Goal: Task Accomplishment & Management: Use online tool/utility

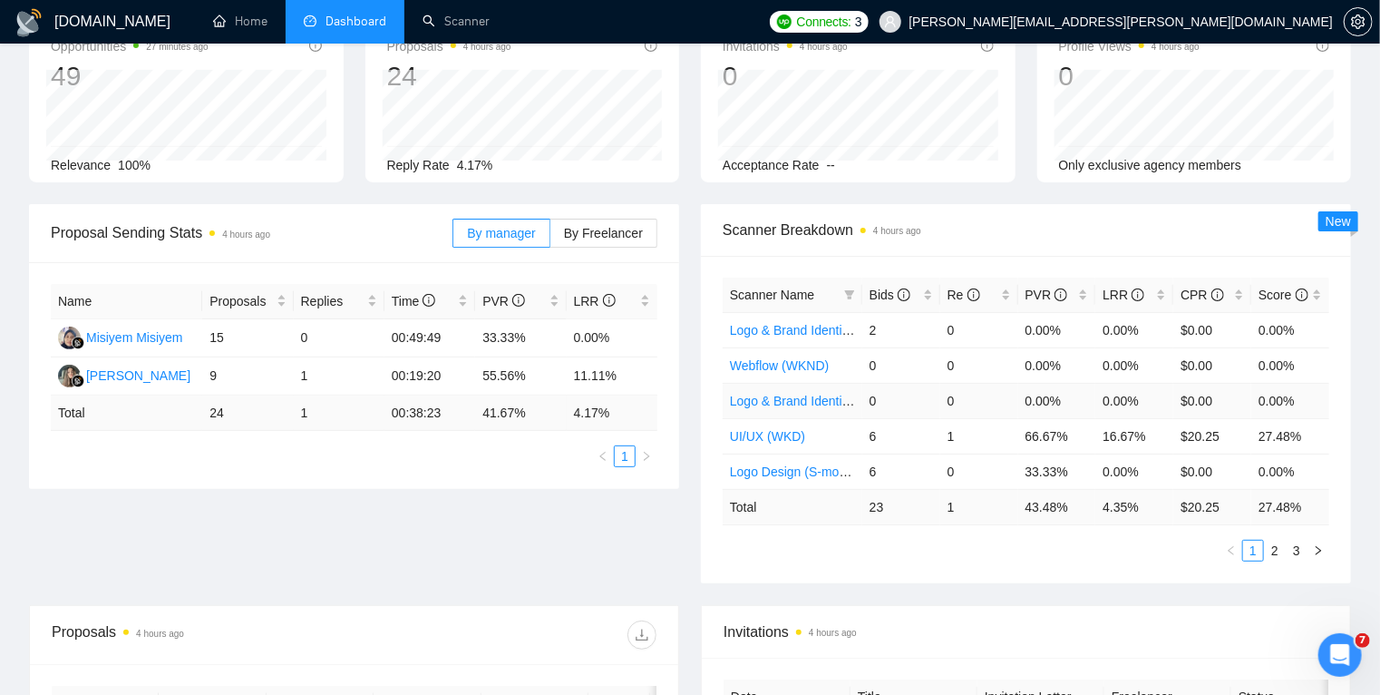
scroll to position [116, 0]
click at [1281, 551] on link "2" at bounding box center [1275, 550] width 20 height 20
click at [1301, 551] on link "3" at bounding box center [1297, 550] width 20 height 20
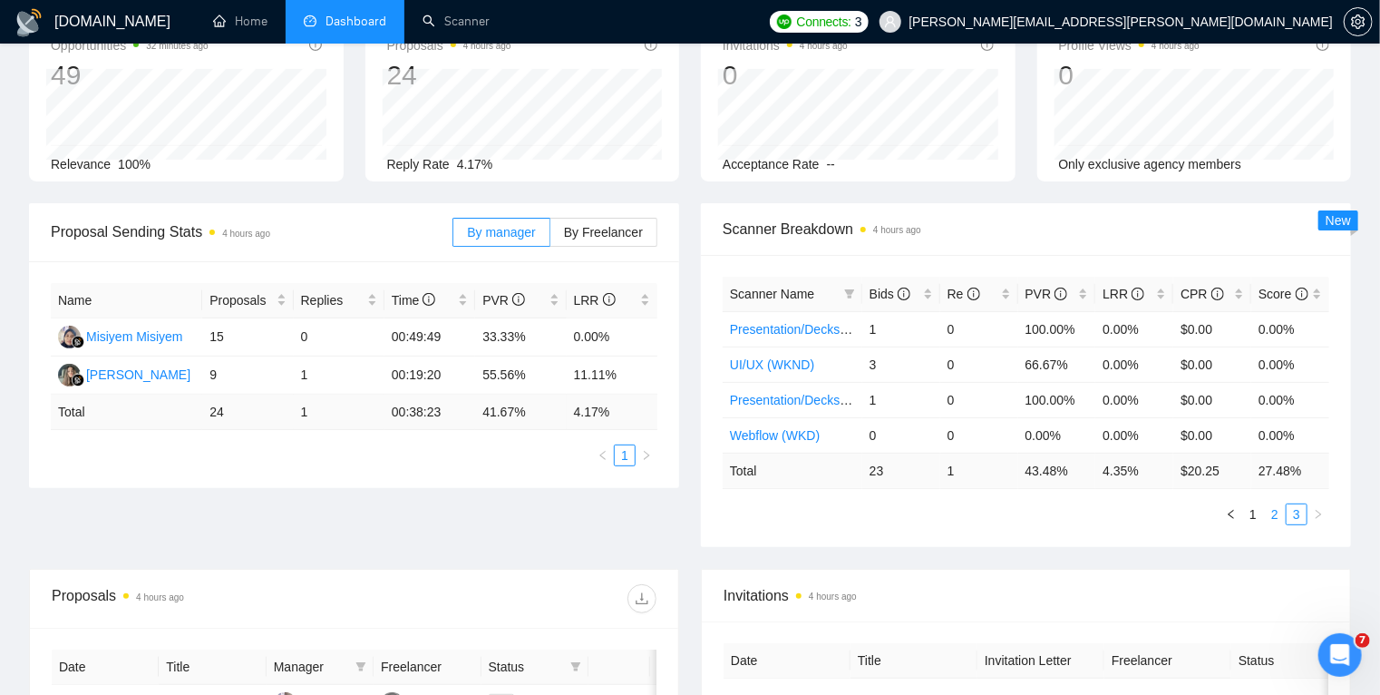
click at [1275, 516] on link "2" at bounding box center [1275, 514] width 20 height 20
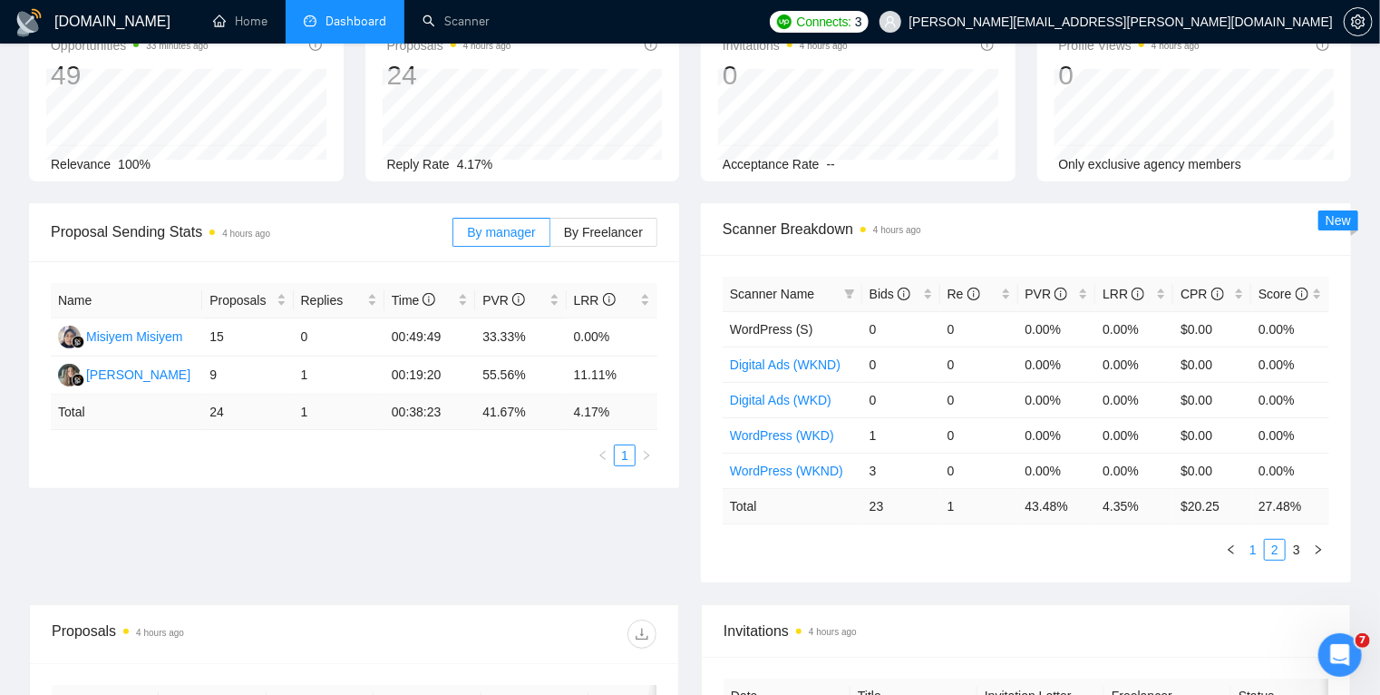
click at [1258, 552] on link "1" at bounding box center [1254, 550] width 20 height 20
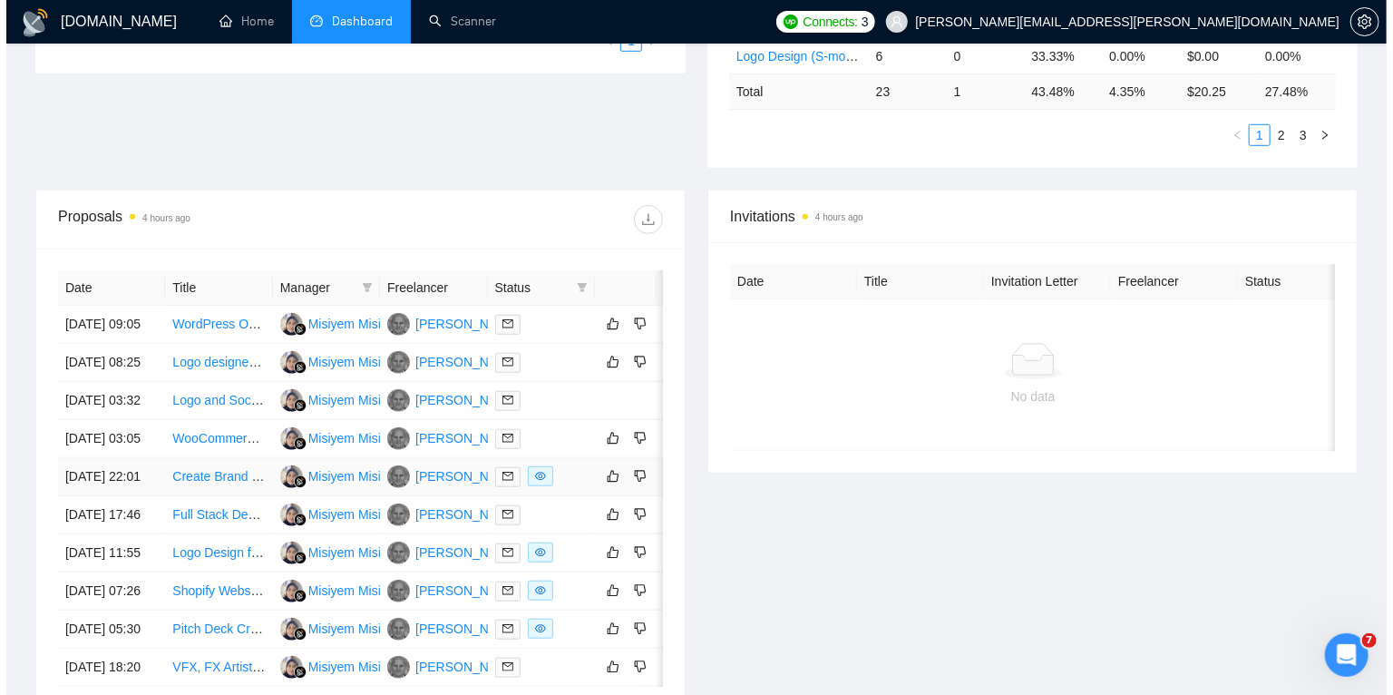
scroll to position [0, 29]
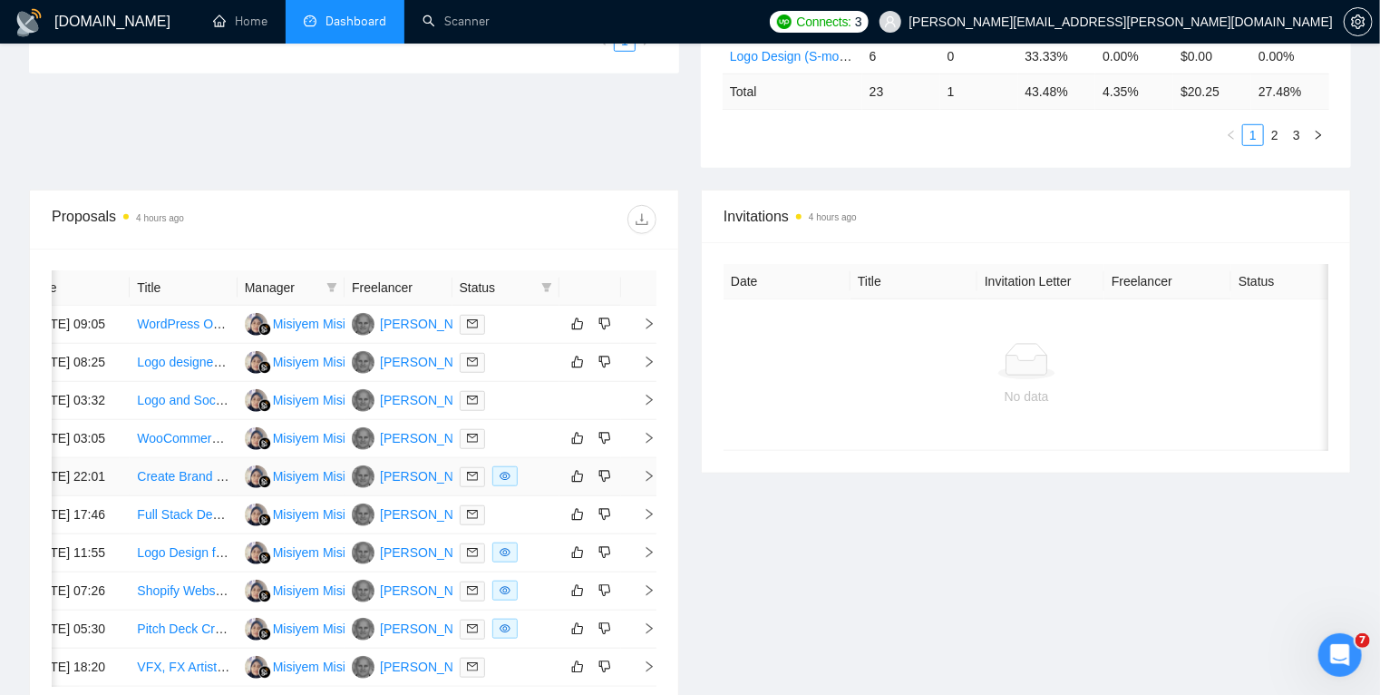
click at [646, 483] on icon "right" at bounding box center [649, 476] width 13 height 13
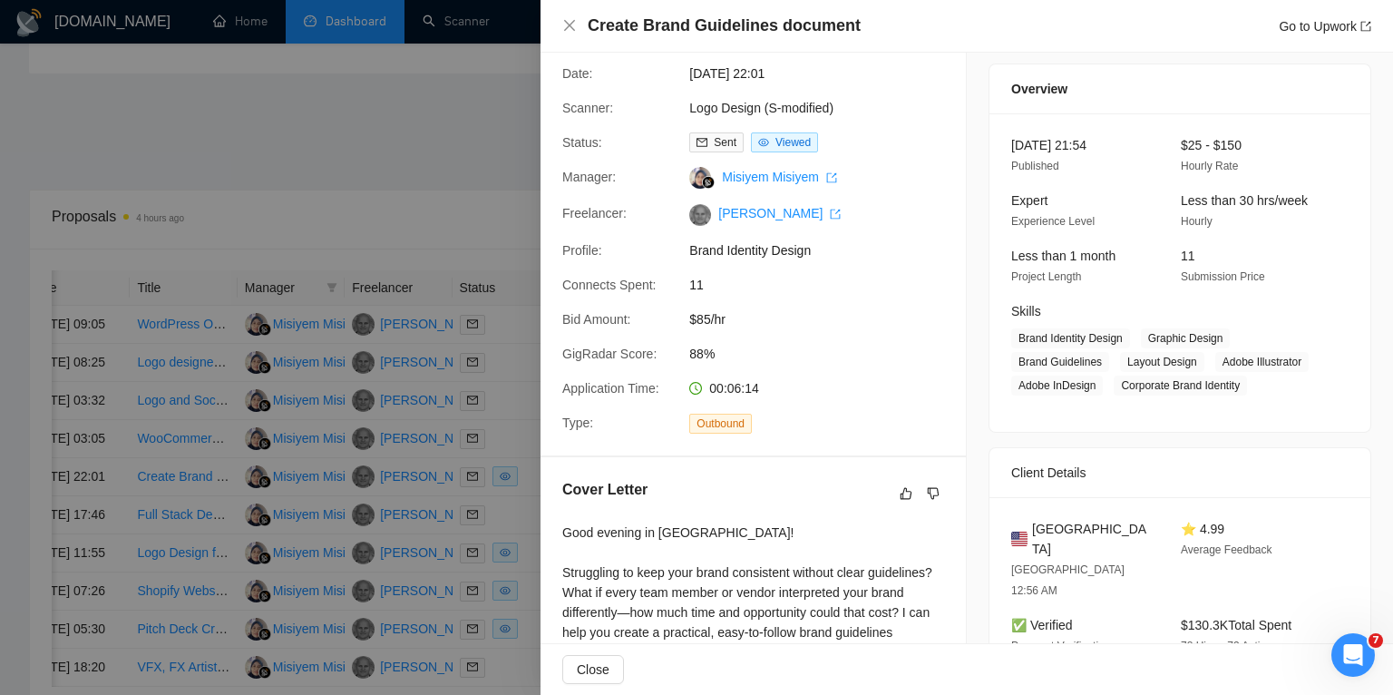
scroll to position [0, 0]
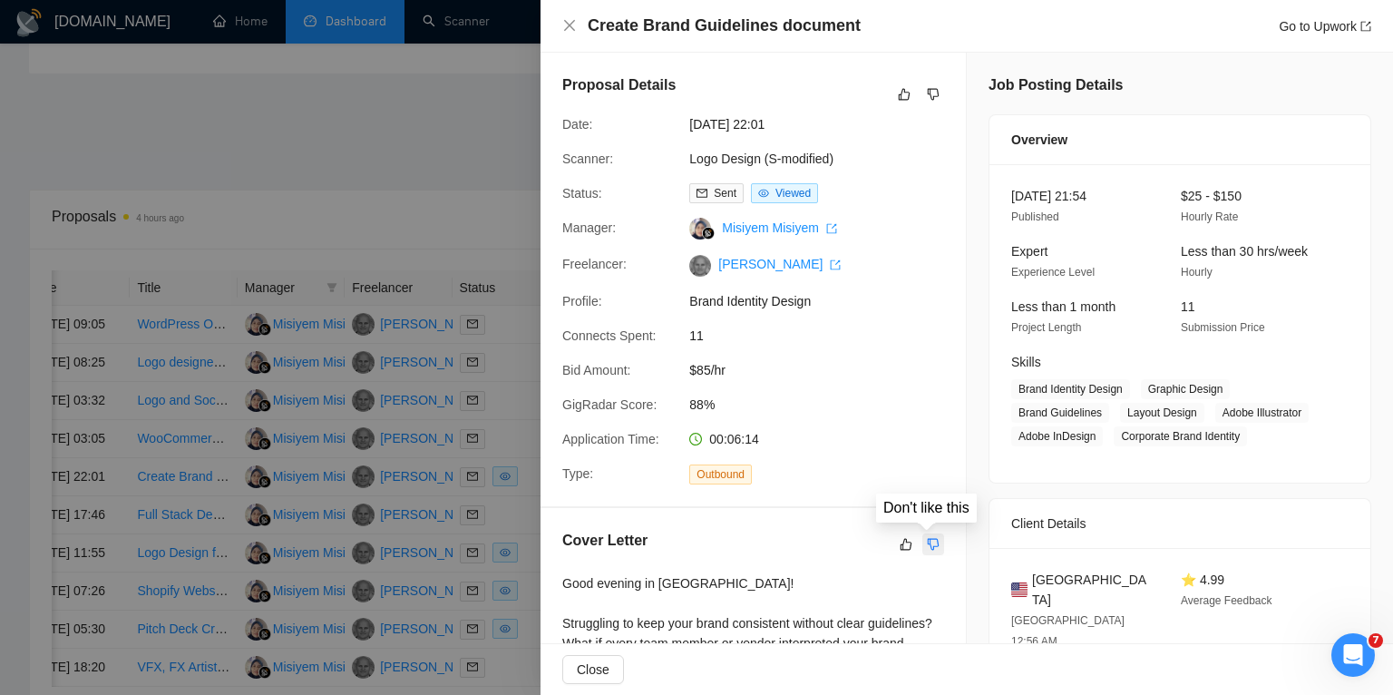
click at [927, 544] on icon "dislike" at bounding box center [933, 544] width 13 height 15
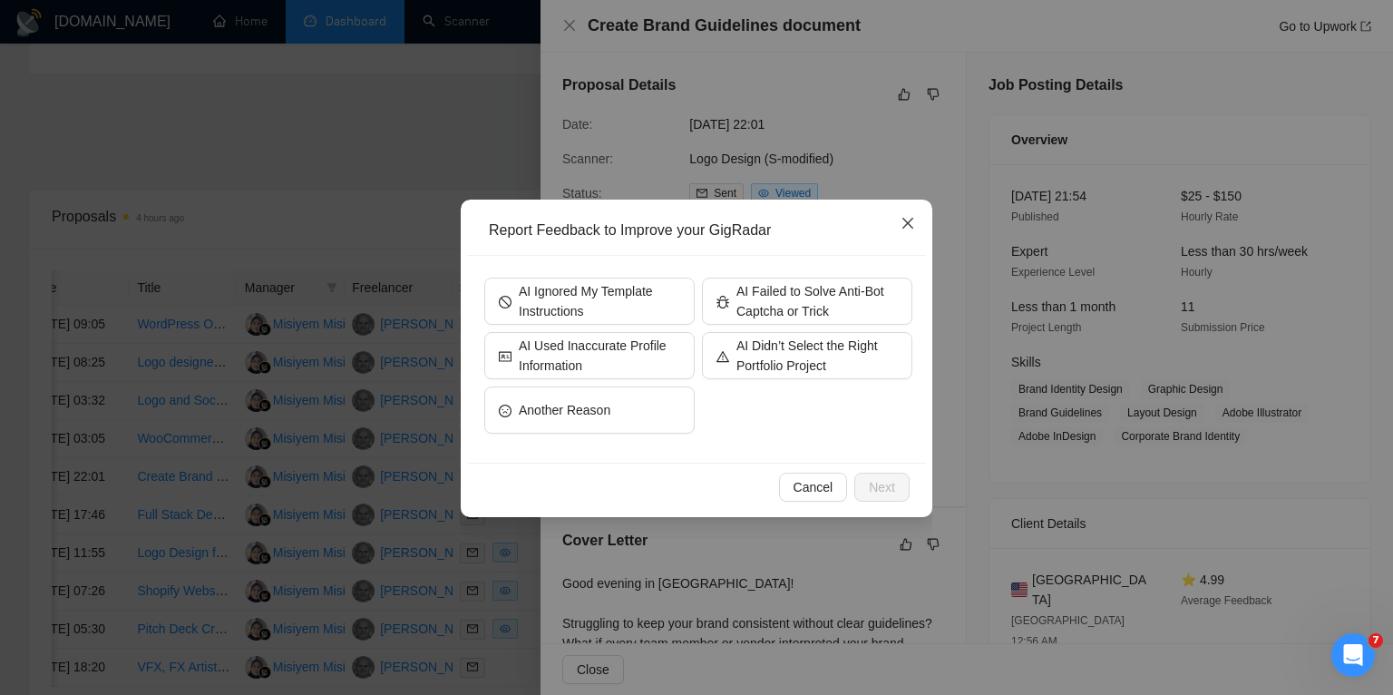
click at [909, 222] on icon "close" at bounding box center [907, 223] width 11 height 11
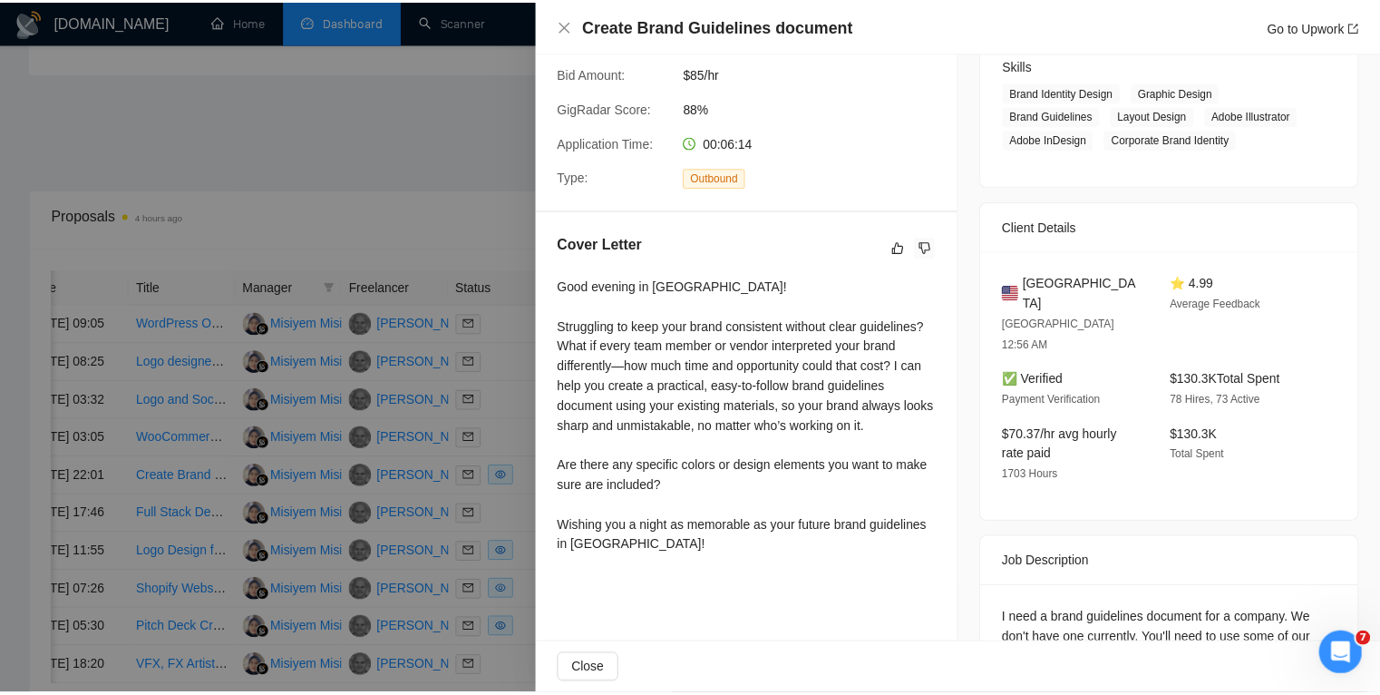
scroll to position [298, 0]
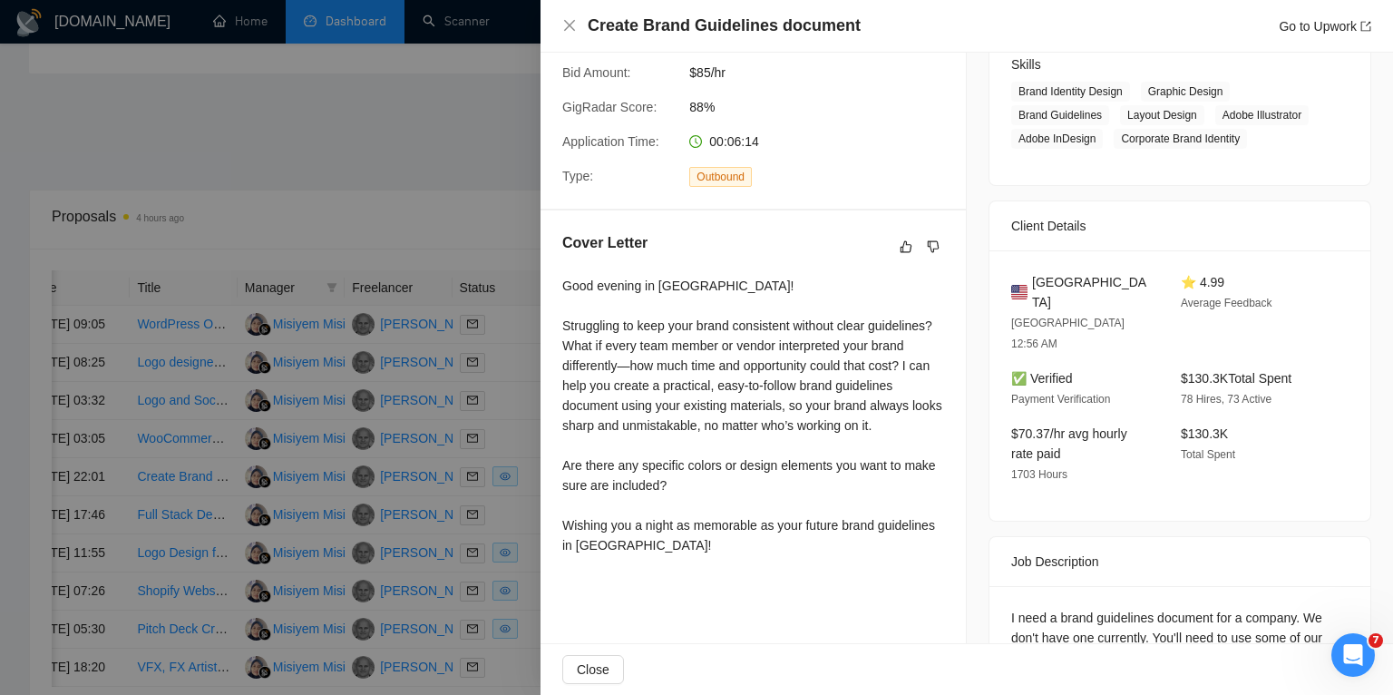
click at [421, 178] on div at bounding box center [696, 347] width 1393 height 695
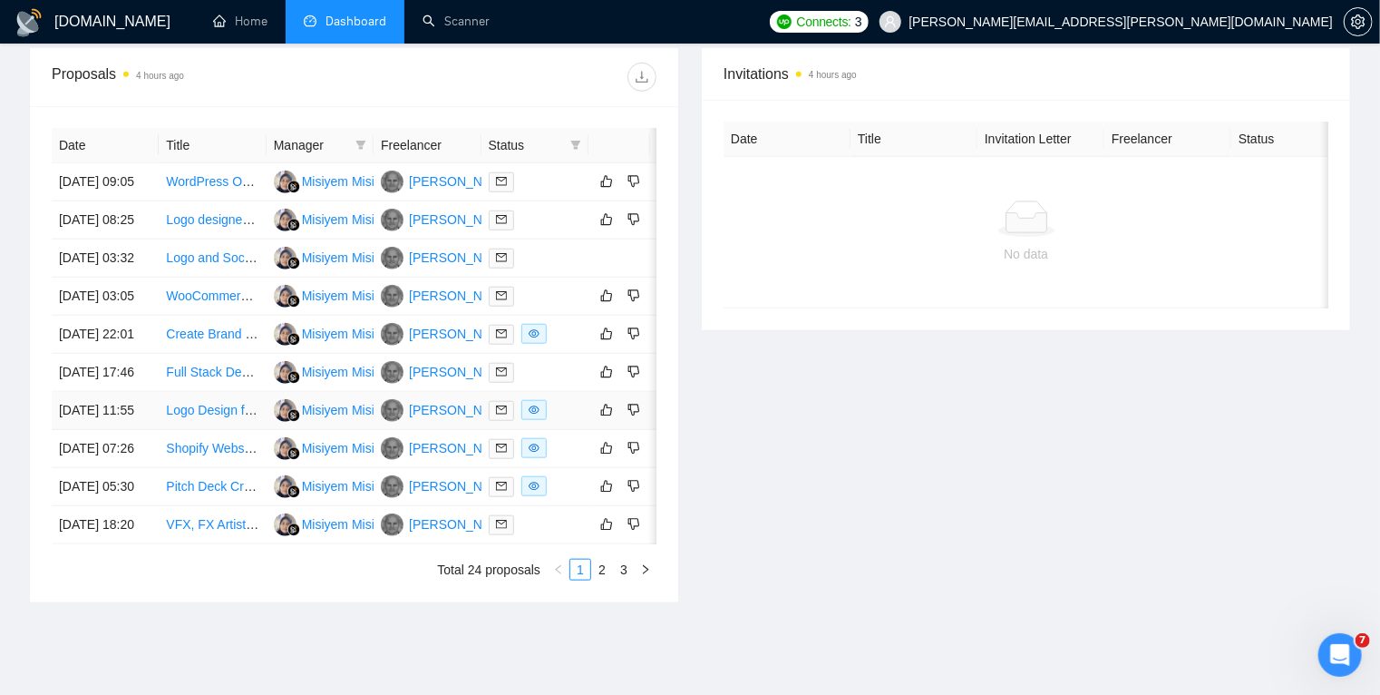
scroll to position [0, 29]
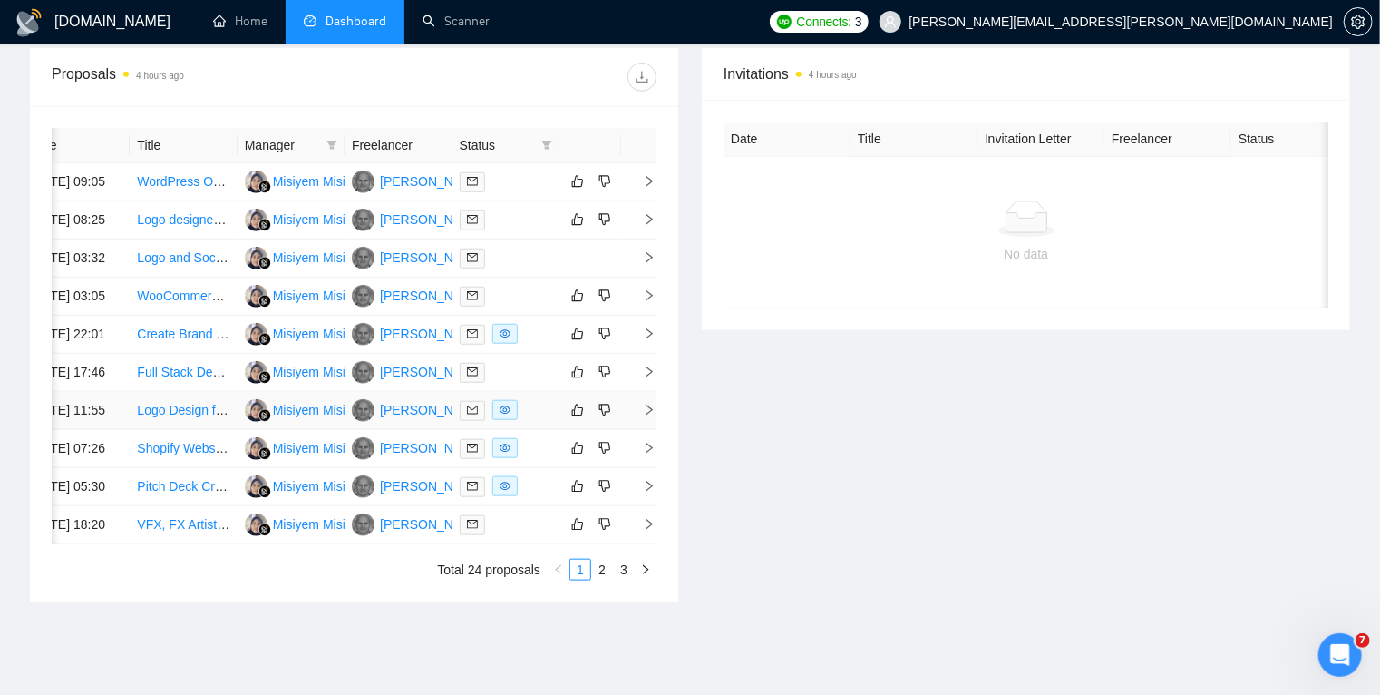
click at [651, 416] on icon "right" at bounding box center [649, 410] width 13 height 13
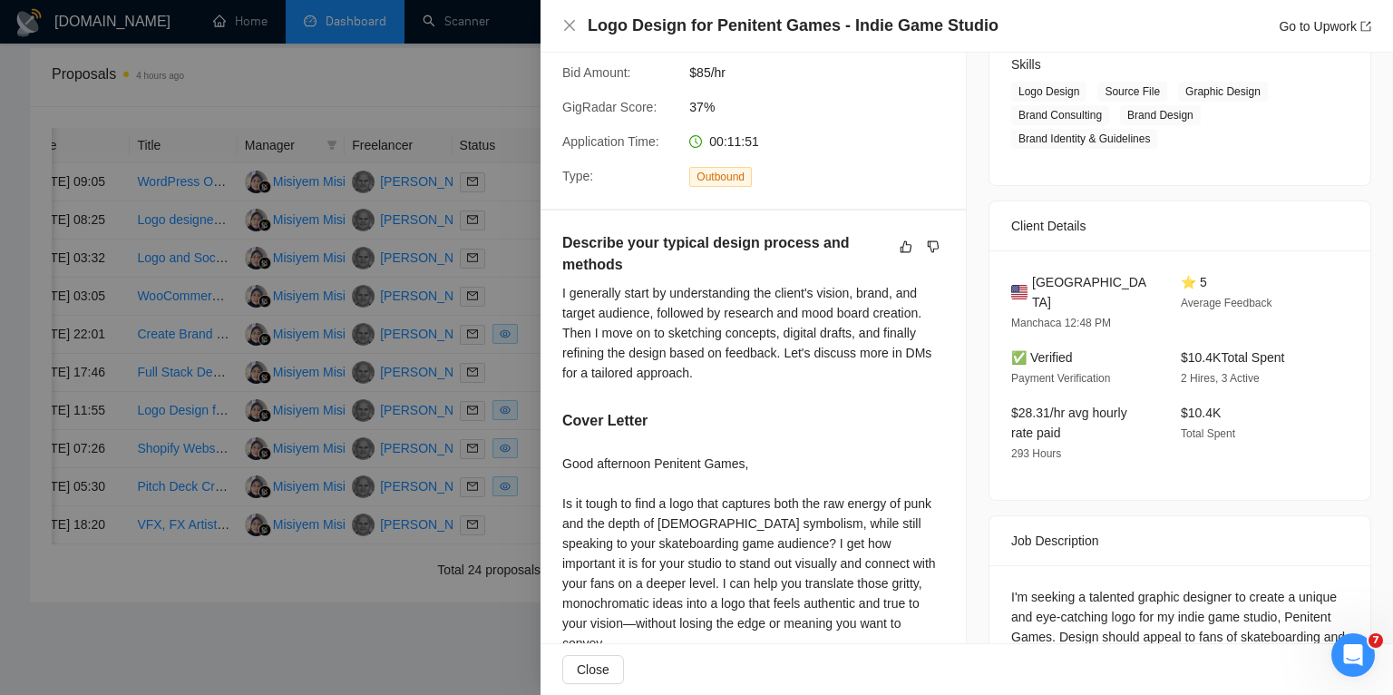
click at [424, 496] on div at bounding box center [696, 347] width 1393 height 695
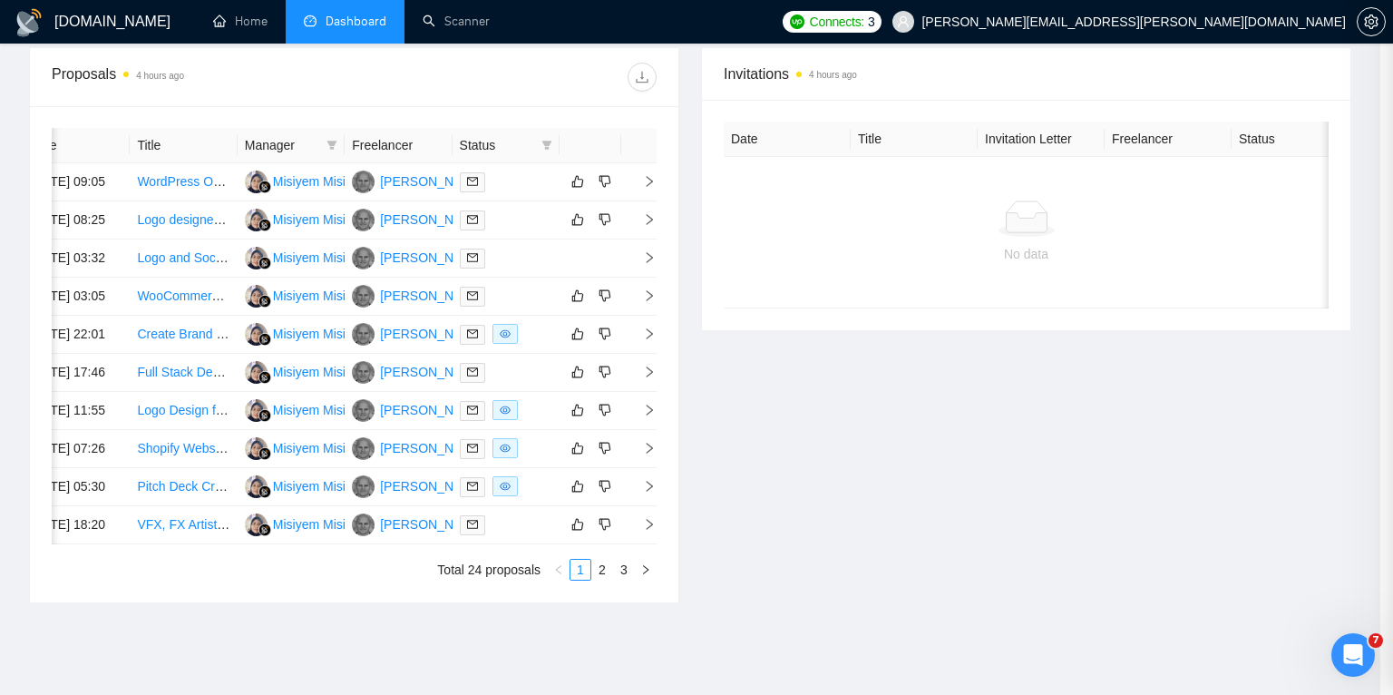
scroll to position [0, 23]
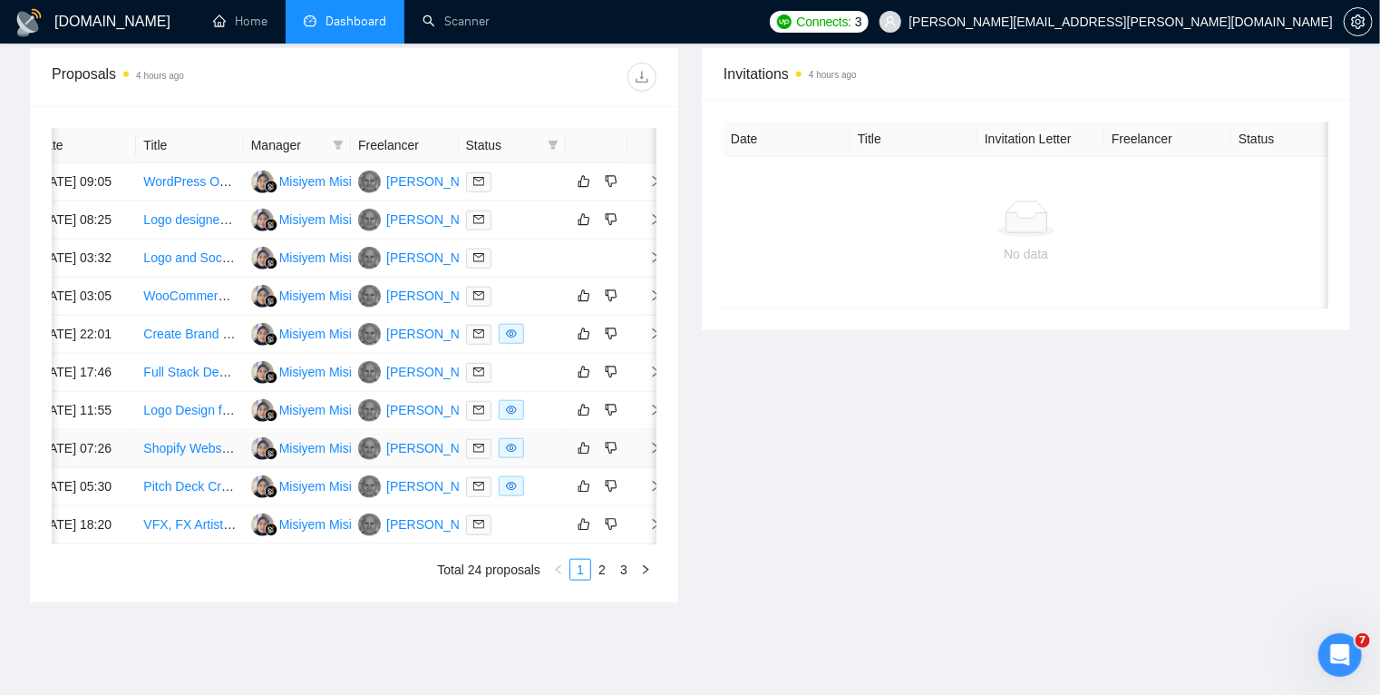
click at [649, 454] on icon "right" at bounding box center [655, 448] width 13 height 13
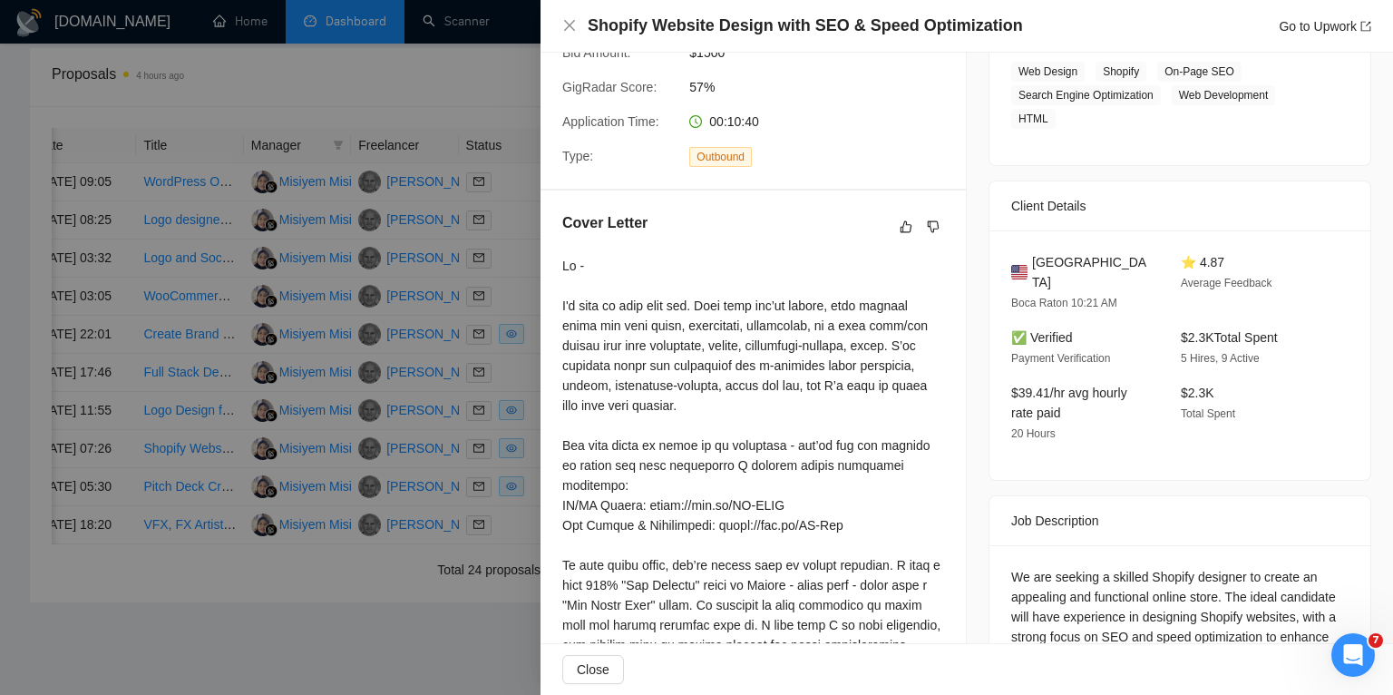
scroll to position [322, 0]
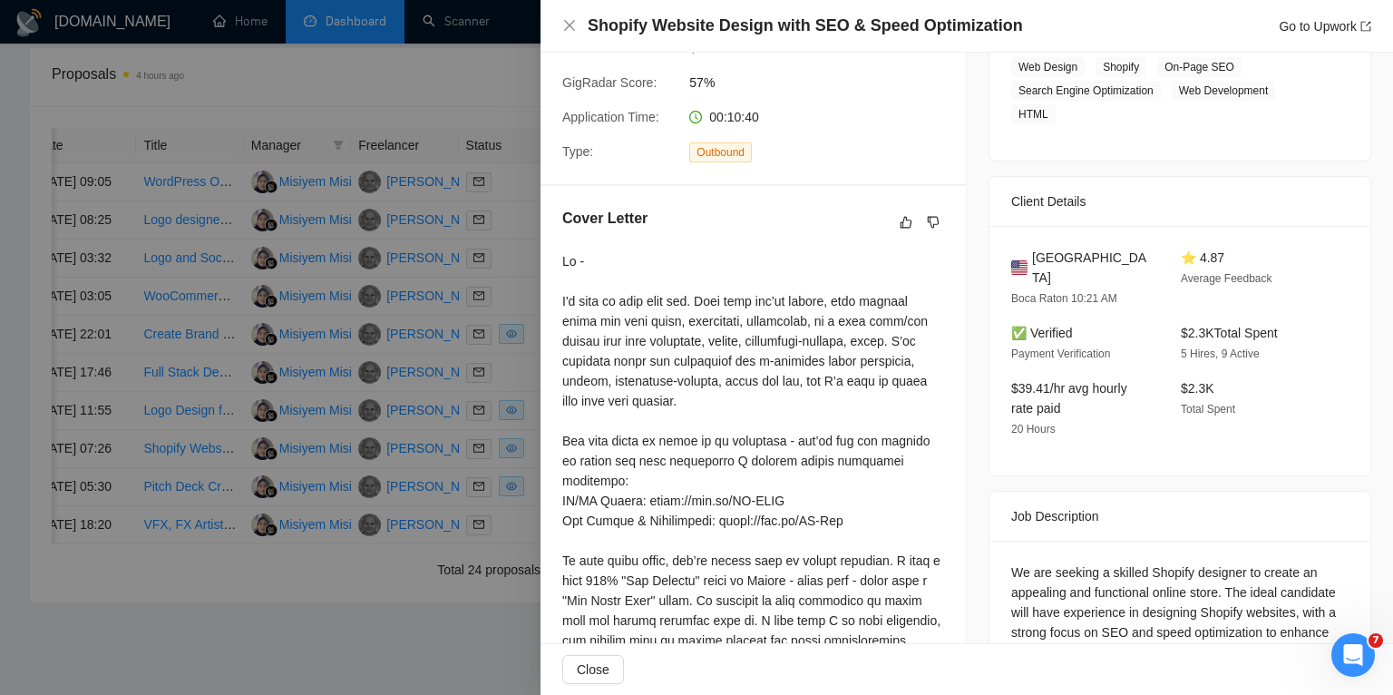
click at [494, 540] on div at bounding box center [696, 347] width 1393 height 695
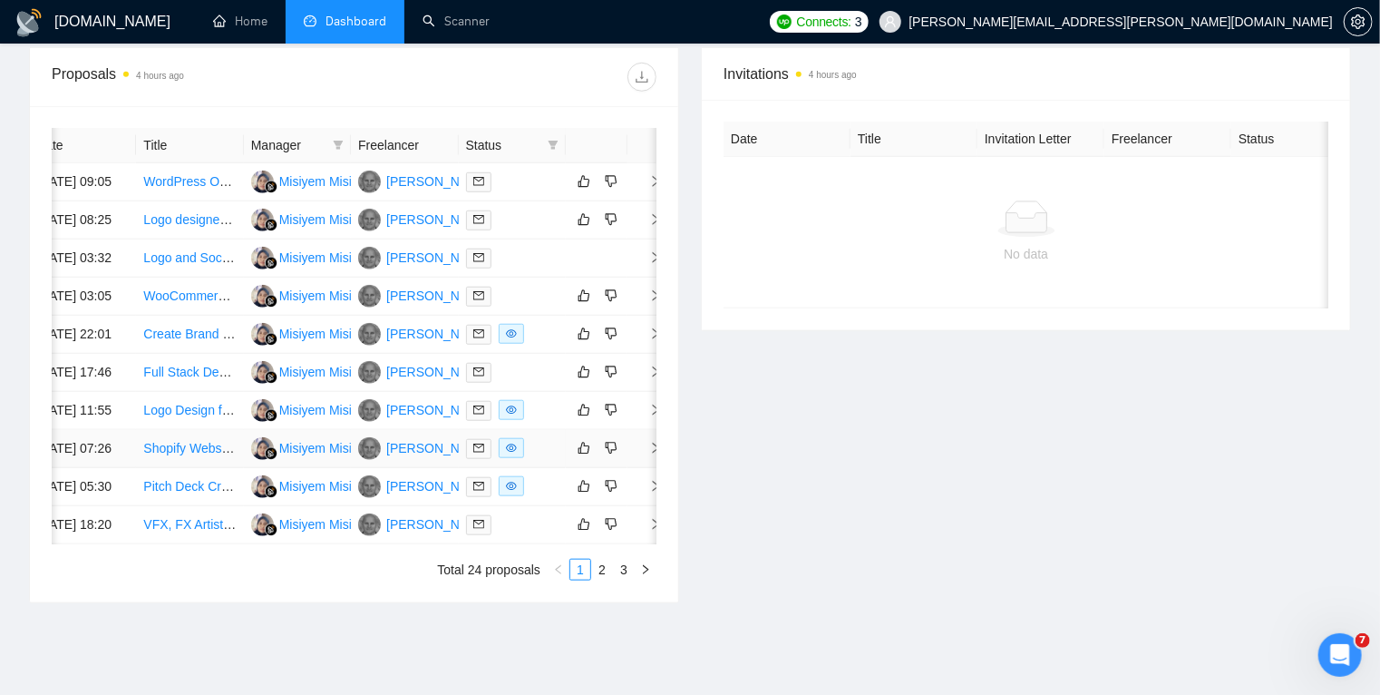
click at [649, 454] on icon "right" at bounding box center [655, 448] width 13 height 13
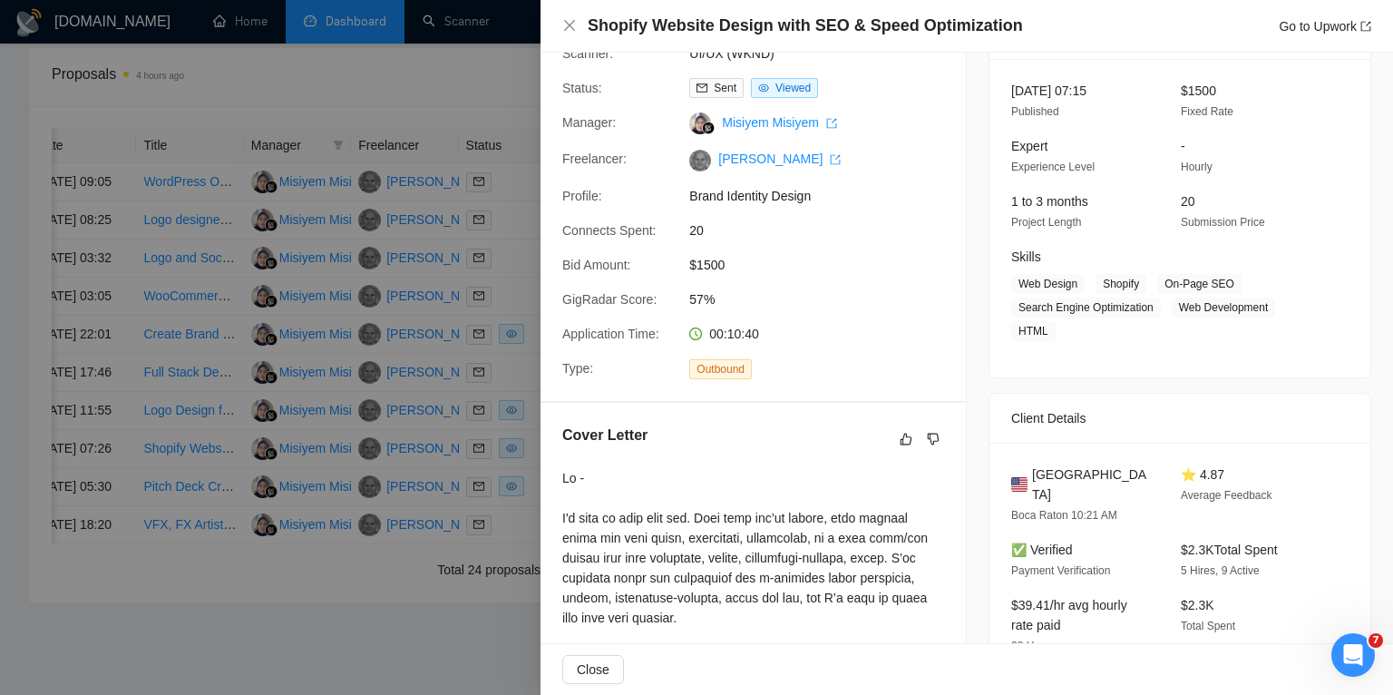
scroll to position [105, 0]
click at [493, 602] on div at bounding box center [696, 347] width 1393 height 695
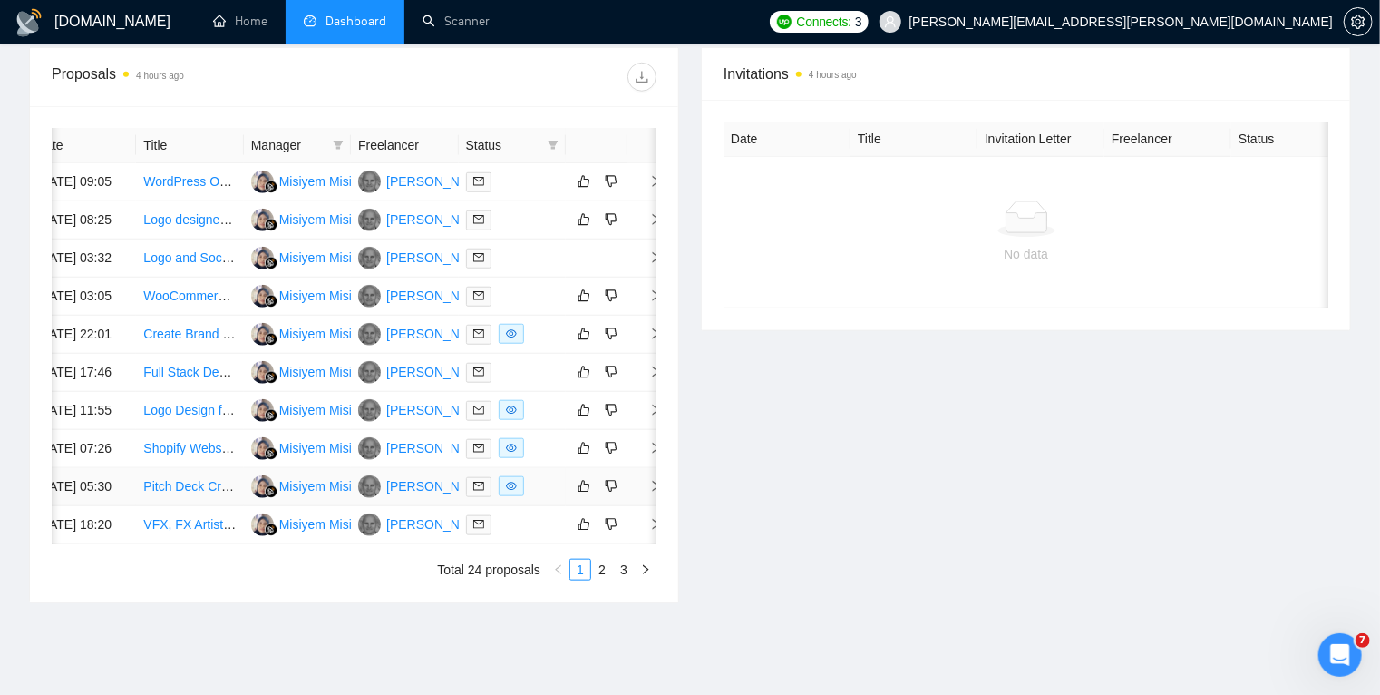
click at [653, 493] on icon "right" at bounding box center [655, 486] width 13 height 13
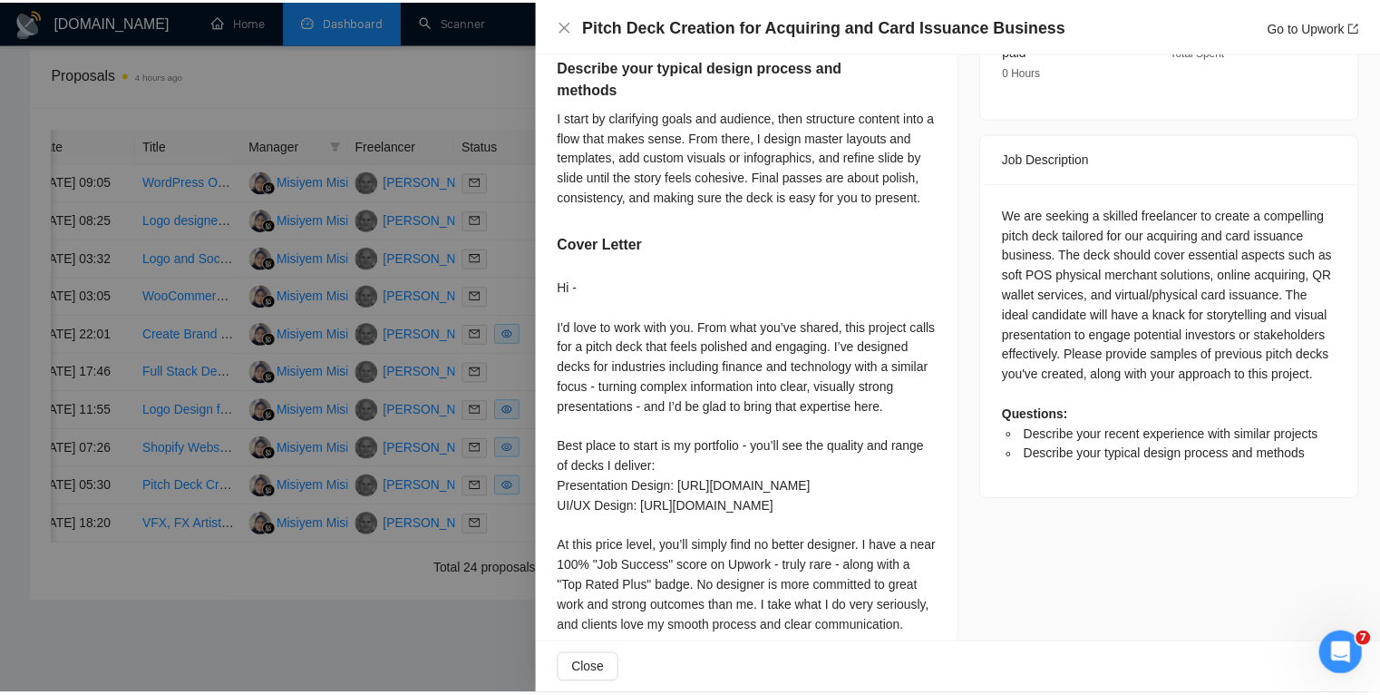
scroll to position [820, 0]
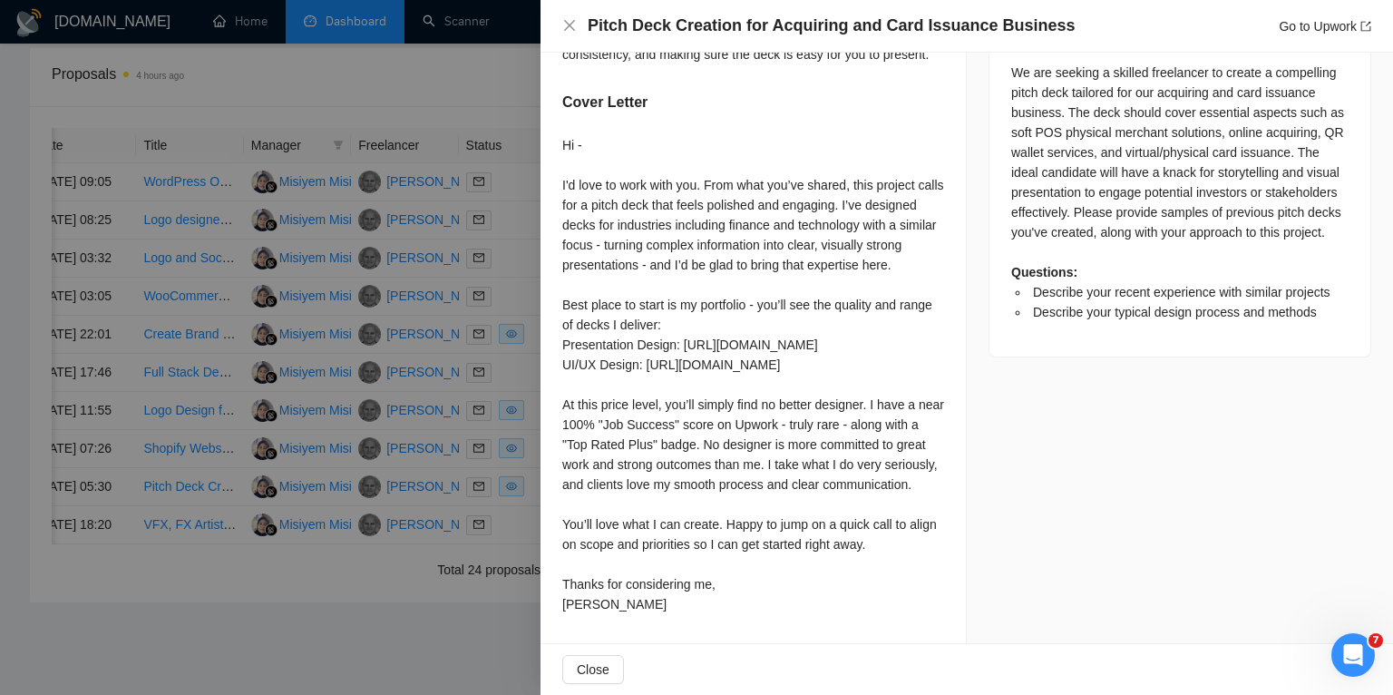
click at [512, 548] on div at bounding box center [696, 347] width 1393 height 695
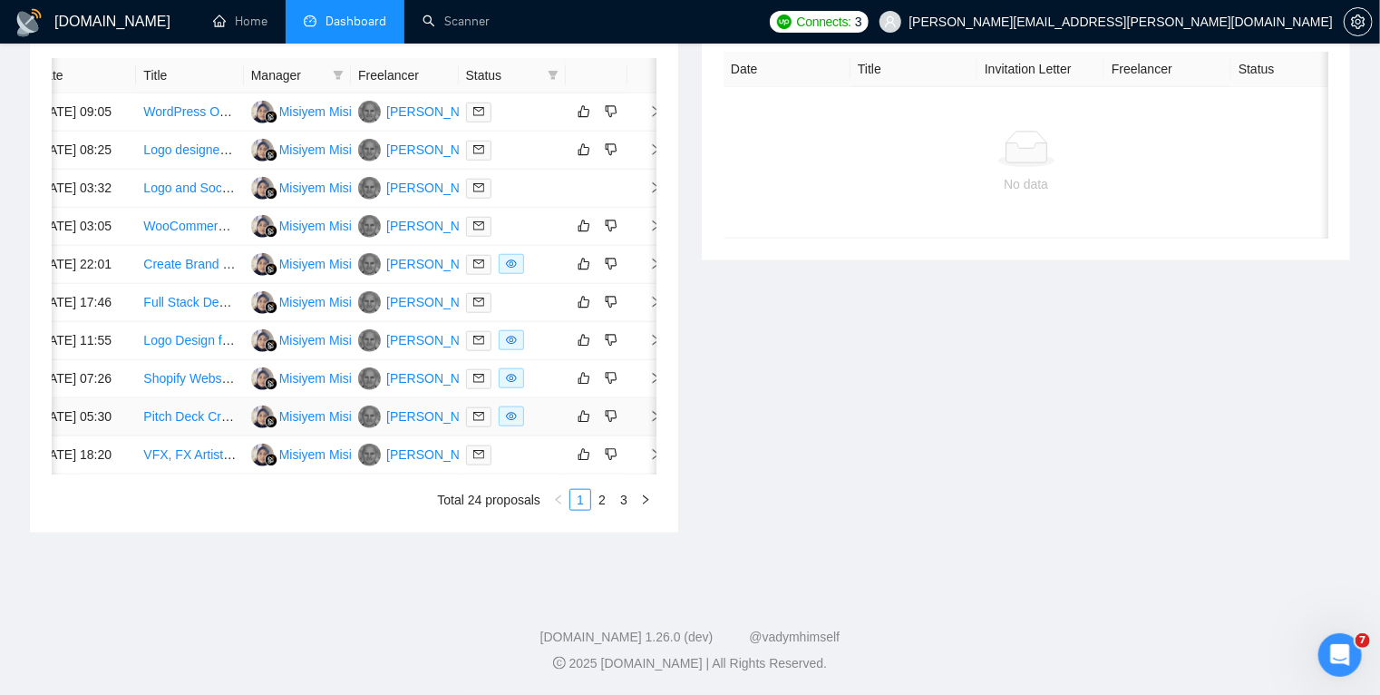
scroll to position [786, 0]
click at [606, 510] on link "2" at bounding box center [602, 500] width 20 height 20
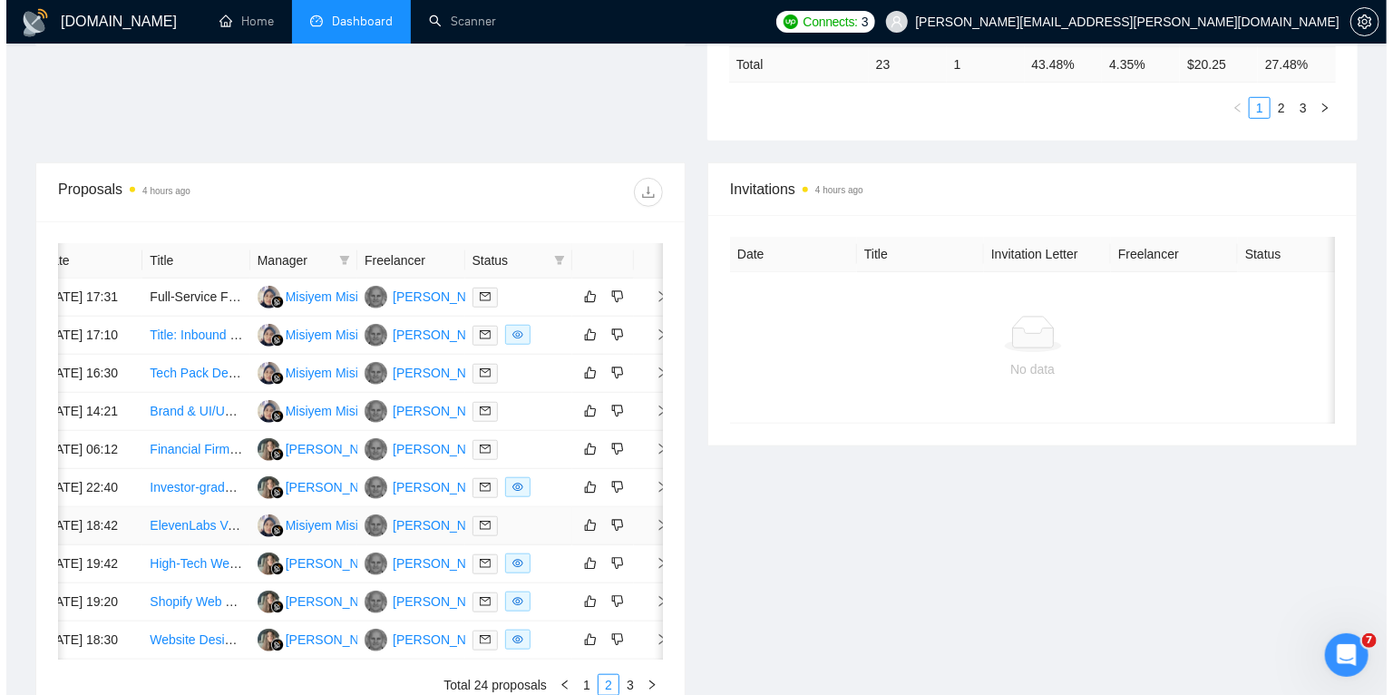
scroll to position [557, 0]
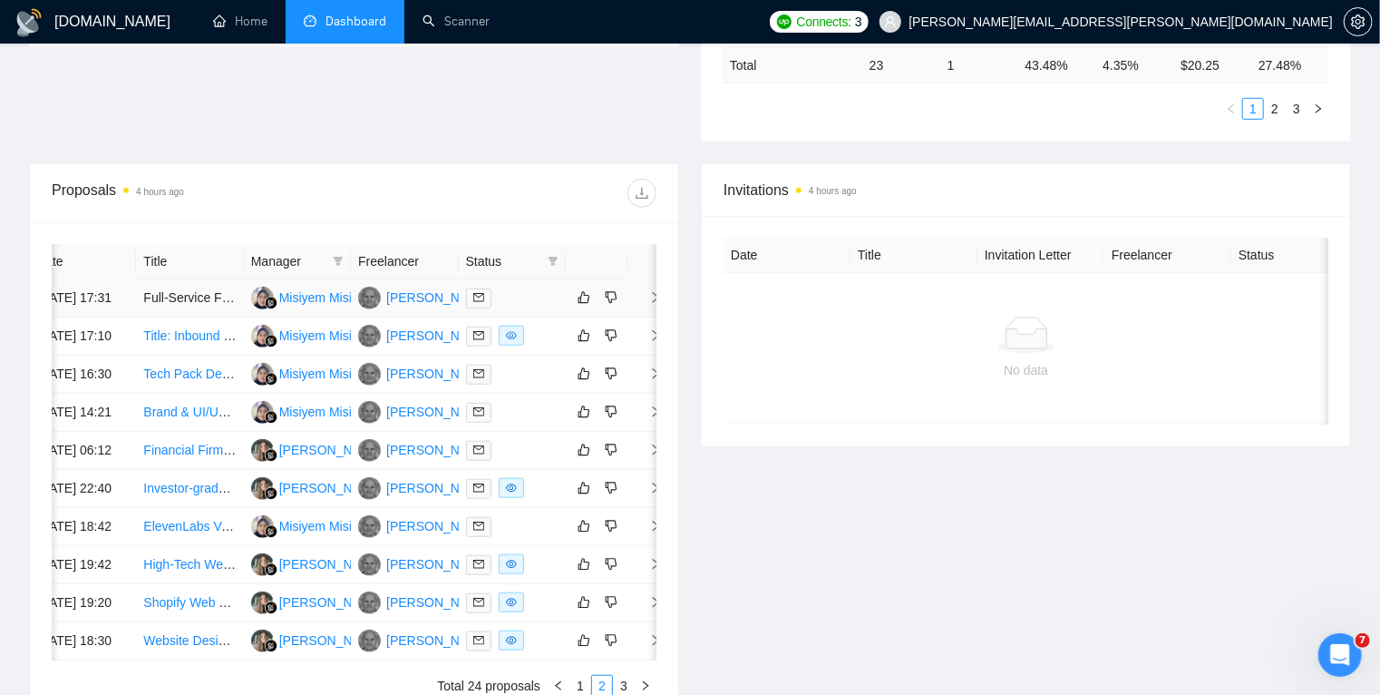
click at [653, 304] on icon "right" at bounding box center [655, 297] width 13 height 13
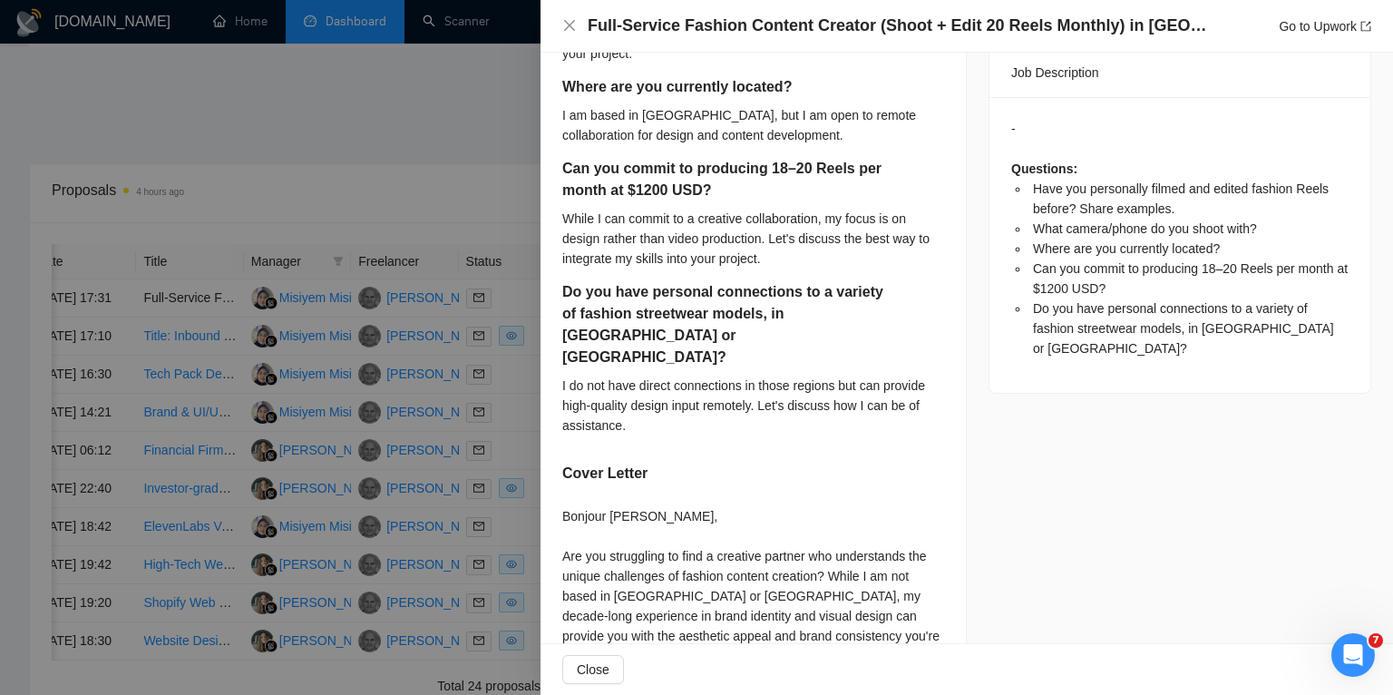
scroll to position [694, 0]
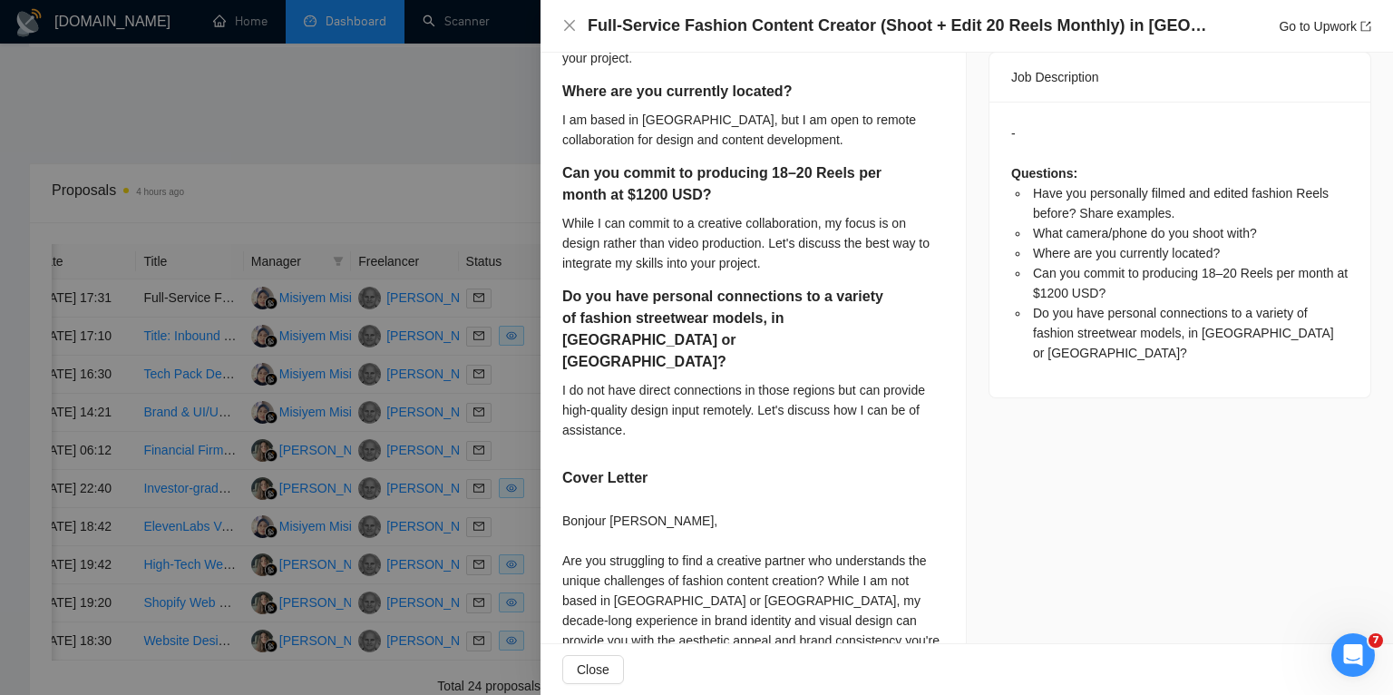
click at [518, 313] on div at bounding box center [696, 347] width 1393 height 695
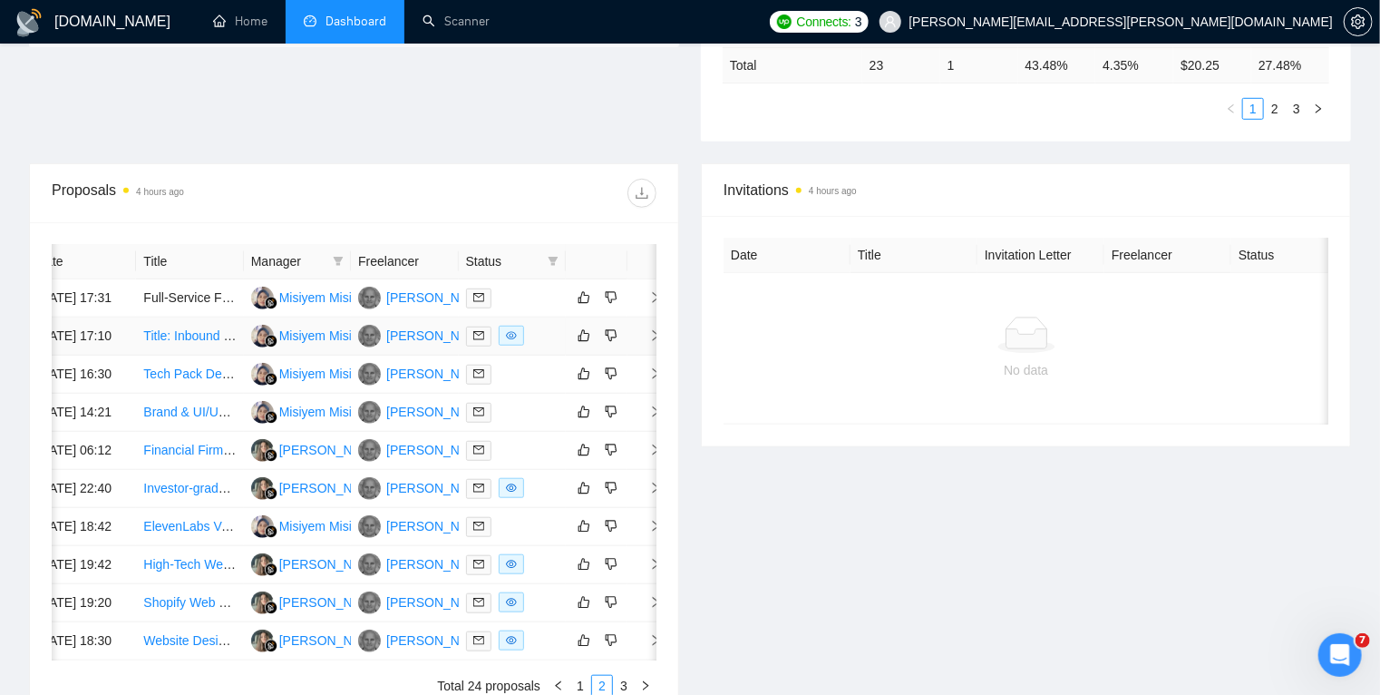
click at [649, 342] on icon "right" at bounding box center [655, 335] width 13 height 13
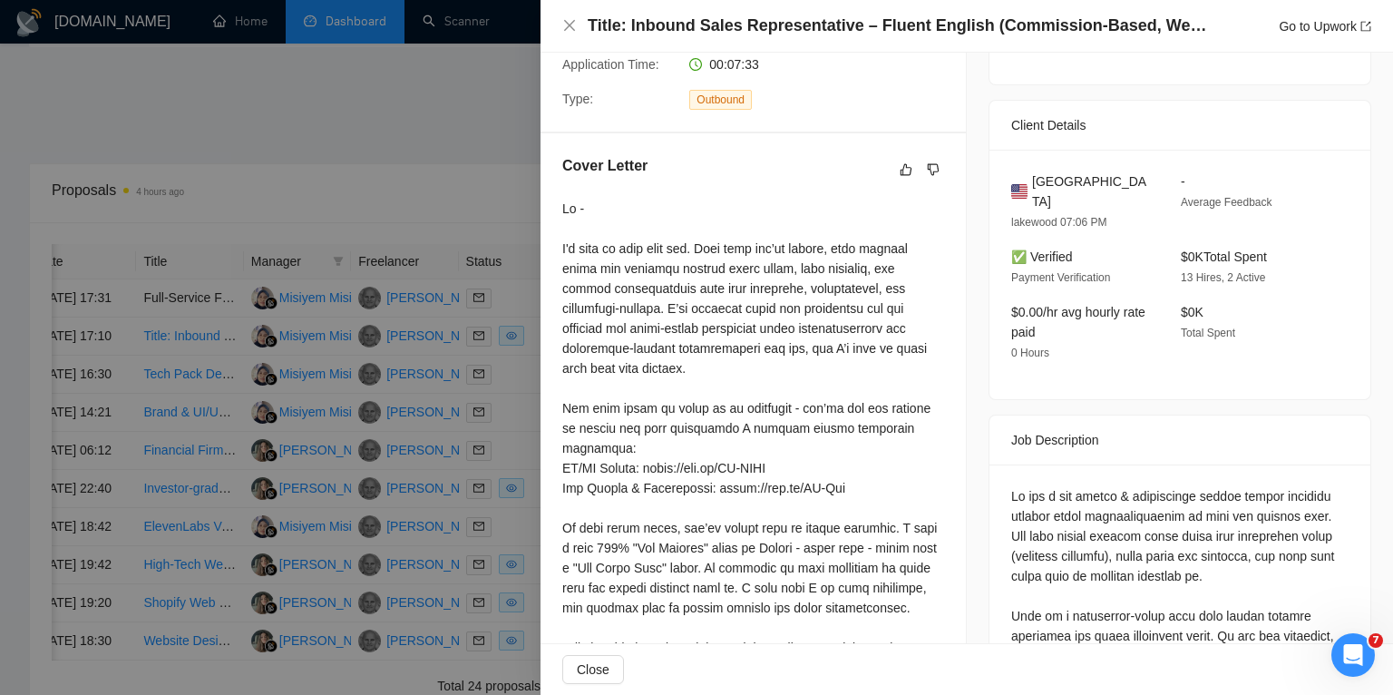
scroll to position [381, 0]
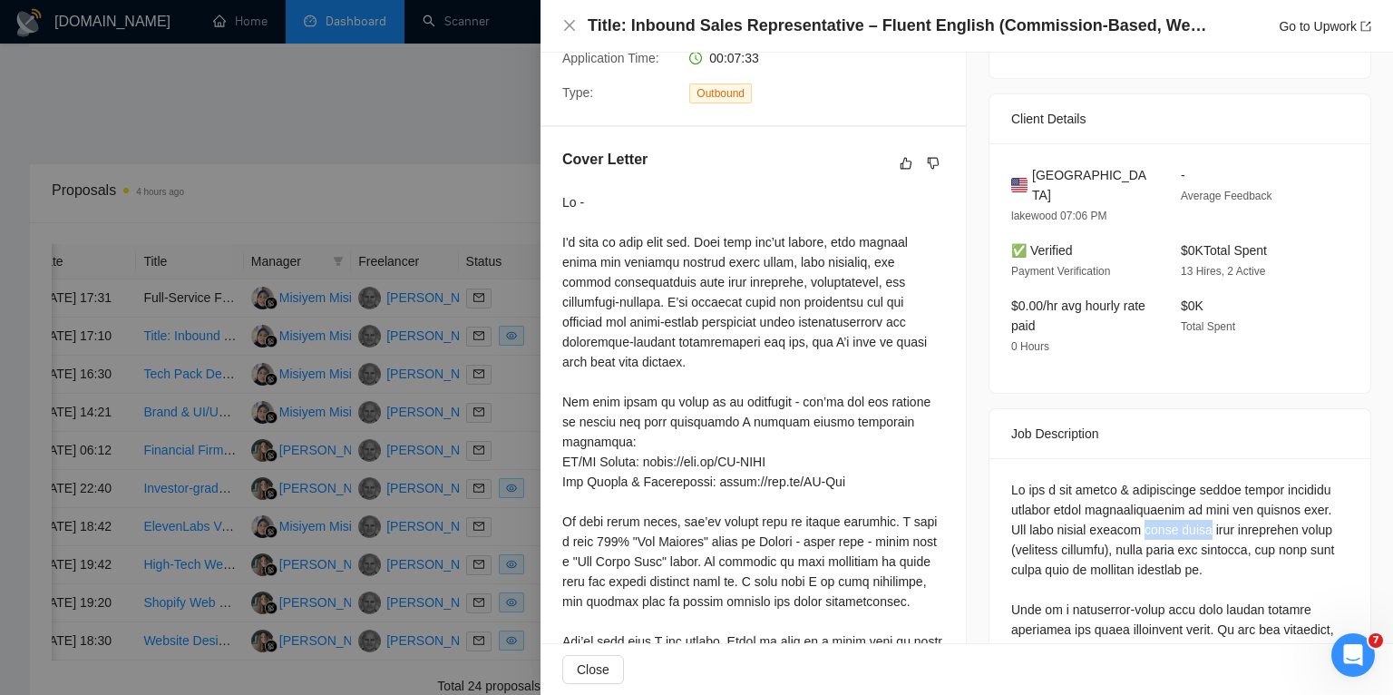
drag, startPoint x: 1177, startPoint y: 512, endPoint x: 1230, endPoint y: 510, distance: 52.6
copy div "sales calls"
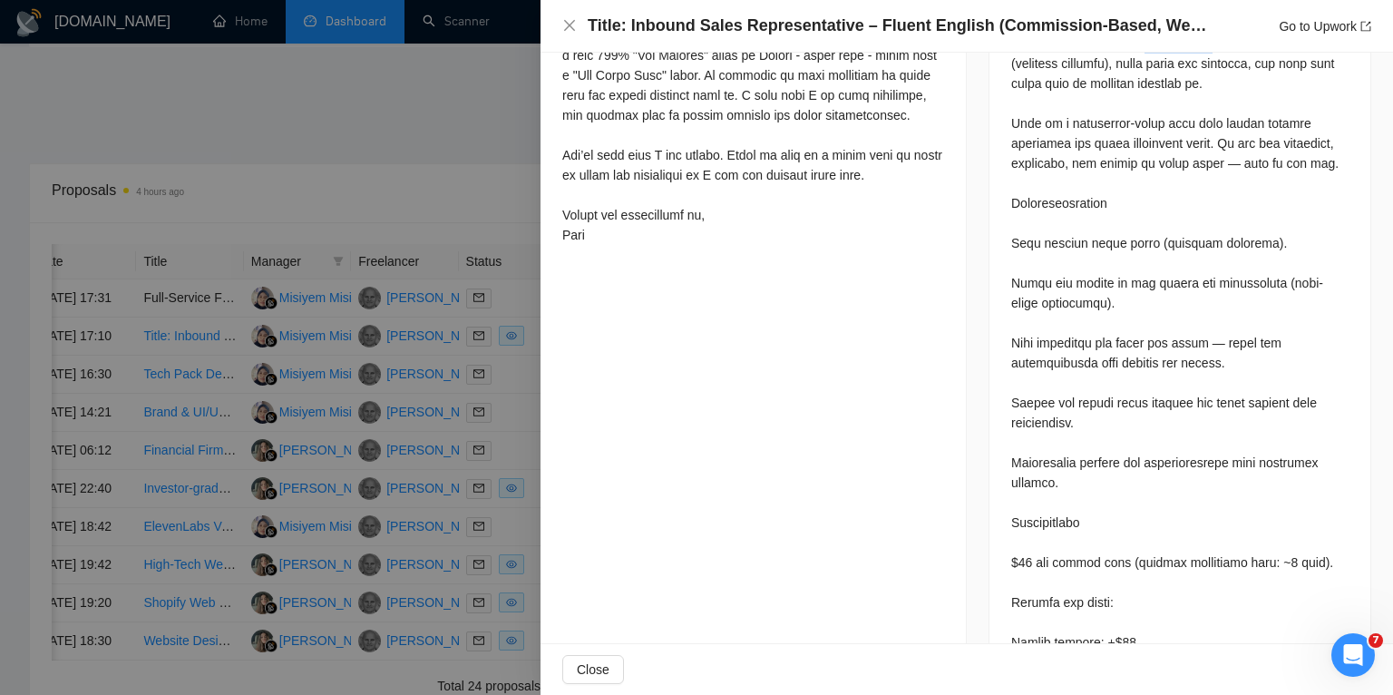
scroll to position [867, 0]
copy div "sales calls"
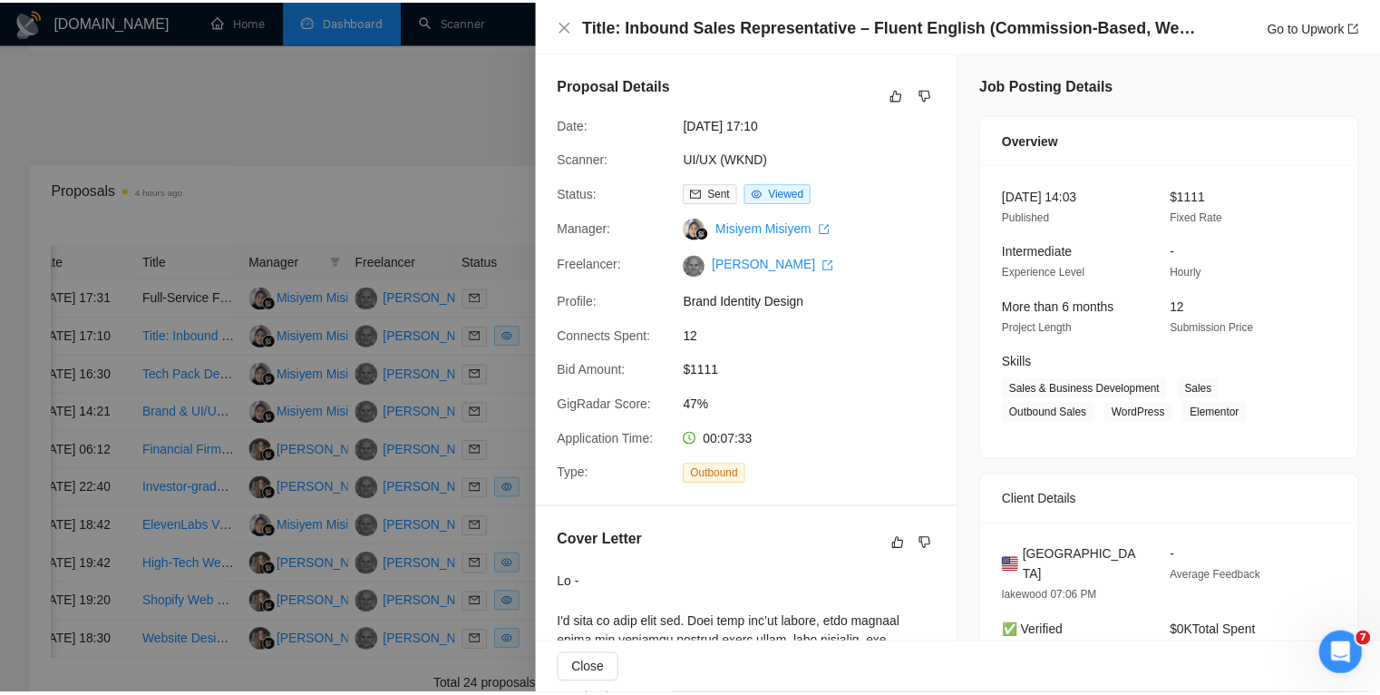
scroll to position [0, 0]
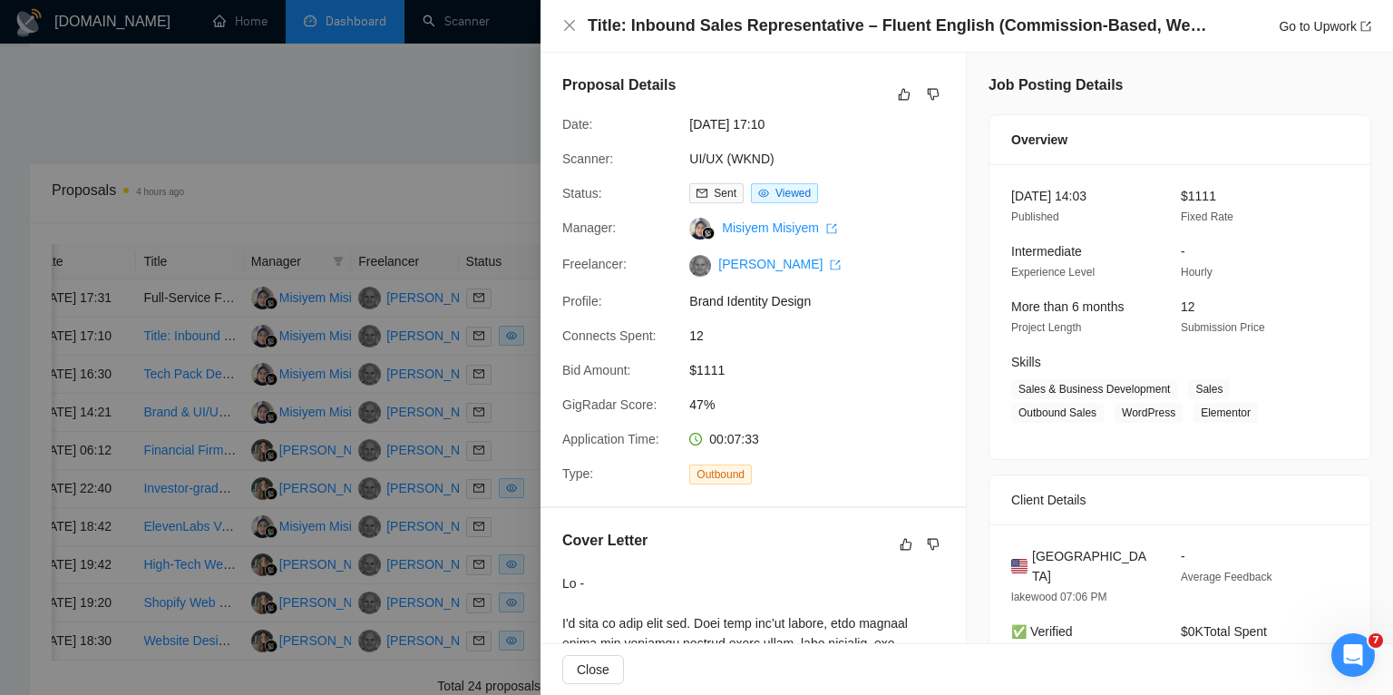
click at [454, 117] on div at bounding box center [696, 347] width 1393 height 695
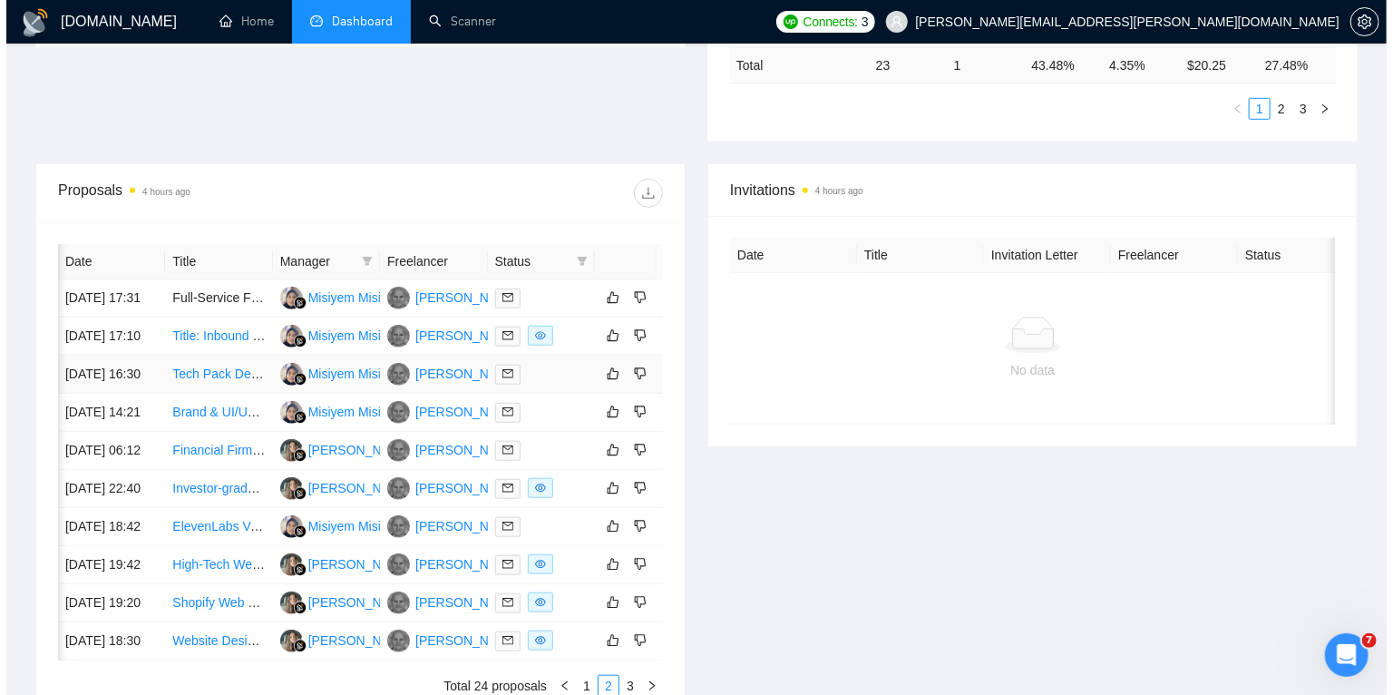
scroll to position [0, 29]
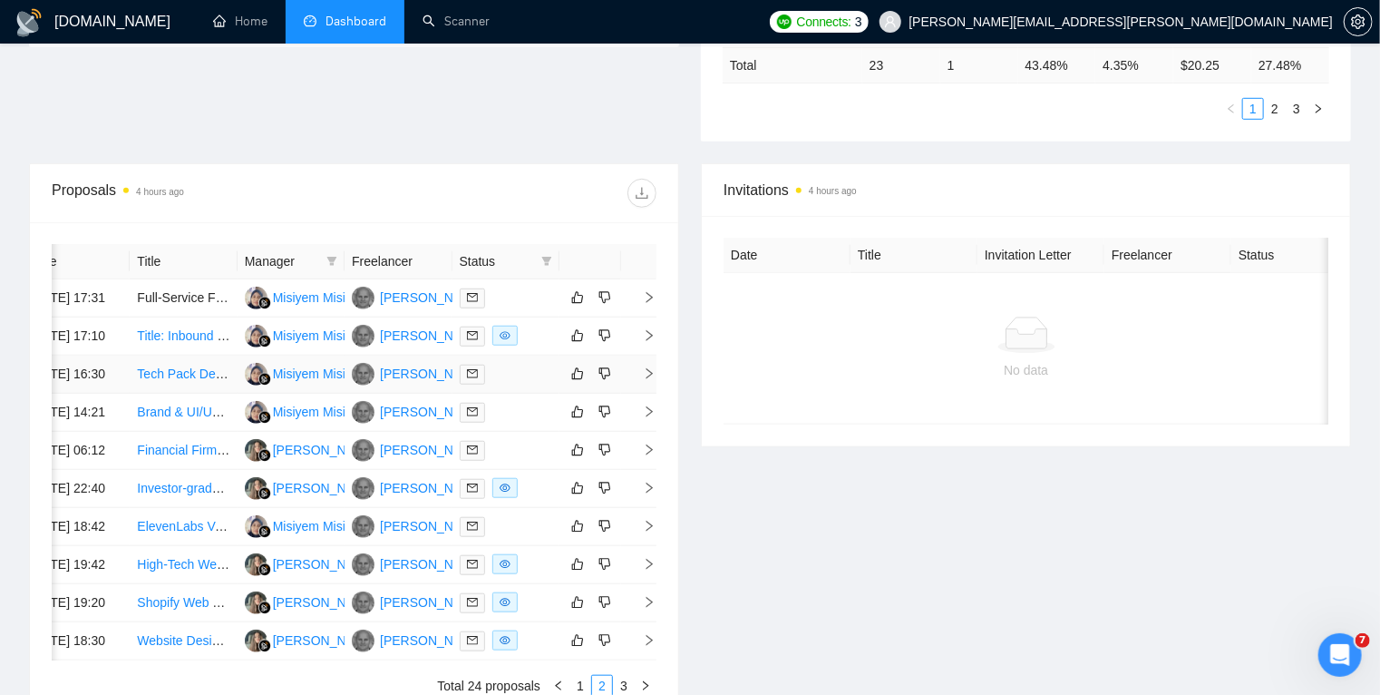
click at [643, 380] on icon "right" at bounding box center [649, 373] width 13 height 13
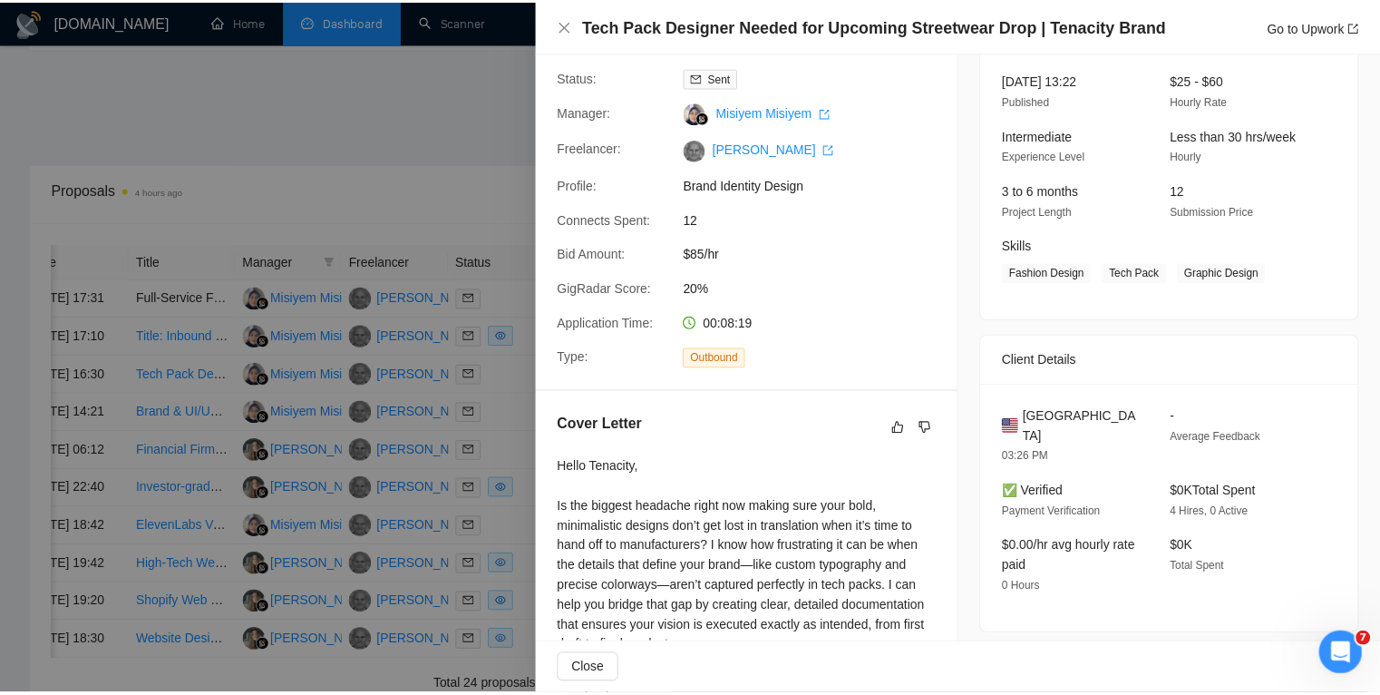
scroll to position [116, 0]
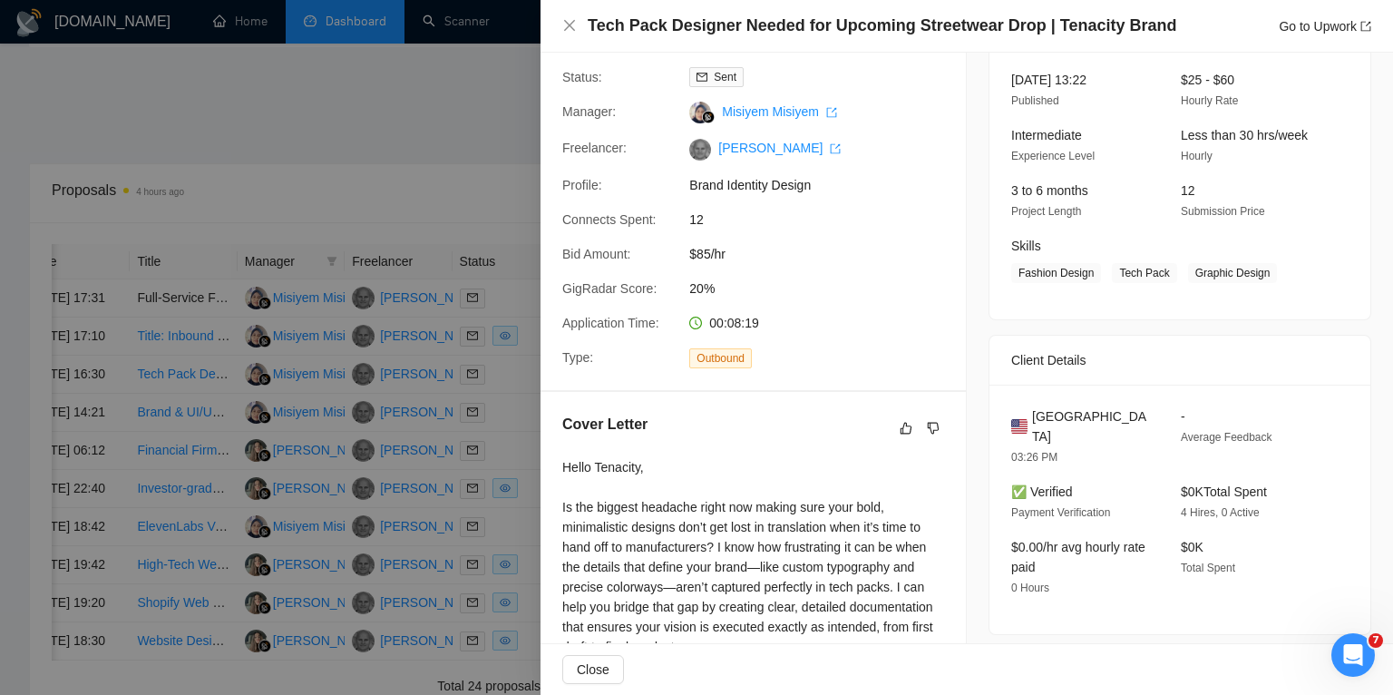
click at [469, 131] on div at bounding box center [696, 347] width 1393 height 695
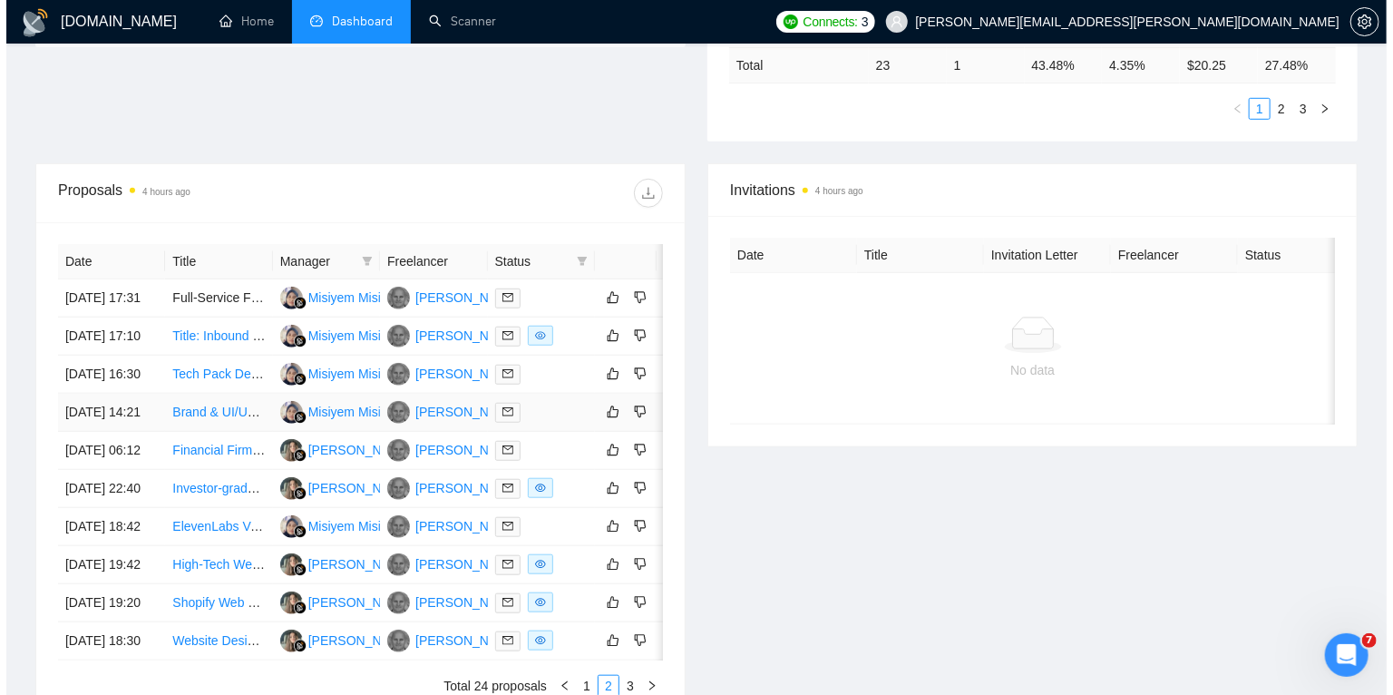
scroll to position [0, 29]
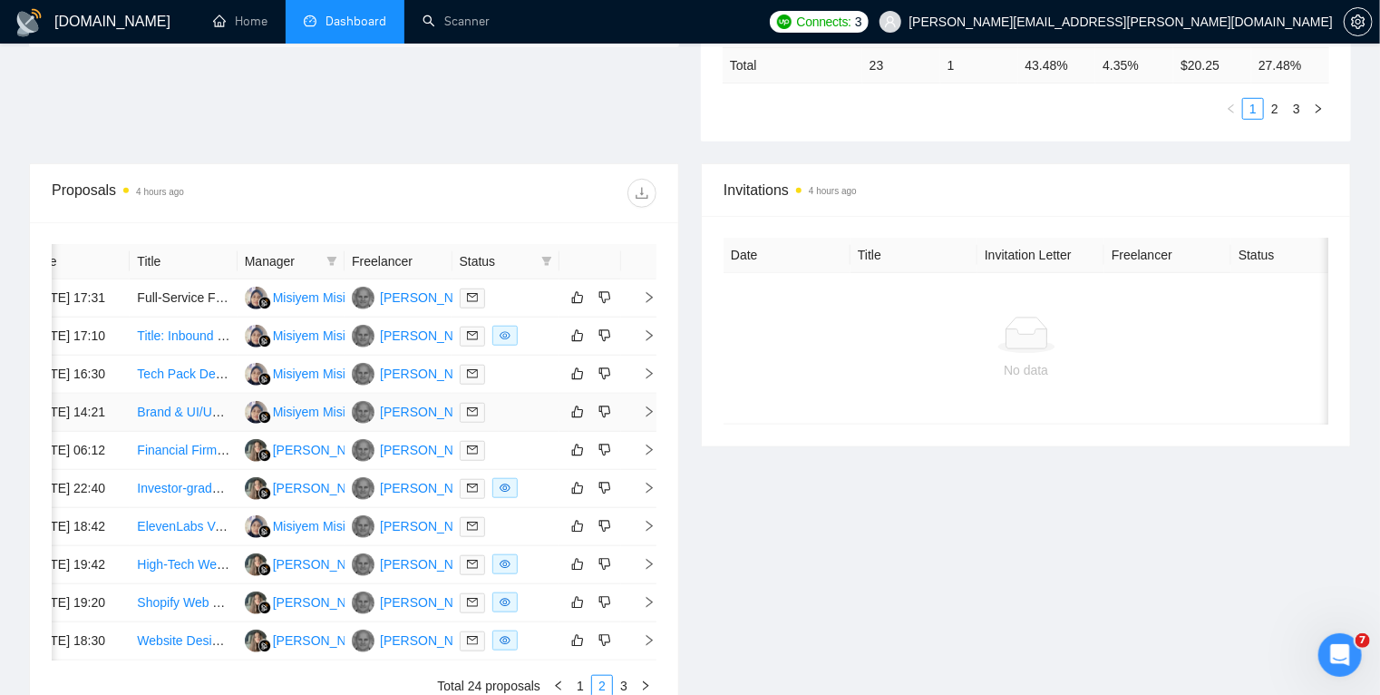
click at [653, 418] on icon "right" at bounding box center [649, 411] width 13 height 13
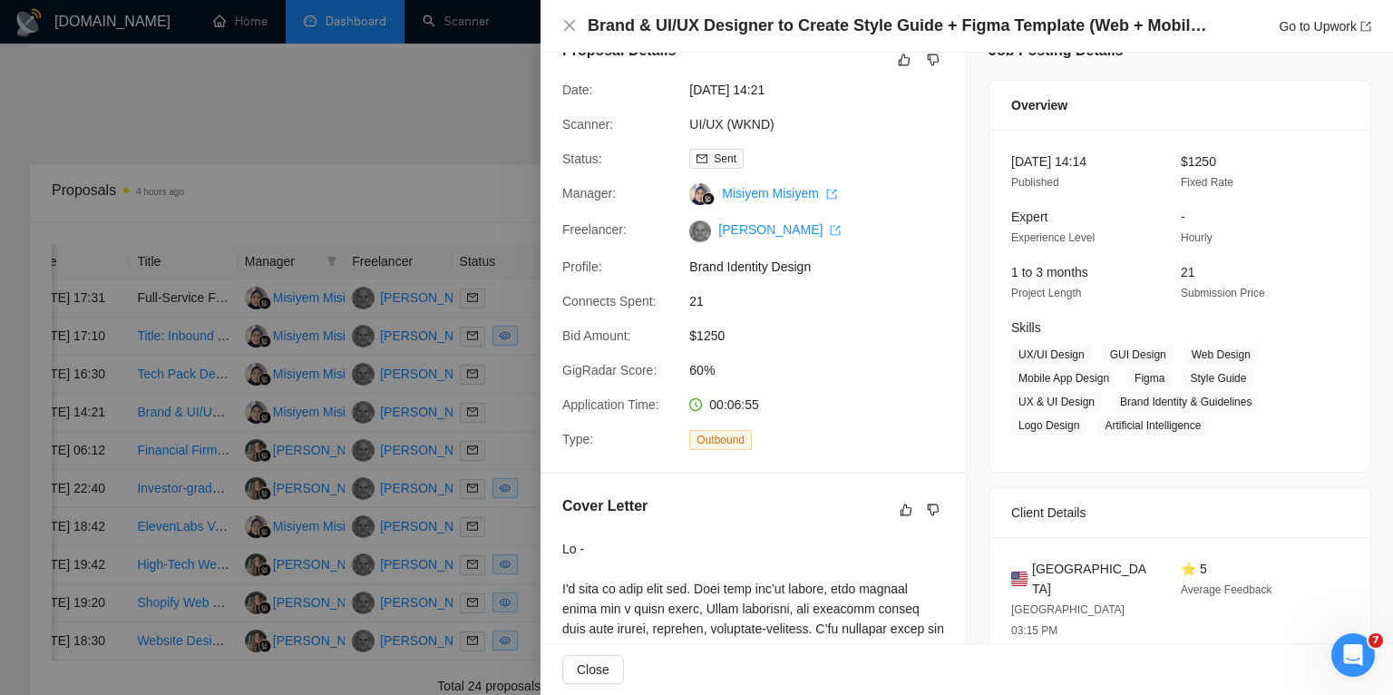
scroll to position [0, 0]
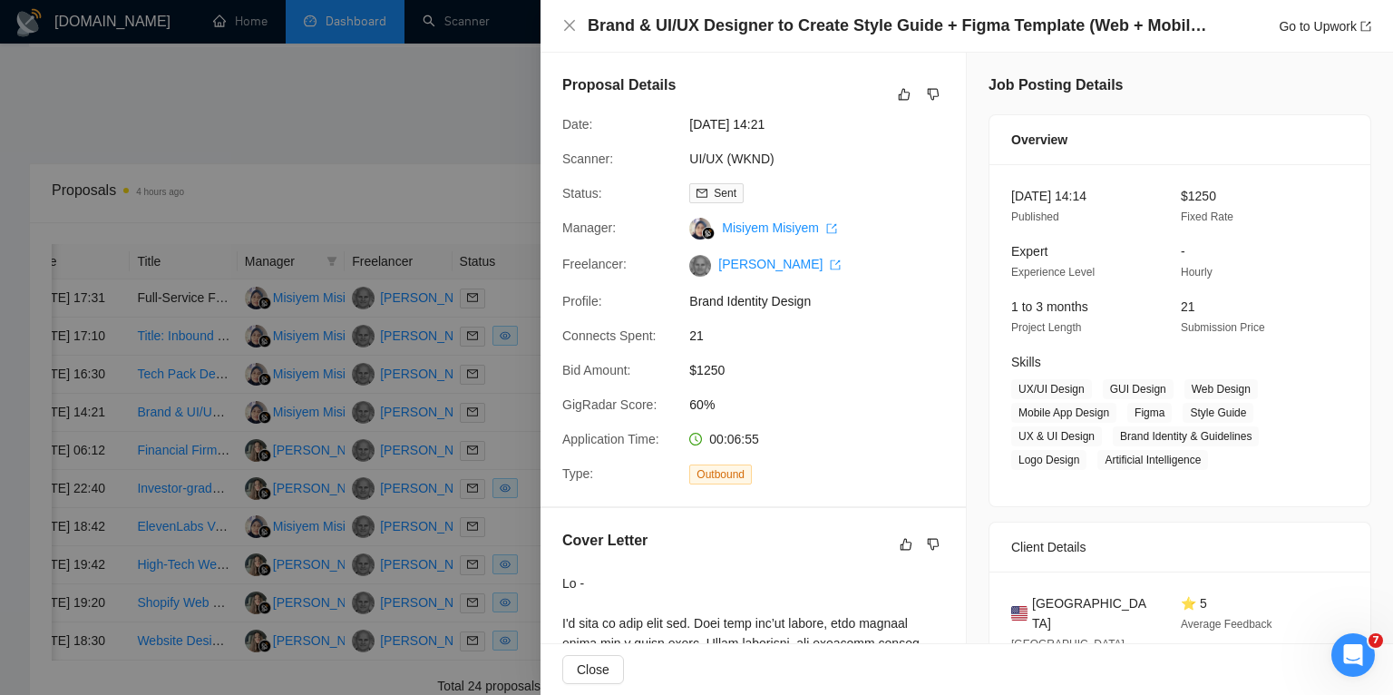
click at [222, 161] on div at bounding box center [696, 347] width 1393 height 695
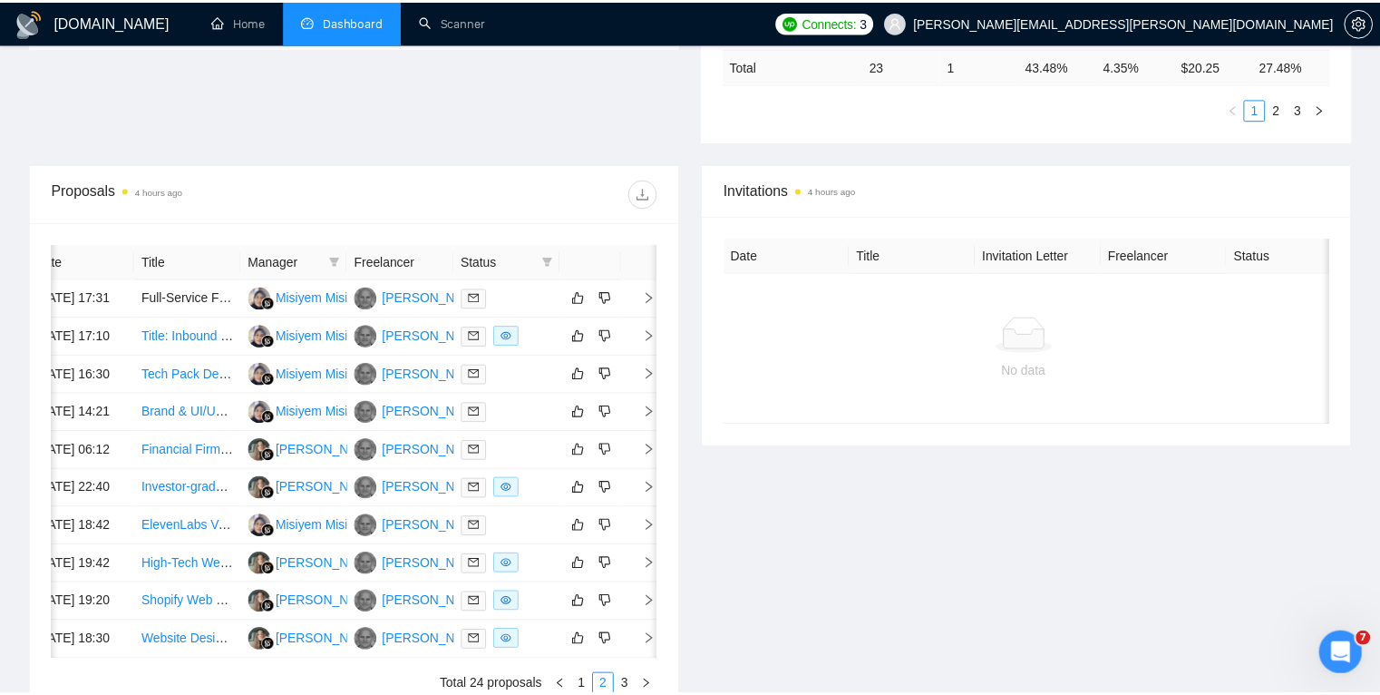
scroll to position [0, 23]
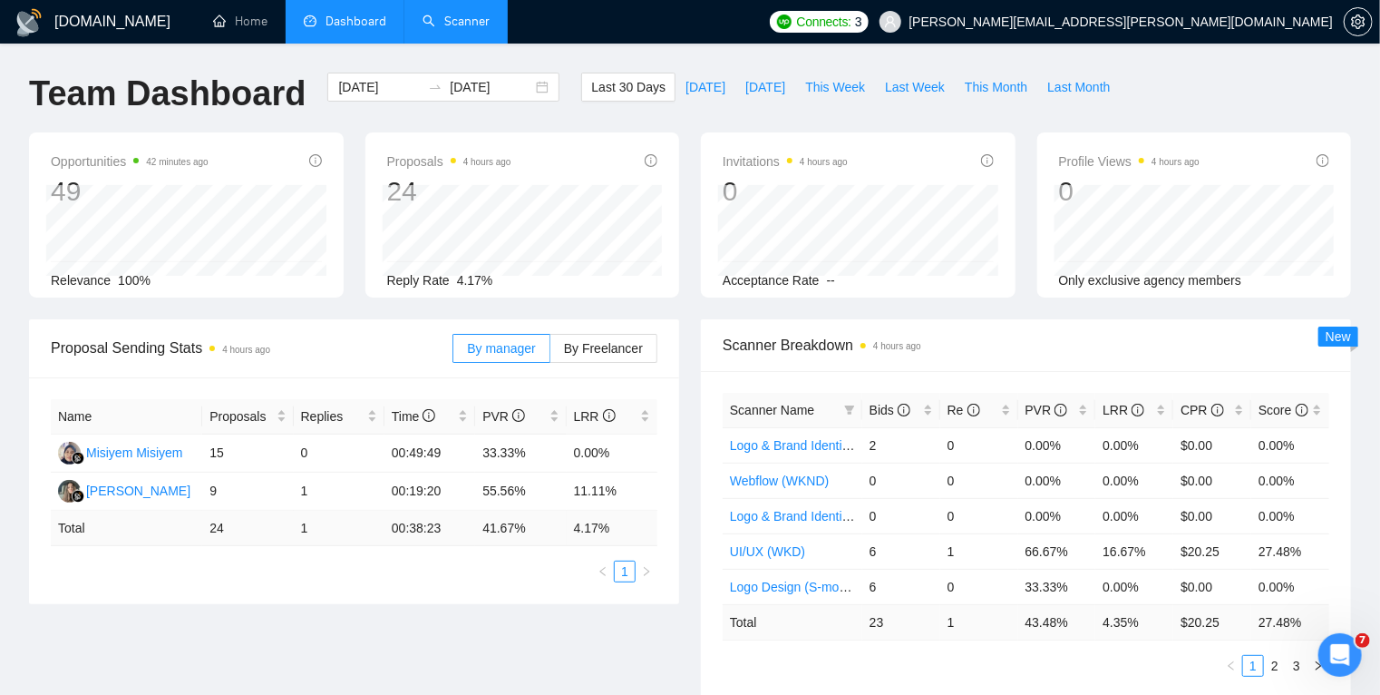
click at [454, 22] on link "Scanner" at bounding box center [456, 21] width 67 height 15
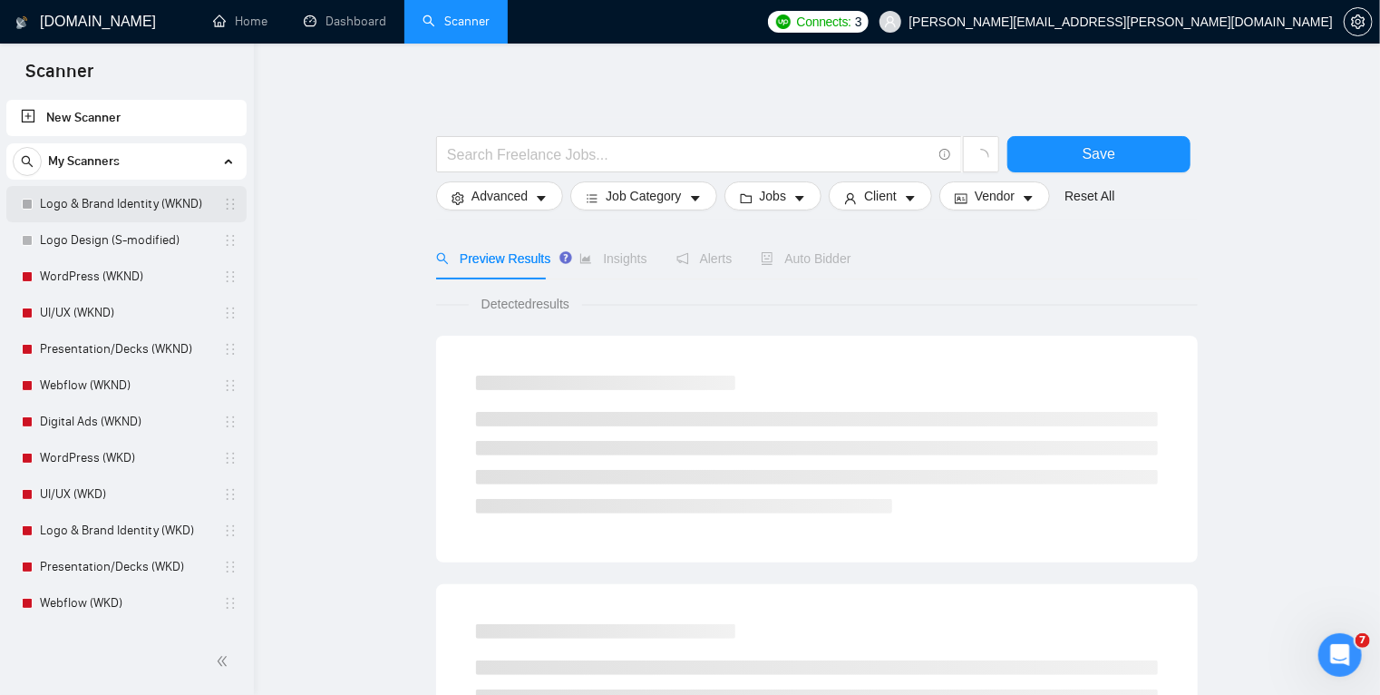
click at [122, 203] on link "Logo & Brand Identity (WKND)" at bounding box center [126, 204] width 172 height 36
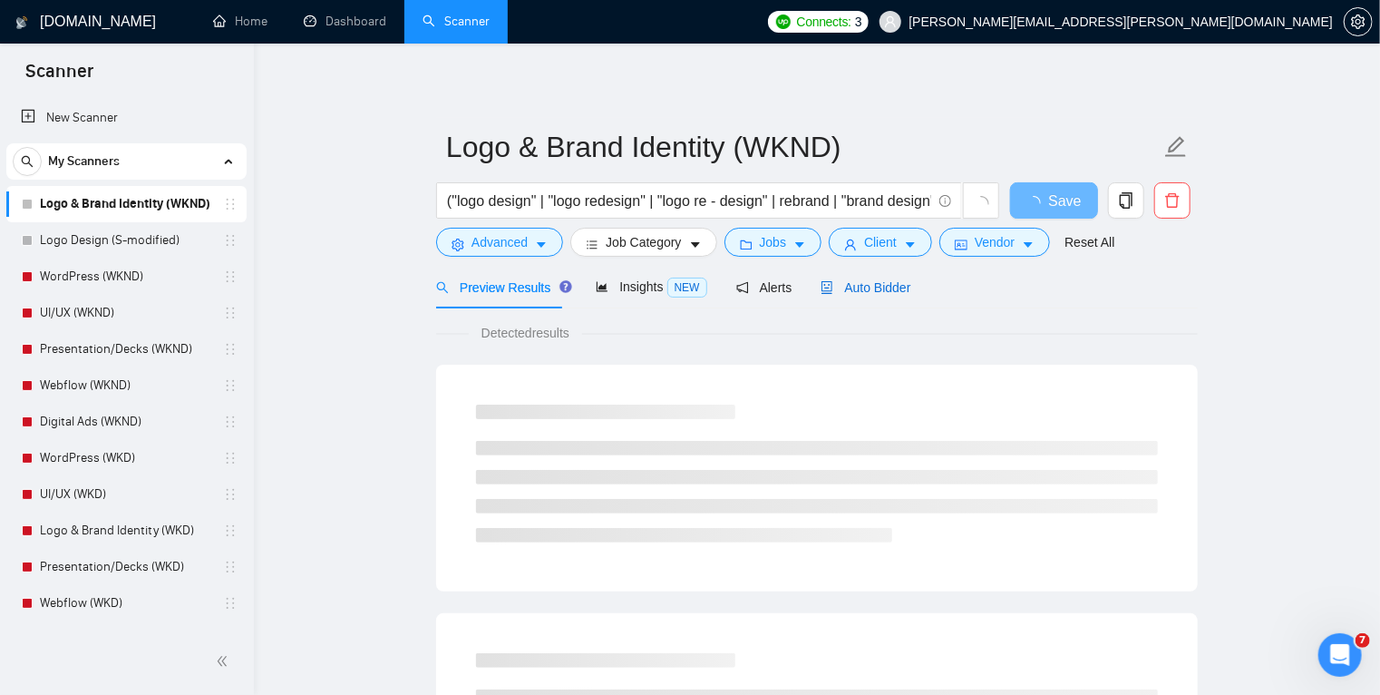
click at [863, 283] on span "Auto Bidder" at bounding box center [866, 287] width 90 height 15
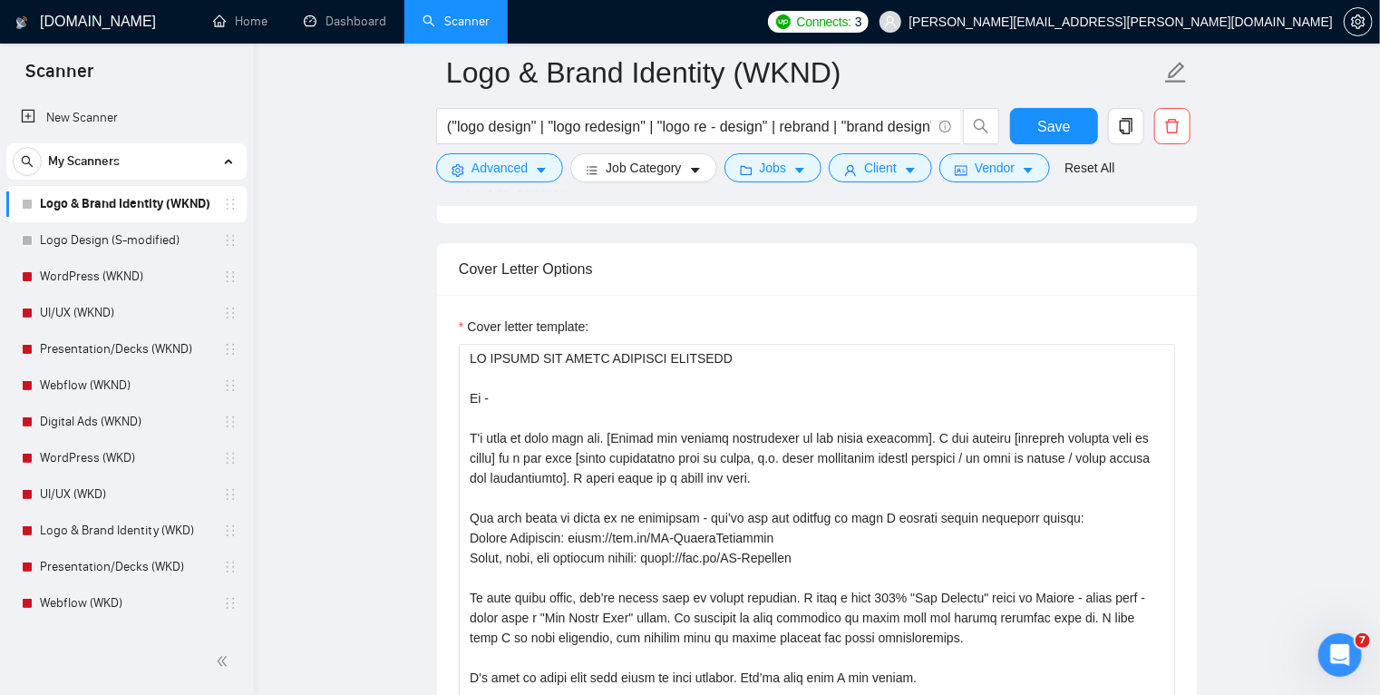
scroll to position [2046, 0]
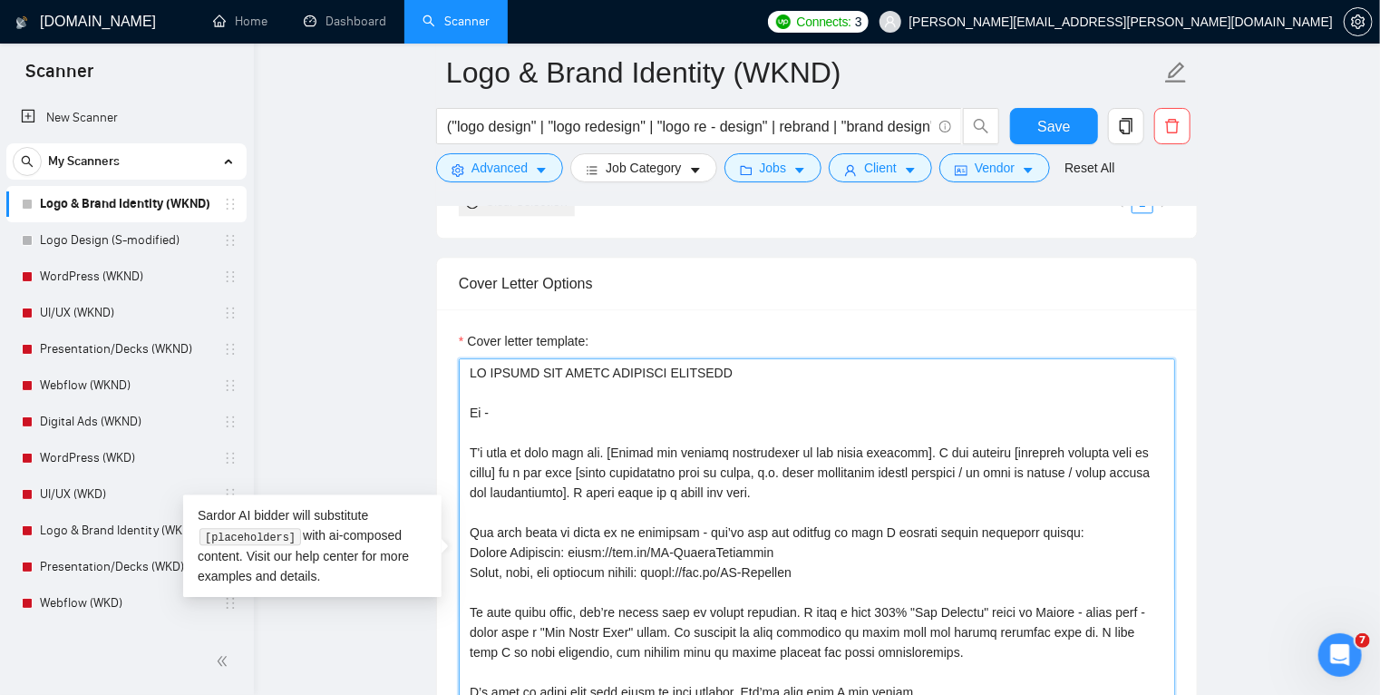
drag, startPoint x: 808, startPoint y: 491, endPoint x: 464, endPoint y: 452, distance: 346.0
click at [464, 452] on textarea "Cover letter template:" at bounding box center [817, 562] width 717 height 408
click at [798, 493] on textarea "Cover letter template:" at bounding box center [817, 562] width 717 height 408
drag, startPoint x: 801, startPoint y: 490, endPoint x: 395, endPoint y: 453, distance: 407.1
click at [395, 453] on main "Logo & Brand Identity (WKND) ("logo design" | "logo redesign" | "logo re - desi…" at bounding box center [817, 676] width 1068 height 5300
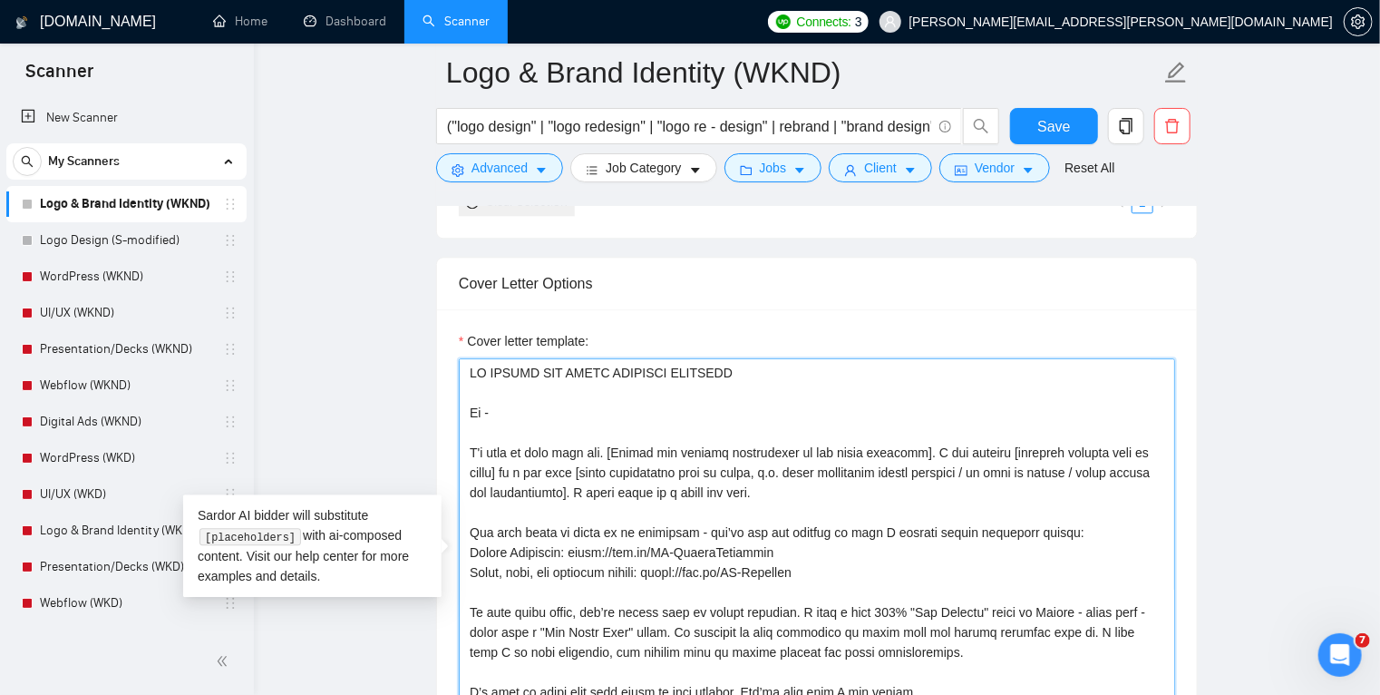
paste textarea "I’ve designed sites and interfaces for [industries/niches] where [style cue] wa…"
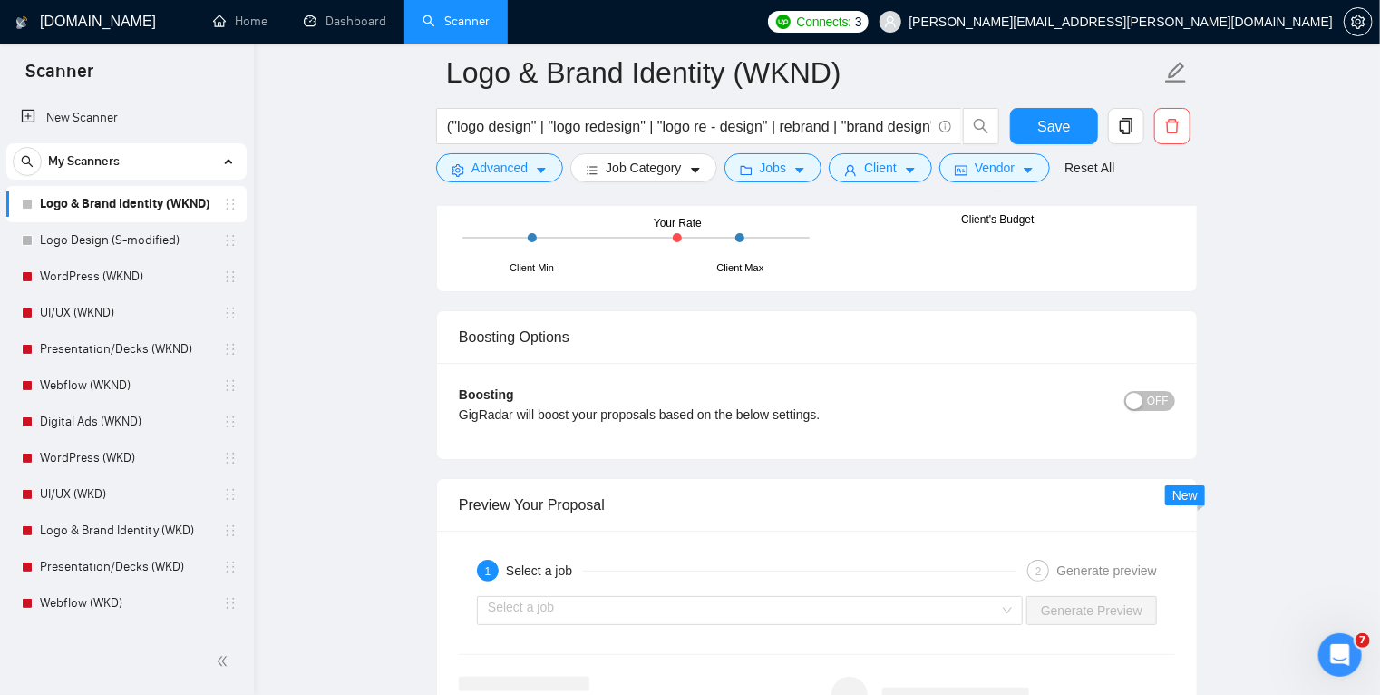
scroll to position [3312, 0]
click at [781, 602] on input "search" at bounding box center [744, 610] width 512 height 27
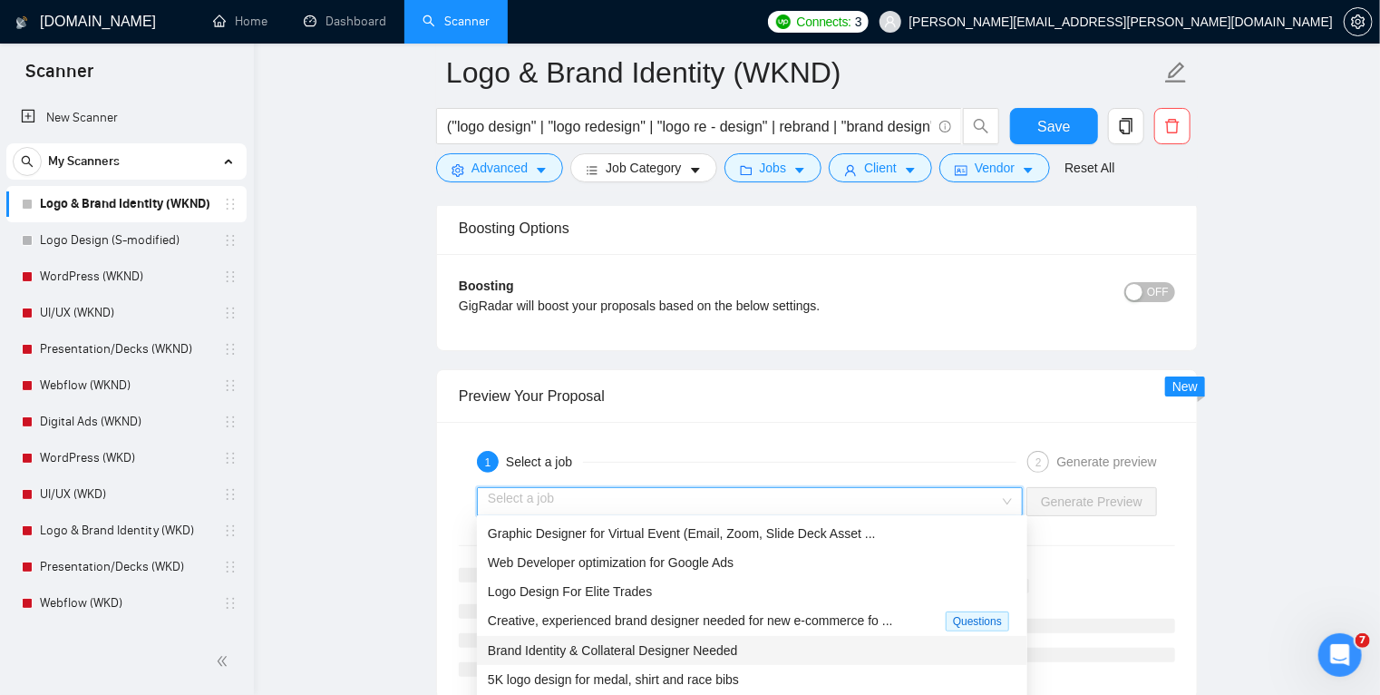
scroll to position [3418, 0]
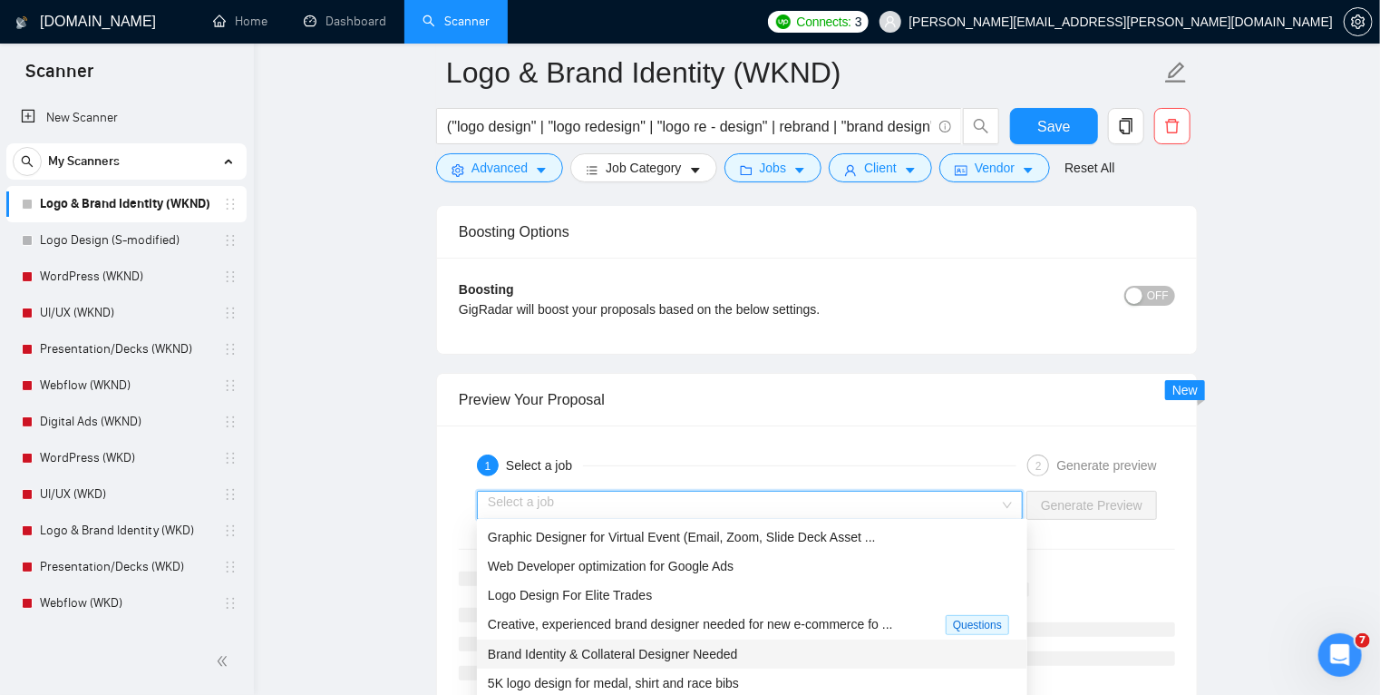
click at [922, 265] on div "Boosting GigRadar will boost your proposals based on the below settings. OFF Bo…" at bounding box center [817, 306] width 760 height 96
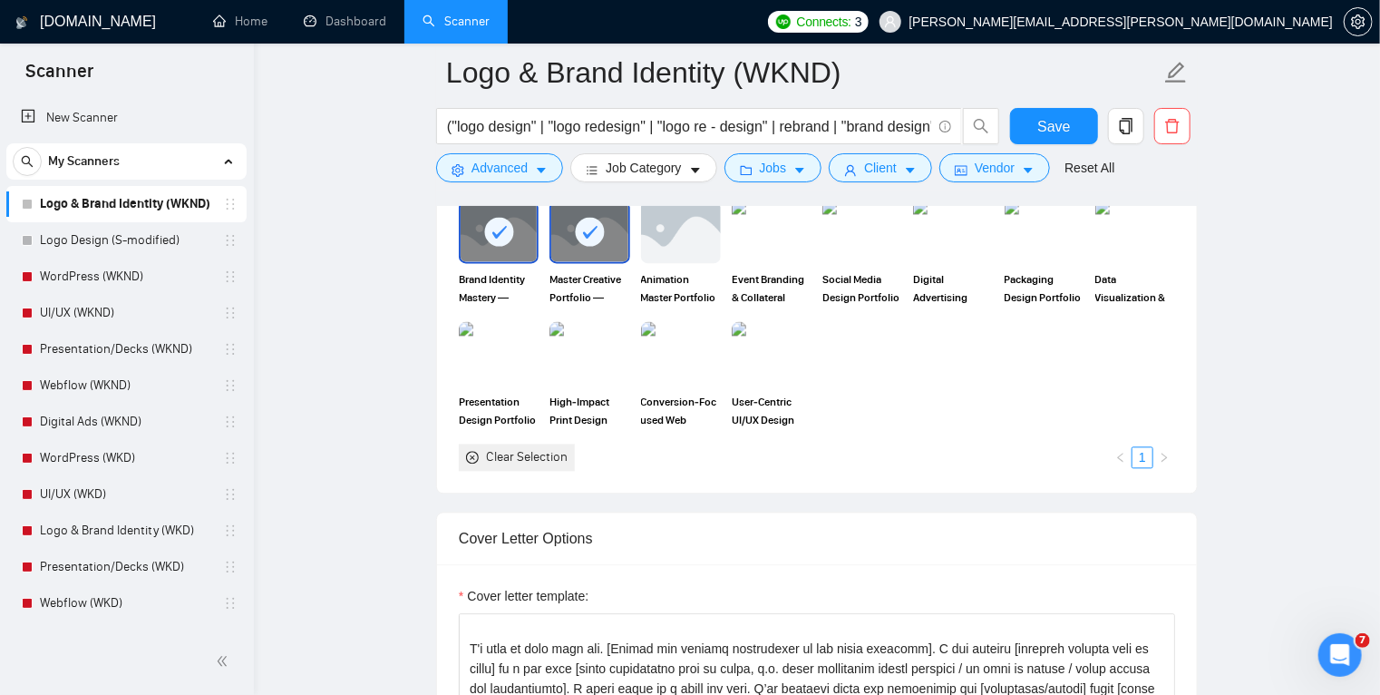
scroll to position [1778, 0]
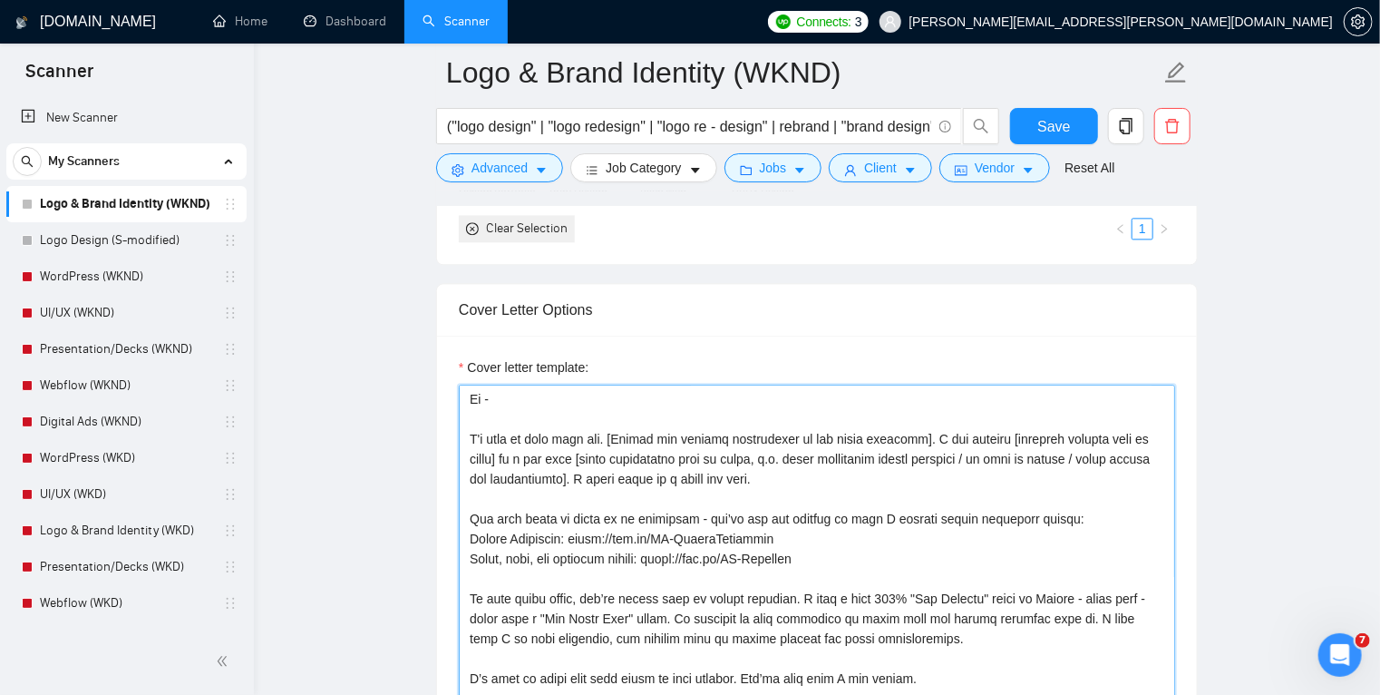
scroll to position [40, 0]
type textarea "AN UPWORK TOP BRAND IDENTITY DESIGNER Hi - I'd love to work with you. [Mirror t…"
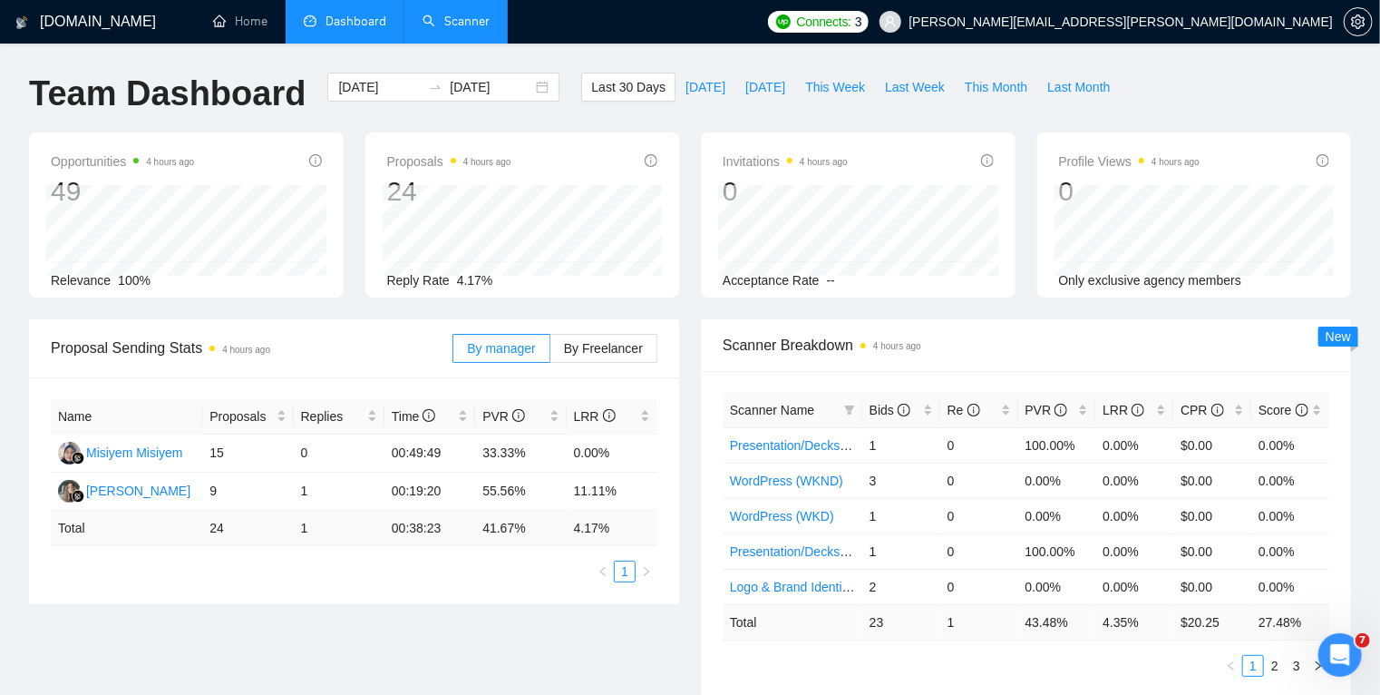
click at [457, 28] on link "Scanner" at bounding box center [456, 21] width 67 height 15
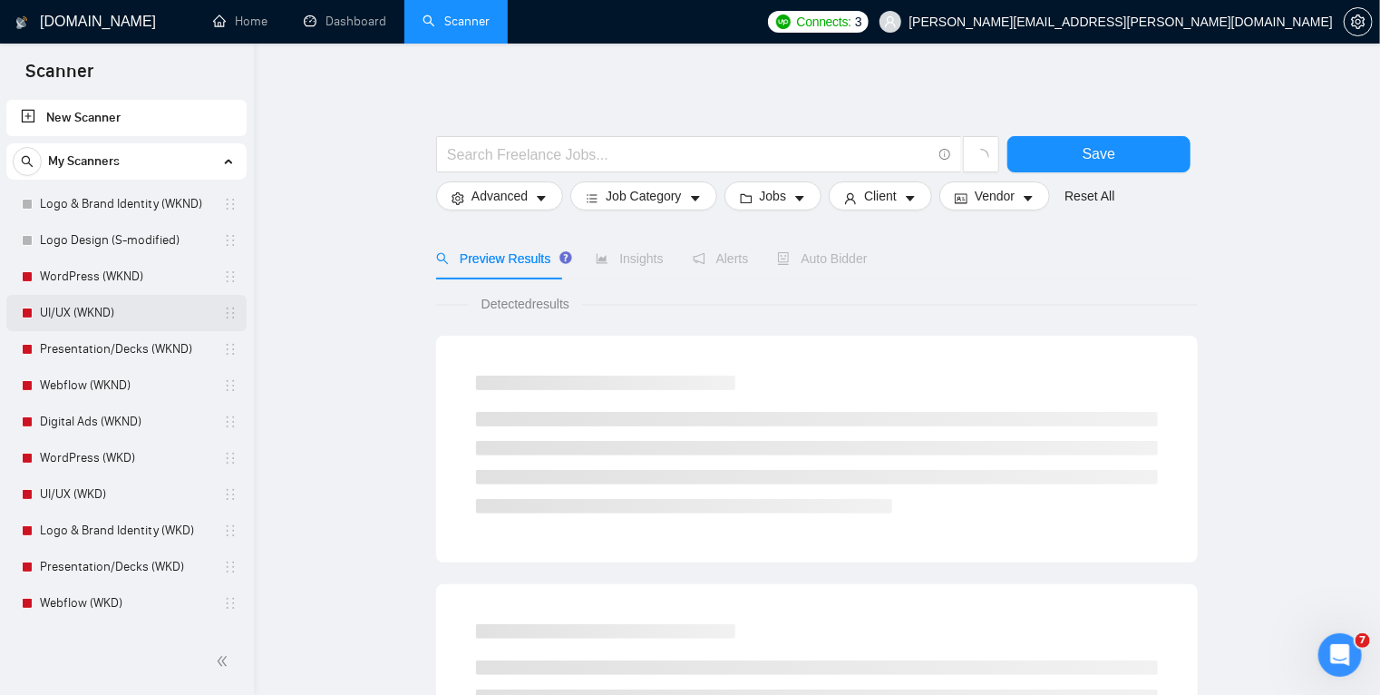
click at [159, 312] on link "UI/UX (WKND)" at bounding box center [126, 313] width 172 height 36
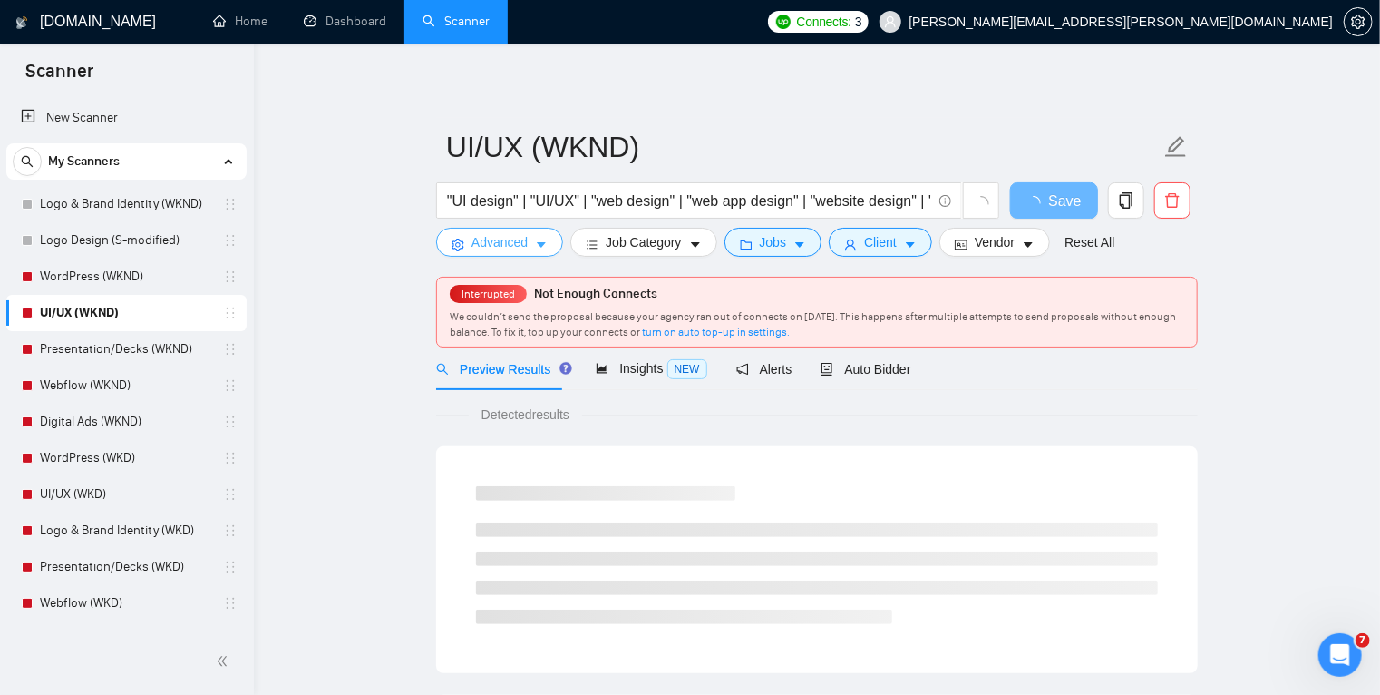
click at [532, 240] on button "Advanced" at bounding box center [499, 242] width 127 height 29
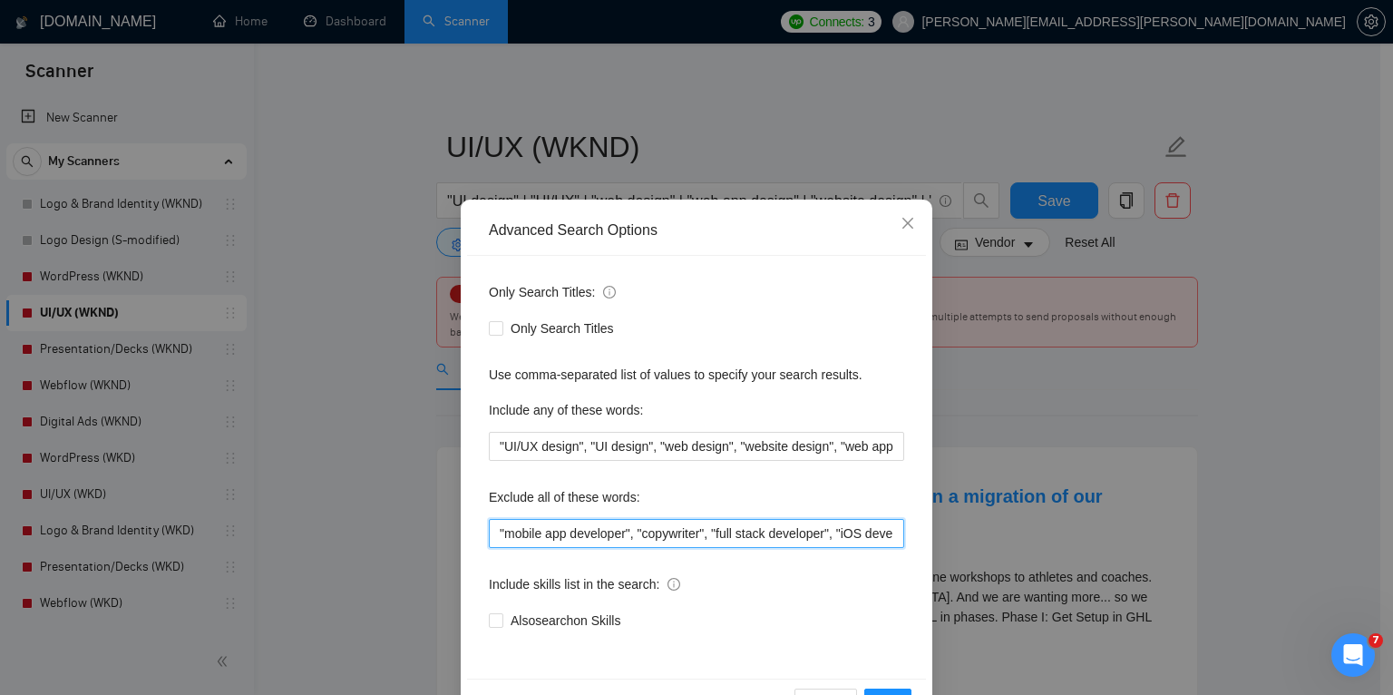
click at [493, 531] on input ""mobile app developer", "copywriter", "full stack developer", "iOS developer", …" at bounding box center [696, 533] width 415 height 29
click at [660, 512] on div "Exclude all of these words:" at bounding box center [696, 501] width 415 height 36
click at [495, 530] on input ""mobile app developer", "copywriter", "full stack developer", "iOS developer", …" at bounding box center [696, 533] width 415 height 29
paste input "sales calls"
click at [533, 532] on input ""commission", "sales calls", "mobile app developer", "copywriter", "full stack …" at bounding box center [696, 533] width 415 height 29
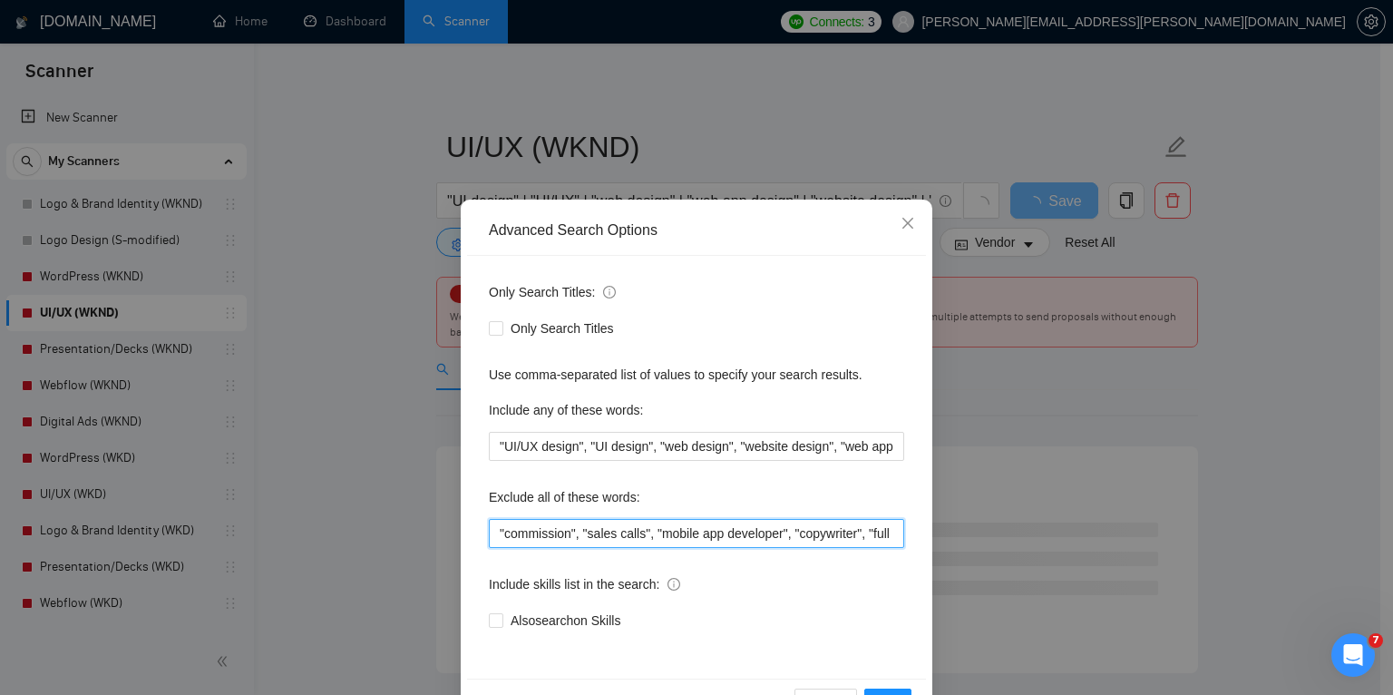
click at [610, 531] on input ""commission", "sales calls", "mobile app developer", "copywriter", "full stack …" at bounding box center [696, 533] width 415 height 29
click at [676, 526] on input ""commission", "sales calls", "mobile app developer", "copywriter", "full stack …" at bounding box center [696, 533] width 415 height 29
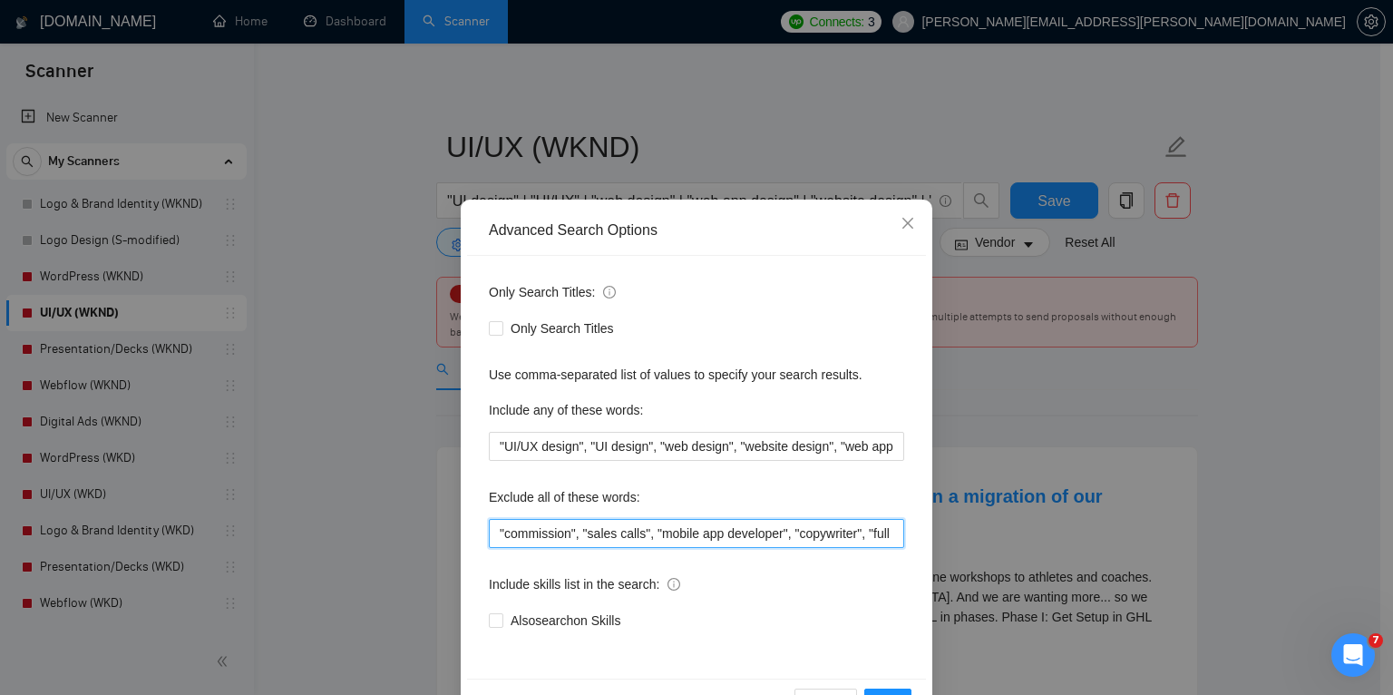
drag, startPoint x: 646, startPoint y: 533, endPoint x: 485, endPoint y: 527, distance: 160.7
click at [489, 527] on input ""commission", "sales calls", "mobile app developer", "copywriter", "full stack …" at bounding box center [696, 533] width 415 height 29
type input ""commission", "sales calls", "mobile app developer", "copywriter", "full stack …"
click at [885, 689] on button "OK" at bounding box center [887, 702] width 47 height 29
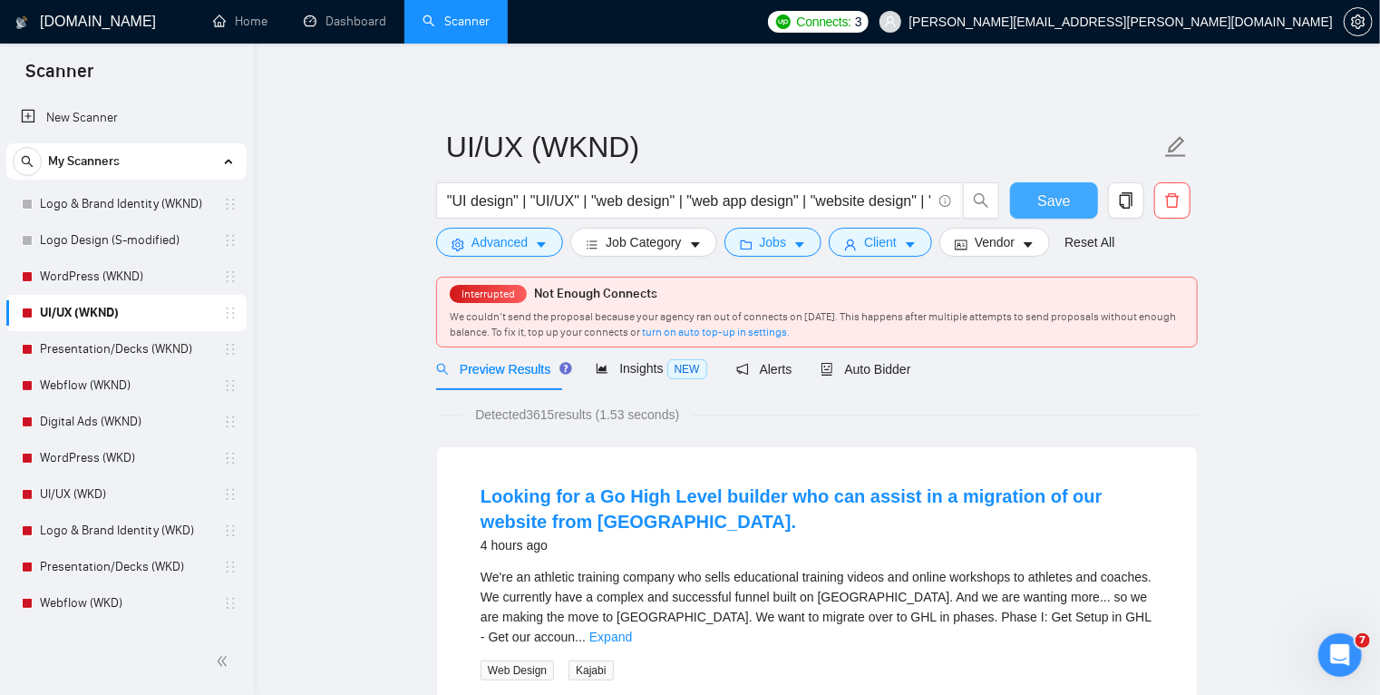
click at [1067, 196] on span "Save" at bounding box center [1054, 201] width 33 height 23
click at [876, 367] on span "Auto Bidder" at bounding box center [866, 369] width 90 height 15
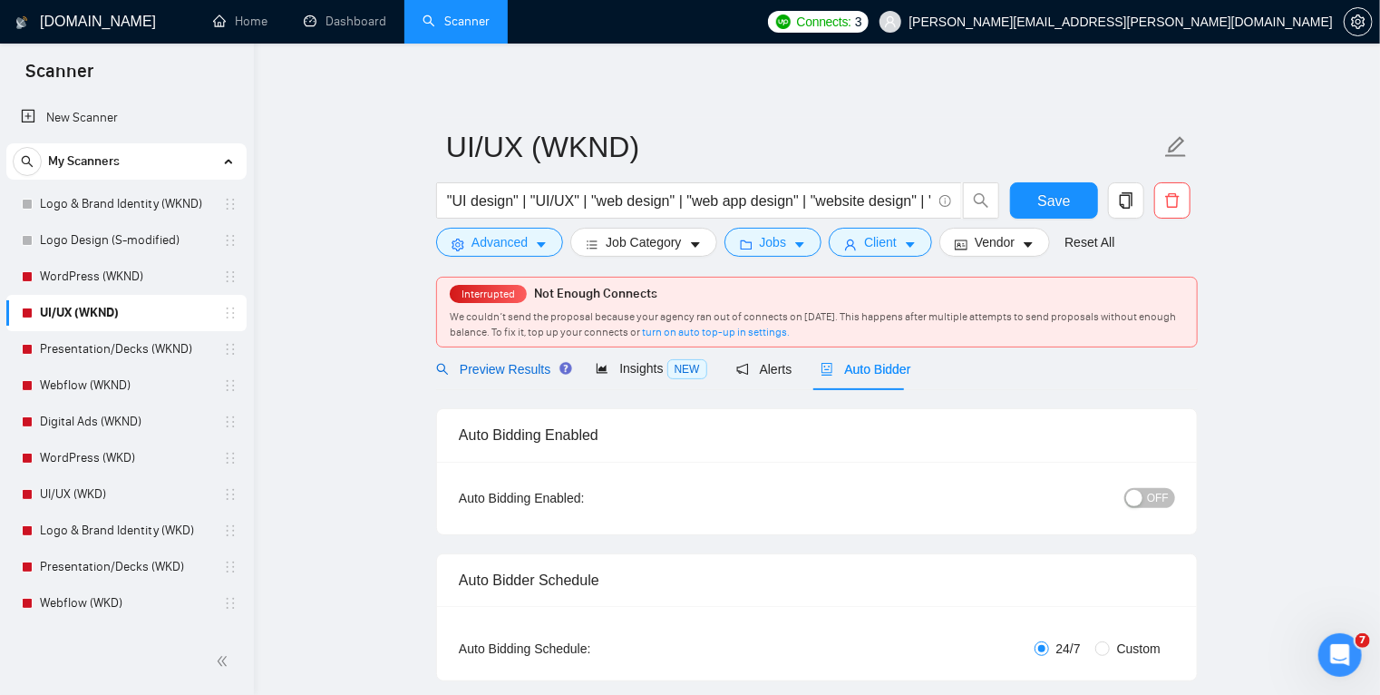
click at [481, 363] on span "Preview Results" at bounding box center [501, 369] width 131 height 15
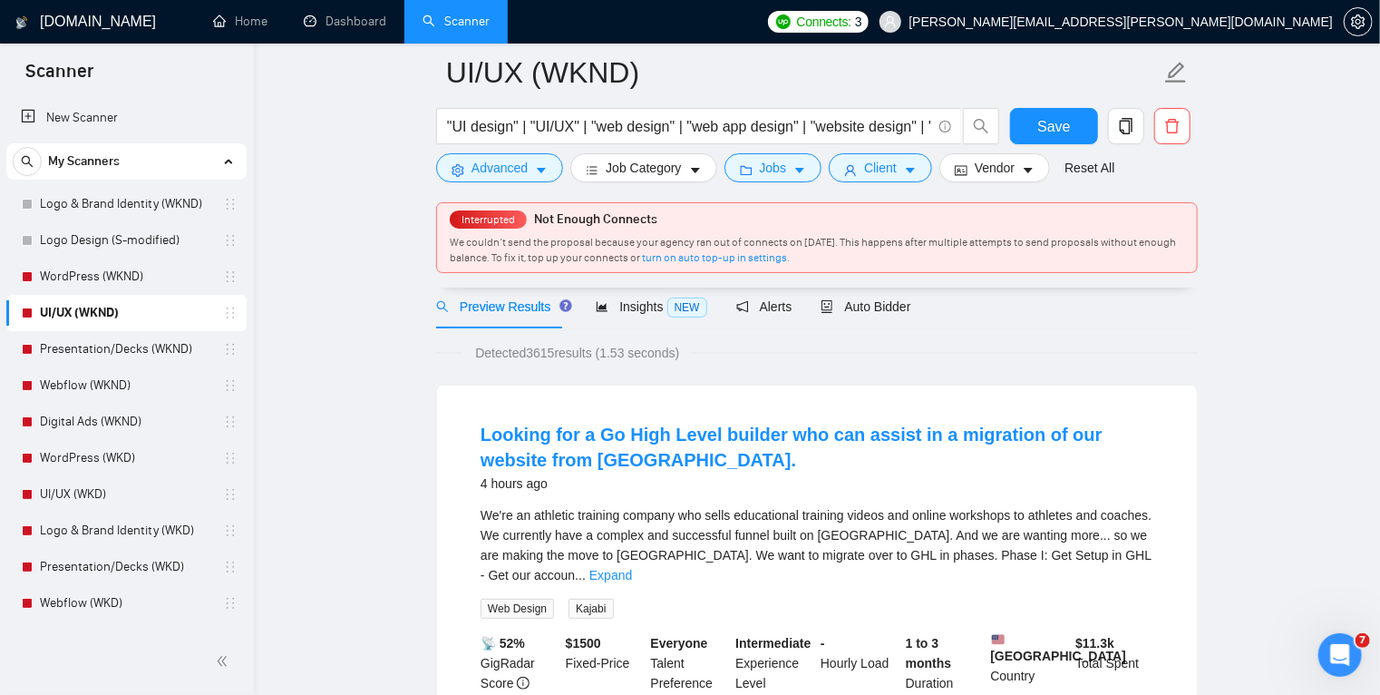
scroll to position [102, 0]
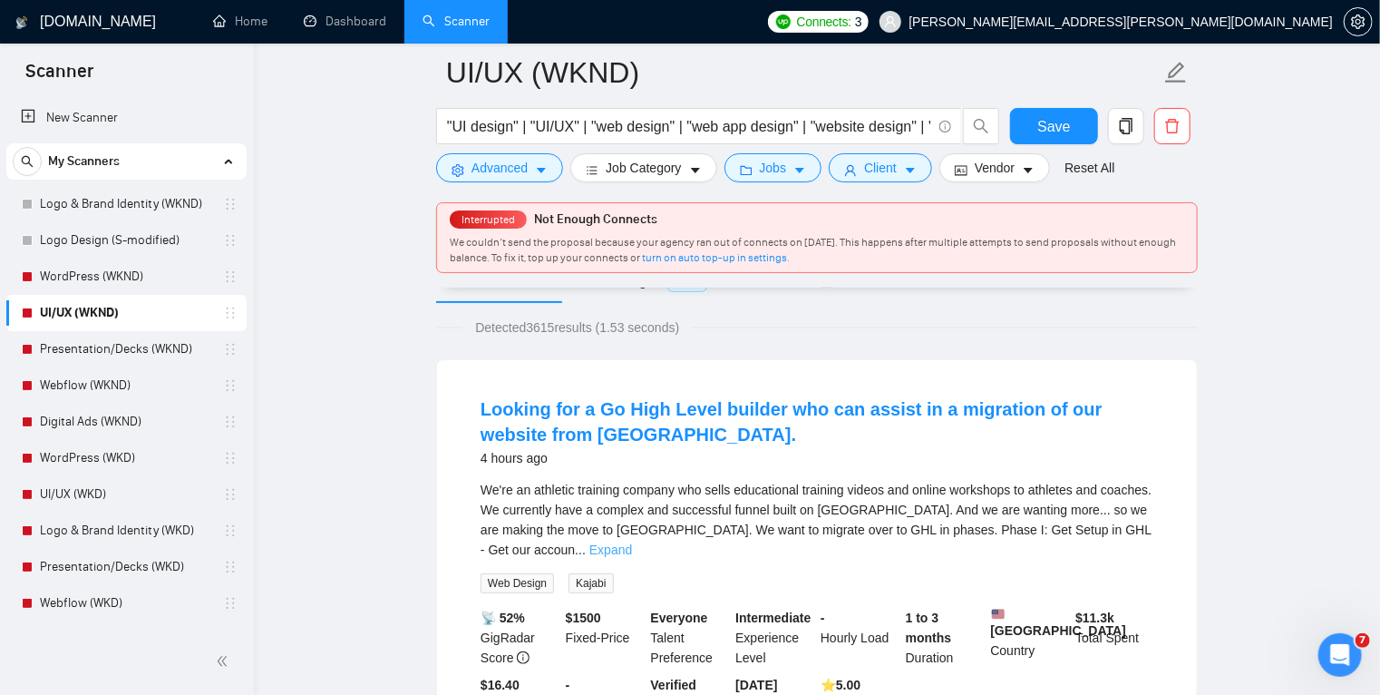
click at [632, 542] on link "Expand" at bounding box center [611, 549] width 43 height 15
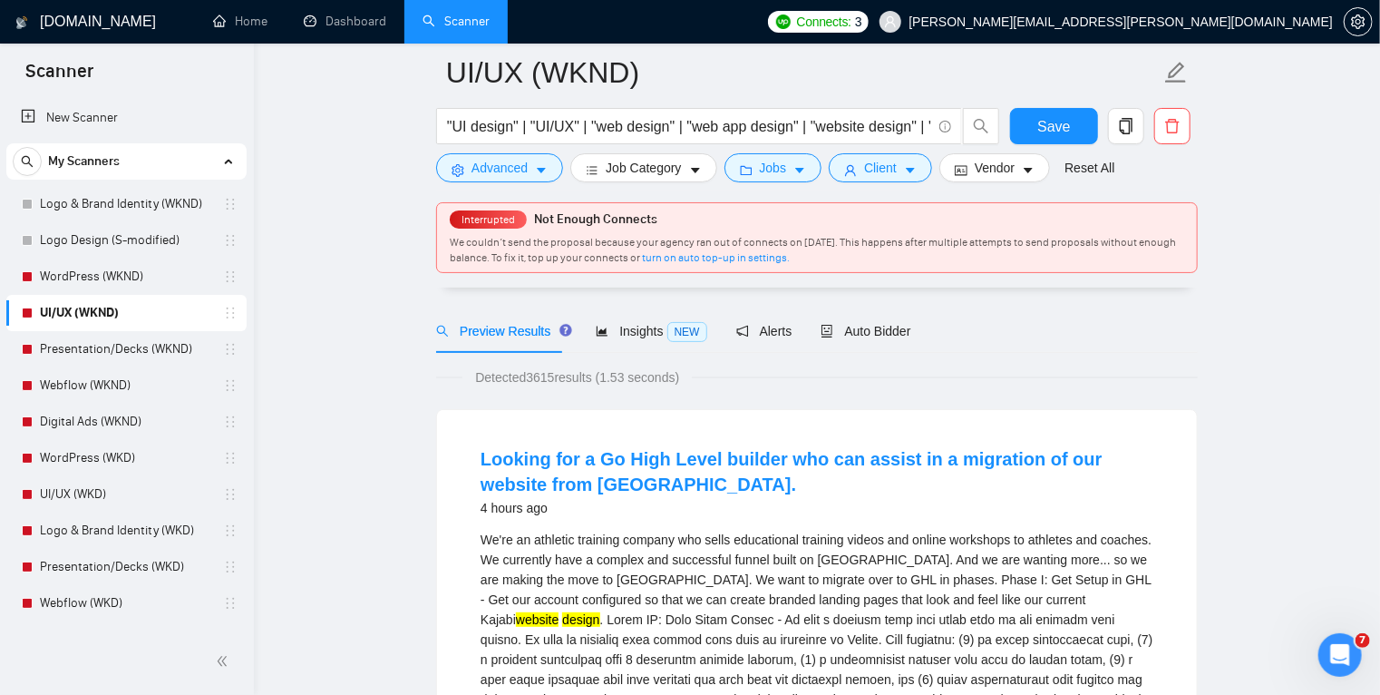
scroll to position [116, 0]
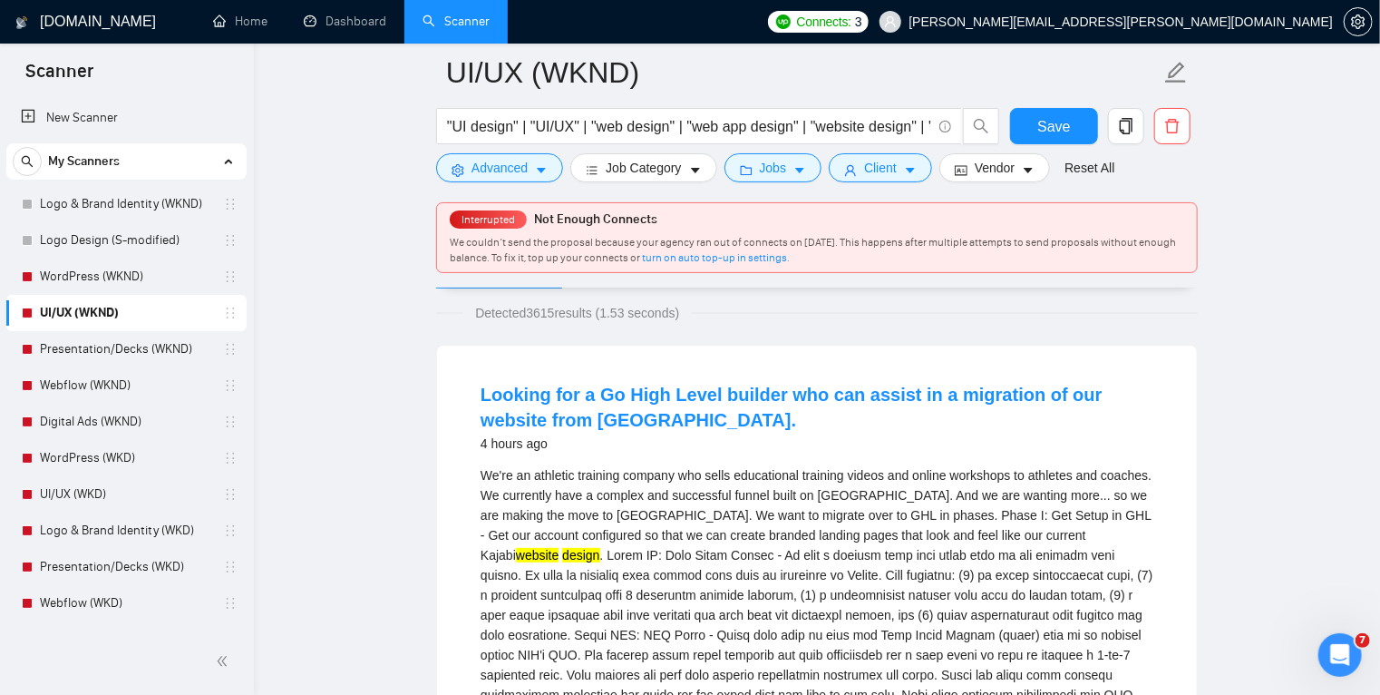
copy div "GHL"
drag, startPoint x: 531, startPoint y: 514, endPoint x: 608, endPoint y: 509, distance: 77.3
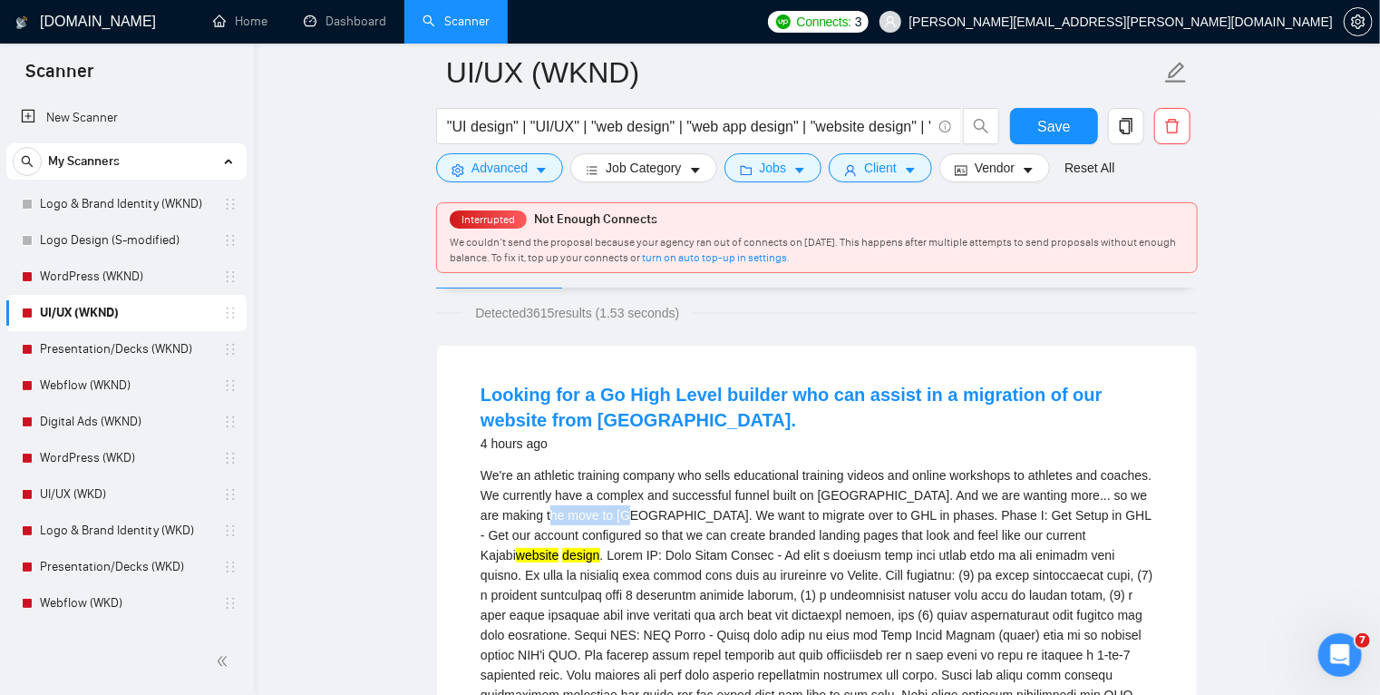
copy div "Go High Level"
click at [541, 165] on icon "caret-down" at bounding box center [541, 170] width 13 height 13
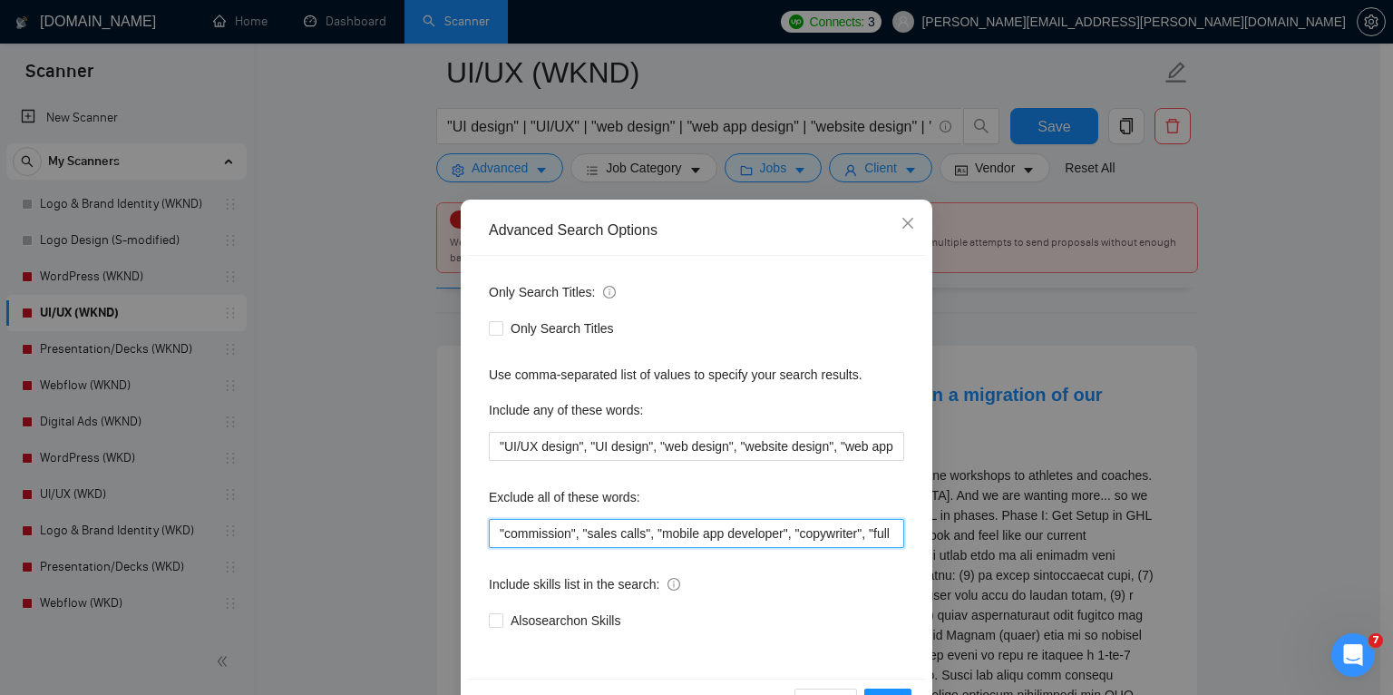
click at [492, 530] on input ""commission", "sales calls", "mobile app developer", "copywriter", "full stack …" at bounding box center [696, 533] width 415 height 29
paste input "Go High Level"
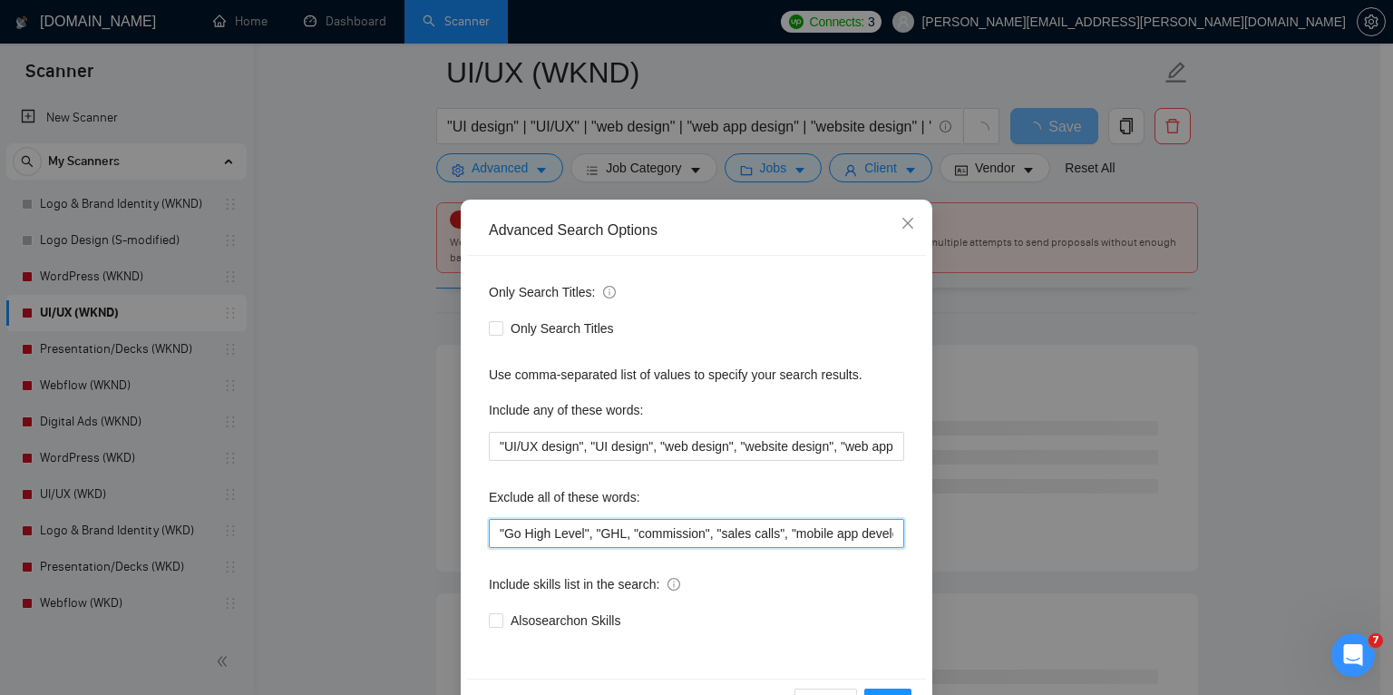
click at [613, 535] on input ""Go High Level", "GHL, "commission", "sales calls", "mobile app developer", "co…" at bounding box center [696, 533] width 415 height 29
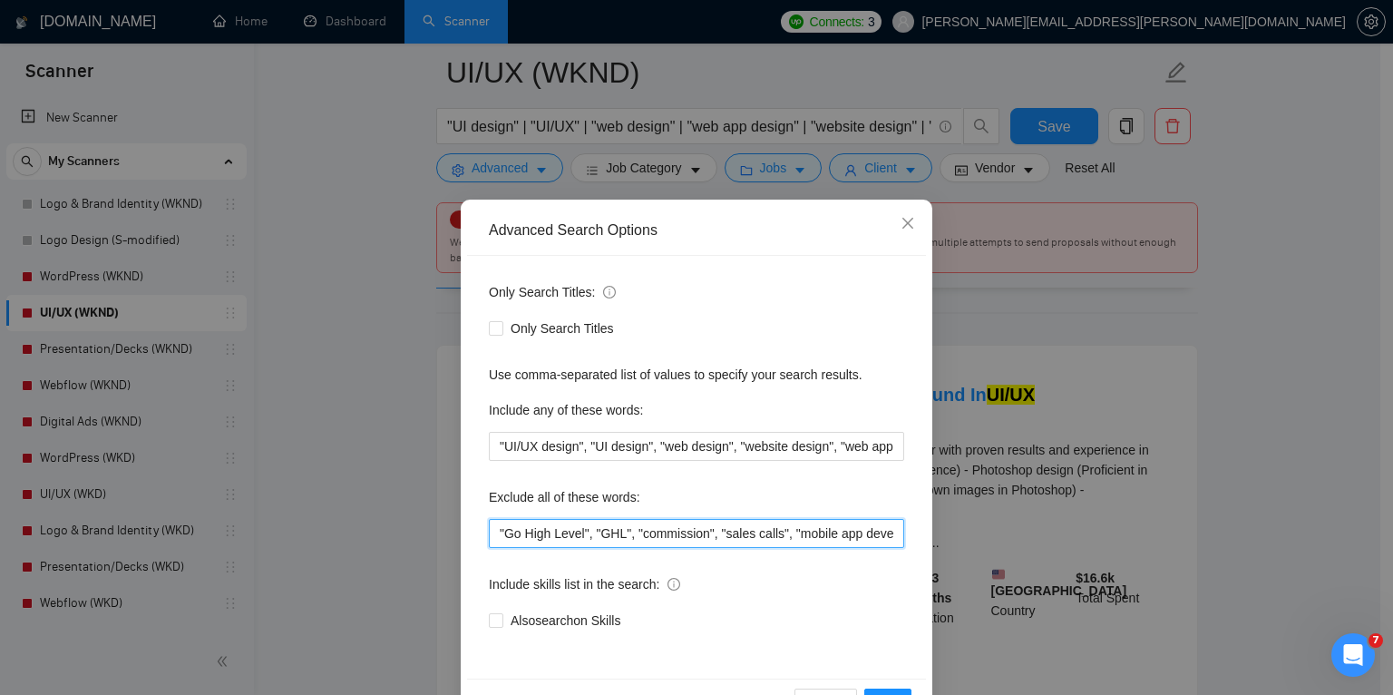
drag, startPoint x: 780, startPoint y: 533, endPoint x: 472, endPoint y: 548, distance: 308.7
click at [472, 548] on div "Only Search Titles: Only Search Titles Use comma-separated list of values to sp…" at bounding box center [696, 467] width 459 height 423
type input ""Go High Level", "GHL", "commission", "sales calls", "mobile app developer", "c…"
click at [885, 689] on button "OK" at bounding box center [887, 702] width 47 height 29
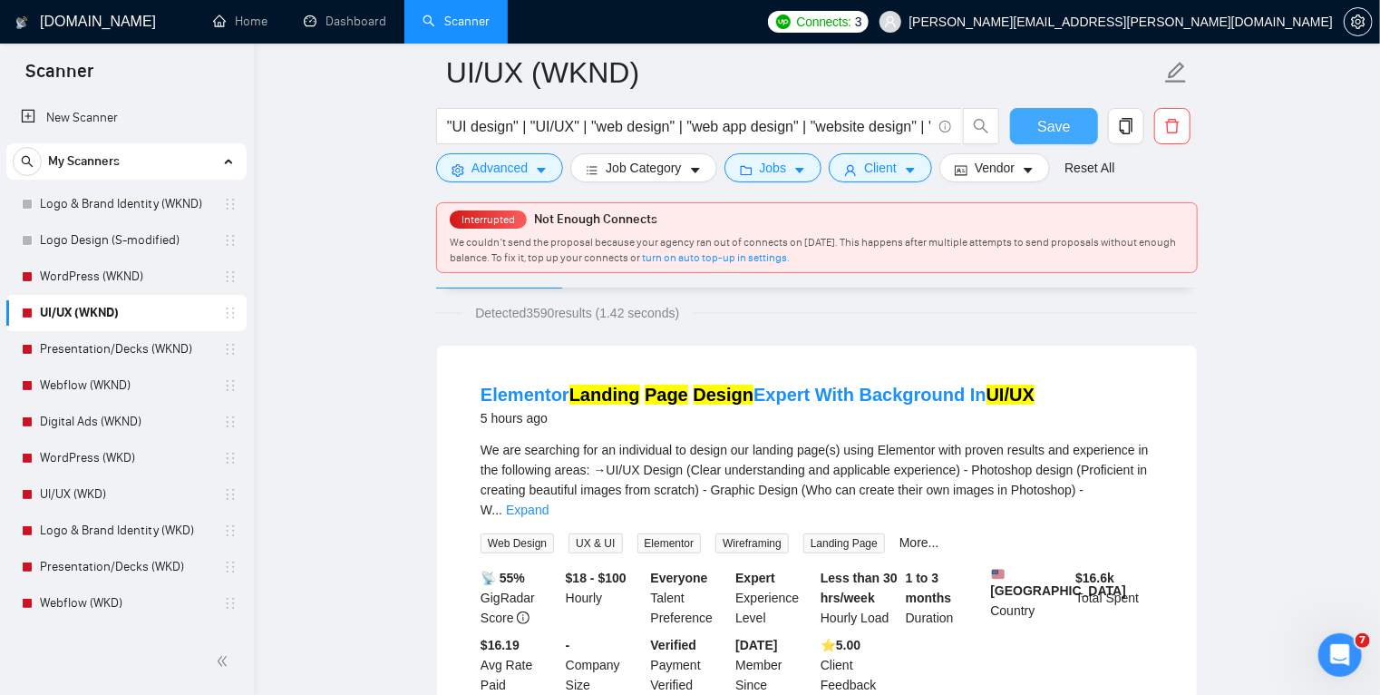
click at [1045, 125] on span "Save" at bounding box center [1054, 126] width 33 height 23
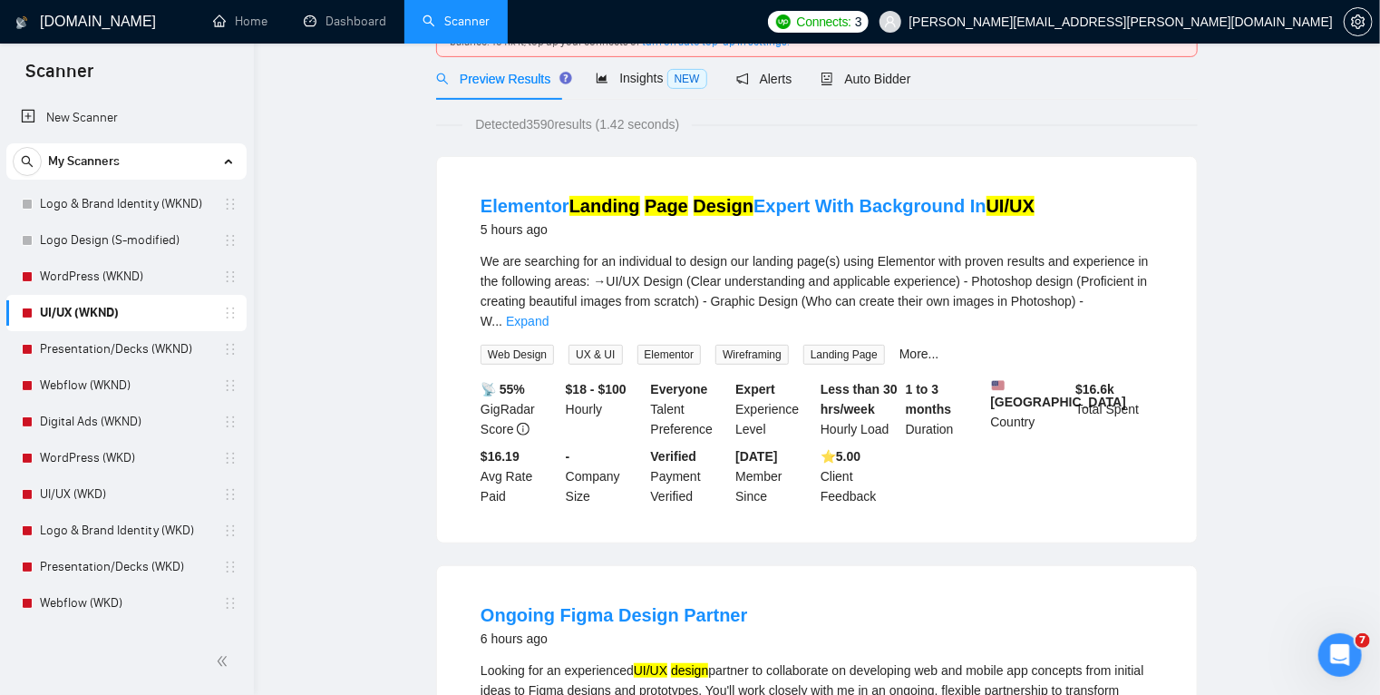
scroll to position [0, 0]
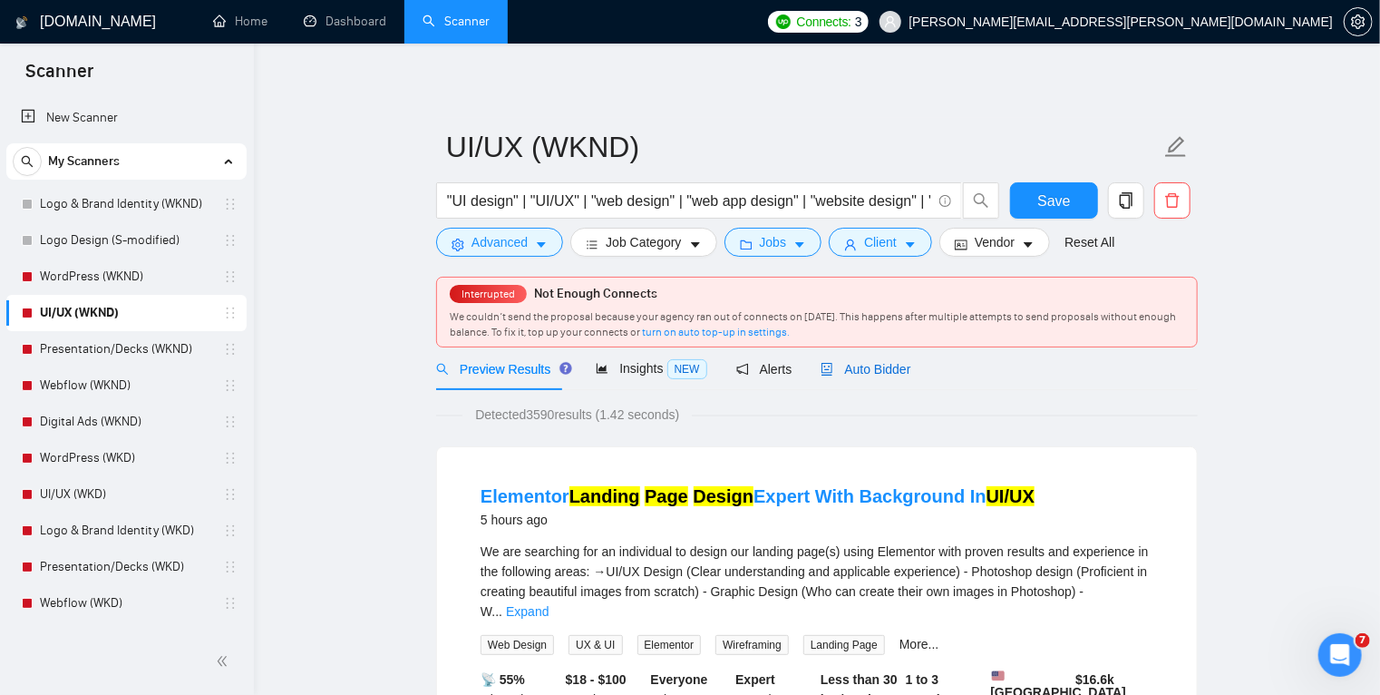
click at [872, 369] on span "Auto Bidder" at bounding box center [866, 369] width 90 height 15
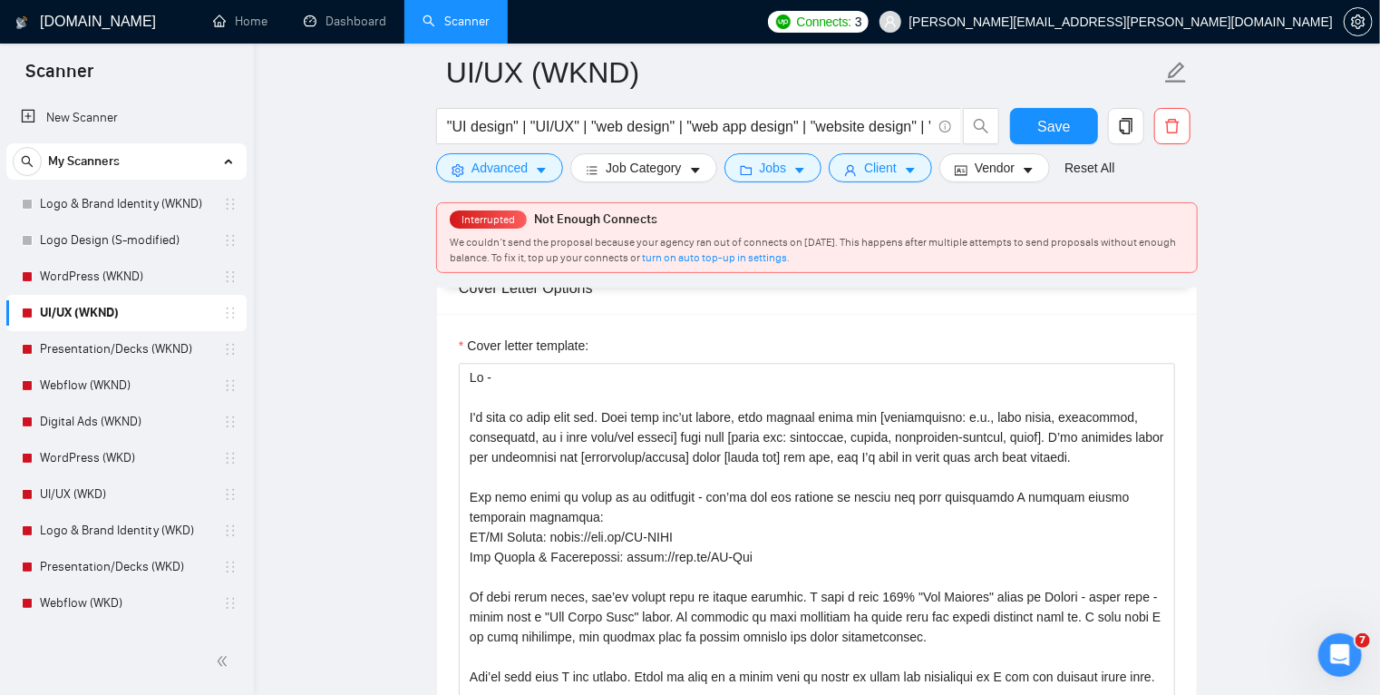
scroll to position [2122, 0]
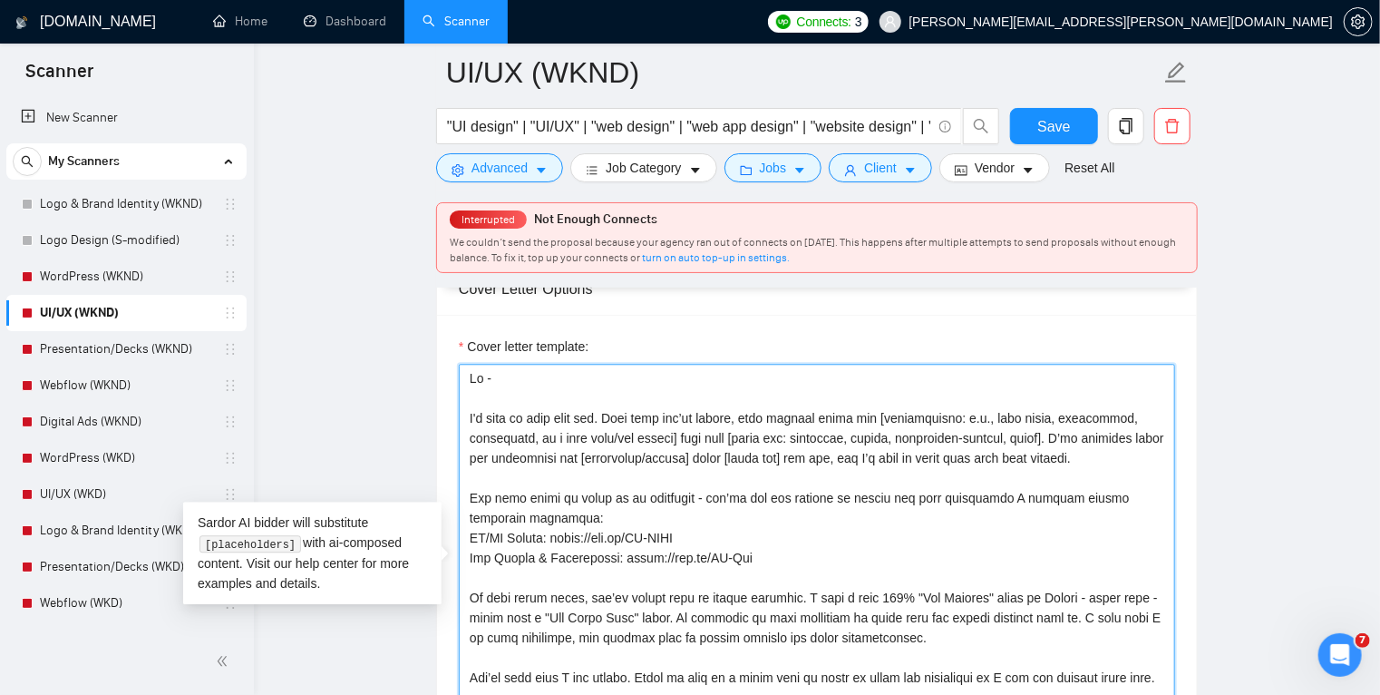
click at [1120, 434] on textarea "Cover letter template:" at bounding box center [817, 568] width 717 height 408
click at [820, 461] on textarea "Cover letter template:" at bounding box center [817, 568] width 717 height 408
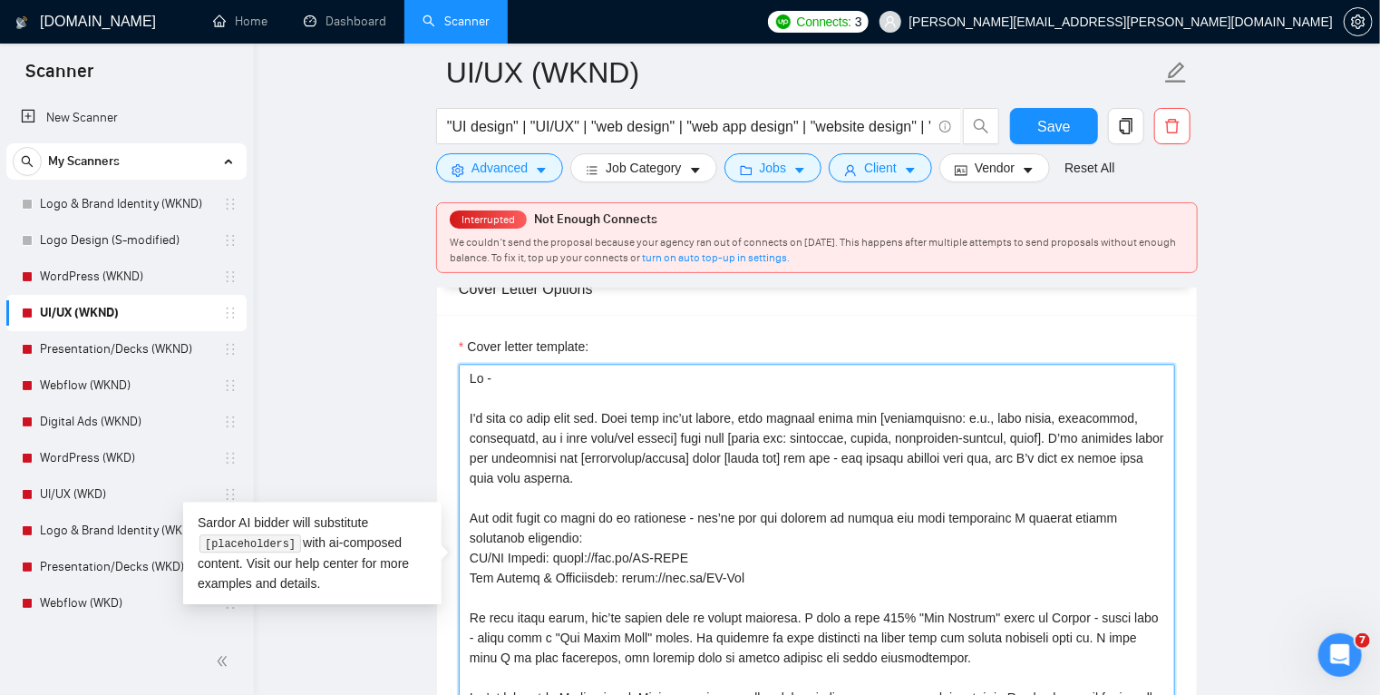
click at [866, 458] on textarea "Cover letter template:" at bounding box center [817, 568] width 717 height 408
click at [954, 455] on textarea "Cover letter template:" at bounding box center [817, 568] width 717 height 408
drag, startPoint x: 995, startPoint y: 459, endPoint x: 973, endPoint y: 460, distance: 21.8
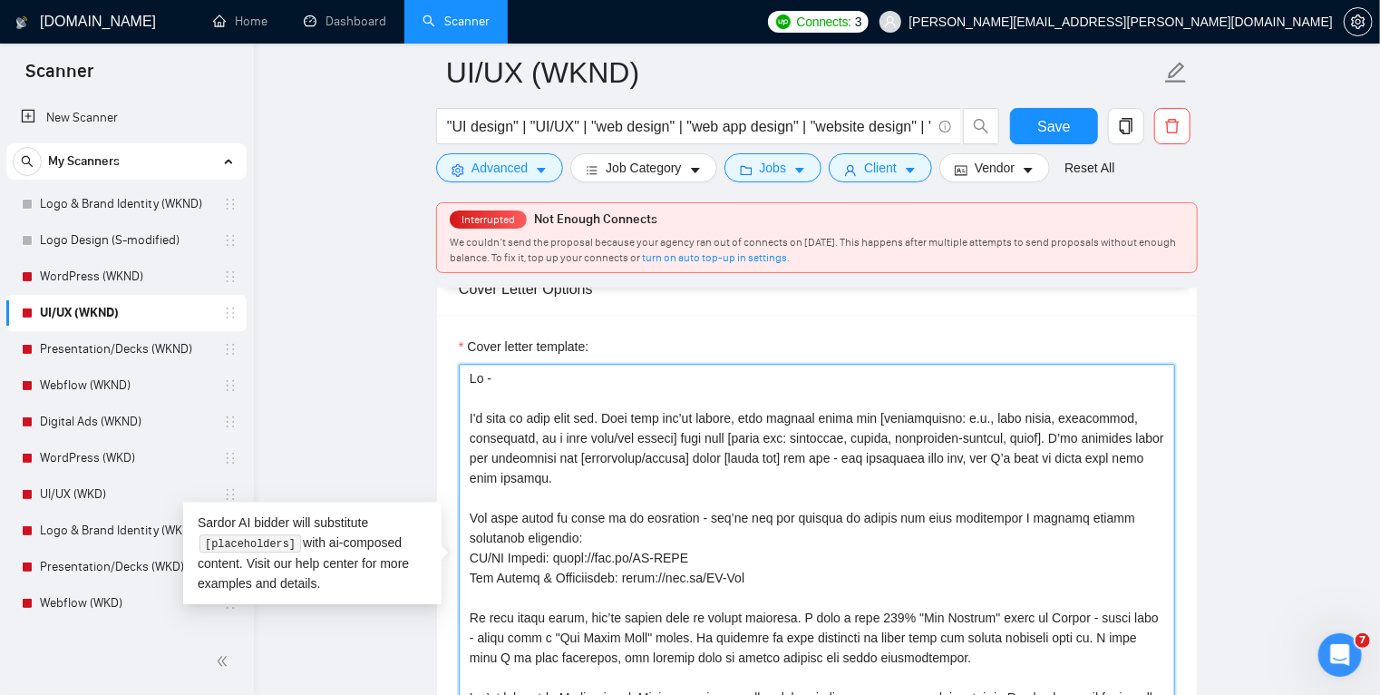
click at [973, 460] on textarea "Cover letter template:" at bounding box center [817, 568] width 717 height 408
click at [1006, 463] on textarea "Cover letter template:" at bounding box center [817, 568] width 717 height 408
click at [714, 472] on textarea "Cover letter template:" at bounding box center [817, 568] width 717 height 408
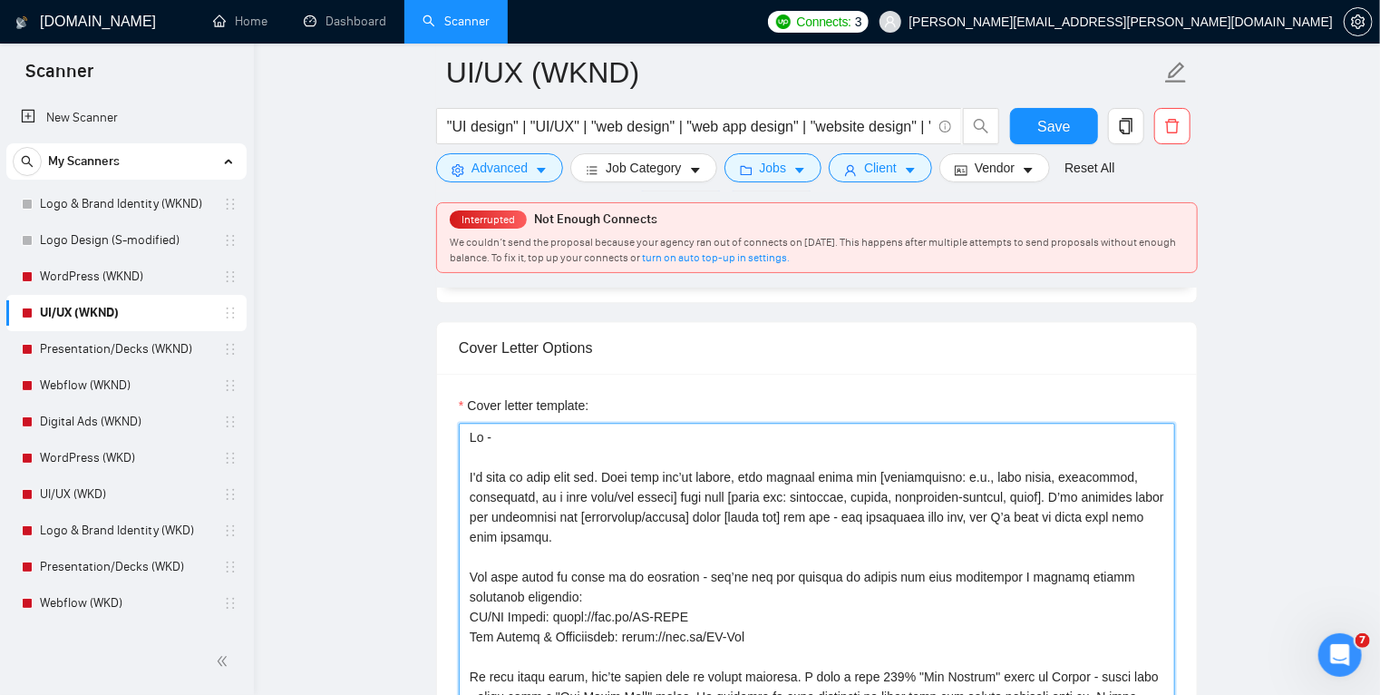
scroll to position [2062, 0]
click at [470, 435] on textarea "Cover letter template:" at bounding box center [817, 628] width 717 height 408
click at [541, 436] on textarea "Cover letter template:" at bounding box center [817, 628] width 717 height 408
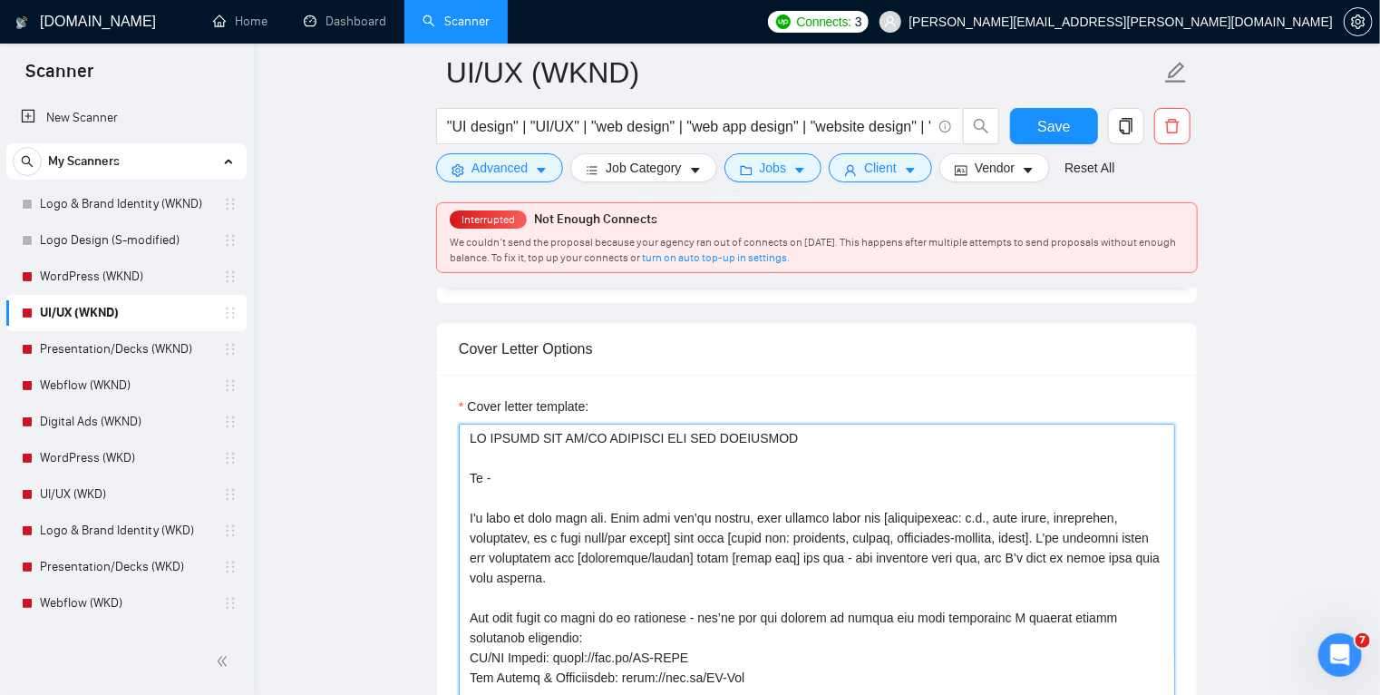
click at [850, 577] on textarea "Cover letter template:" at bounding box center [817, 628] width 717 height 408
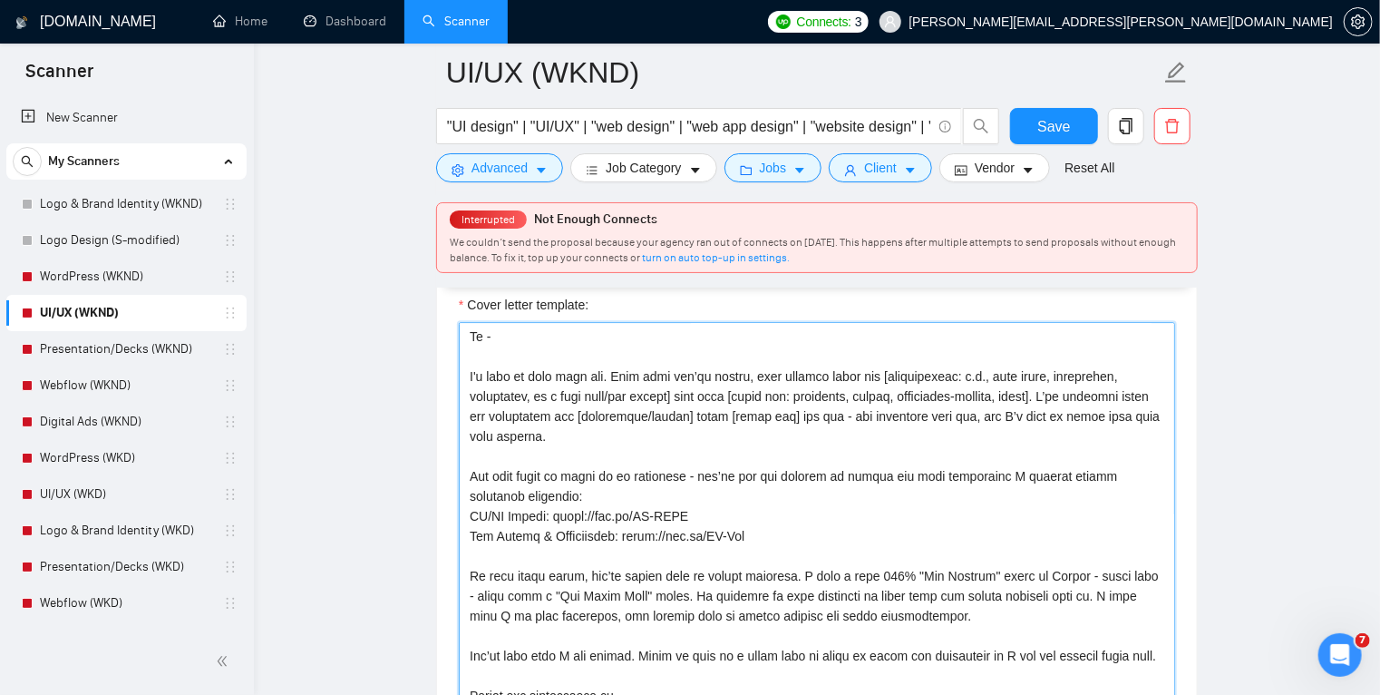
scroll to position [2185, 0]
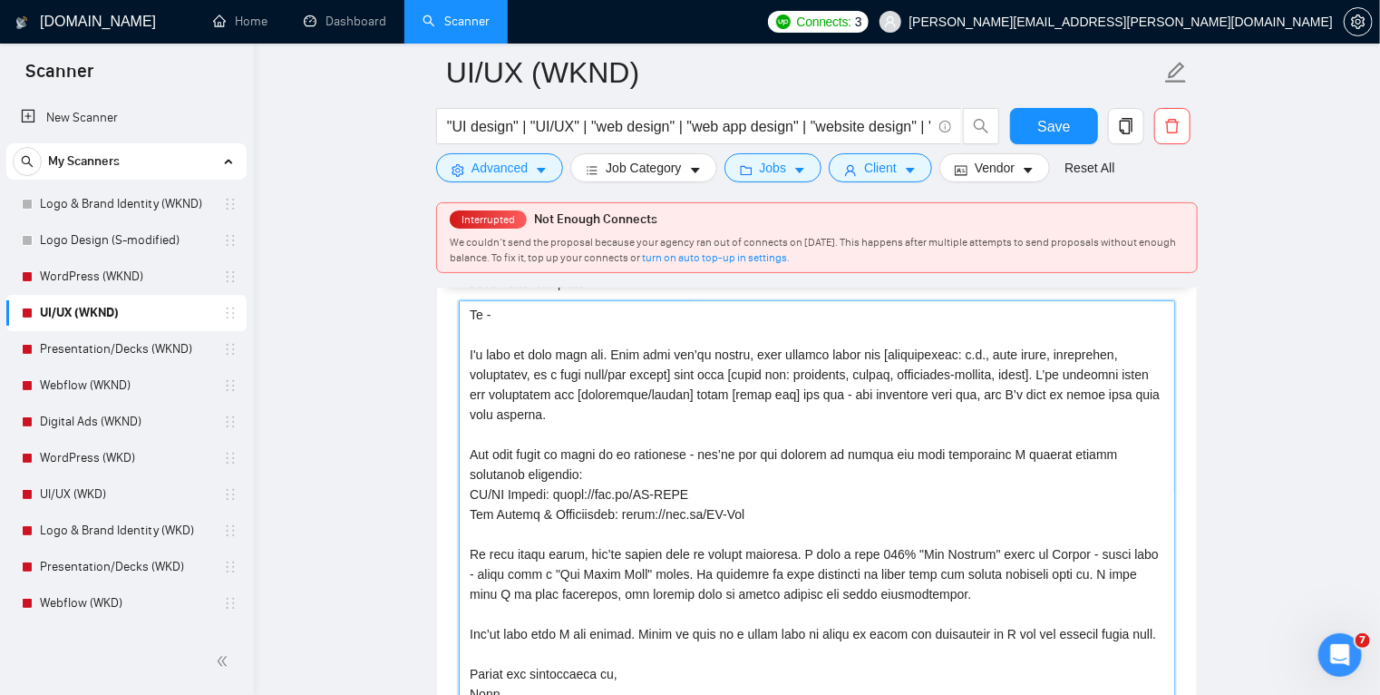
click at [893, 454] on textarea "Cover letter template:" at bounding box center [817, 504] width 717 height 408
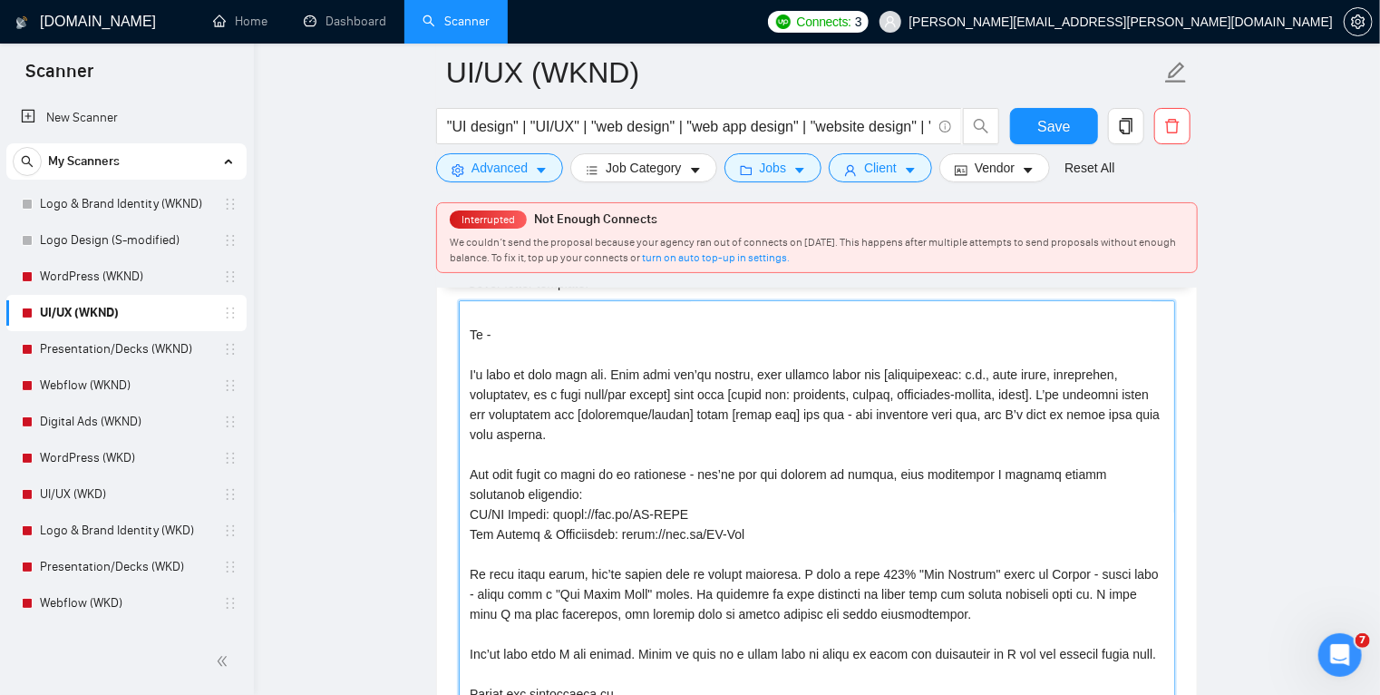
click at [955, 469] on textarea "Cover letter template:" at bounding box center [817, 504] width 717 height 408
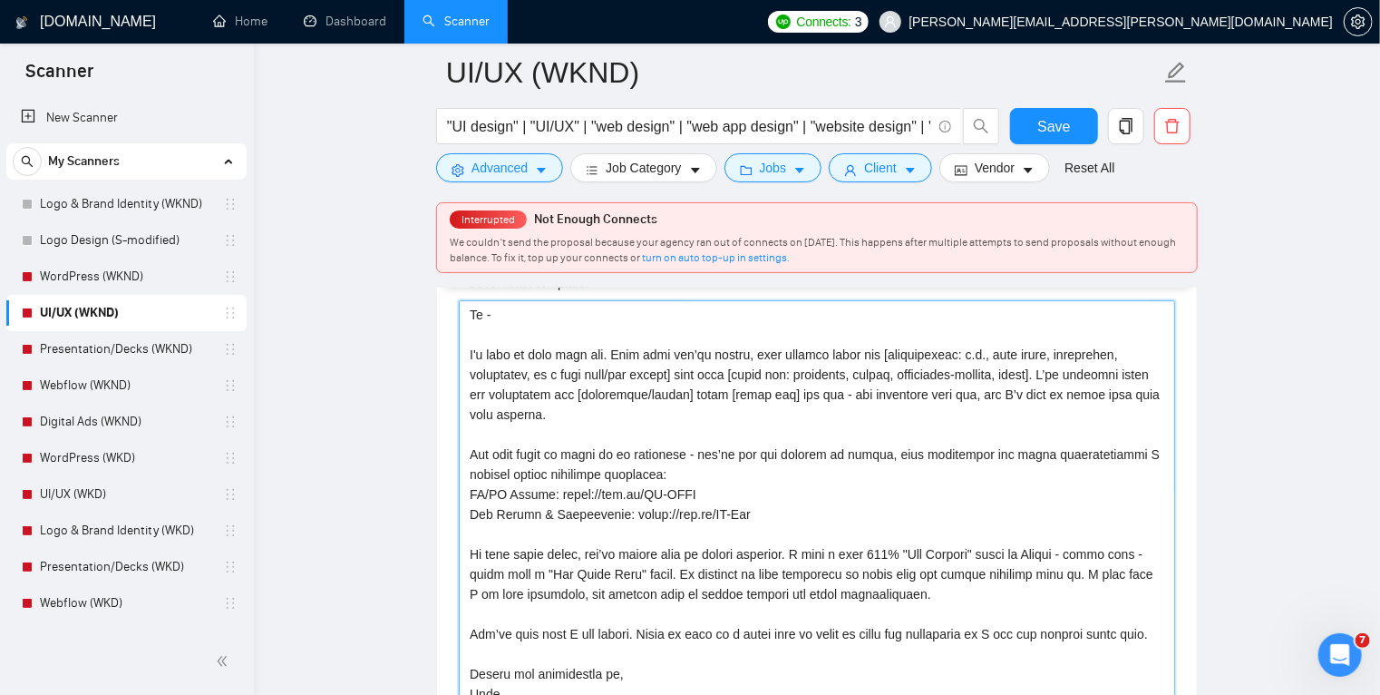
scroll to position [2257, 0]
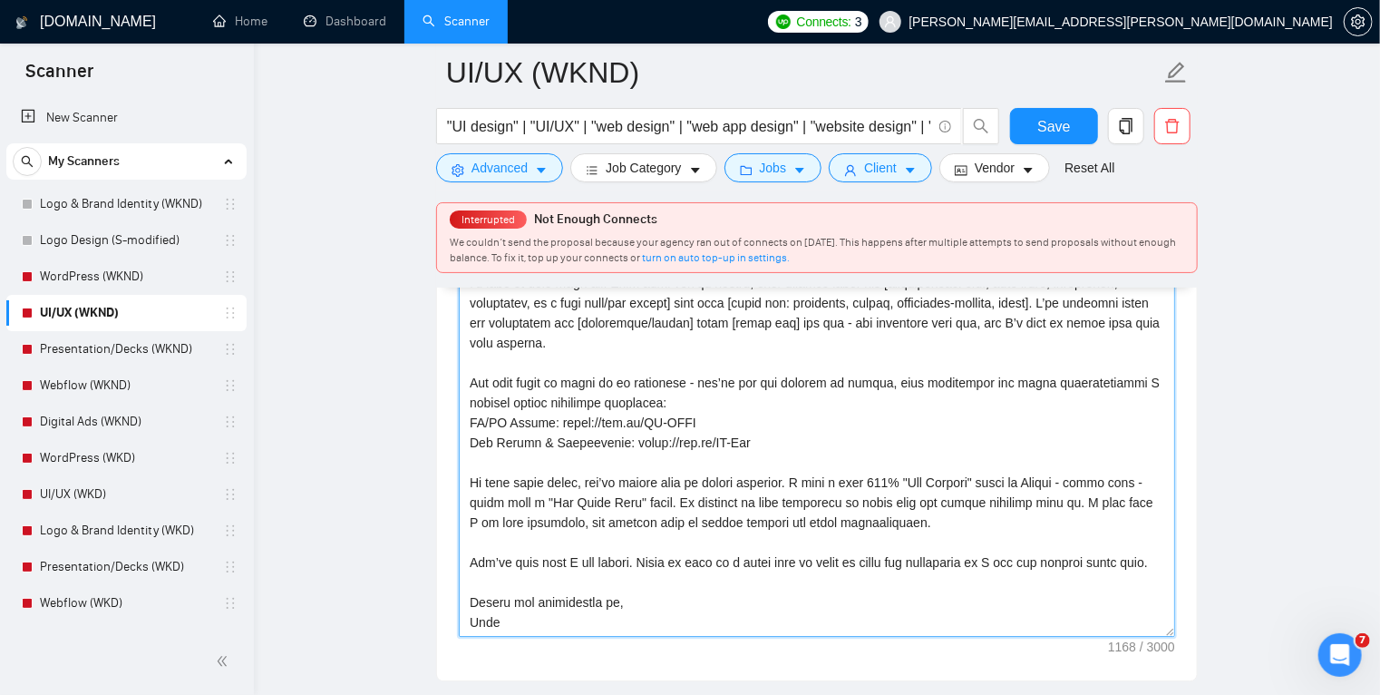
click at [773, 481] on textarea "Cover letter template:" at bounding box center [817, 433] width 717 height 408
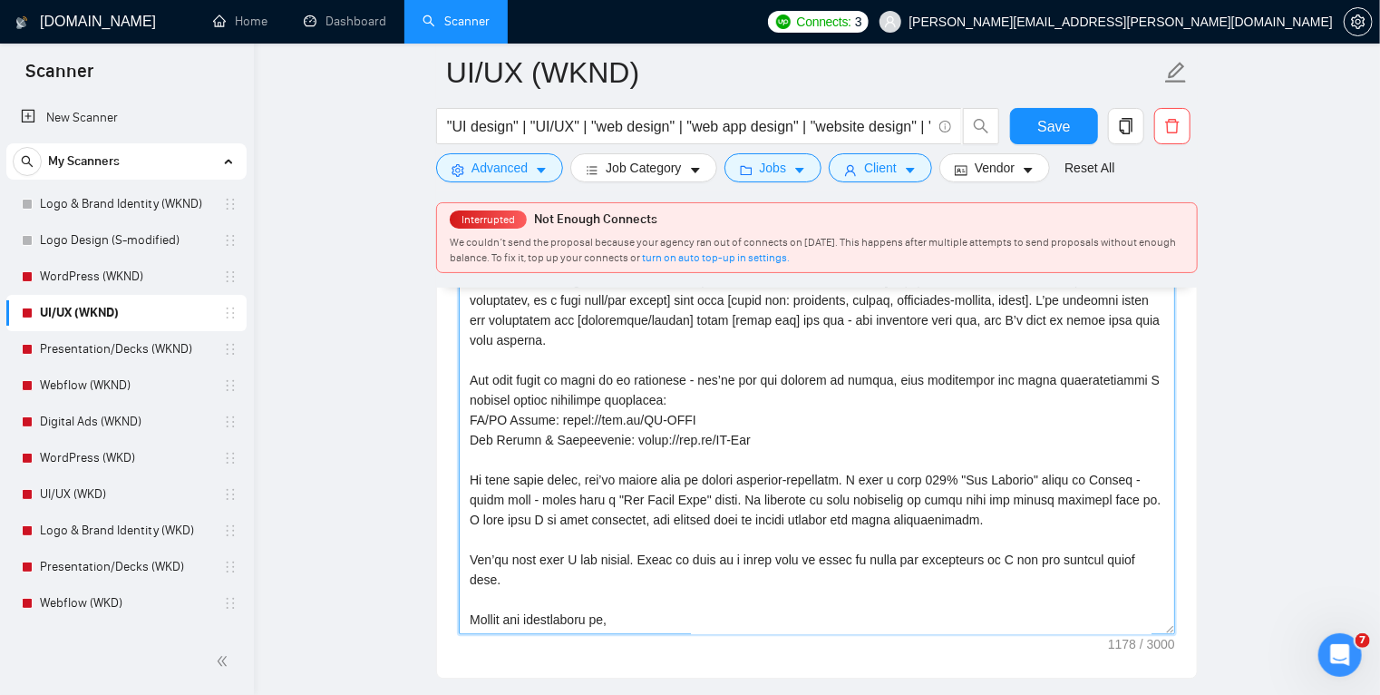
scroll to position [2297, 0]
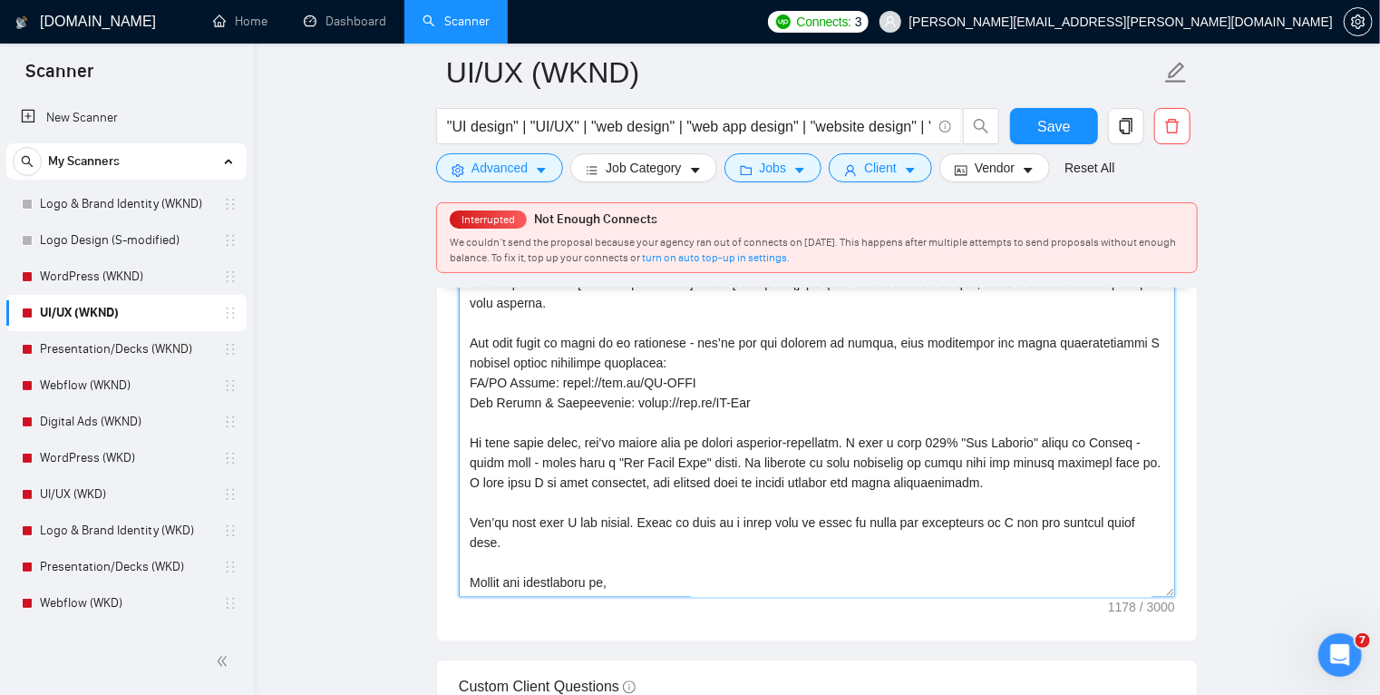
click at [512, 587] on textarea "Cover letter template:" at bounding box center [817, 393] width 717 height 408
type textarea "AN UPWORK TOP UI/UX DESIGNER AND WEB DEVELOPER Hi - I'd love to work with you. …"
click at [446, 545] on div "Cover letter template:" at bounding box center [817, 390] width 760 height 501
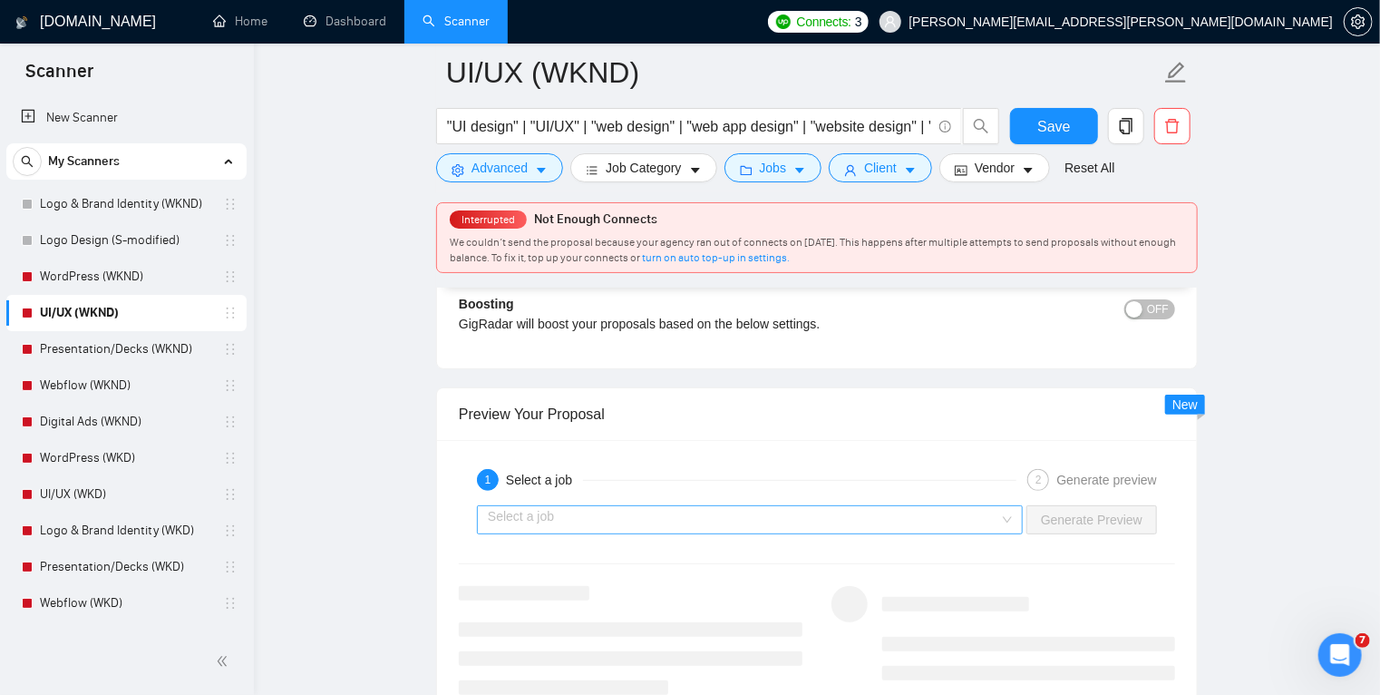
scroll to position [3484, 0]
click at [555, 512] on input "search" at bounding box center [744, 520] width 512 height 27
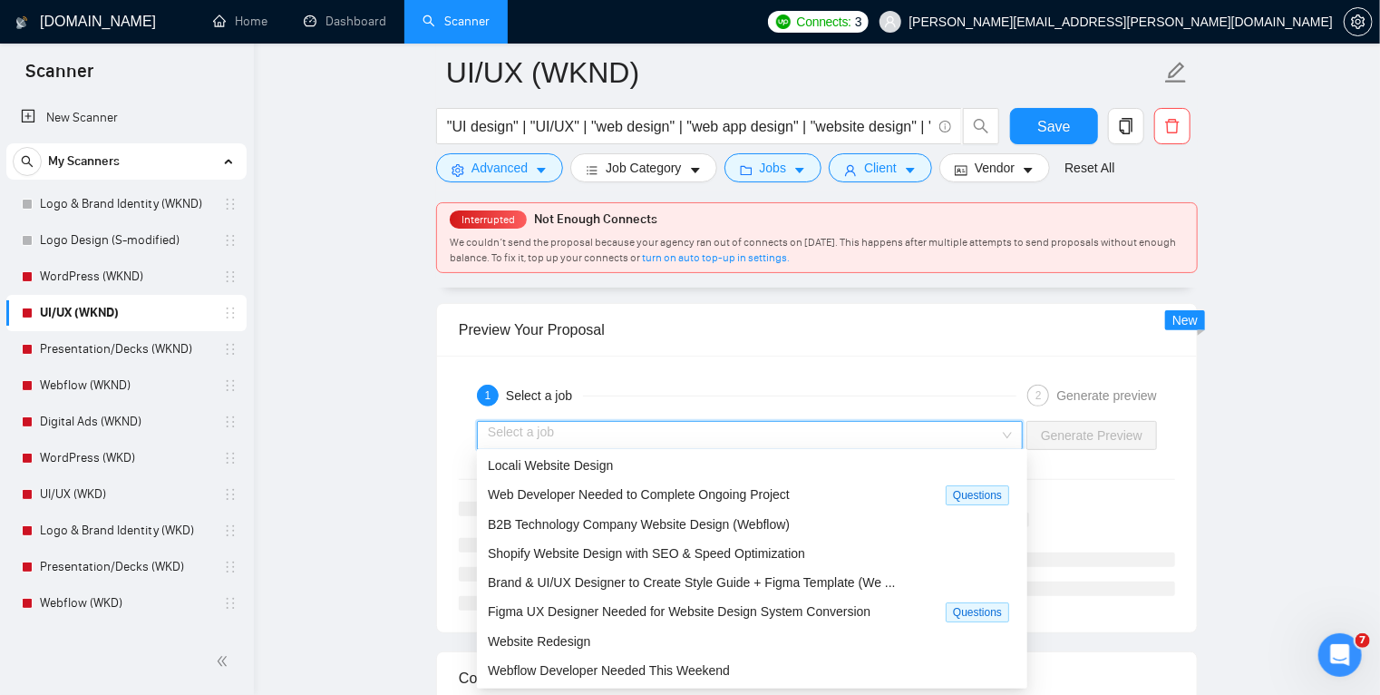
scroll to position [3570, 0]
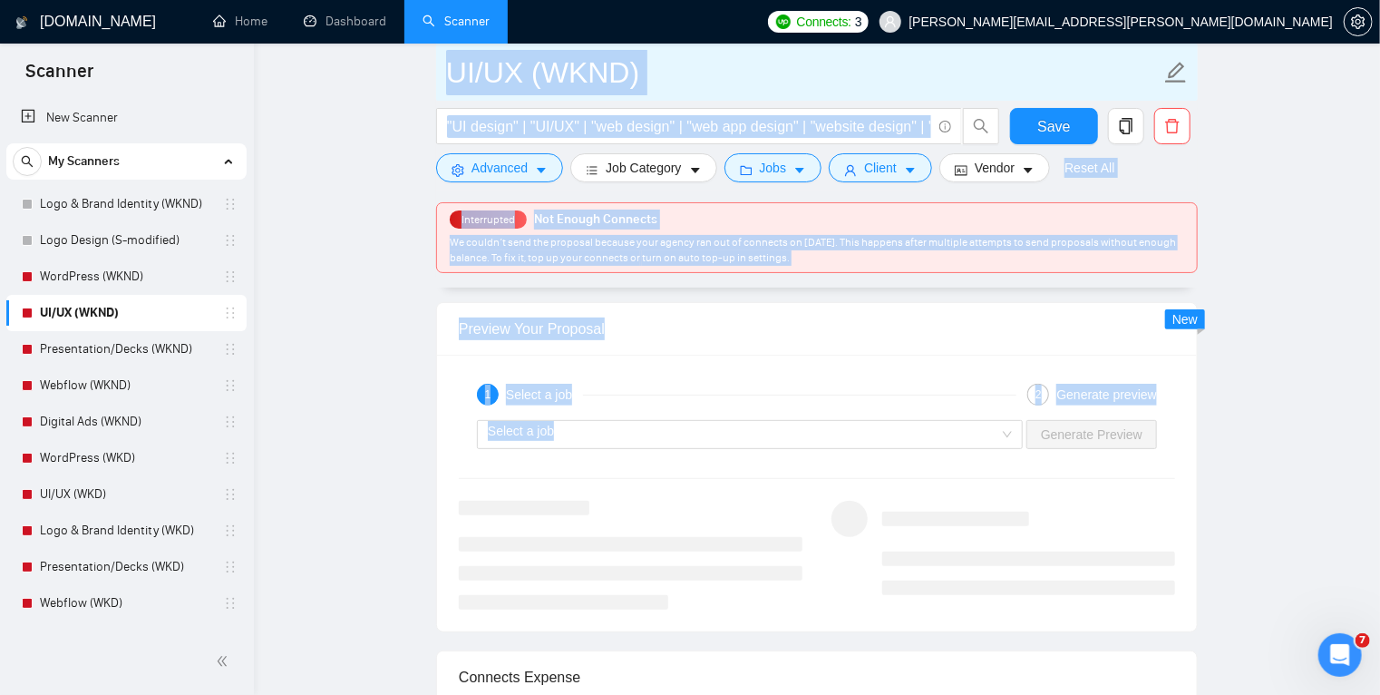
drag, startPoint x: 403, startPoint y: 517, endPoint x: 1130, endPoint y: 69, distance: 854.4
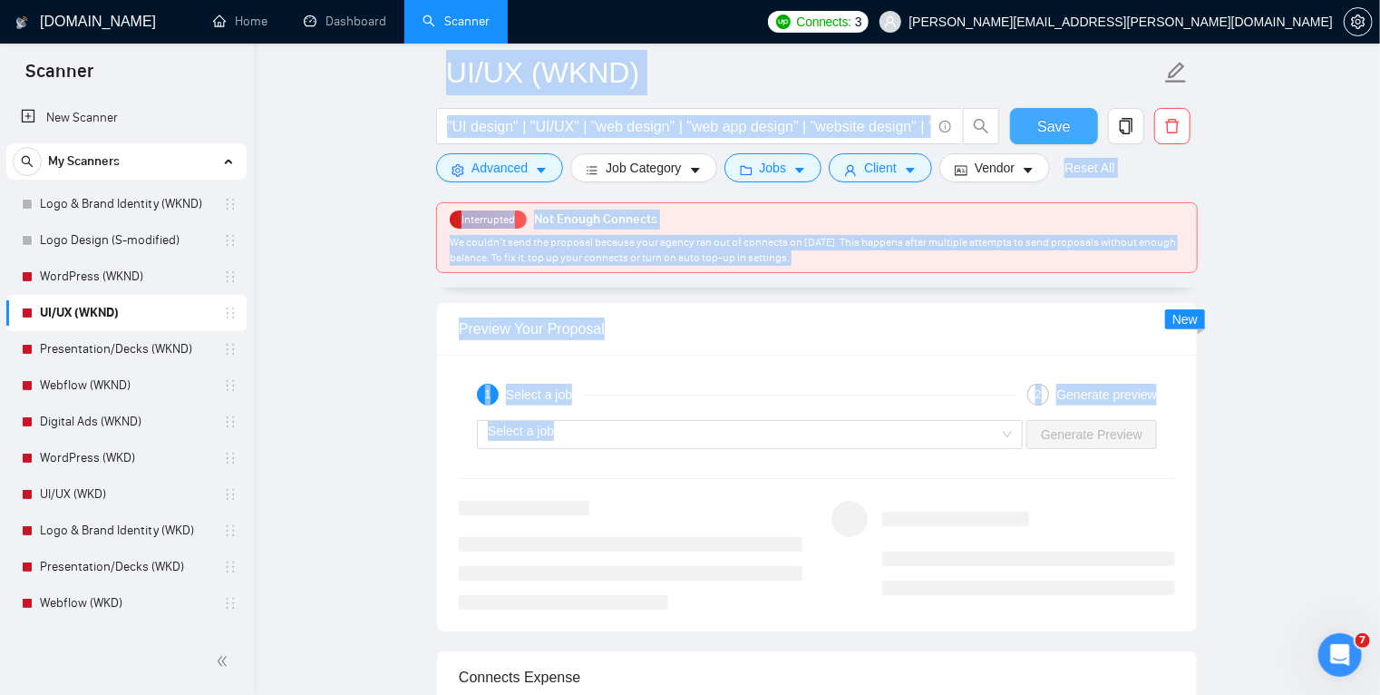
click at [1079, 133] on button "Save" at bounding box center [1054, 126] width 88 height 36
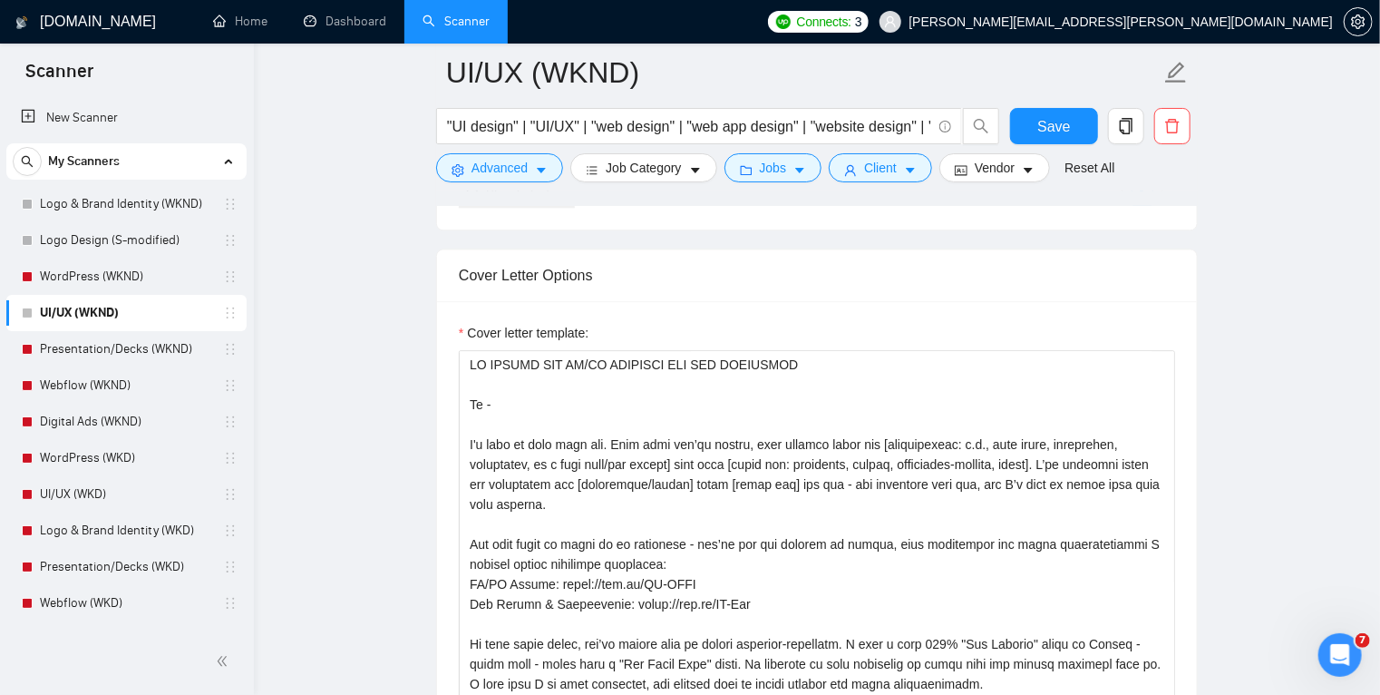
scroll to position [2054, 0]
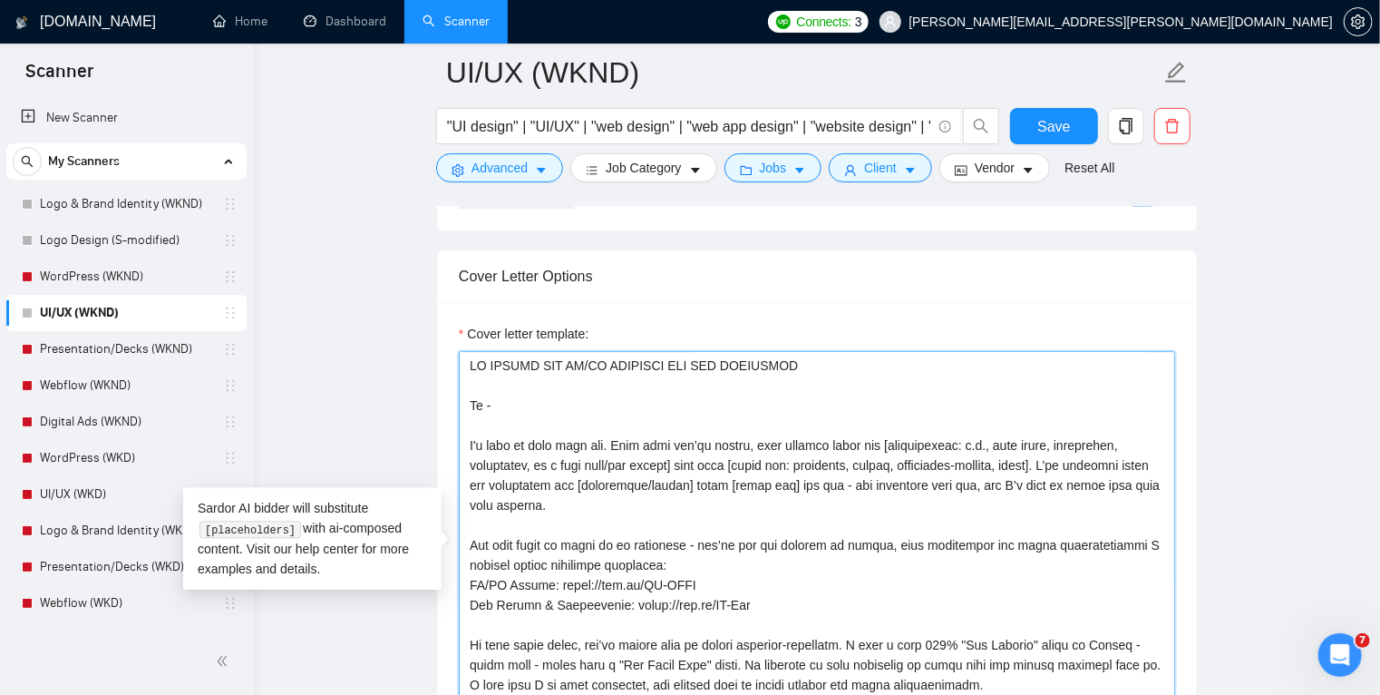
drag, startPoint x: 562, startPoint y: 499, endPoint x: 435, endPoint y: 444, distance: 138.5
click at [436, 444] on div "Cover Letter Options Cover letter template:" at bounding box center [817, 526] width 762 height 554
paste textarea "[Mirror the project description in one clear sentence]. I can deliver [specific…"
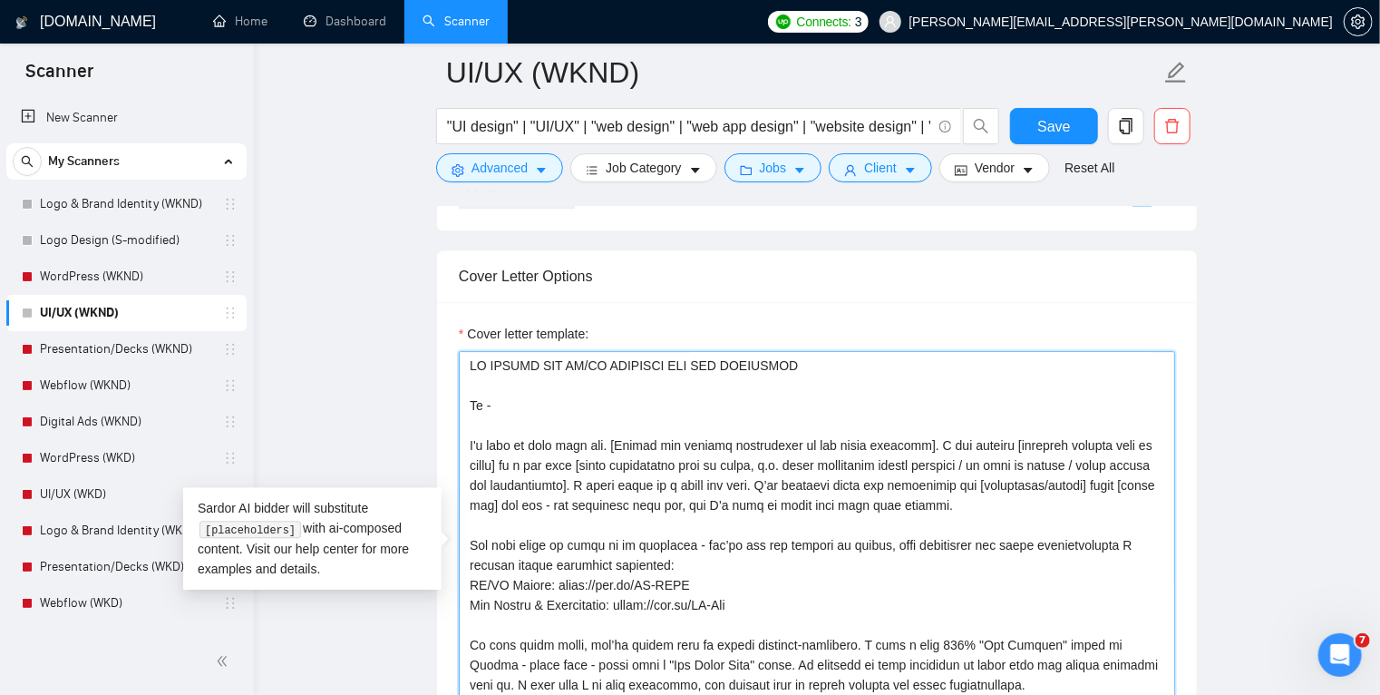
paste textarea "I'd love to work with you. [Mirror the project description in one clear sentenc…"
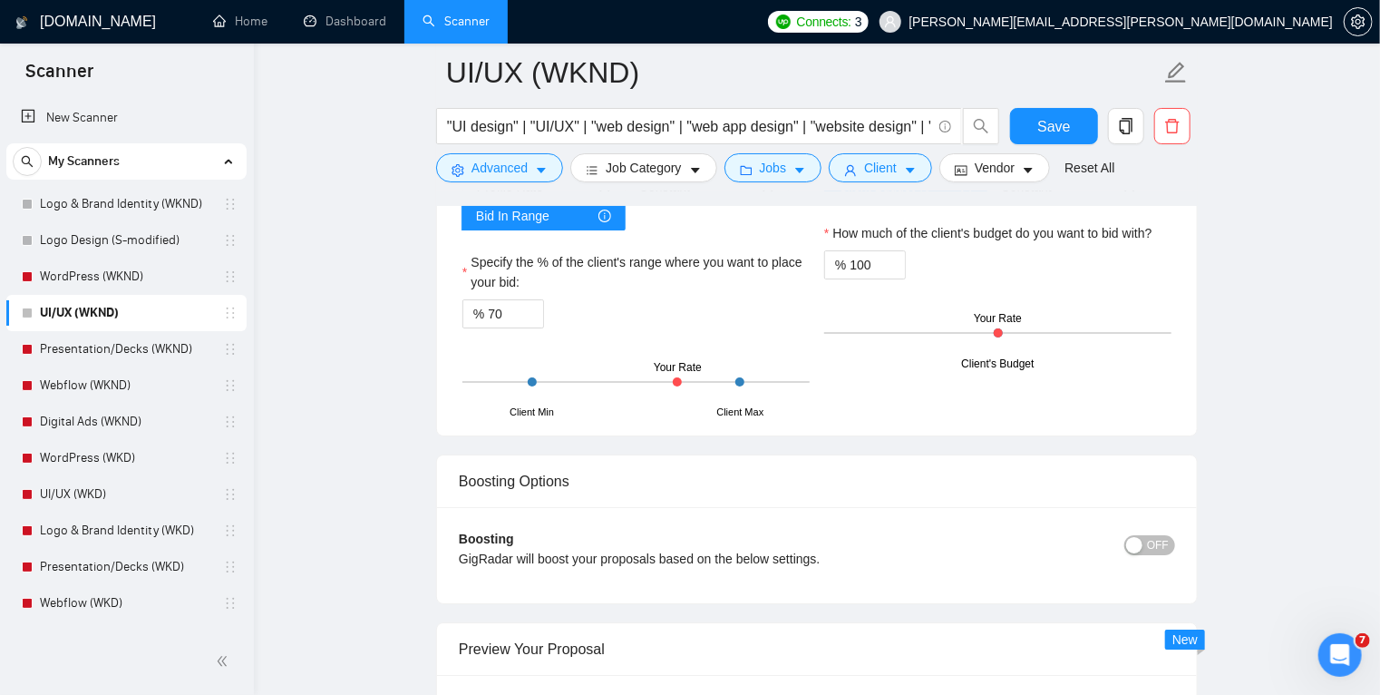
click at [801, 522] on div "Boosting GigRadar will boost your proposals based on the below settings. OFF Bo…" at bounding box center [817, 555] width 760 height 96
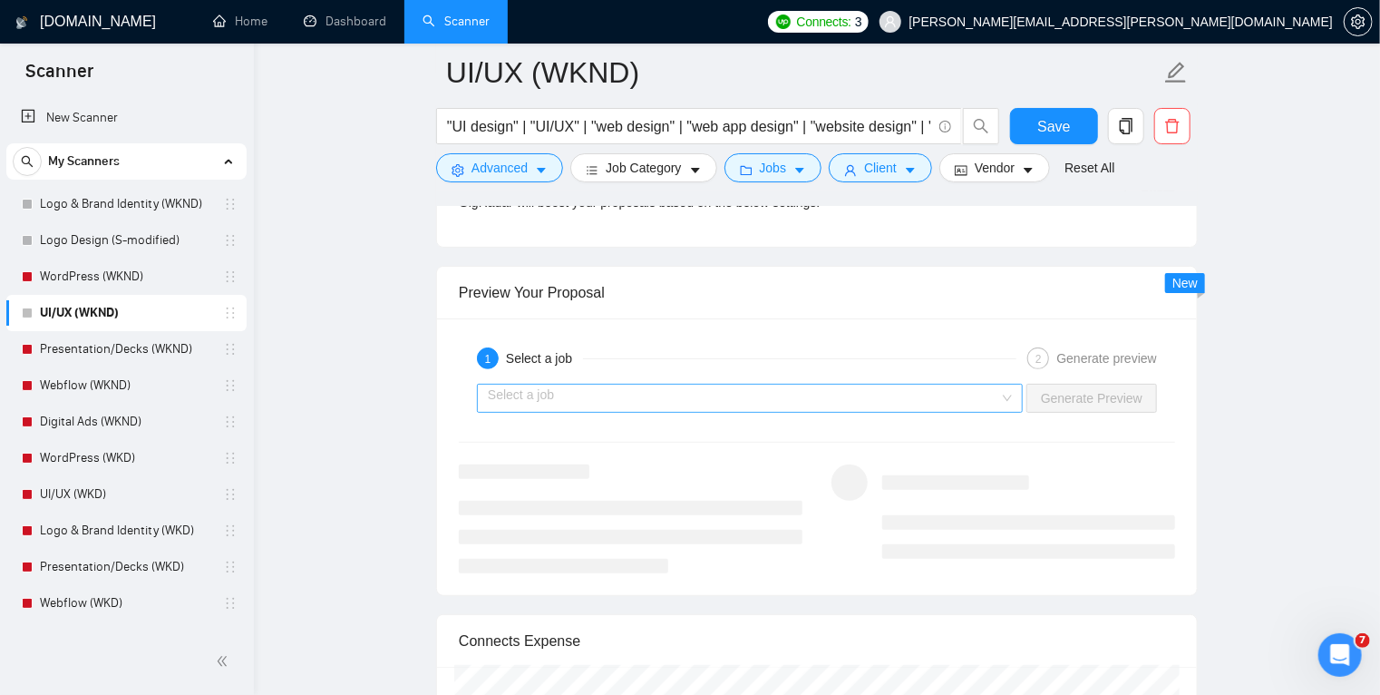
scroll to position [3526, 0]
click at [711, 392] on input "search" at bounding box center [744, 397] width 512 height 27
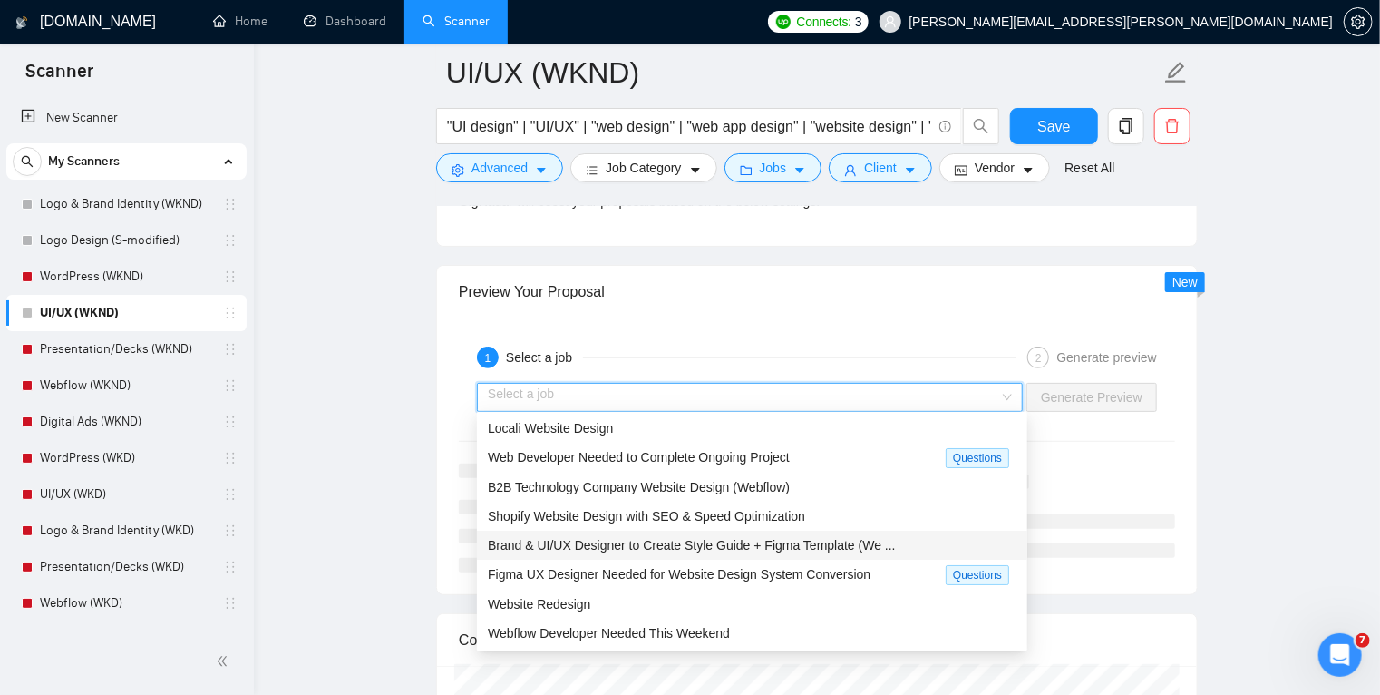
click at [633, 543] on span "Brand & UI/UX Designer to Create Style Guide + Figma Template (We ..." at bounding box center [692, 545] width 408 height 15
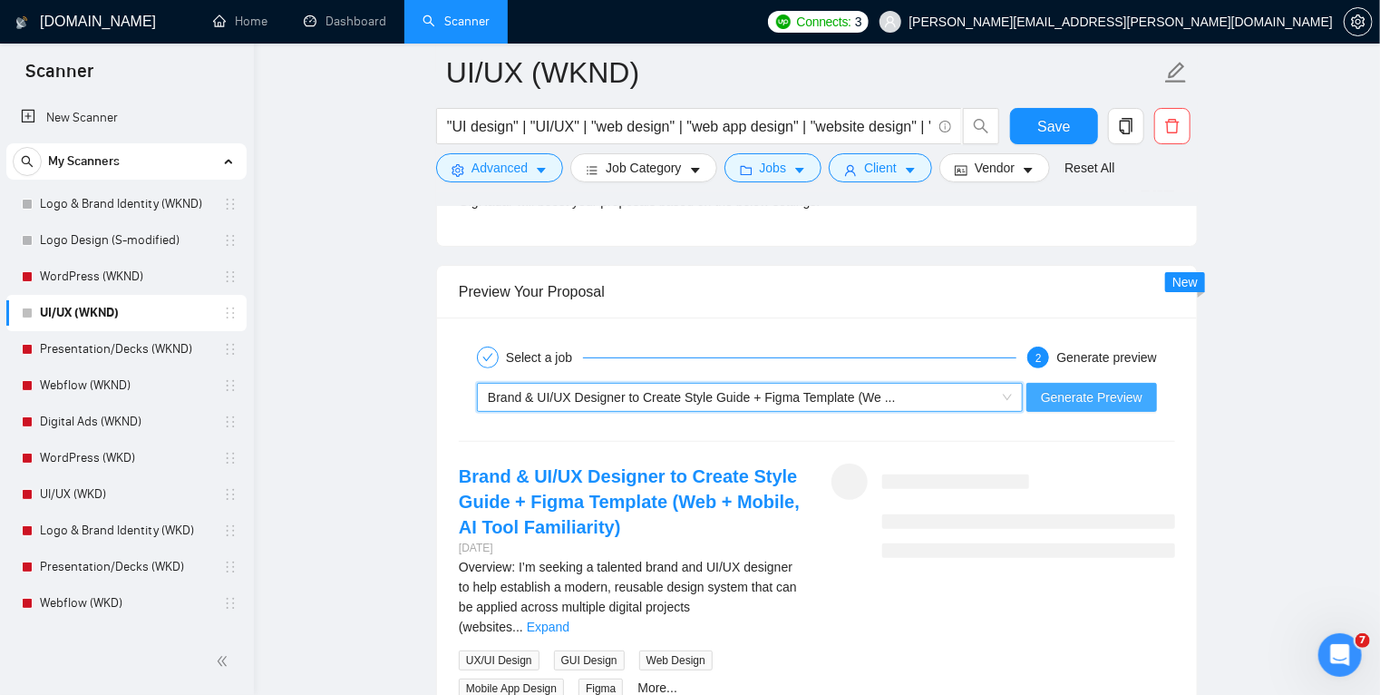
click at [1062, 398] on span "Generate Preview" at bounding box center [1092, 397] width 102 height 20
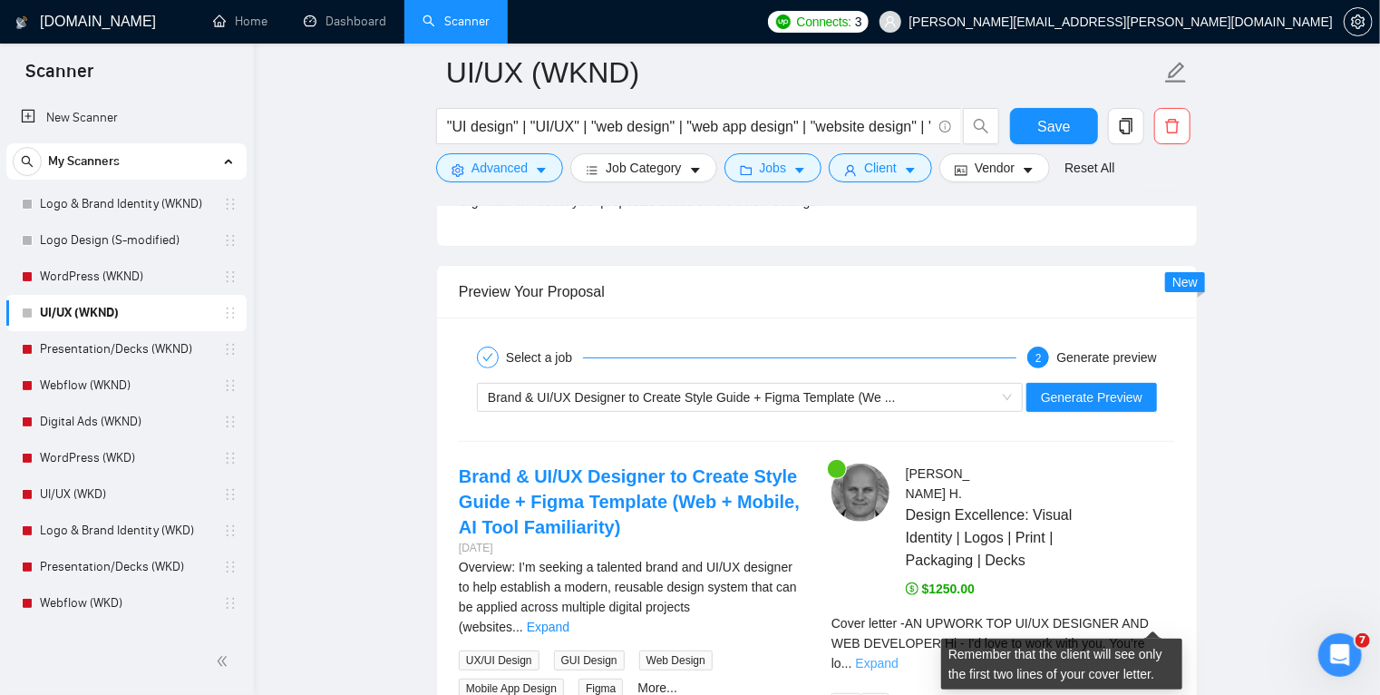
click at [899, 656] on link "Expand" at bounding box center [877, 663] width 43 height 15
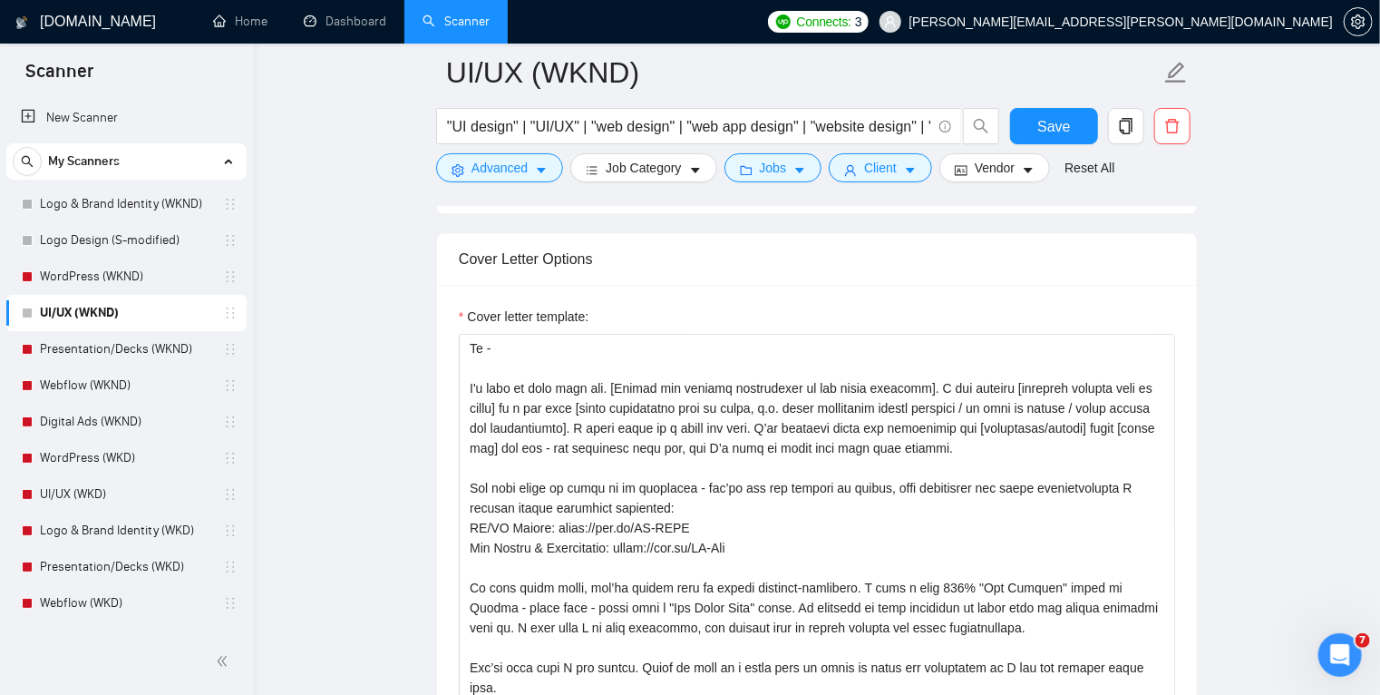
scroll to position [2075, 0]
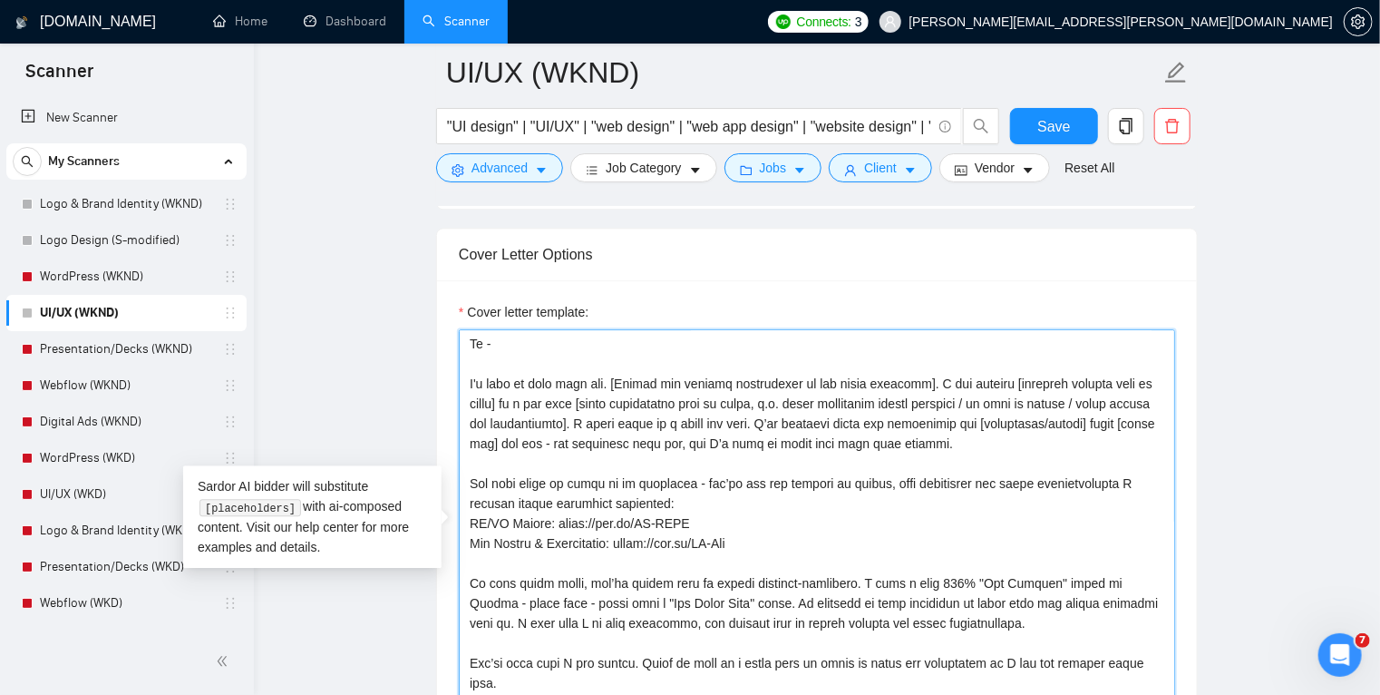
click at [620, 380] on textarea "Cover letter template:" at bounding box center [817, 533] width 717 height 408
click at [784, 382] on textarea "Cover letter template:" at bounding box center [817, 533] width 717 height 408
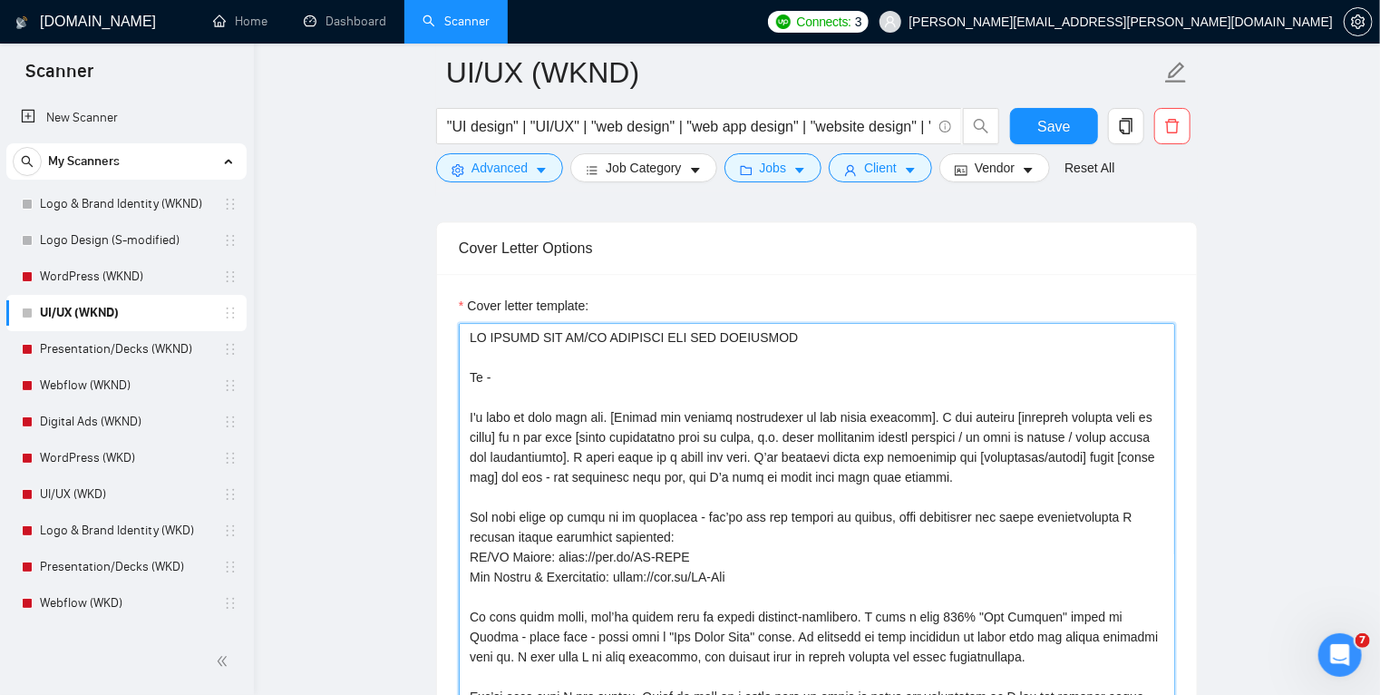
scroll to position [2081, 0]
drag, startPoint x: 787, startPoint y: 455, endPoint x: 618, endPoint y: 455, distance: 169.6
click at [618, 455] on textarea "Cover letter template:" at bounding box center [817, 528] width 717 height 408
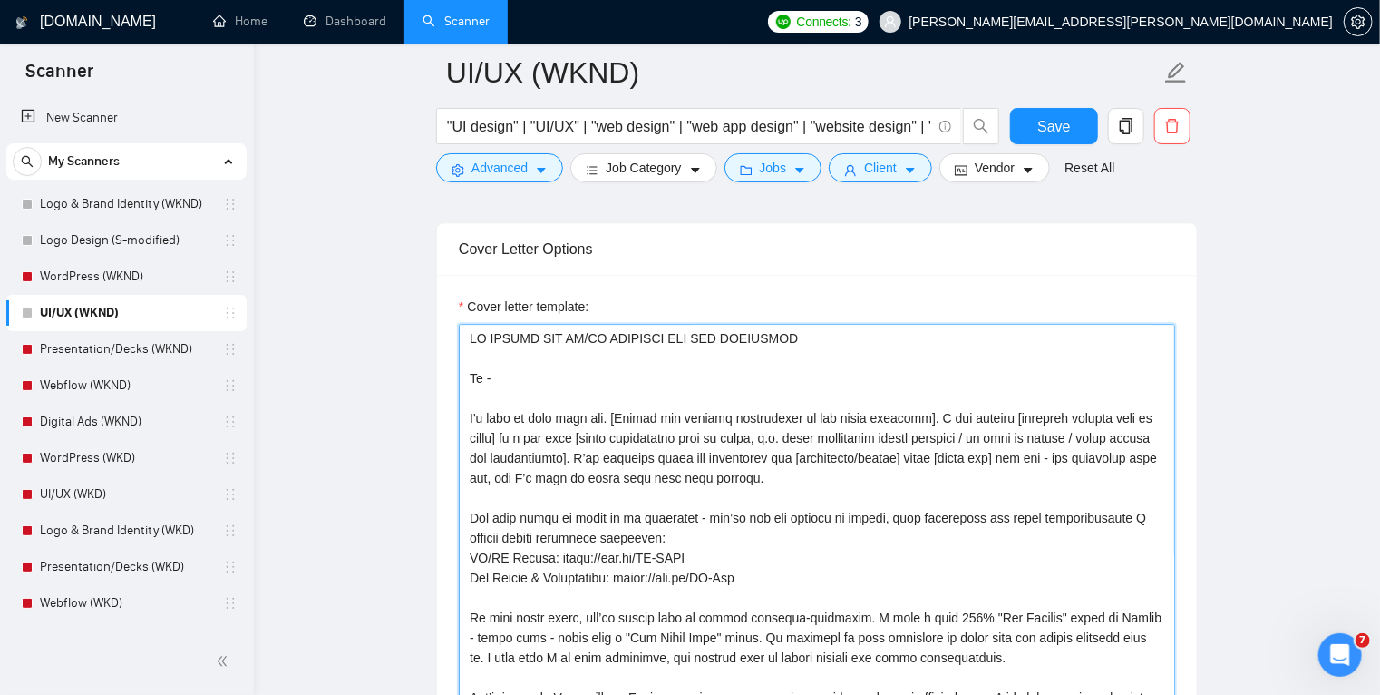
click at [618, 414] on textarea "Cover letter template:" at bounding box center [817, 528] width 717 height 408
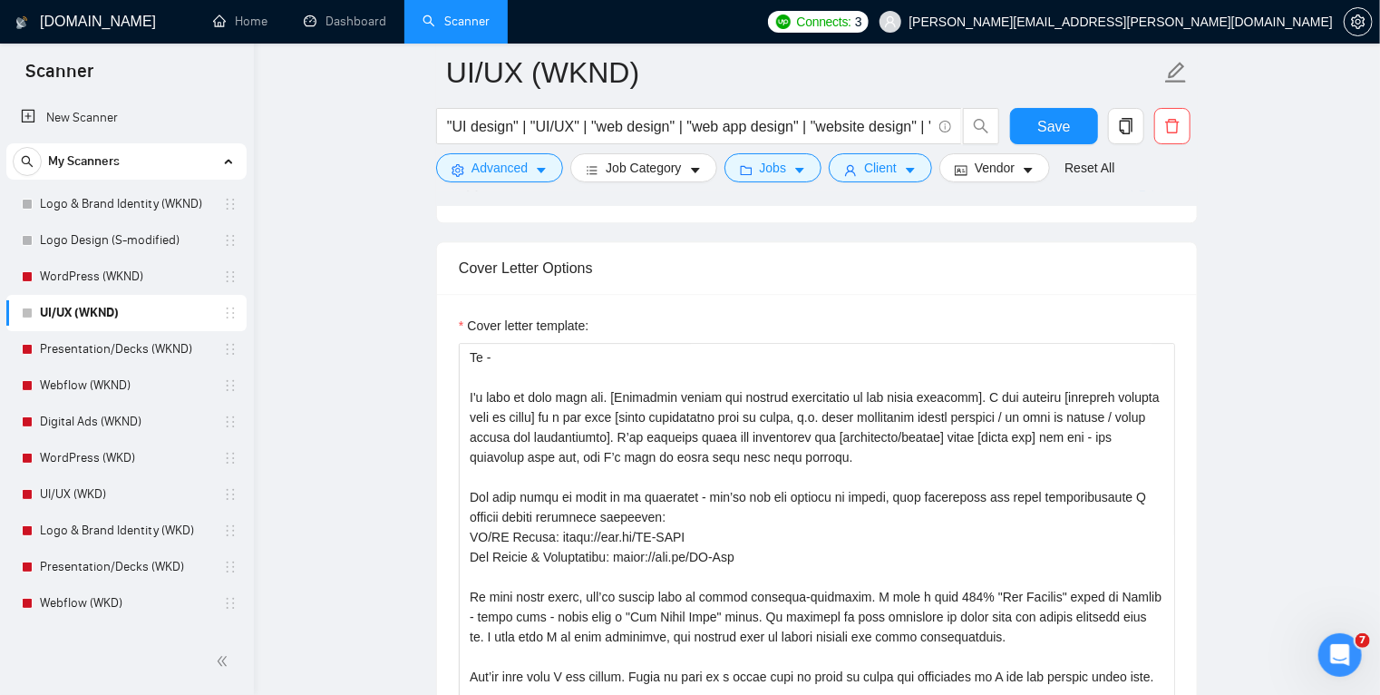
scroll to position [0, 0]
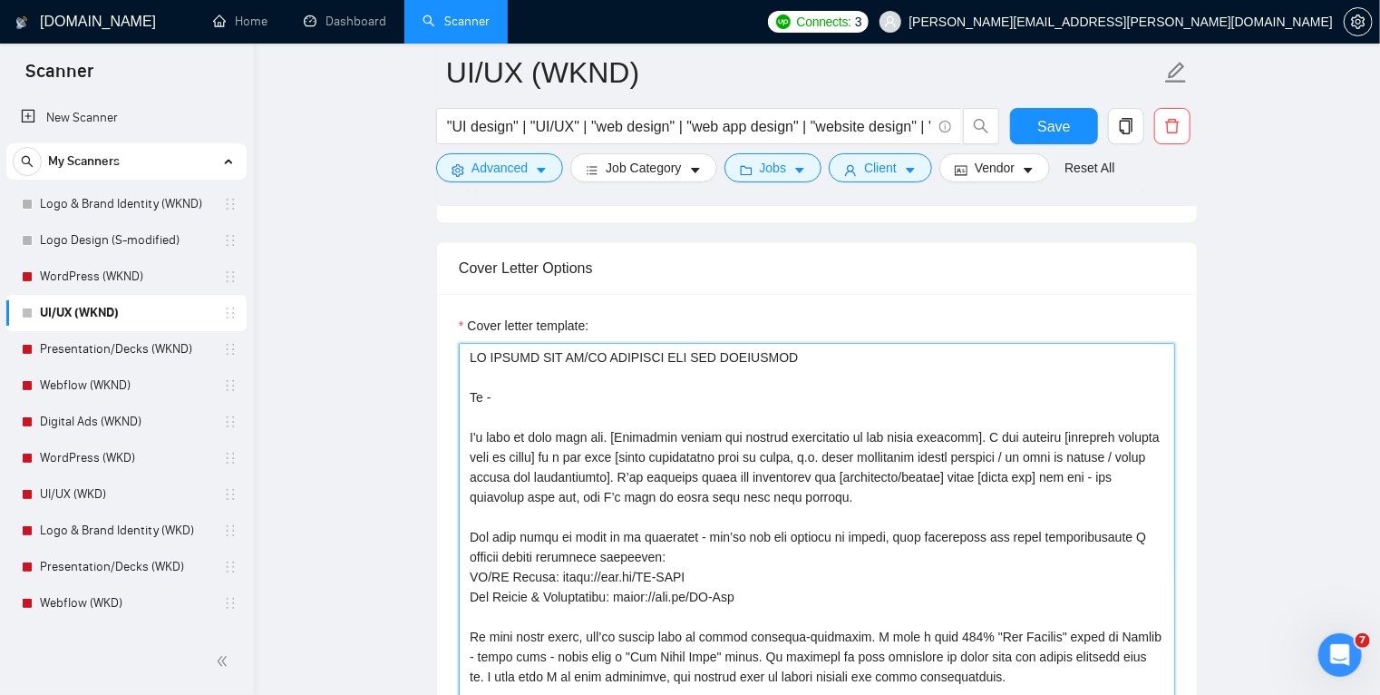
click at [958, 435] on textarea "Cover letter template:" at bounding box center [817, 547] width 717 height 408
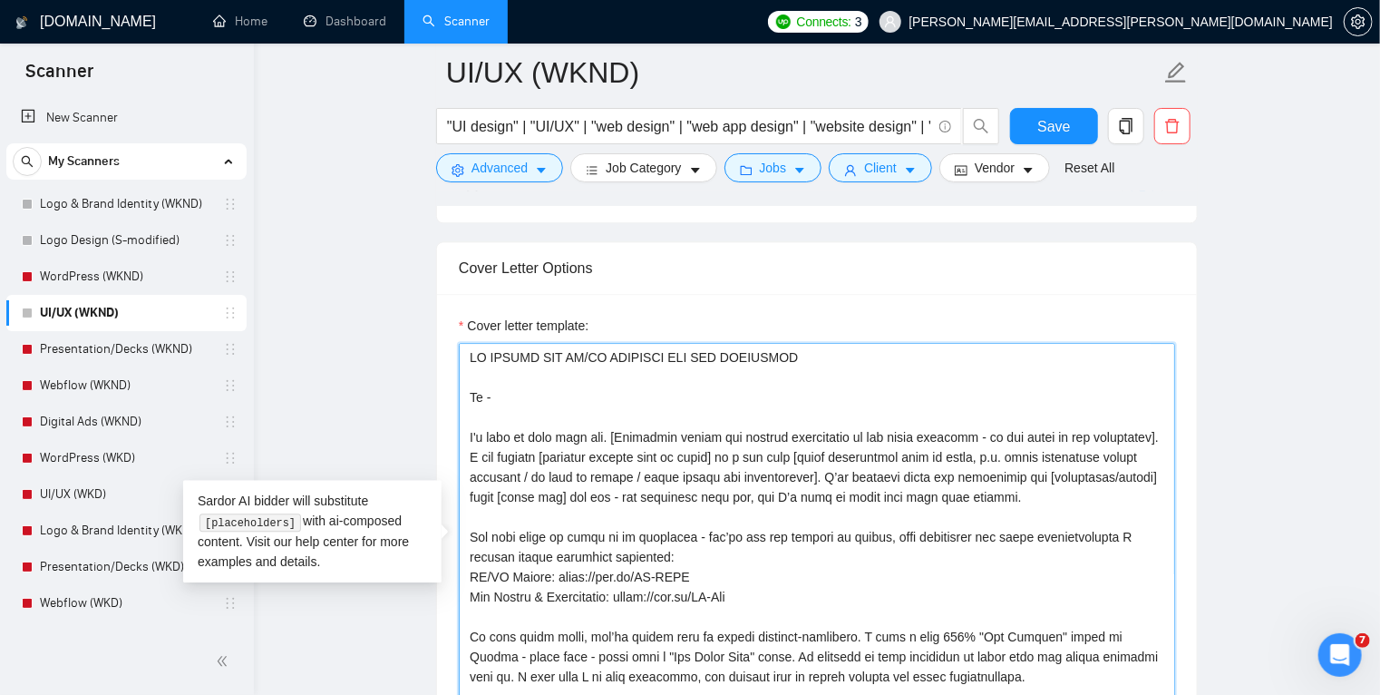
type textarea "LO IPSUMD SIT AM/CO ADIPISCI ELI SED DOEIUSMOD Te - I'u labo et dolo magn ali. …"
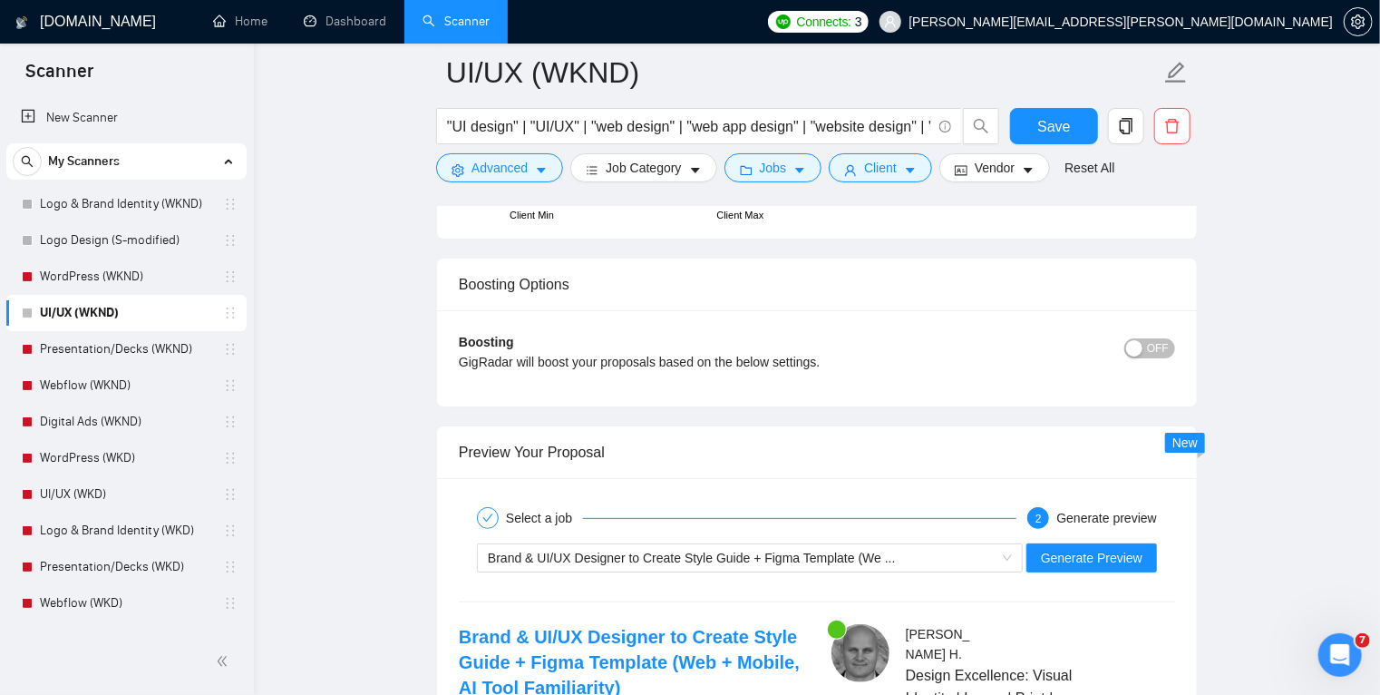
scroll to position [3374, 0]
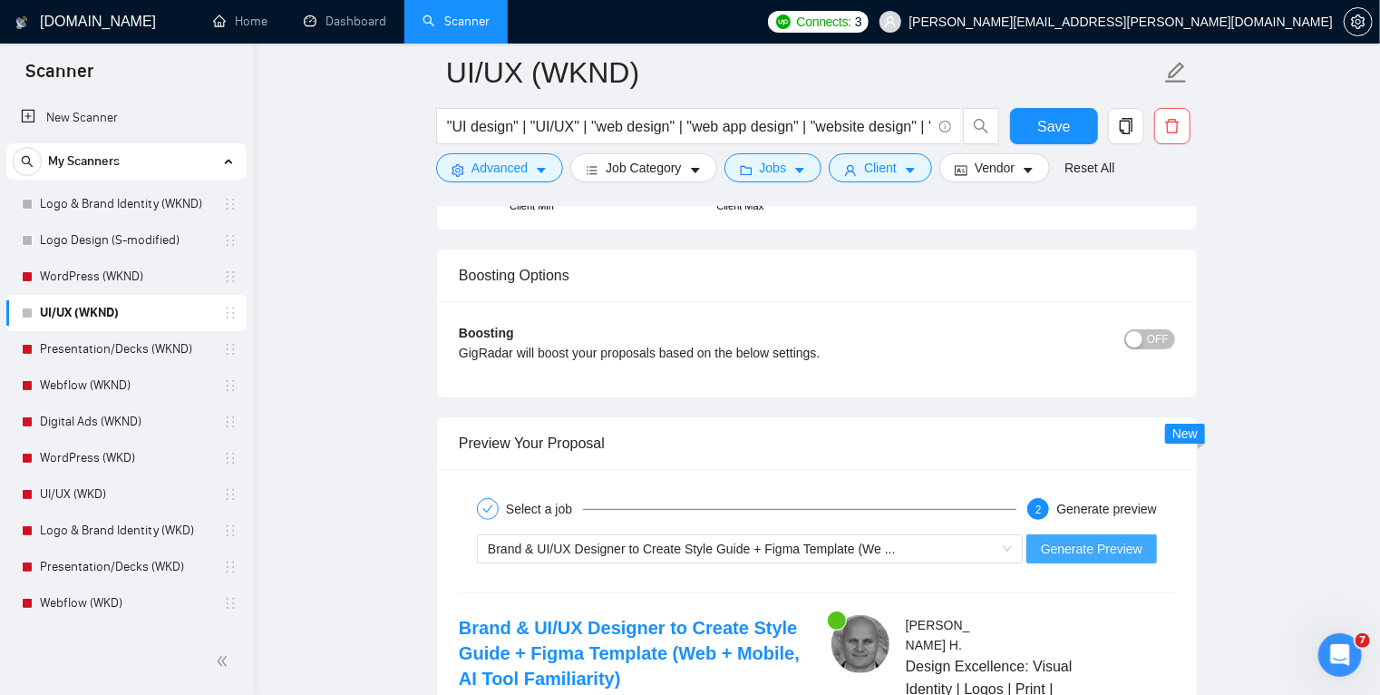
click at [1039, 548] on button "Generate Preview" at bounding box center [1092, 548] width 131 height 29
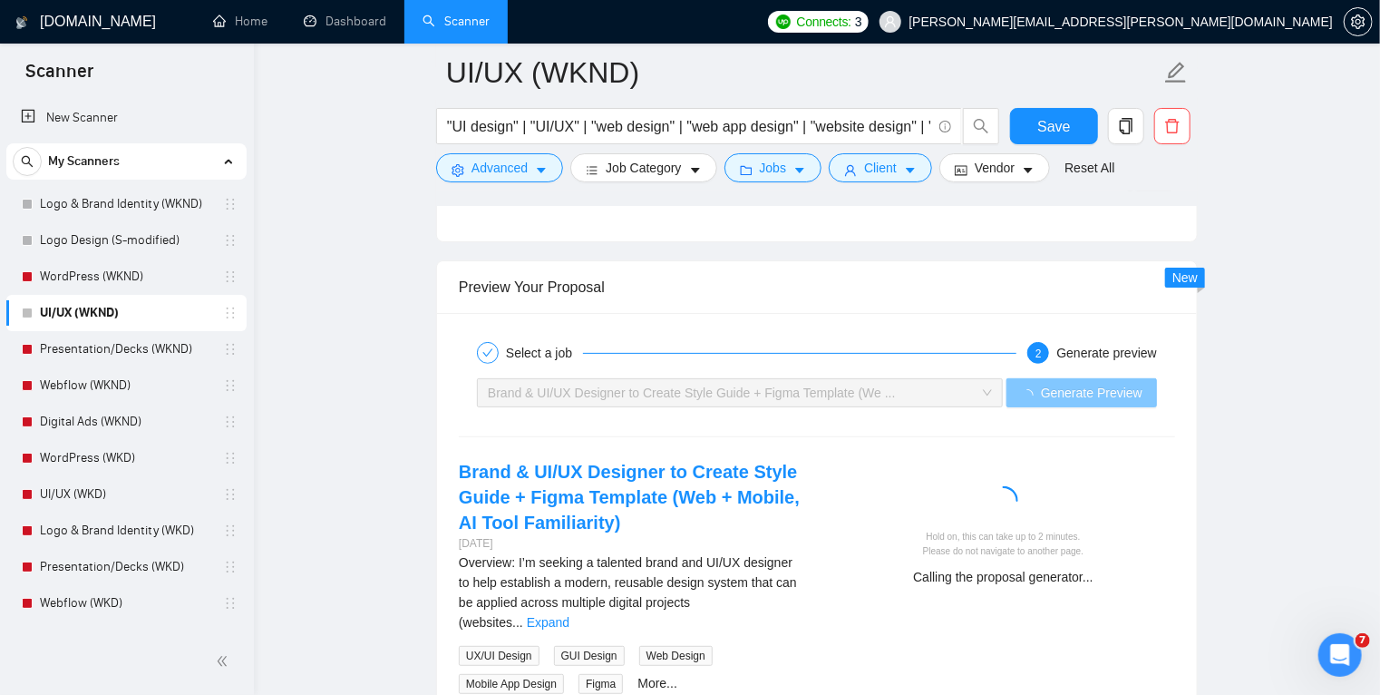
scroll to position [3596, 0]
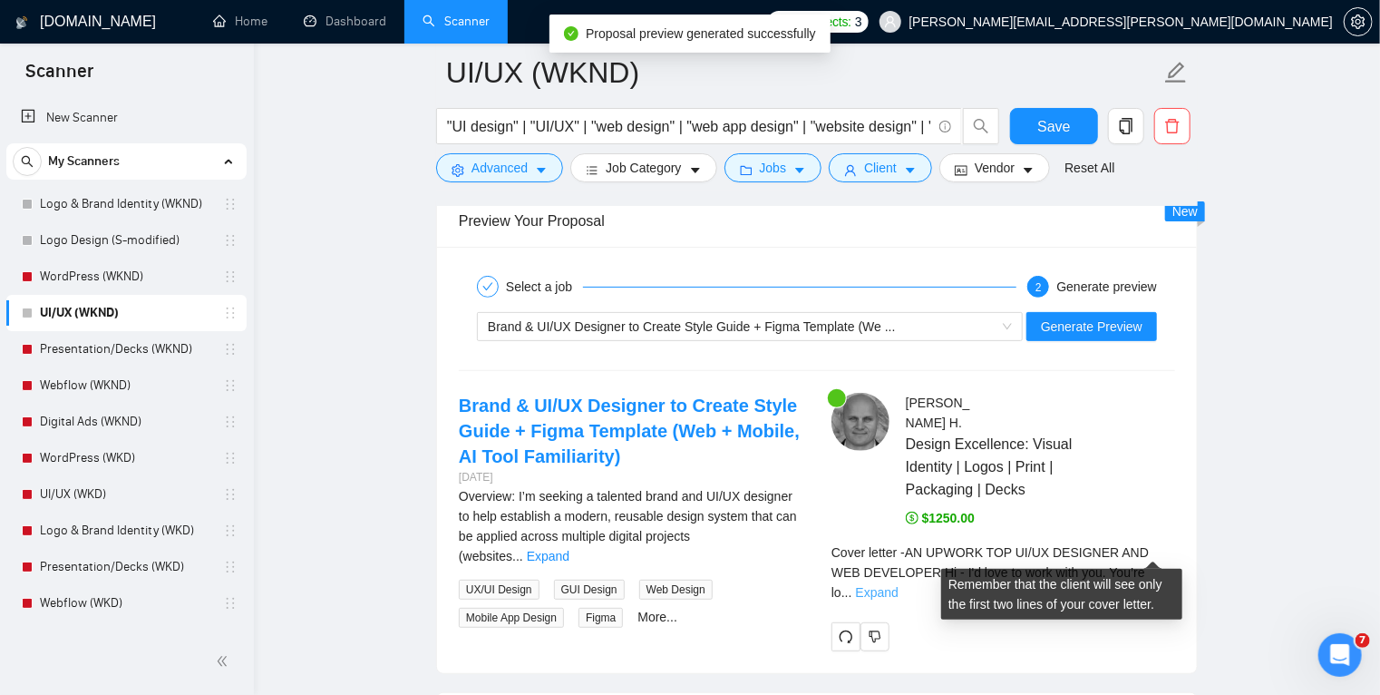
click at [899, 585] on link "Expand" at bounding box center [877, 592] width 43 height 15
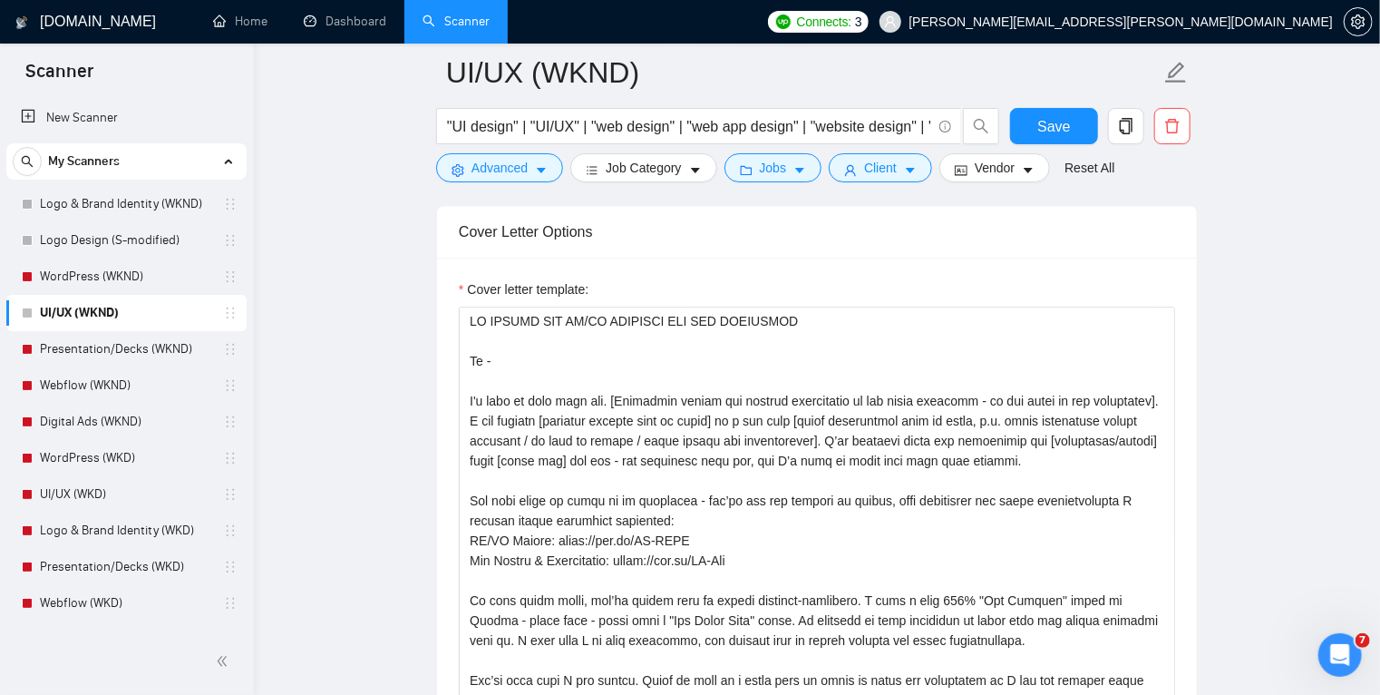
scroll to position [2097, 0]
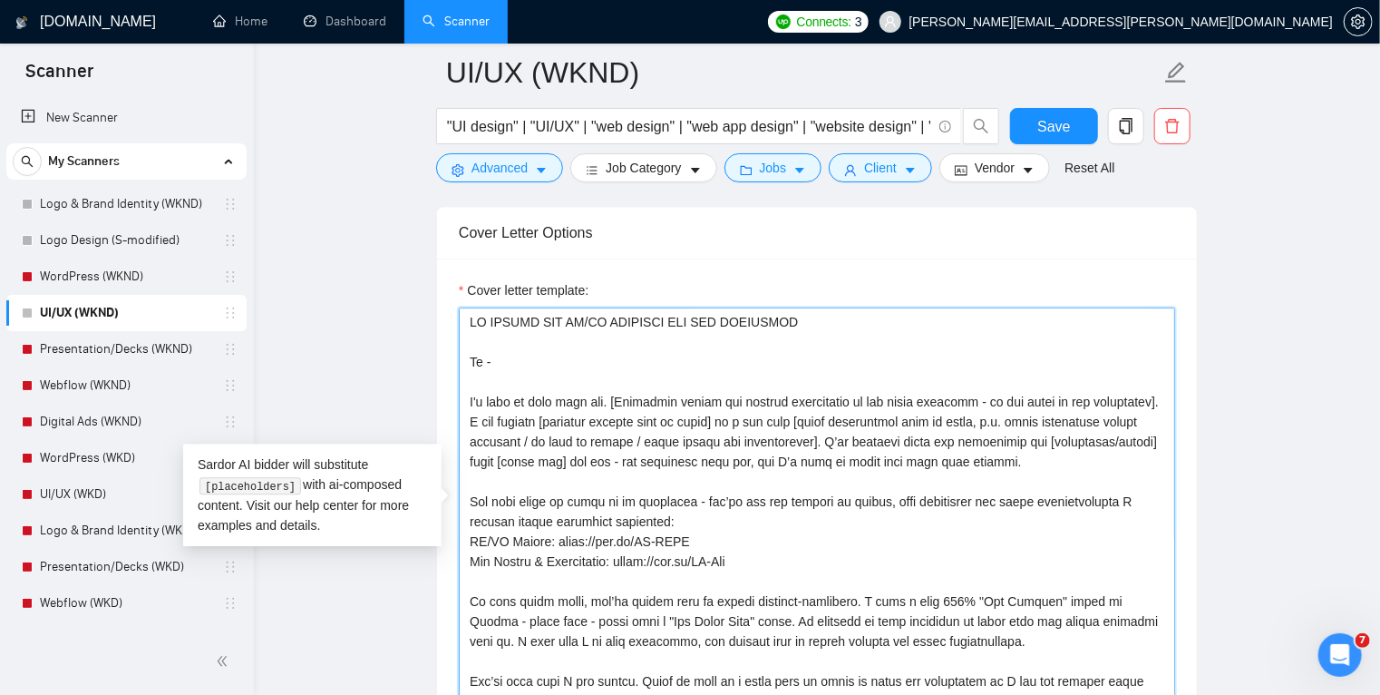
drag, startPoint x: 1029, startPoint y: 458, endPoint x: 440, endPoint y: 403, distance: 591.3
click at [440, 403] on div "Cover letter template:" at bounding box center [817, 509] width 760 height 501
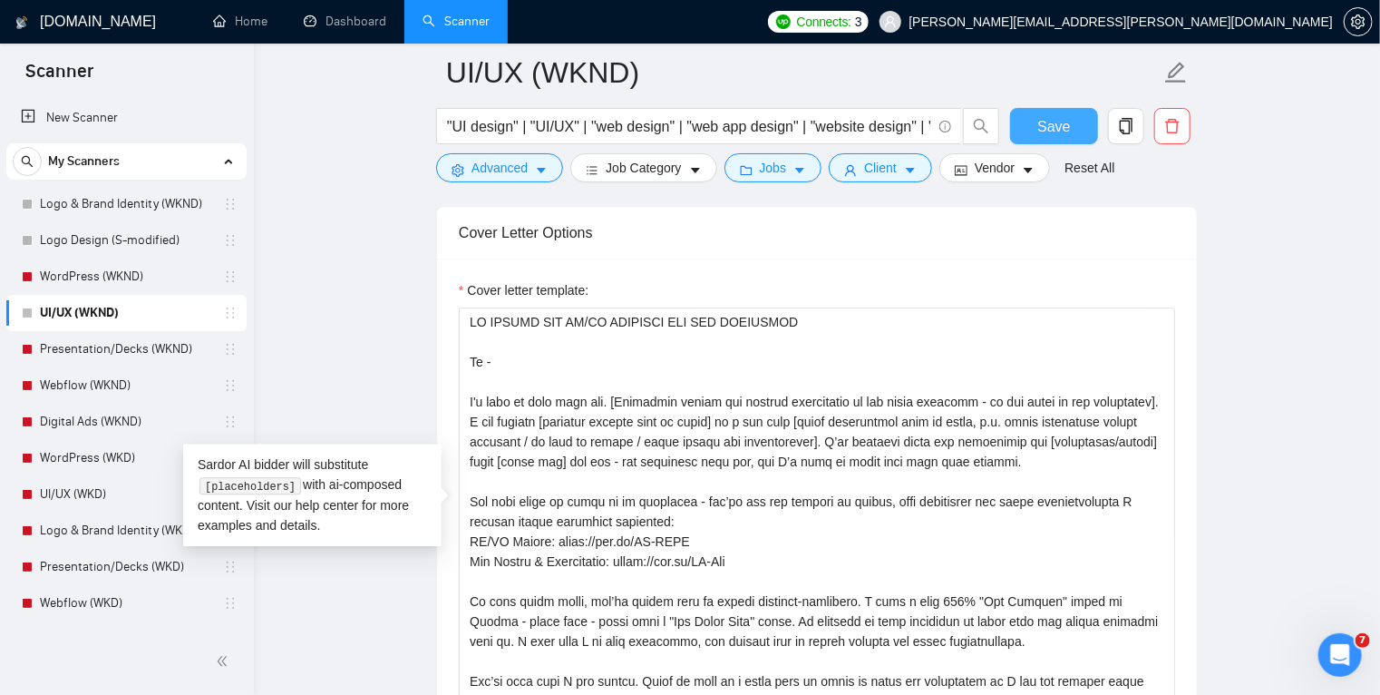
click at [1044, 134] on span "Save" at bounding box center [1054, 126] width 33 height 23
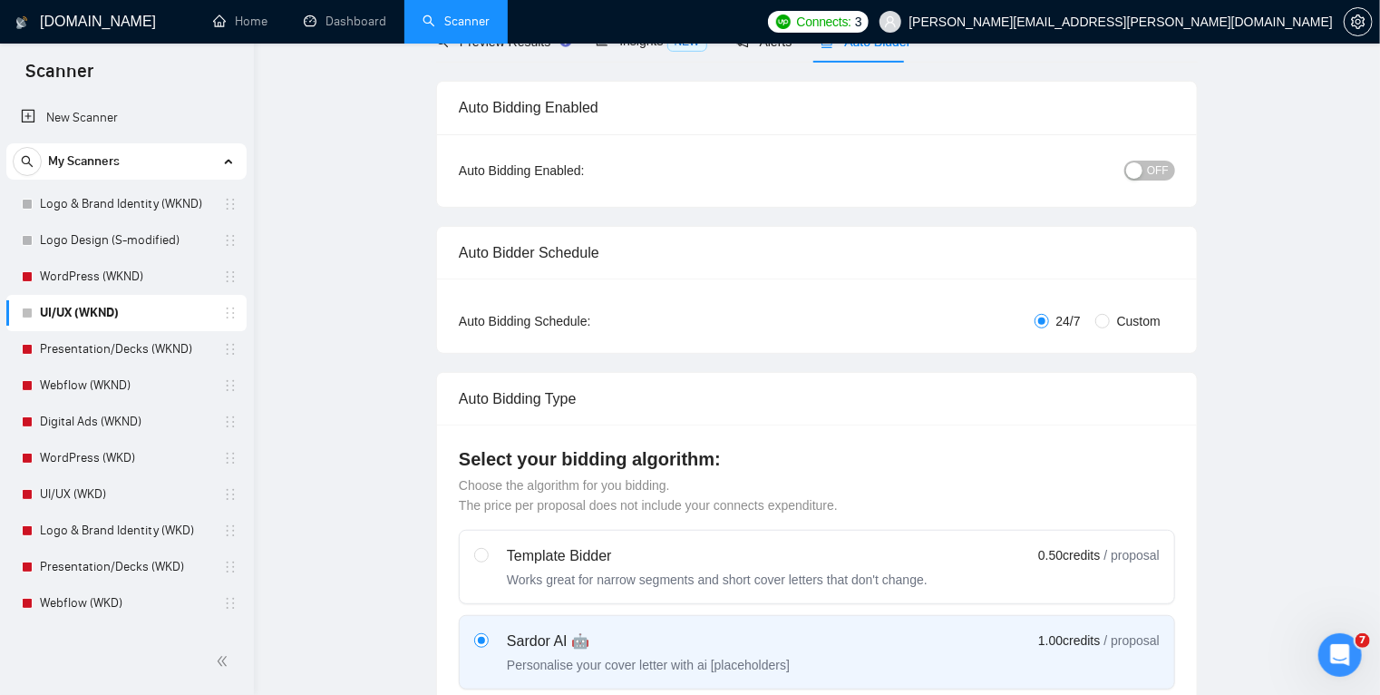
scroll to position [0, 0]
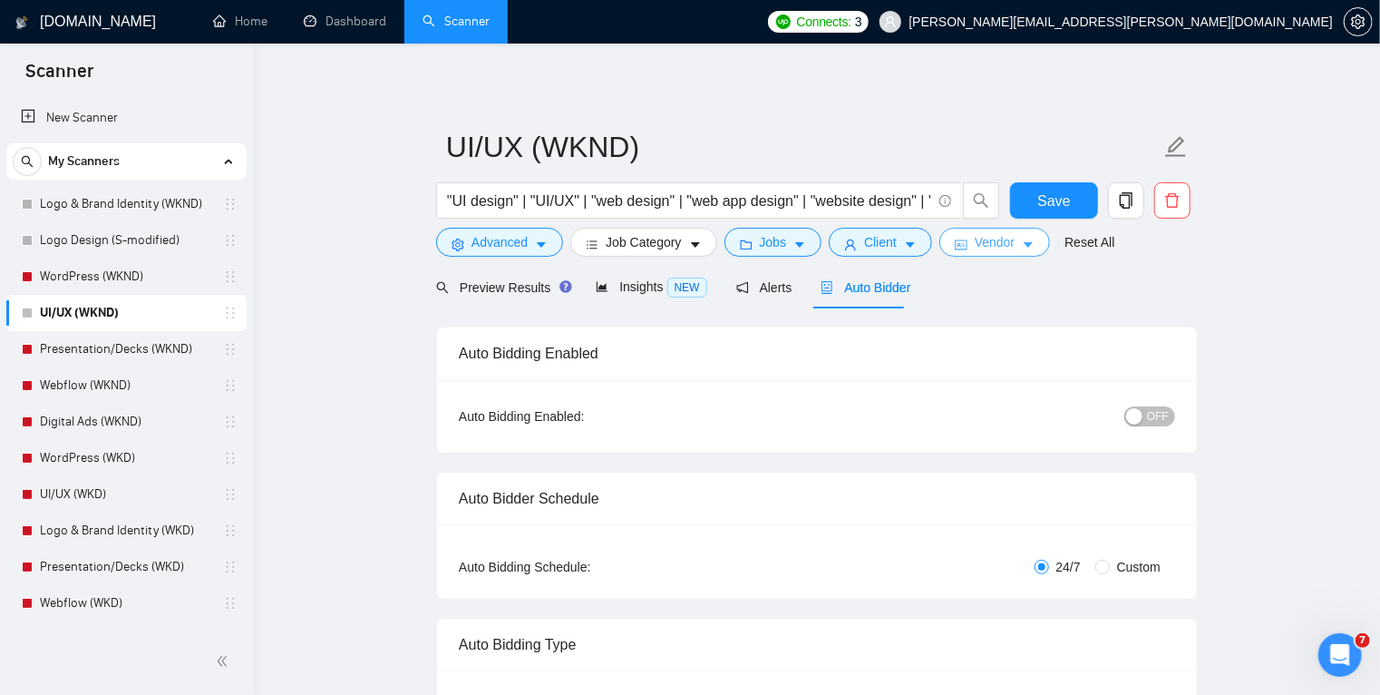
click at [1022, 241] on icon "caret-down" at bounding box center [1028, 245] width 13 height 13
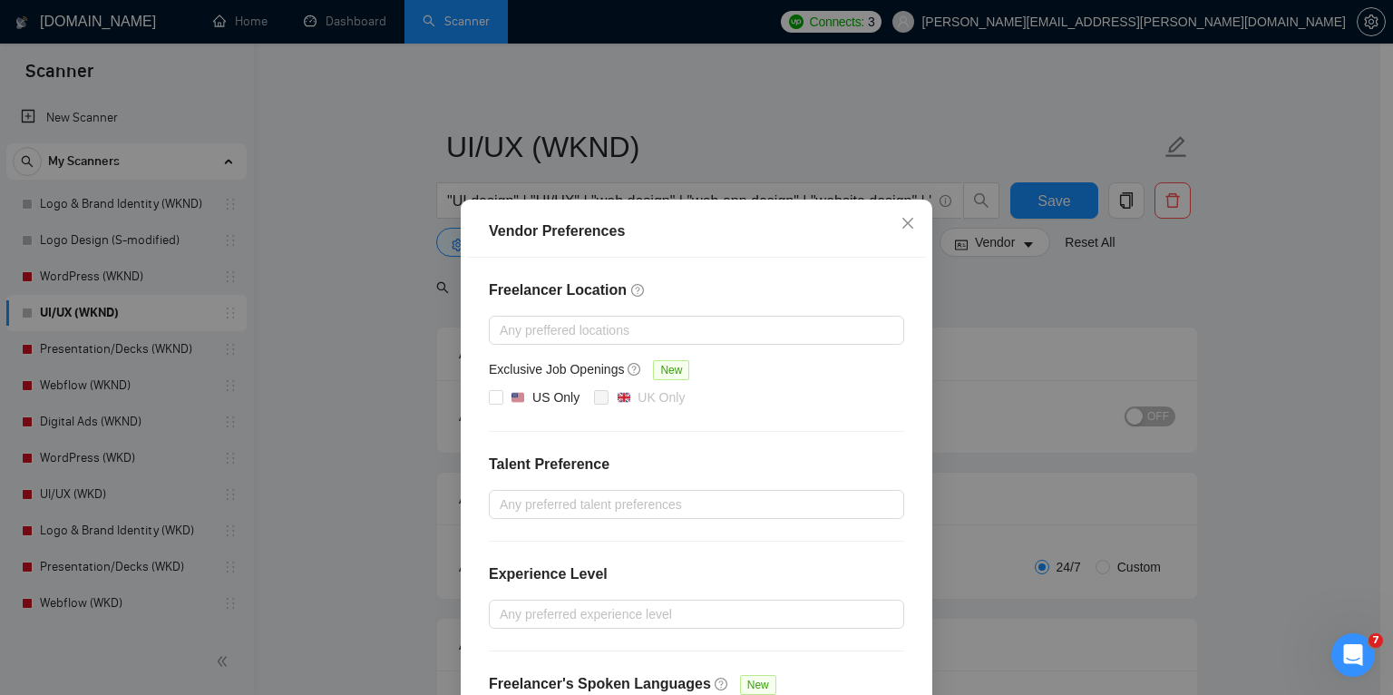
click at [961, 304] on div "Vendor Preferences Freelancer Location Any preffered locations Exclusive Job Op…" at bounding box center [696, 347] width 1393 height 695
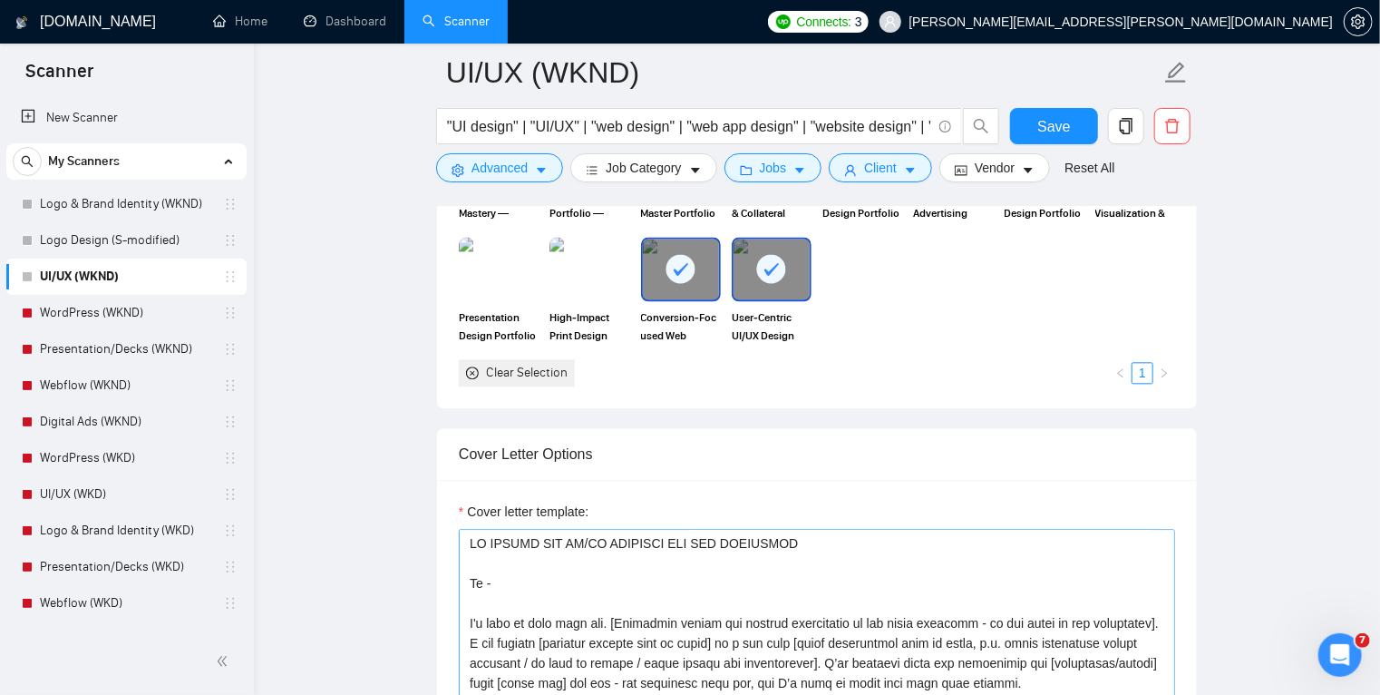
scroll to position [40, 0]
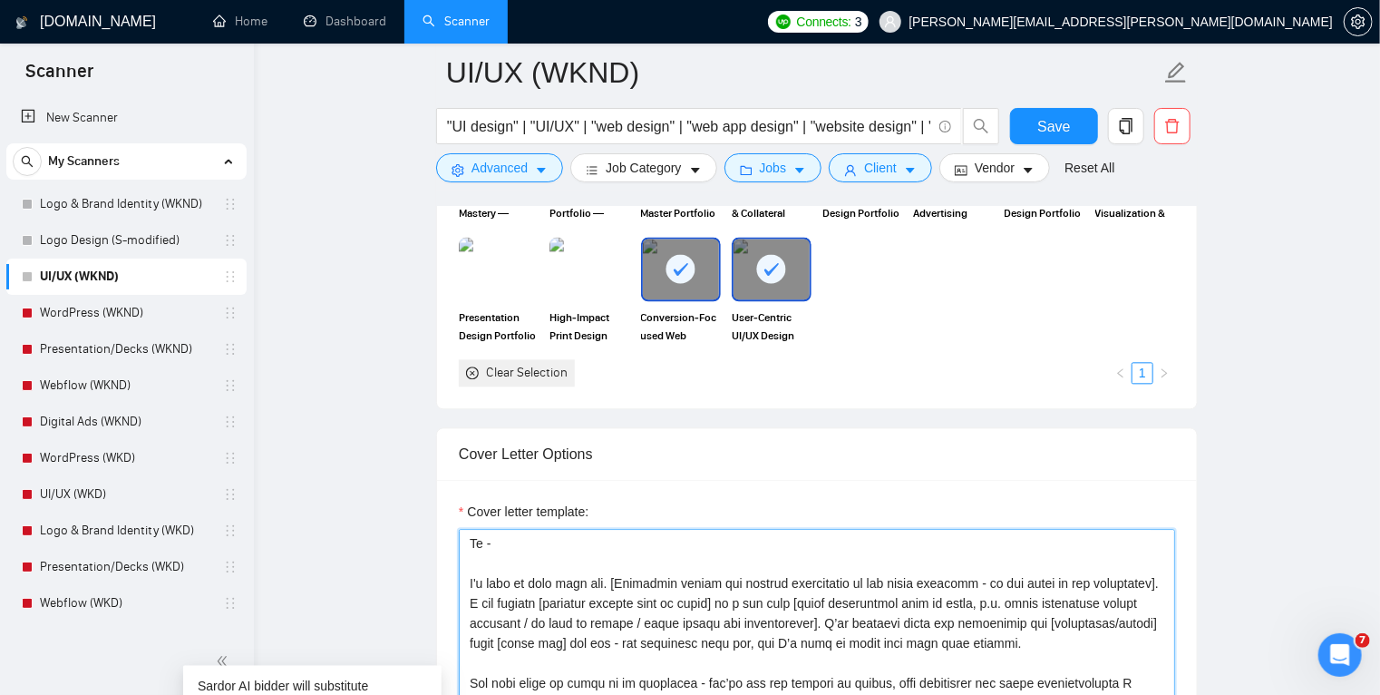
drag, startPoint x: 1035, startPoint y: 646, endPoint x: 468, endPoint y: 583, distance: 570.3
click at [136, 309] on link "WordPress (WKND)" at bounding box center [126, 313] width 172 height 36
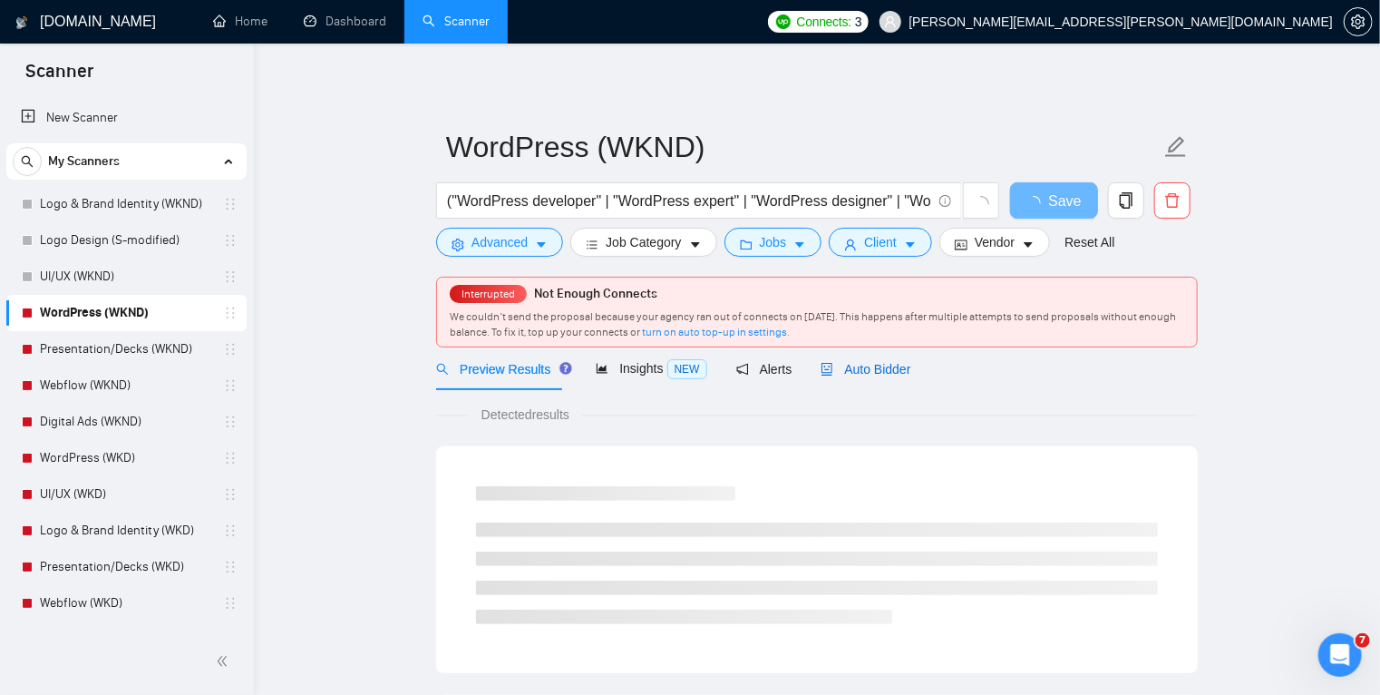
click at [853, 370] on span "Auto Bidder" at bounding box center [866, 369] width 90 height 15
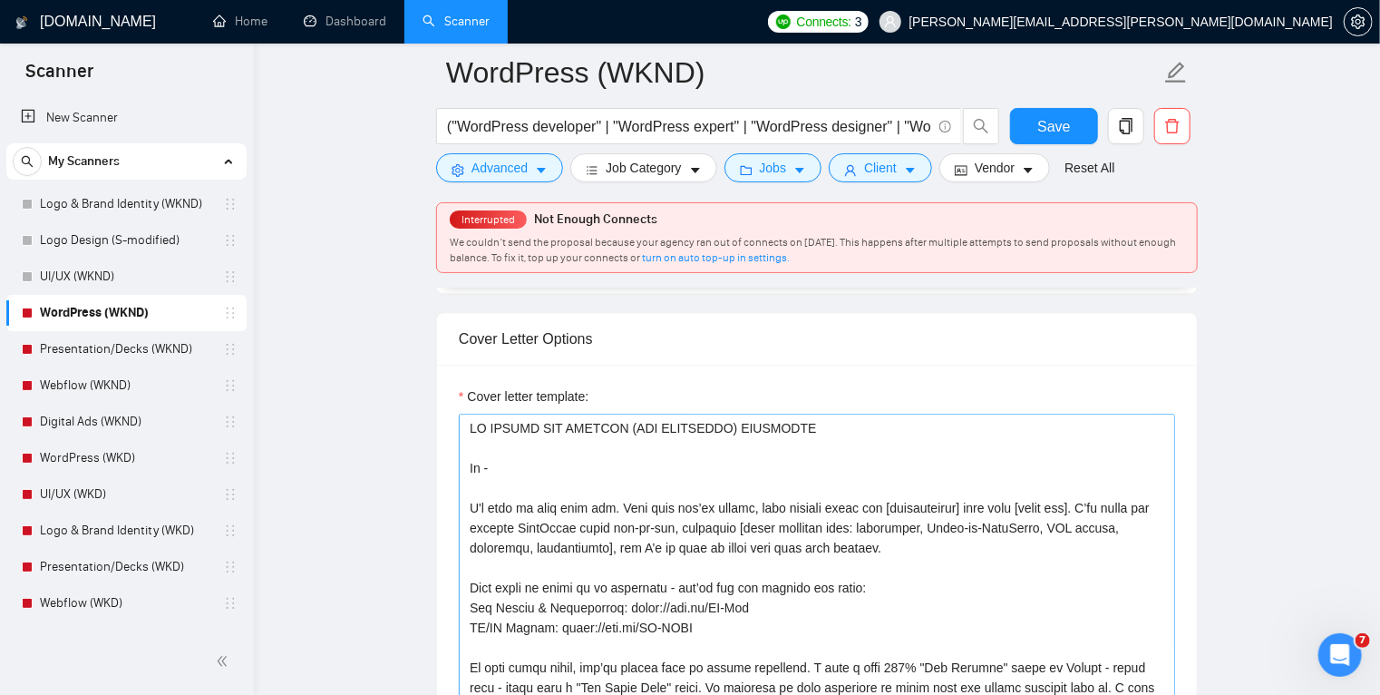
scroll to position [1951, 0]
click at [897, 540] on textarea "Cover letter template:" at bounding box center [817, 617] width 717 height 408
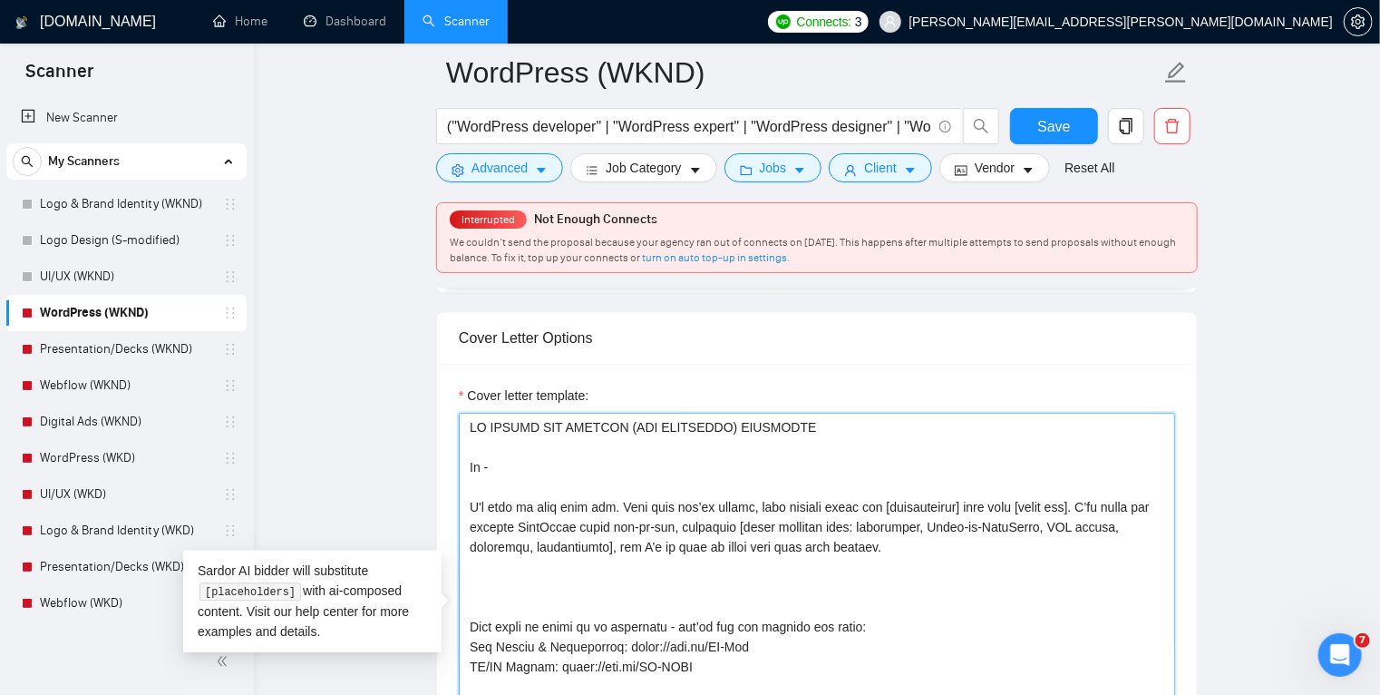
paste textarea "I'd love to work with you. [Concisely mirror the project description in one cle…"
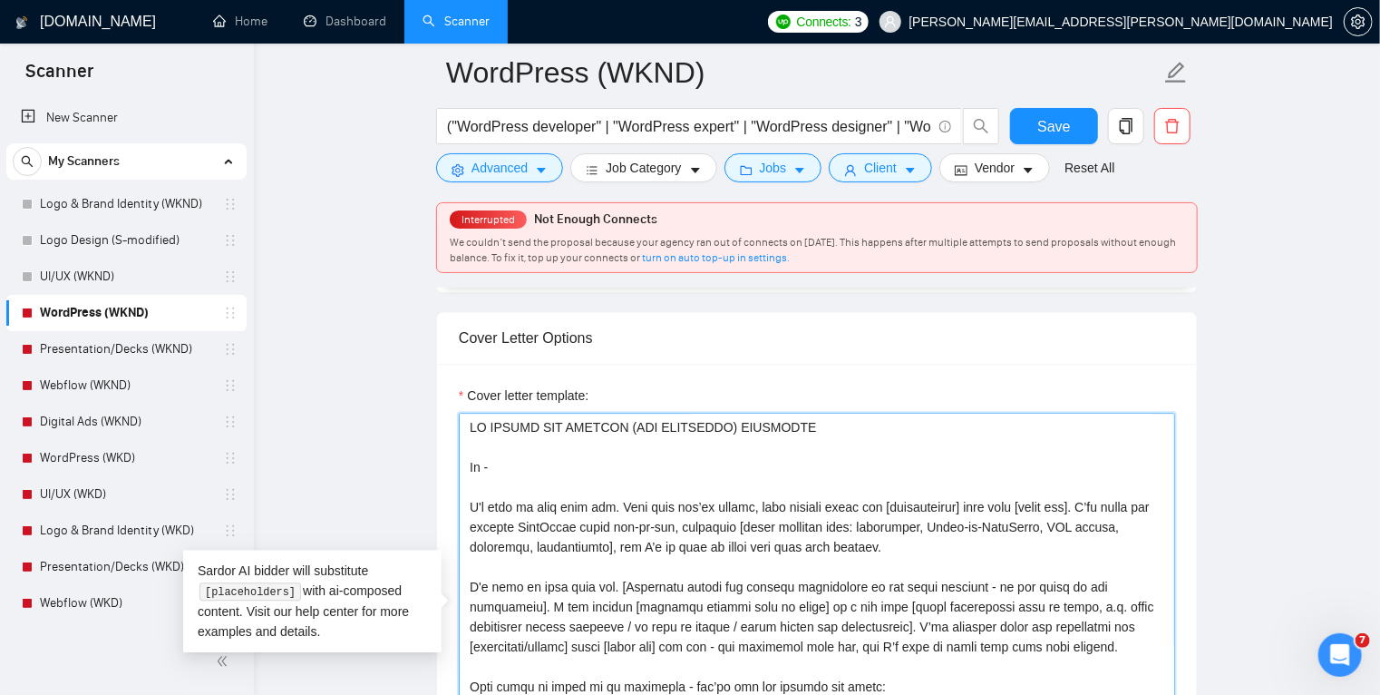
drag, startPoint x: 1063, startPoint y: 502, endPoint x: 611, endPoint y: 545, distance: 453.7
click at [611, 545] on textarea "Cover letter template:" at bounding box center [817, 617] width 717 height 408
drag, startPoint x: 816, startPoint y: 624, endPoint x: 1125, endPoint y: 629, distance: 308.4
click at [1125, 629] on textarea "Cover letter template:" at bounding box center [817, 617] width 717 height 408
paste textarea "built and refined WordPress sites end-to-end, including [quick relevant hook: m…"
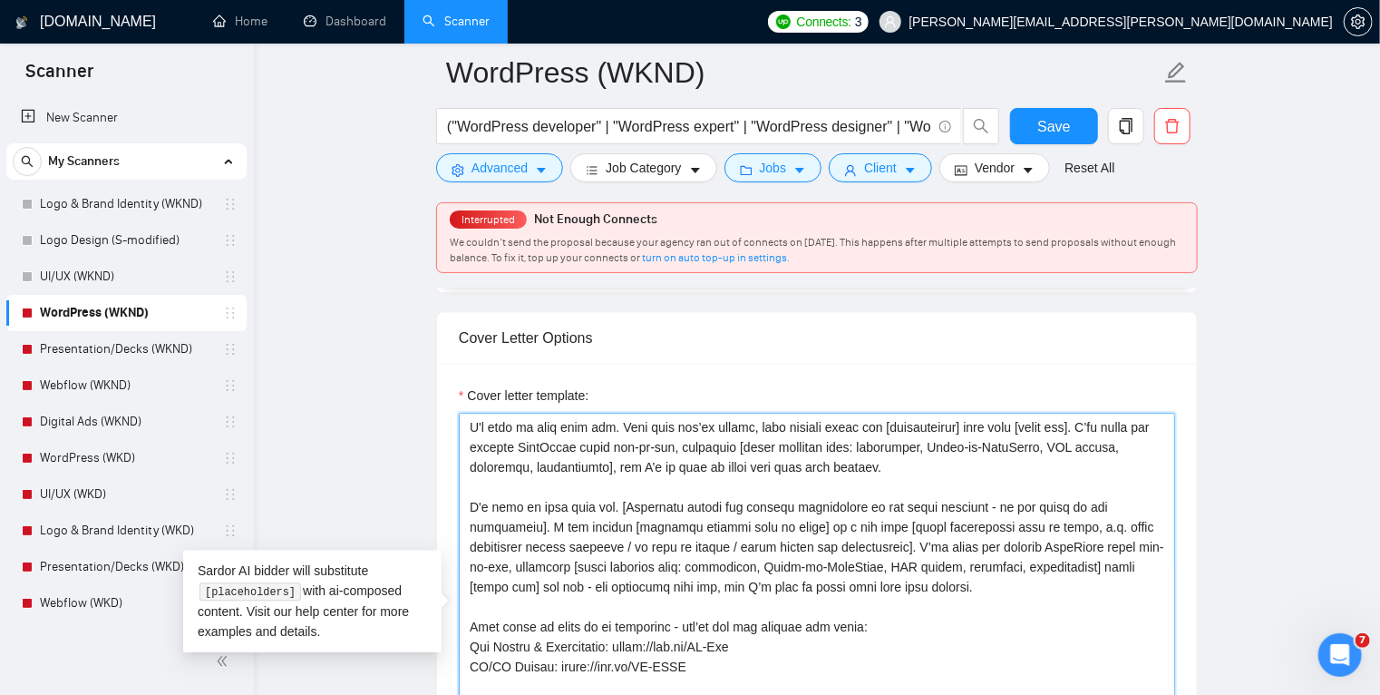
scroll to position [81, 0]
drag, startPoint x: 609, startPoint y: 584, endPoint x: 463, endPoint y: 581, distance: 145.1
click at [463, 581] on textarea "Cover letter template:" at bounding box center [817, 617] width 717 height 408
click at [729, 587] on textarea "Cover letter template:" at bounding box center [817, 617] width 717 height 408
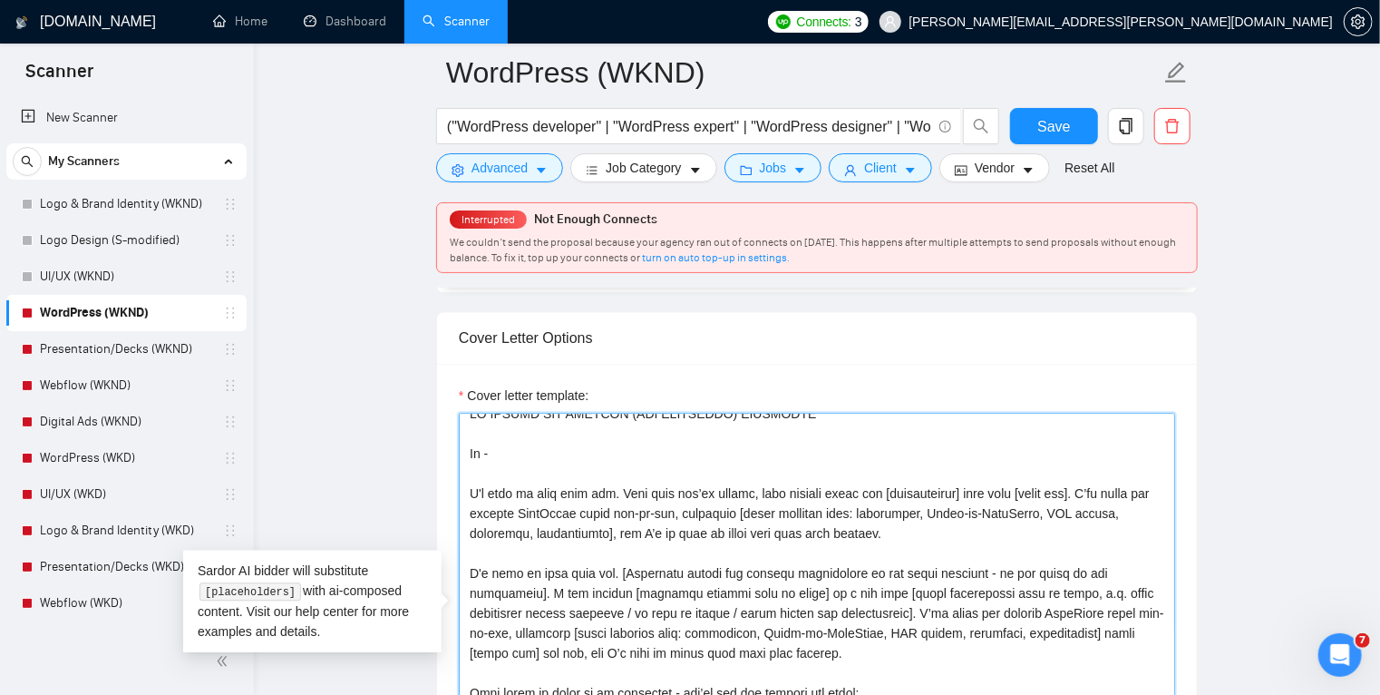
scroll to position [13, 0]
drag, startPoint x: 891, startPoint y: 533, endPoint x: 449, endPoint y: 500, distance: 443.0
click at [449, 500] on div "Cover letter template:" at bounding box center [817, 614] width 760 height 501
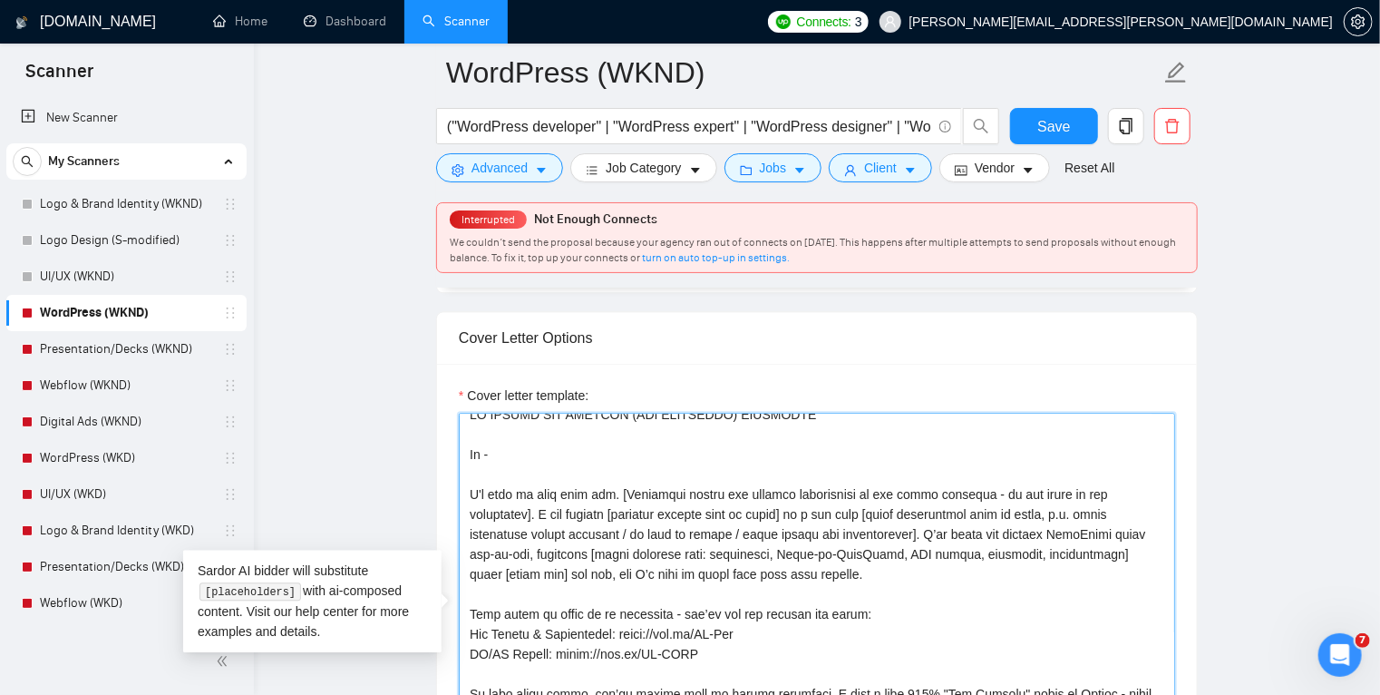
scroll to position [0, 0]
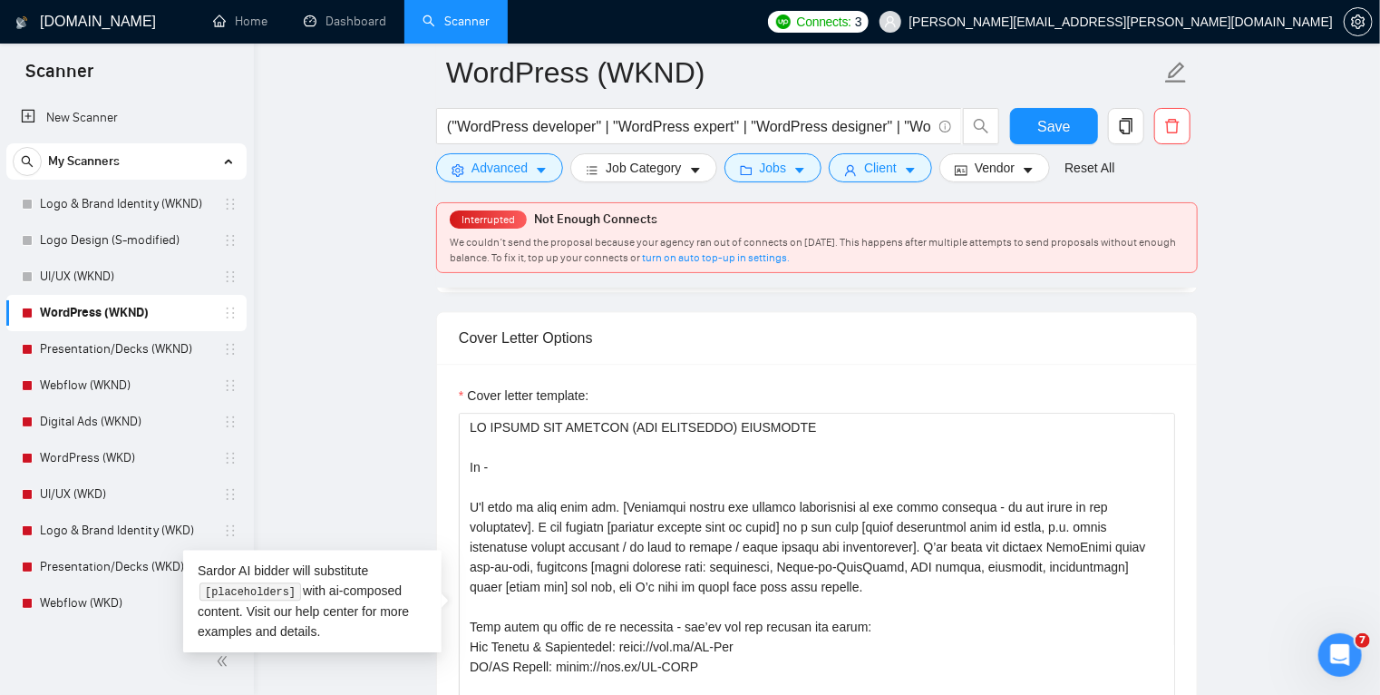
click at [878, 335] on div "Cover Letter Options" at bounding box center [817, 338] width 717 height 52
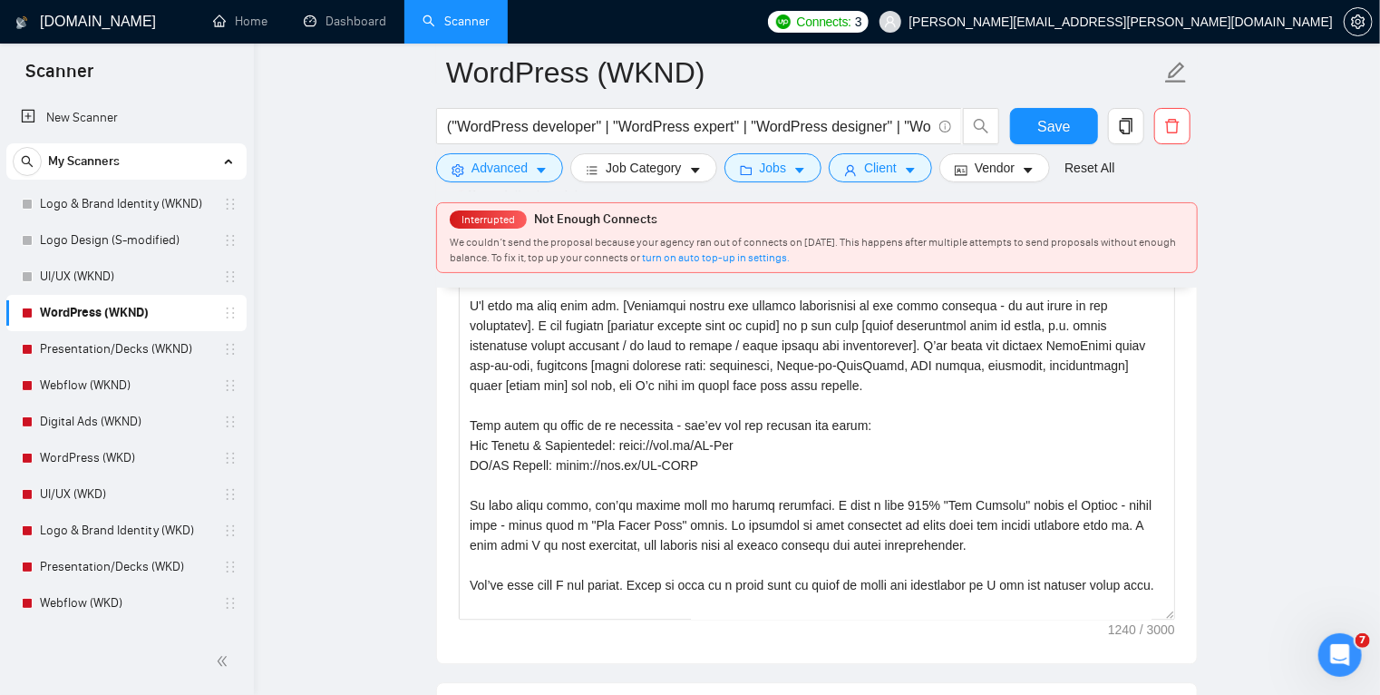
scroll to position [40, 0]
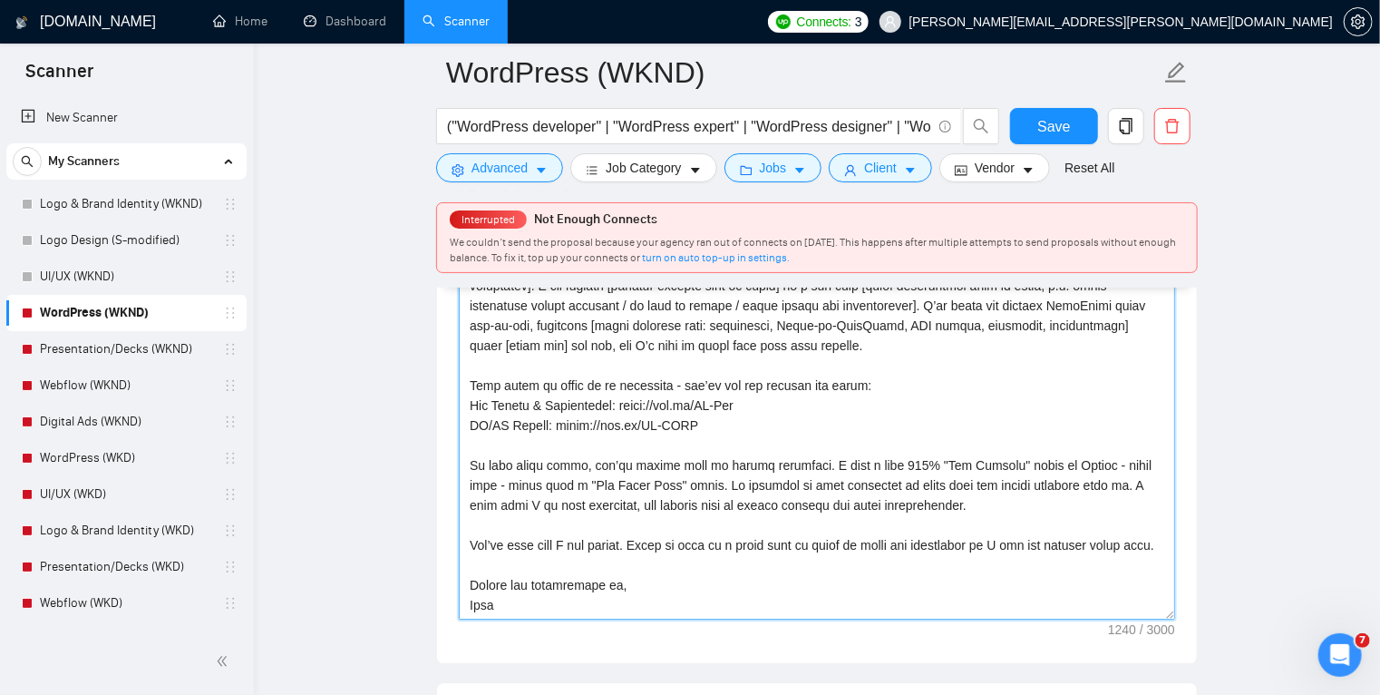
click at [699, 428] on textarea "Cover letter template:" at bounding box center [817, 415] width 717 height 408
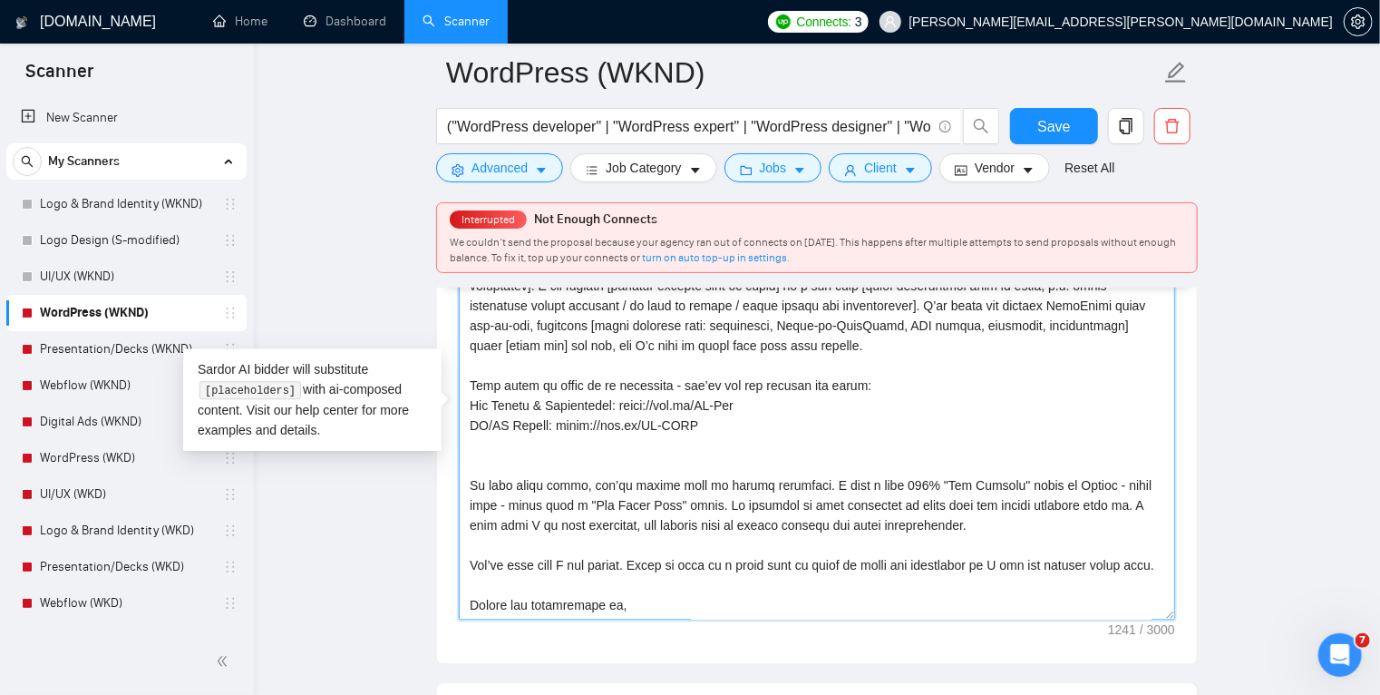
paste textarea "My Master Portfolio: https://bit.ly/TH-MasterPortfolio"
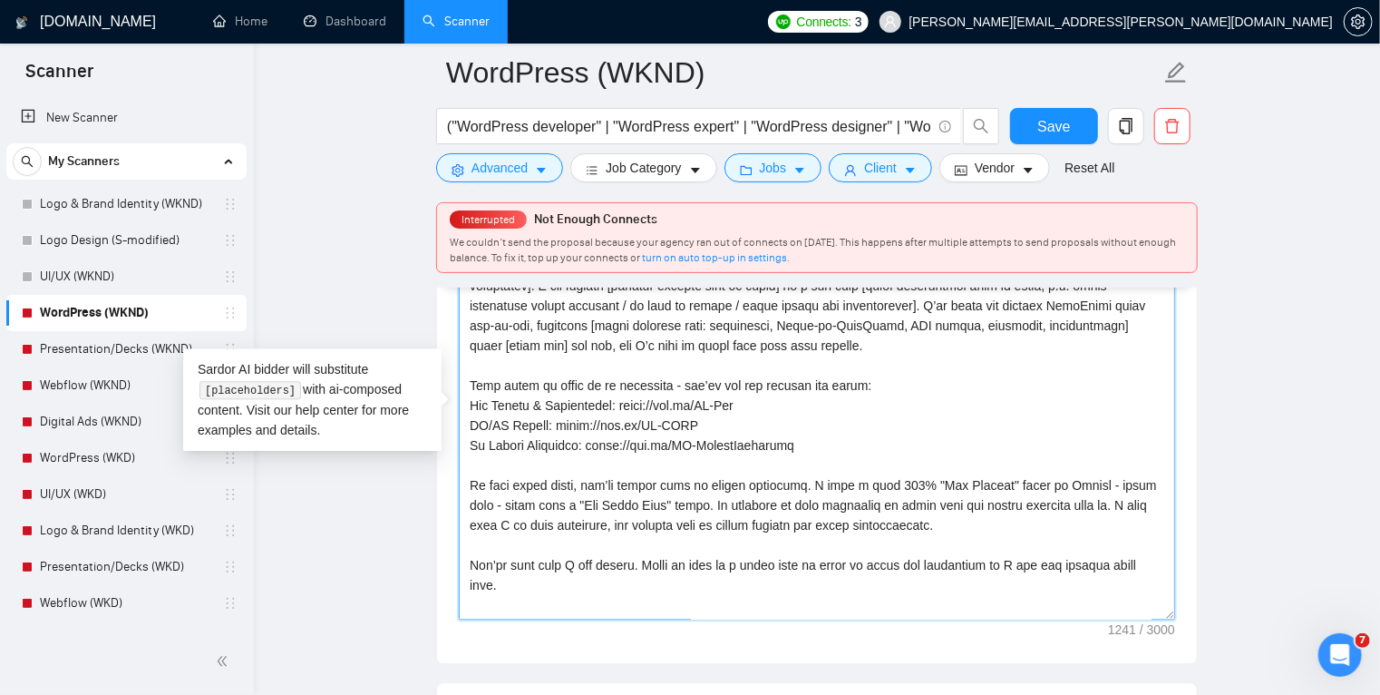
paste textarea "My Master Portfolio: https://bit.ly/TH-MasterPortfolio"
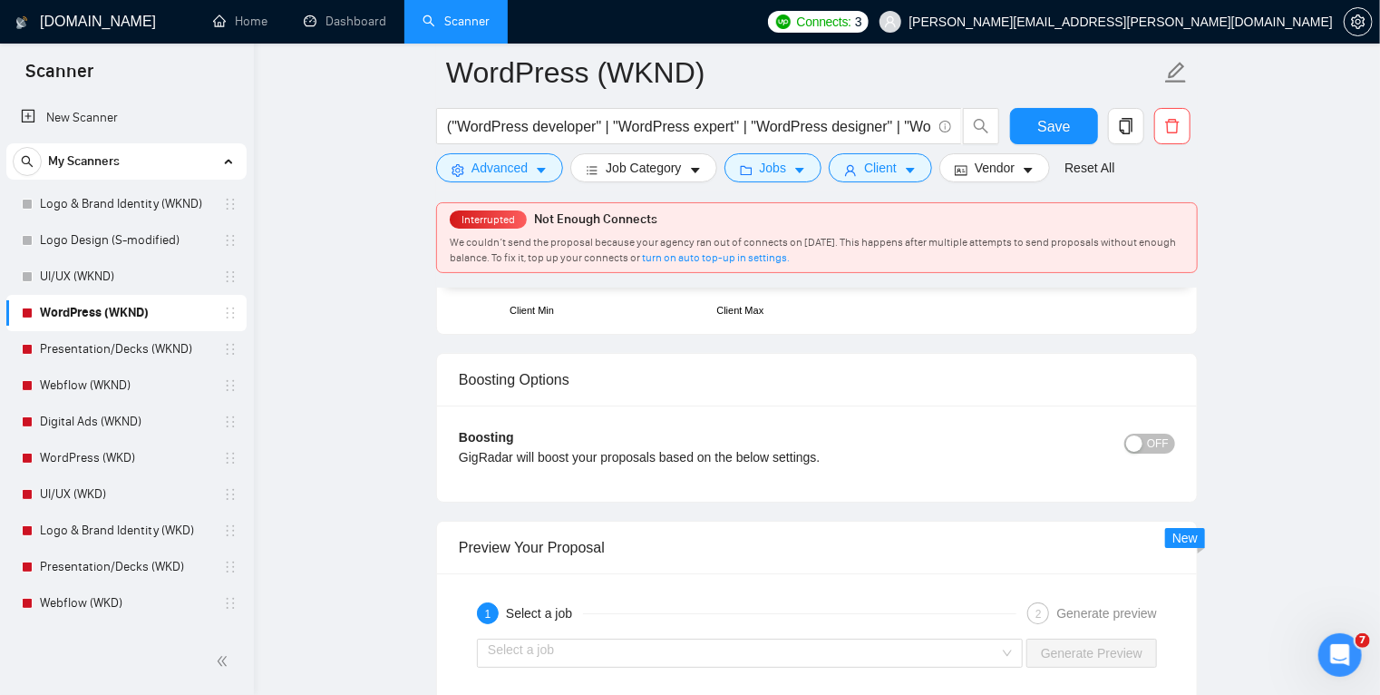
scroll to position [3384, 0]
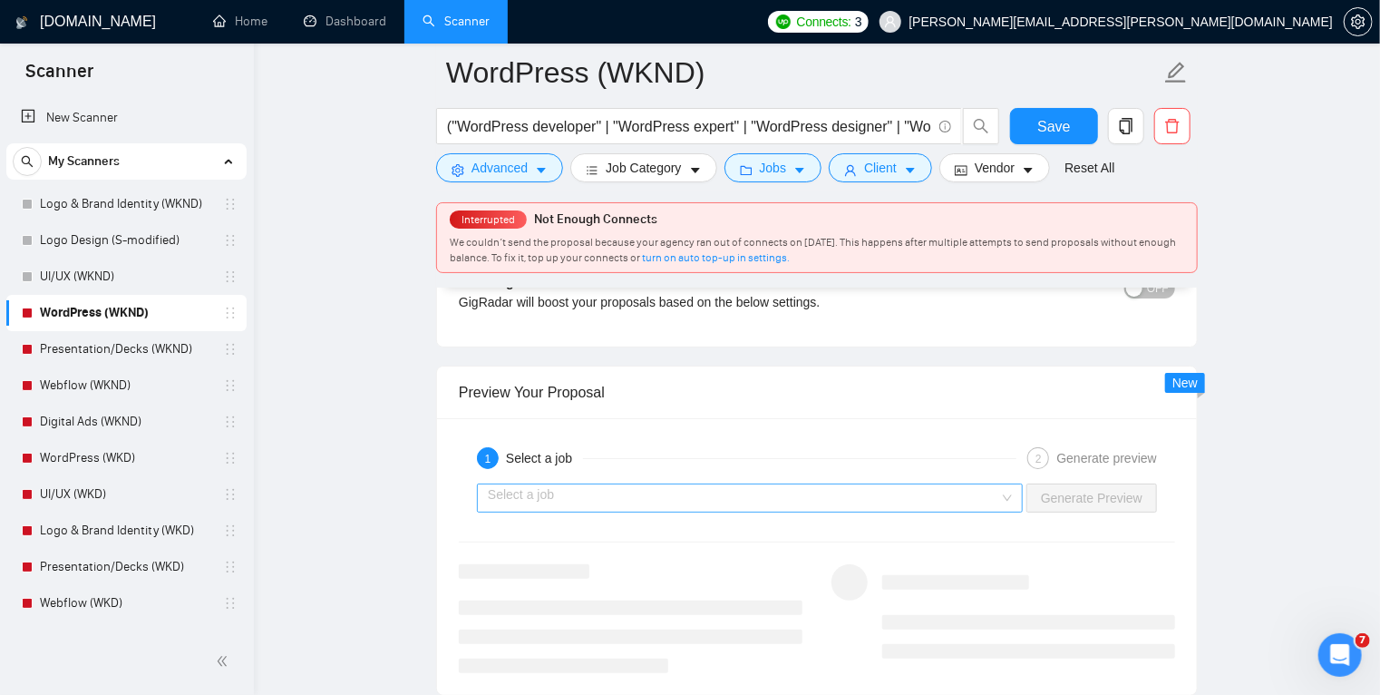
click at [849, 490] on input "search" at bounding box center [744, 497] width 512 height 27
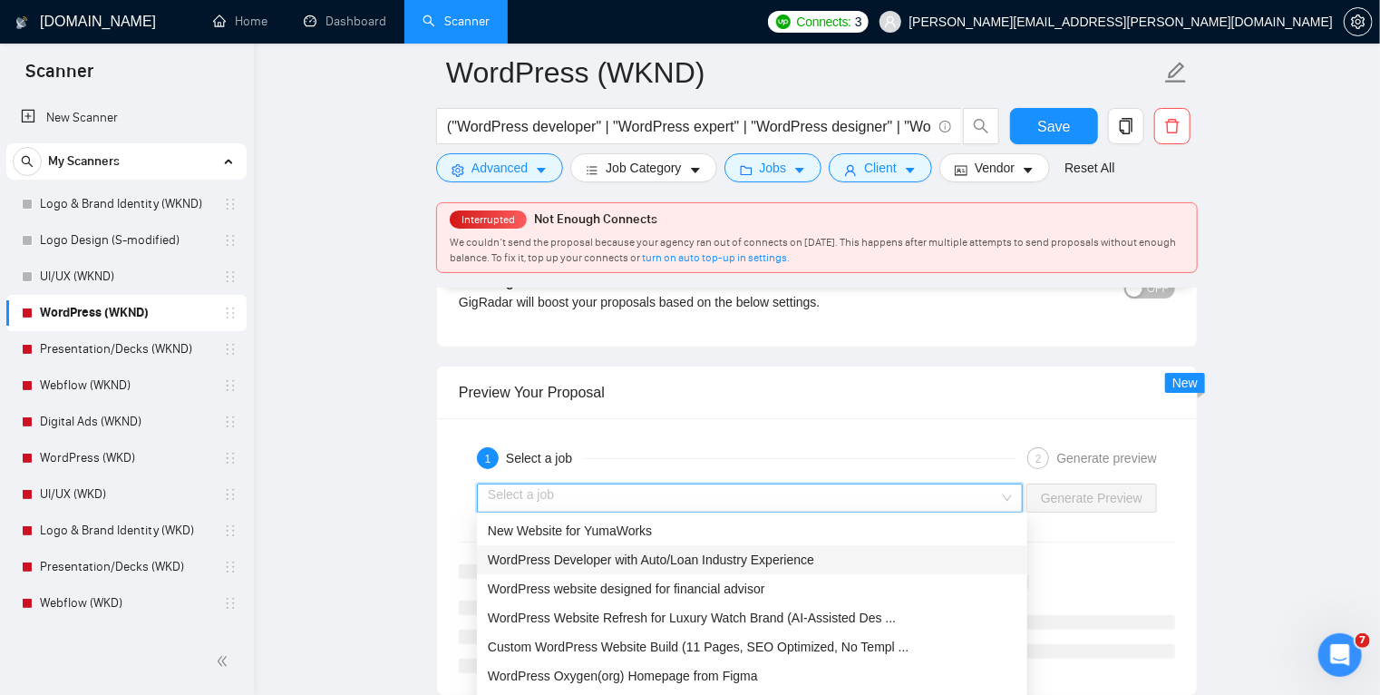
click at [687, 568] on div "WordPress Developer with Auto/Loan Industry Experience" at bounding box center [752, 560] width 529 height 20
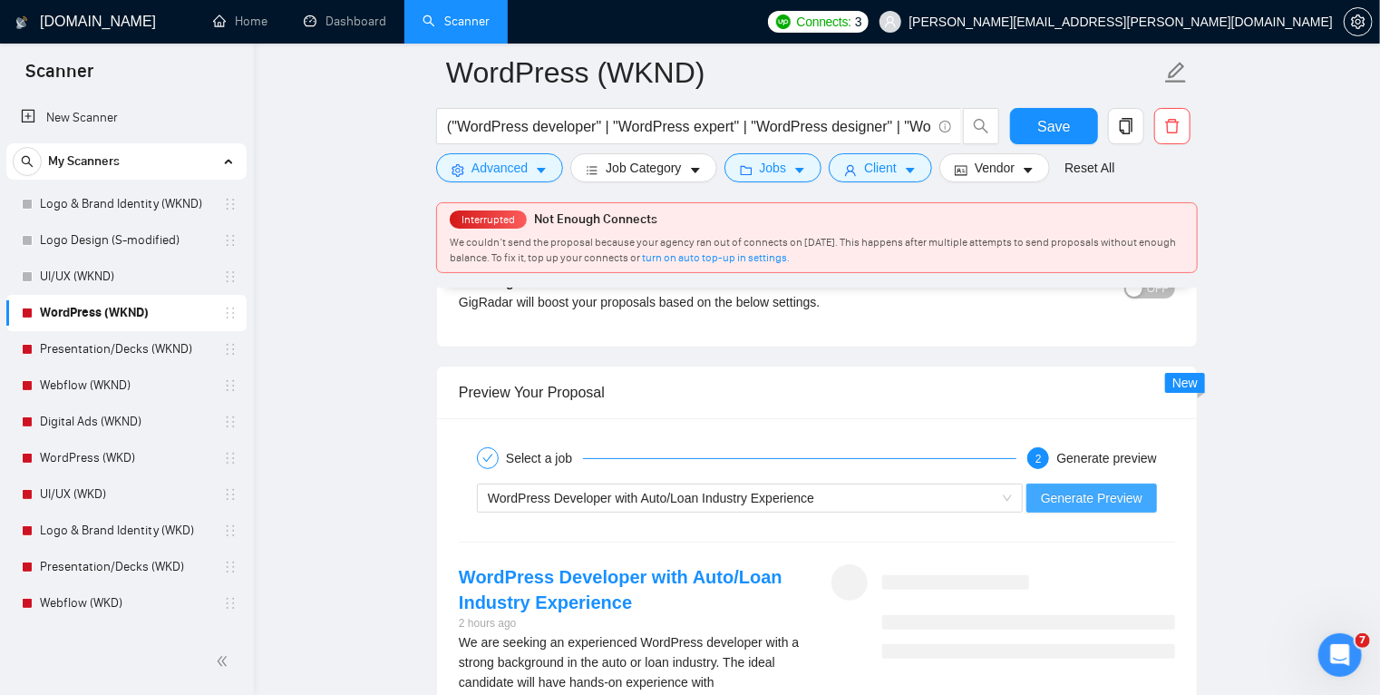
click at [1100, 493] on span "Generate Preview" at bounding box center [1092, 498] width 102 height 20
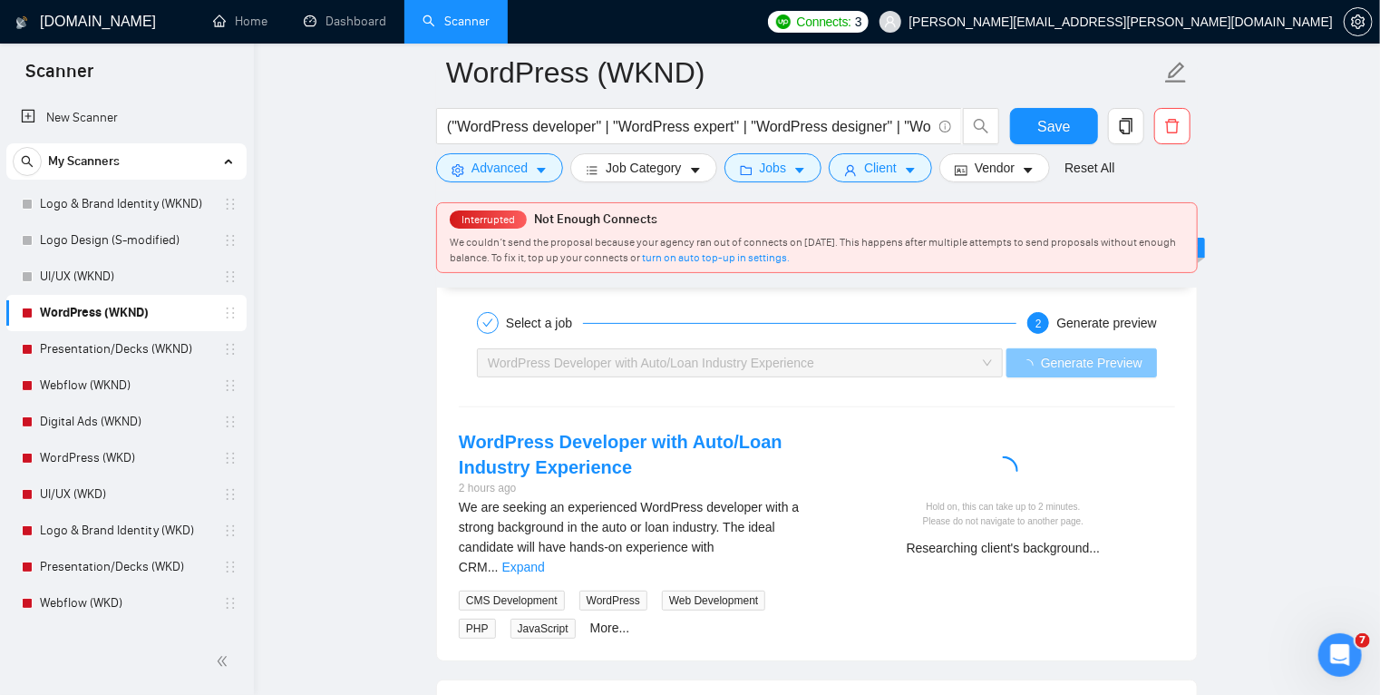
scroll to position [3590, 0]
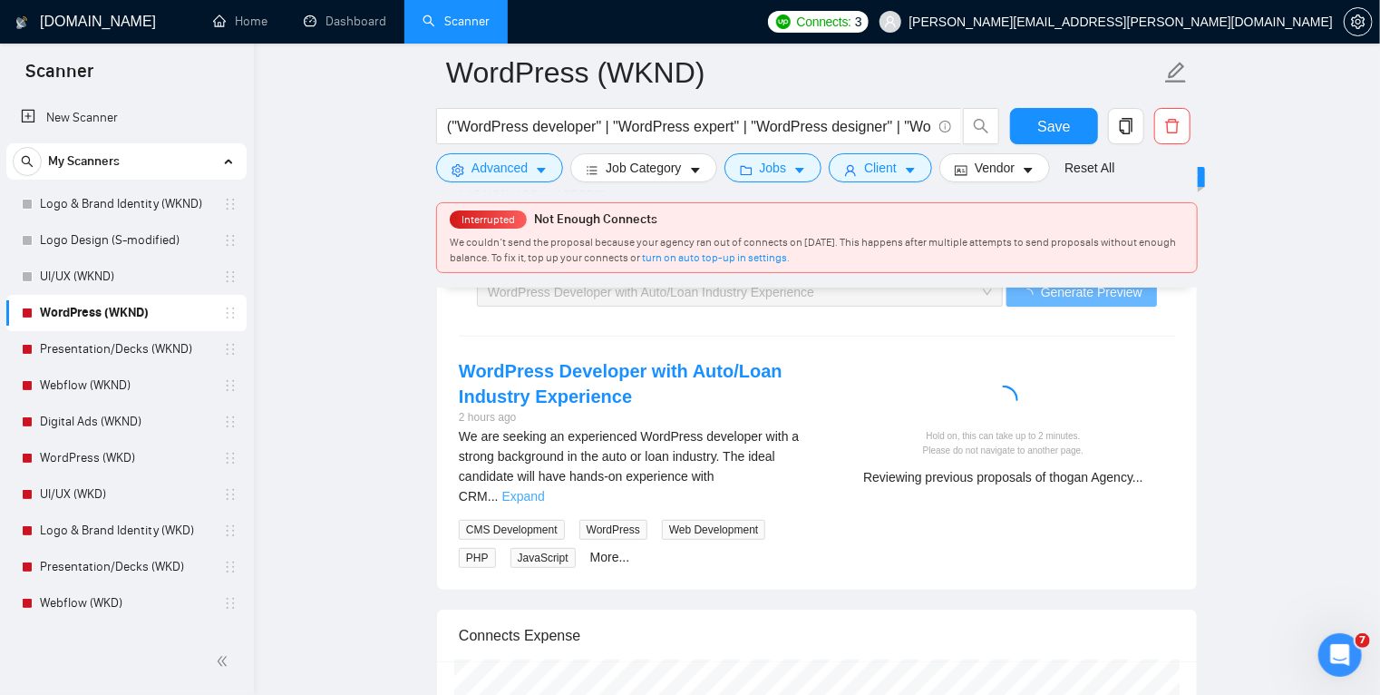
click at [545, 489] on link "Expand" at bounding box center [523, 496] width 43 height 15
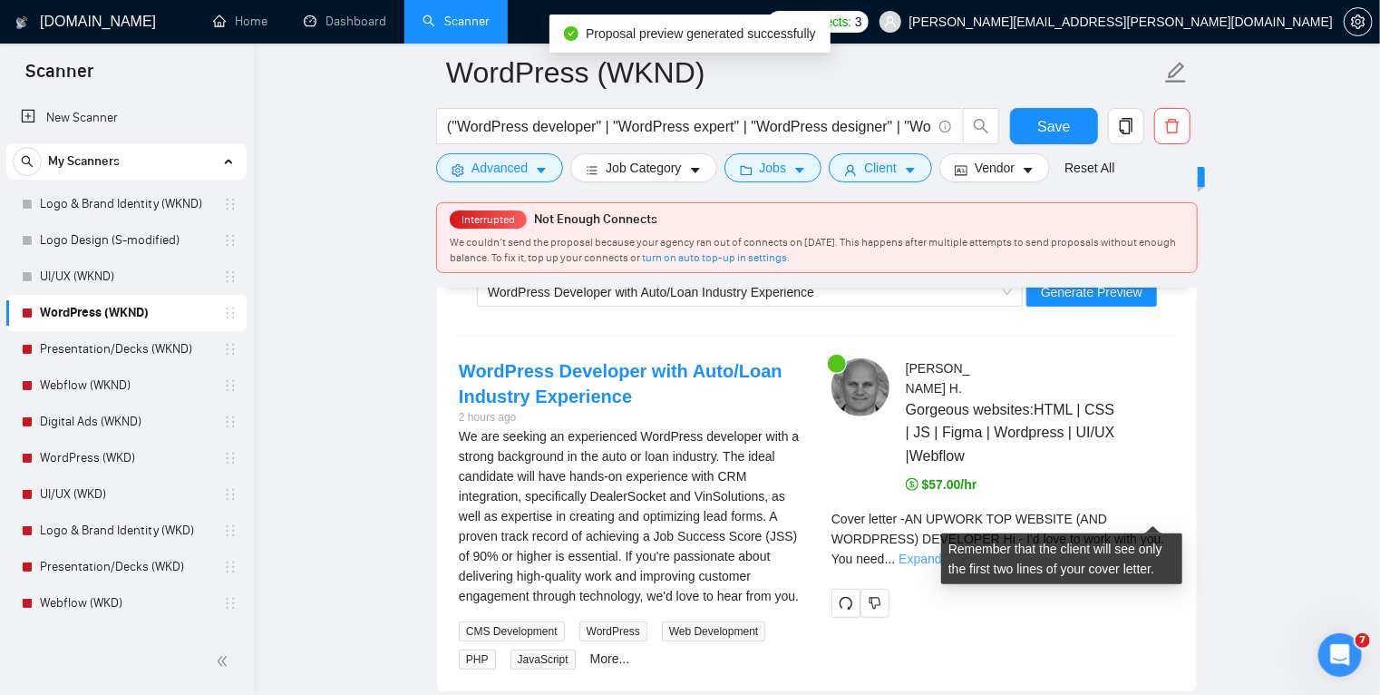
click at [941, 551] on link "Expand" at bounding box center [920, 558] width 43 height 15
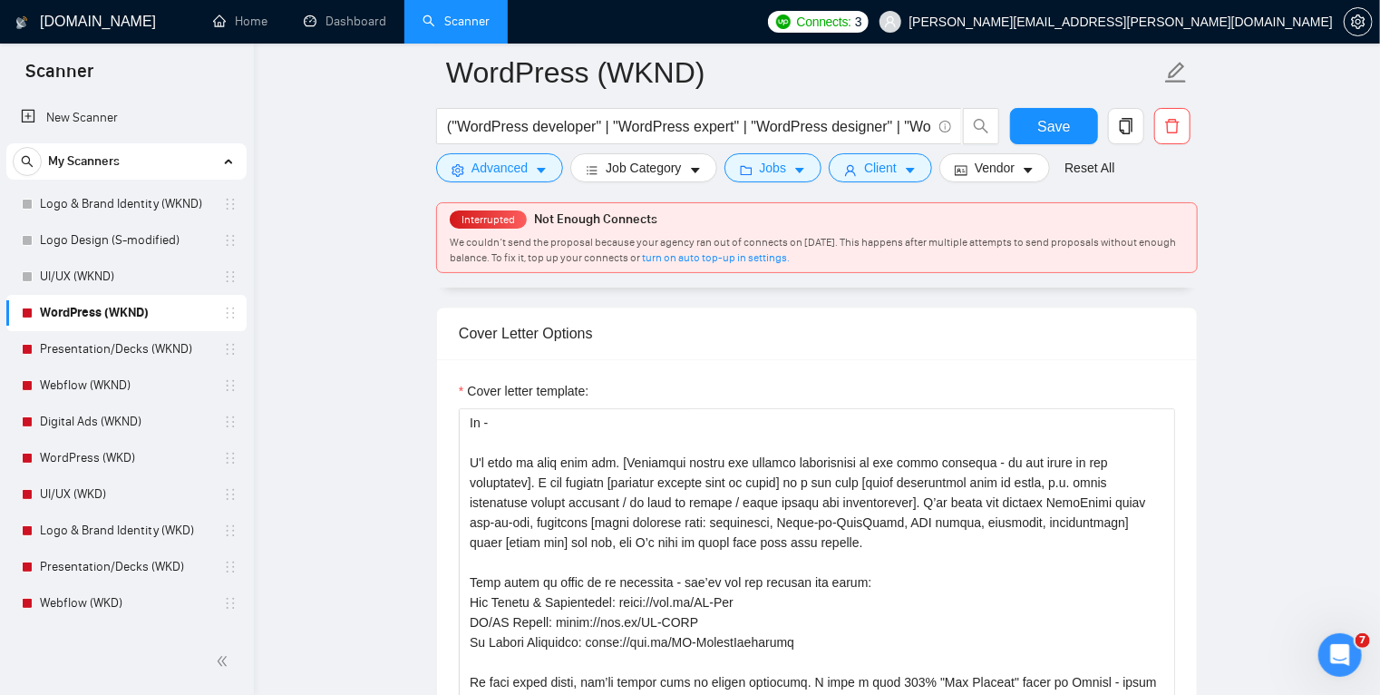
scroll to position [1956, 0]
click at [1113, 459] on textarea "Cover letter template:" at bounding box center [817, 612] width 717 height 408
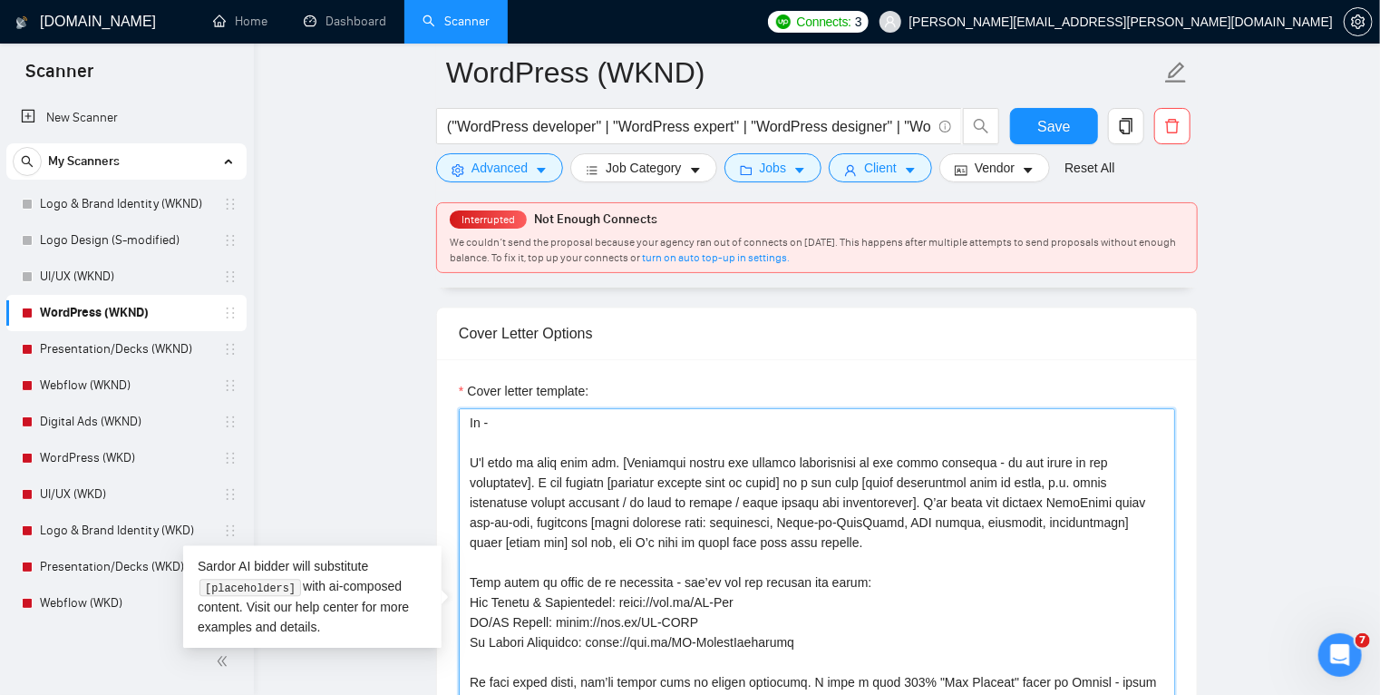
click at [1144, 458] on textarea "Cover letter template:" at bounding box center [817, 612] width 717 height 408
click at [1025, 461] on textarea "Cover letter template:" at bounding box center [817, 612] width 717 height 408
click at [469, 480] on textarea "Cover letter template:" at bounding box center [817, 612] width 717 height 408
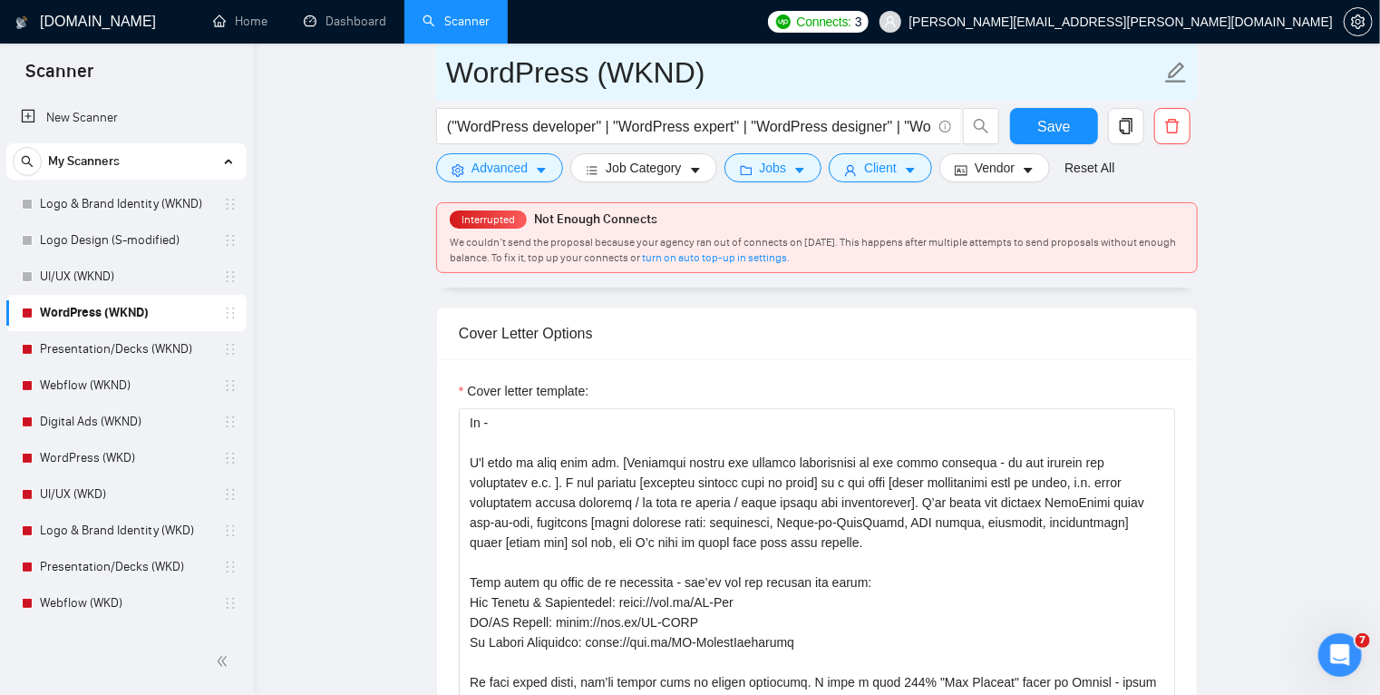
drag, startPoint x: 444, startPoint y: 76, endPoint x: 570, endPoint y: 73, distance: 126.1
click at [570, 73] on span "WordPress (WKND)" at bounding box center [817, 72] width 762 height 57
drag, startPoint x: 587, startPoint y: 76, endPoint x: 444, endPoint y: 73, distance: 142.4
click at [444, 73] on span "WordPress (WKND)" at bounding box center [817, 72] width 762 height 57
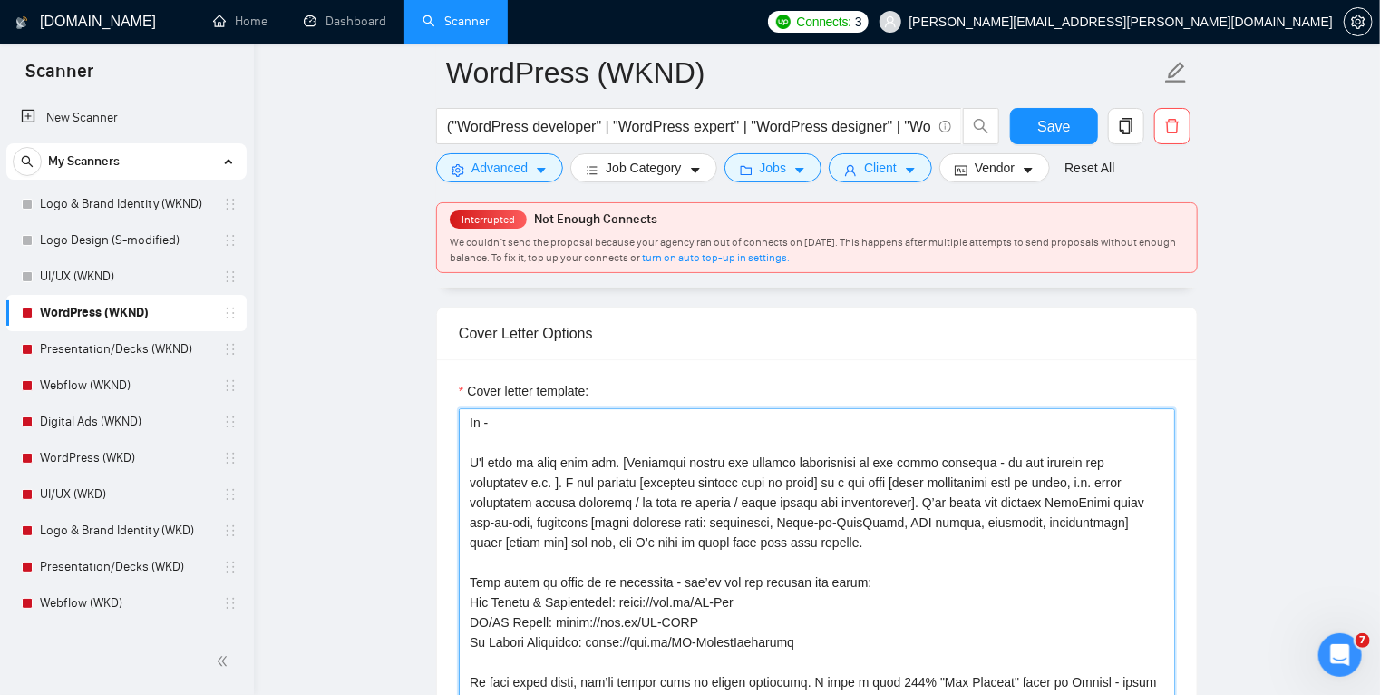
click at [491, 482] on textarea "Cover letter template:" at bounding box center [817, 612] width 717 height 408
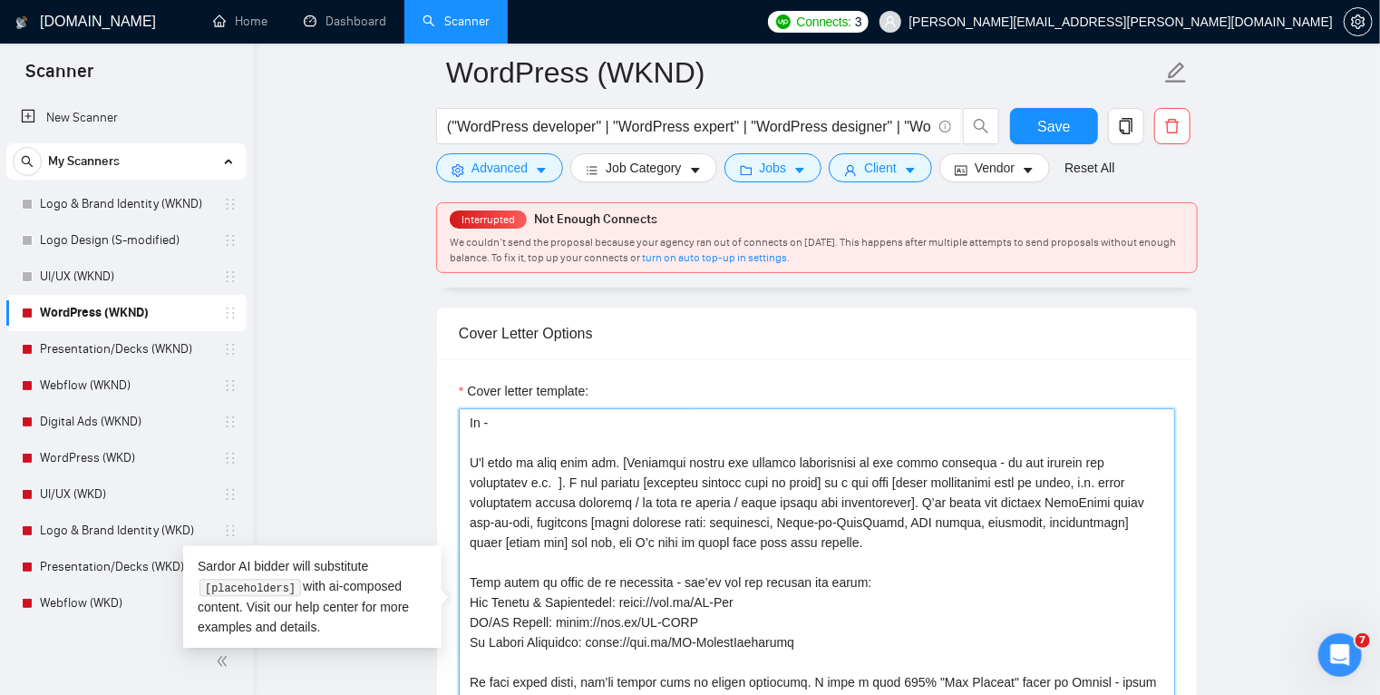
paste textarea "WordPress"
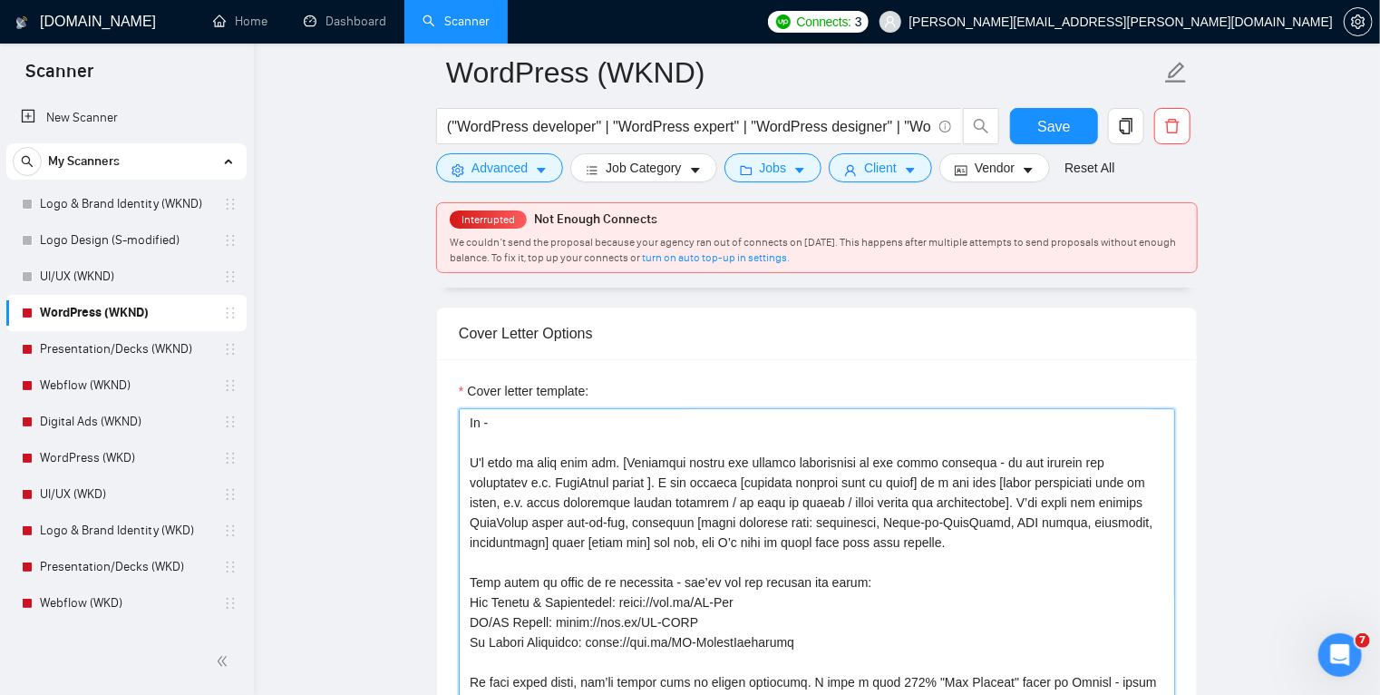
click at [595, 483] on textarea "Cover letter template:" at bounding box center [817, 612] width 717 height 408
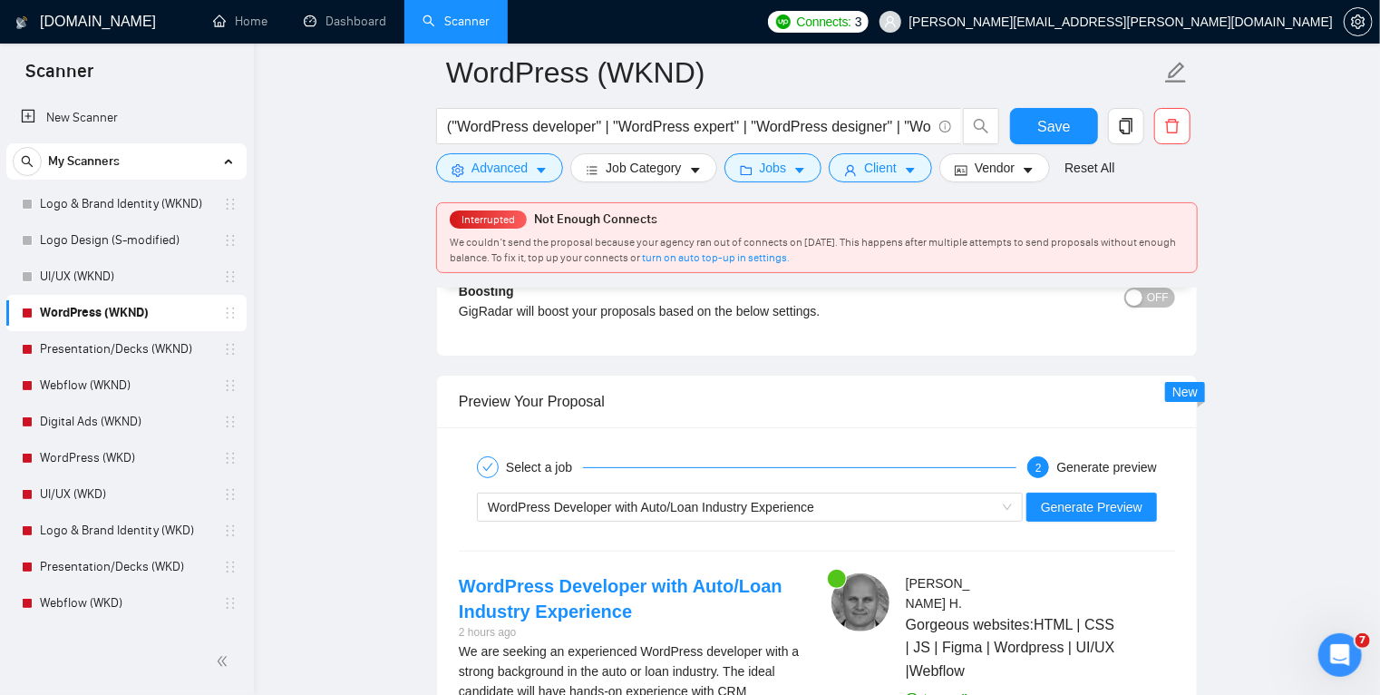
scroll to position [3376, 0]
type textarea "AN UPWORK TOP WEBSITE (AND WORDPRESS) DEVELOPER Hi - I'd love to work with you.…"
click at [1093, 502] on span "Generate Preview" at bounding box center [1092, 506] width 102 height 20
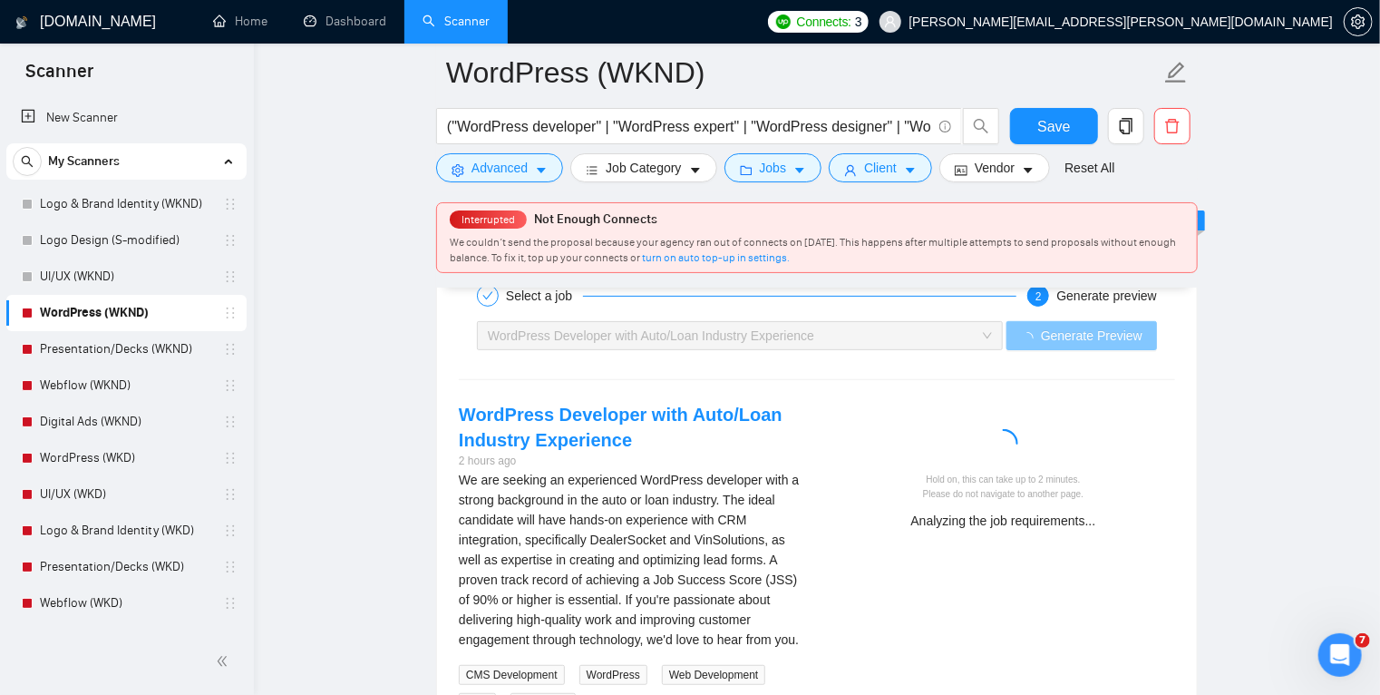
scroll to position [3540, 0]
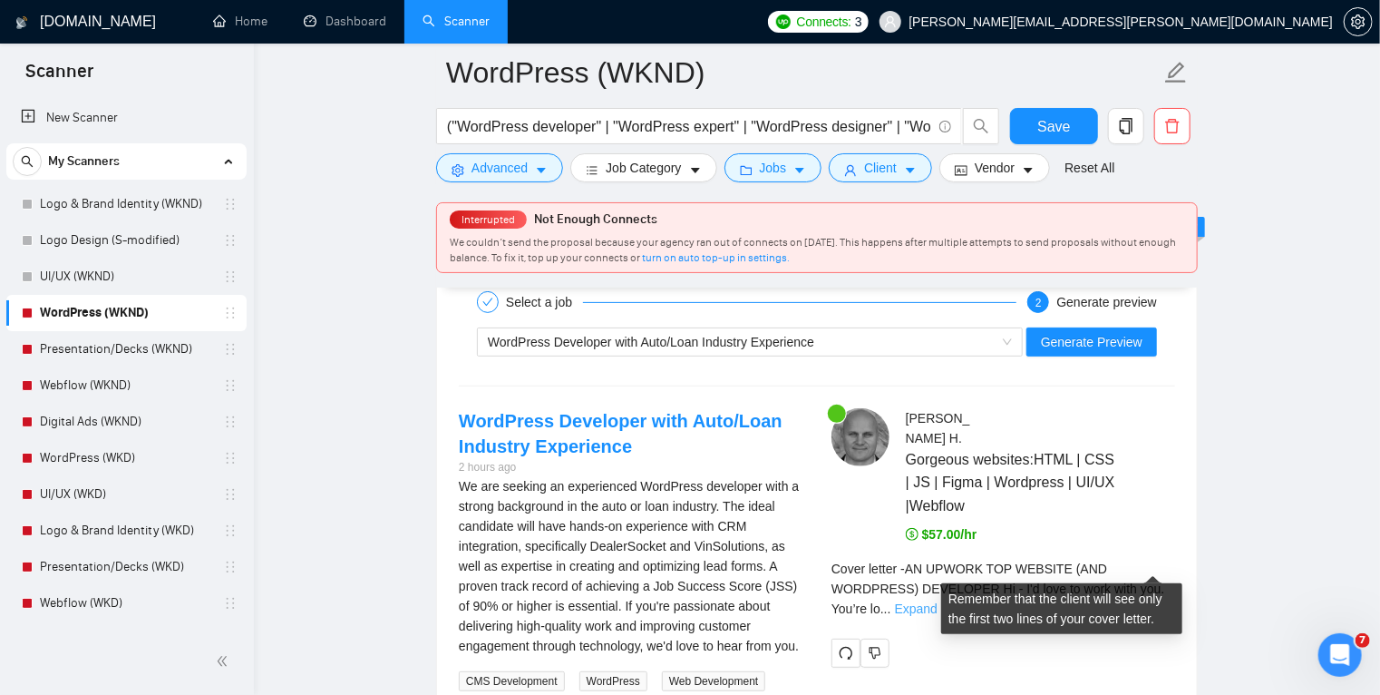
click at [938, 601] on link "Expand" at bounding box center [916, 608] width 43 height 15
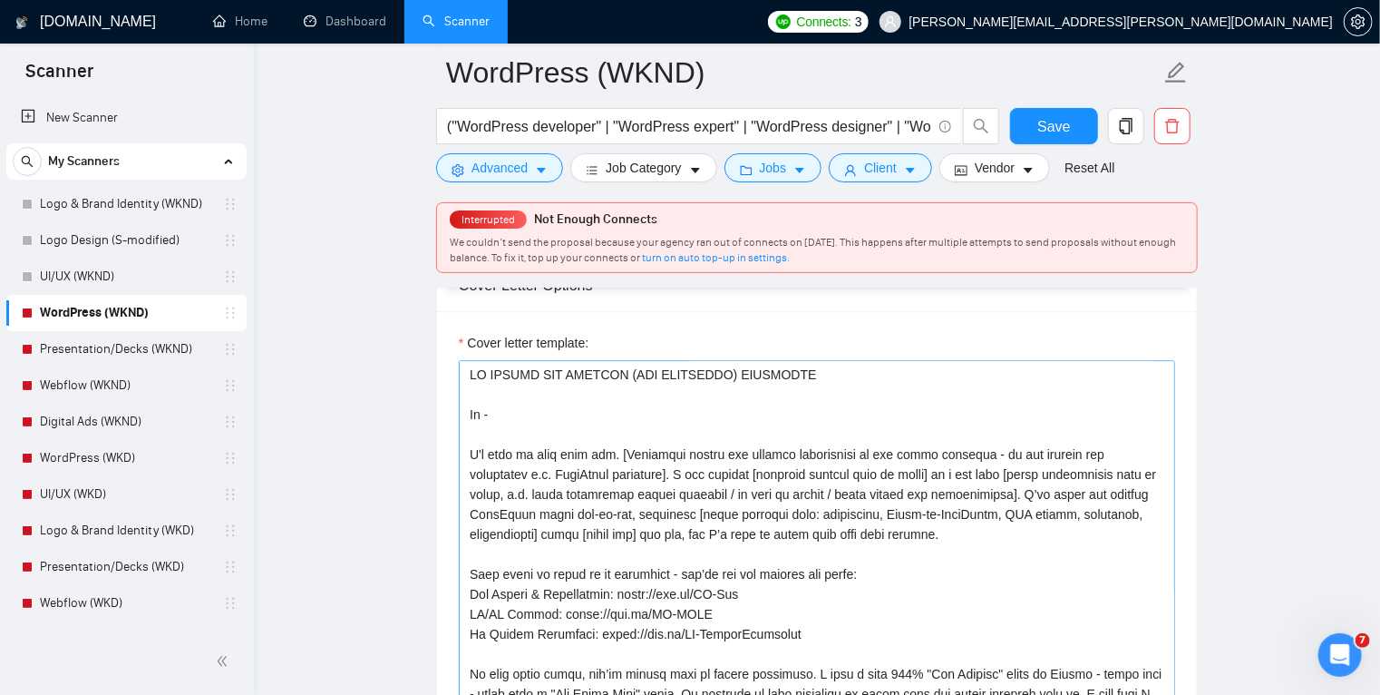
scroll to position [2003, 0]
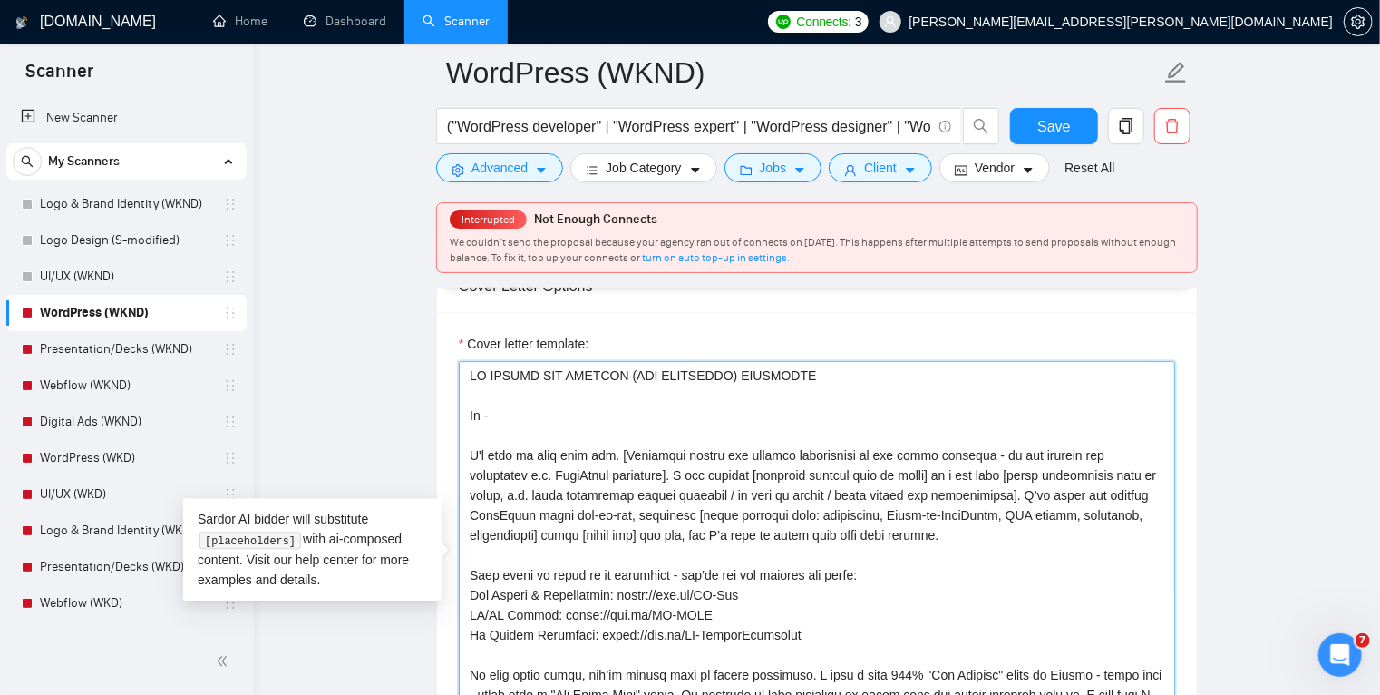
drag, startPoint x: 613, startPoint y: 455, endPoint x: 431, endPoint y: 457, distance: 182.3
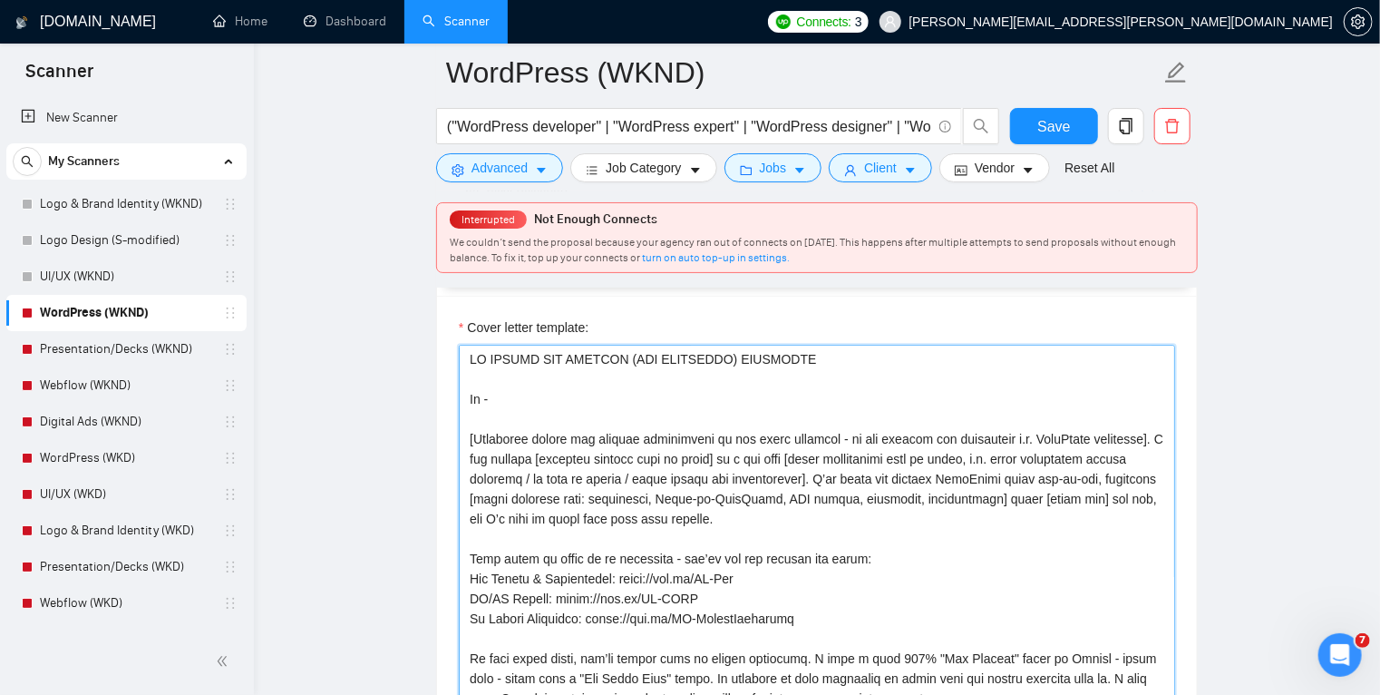
scroll to position [2015, 0]
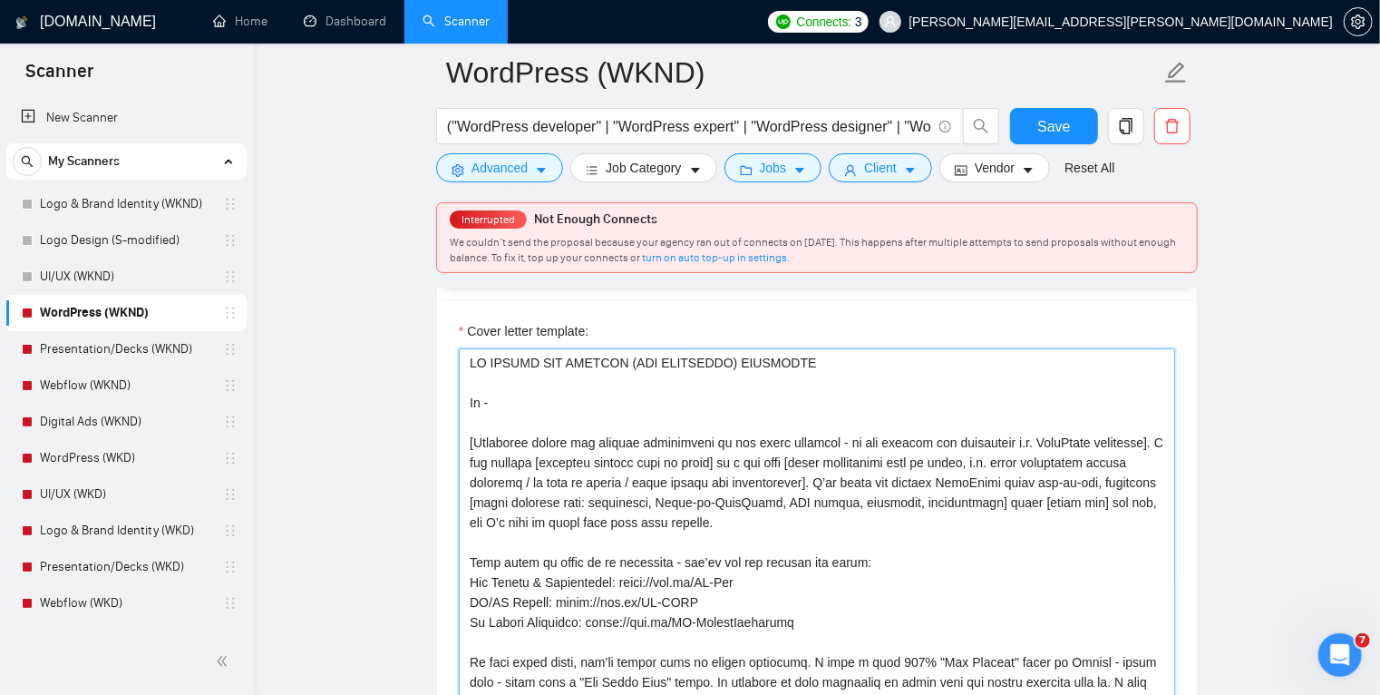
drag, startPoint x: 643, startPoint y: 461, endPoint x: 715, endPoint y: 466, distance: 71.9
click at [715, 466] on textarea "Cover letter template:" at bounding box center [817, 552] width 717 height 408
click at [583, 501] on textarea "Cover letter template:" at bounding box center [817, 552] width 717 height 408
drag, startPoint x: 995, startPoint y: 499, endPoint x: 1093, endPoint y: 481, distance: 99.6
click at [1093, 481] on textarea "Cover letter template:" at bounding box center [817, 552] width 717 height 408
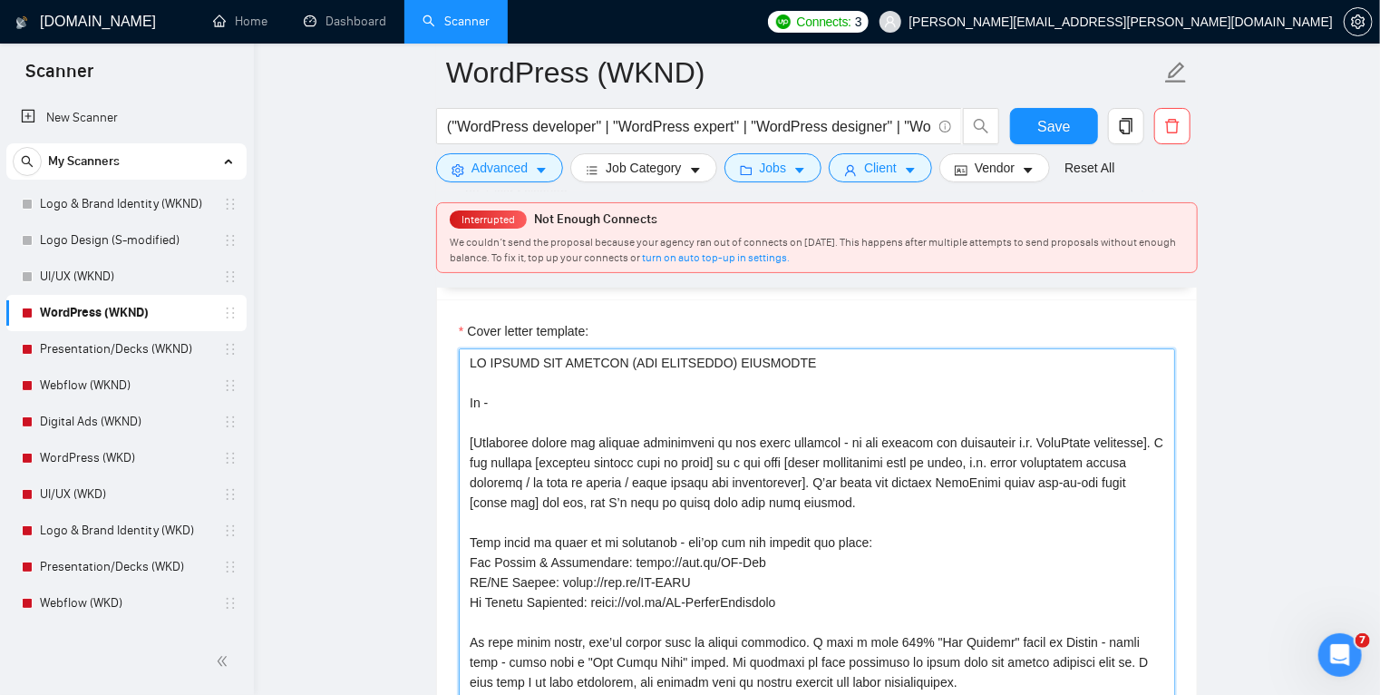
click at [915, 490] on textarea "Cover letter template:" at bounding box center [817, 552] width 717 height 408
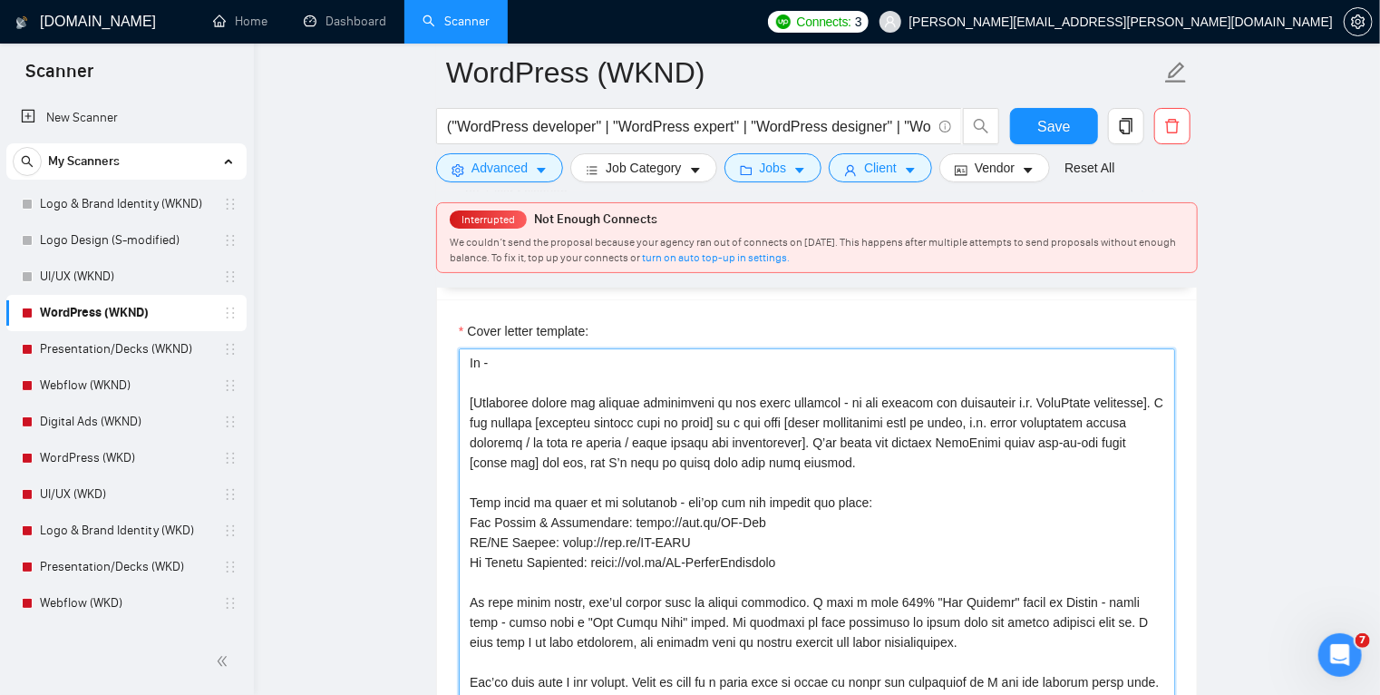
drag, startPoint x: 825, startPoint y: 461, endPoint x: 579, endPoint y: 454, distance: 246.8
click at [579, 454] on textarea "Cover letter template:" at bounding box center [817, 552] width 717 height 408
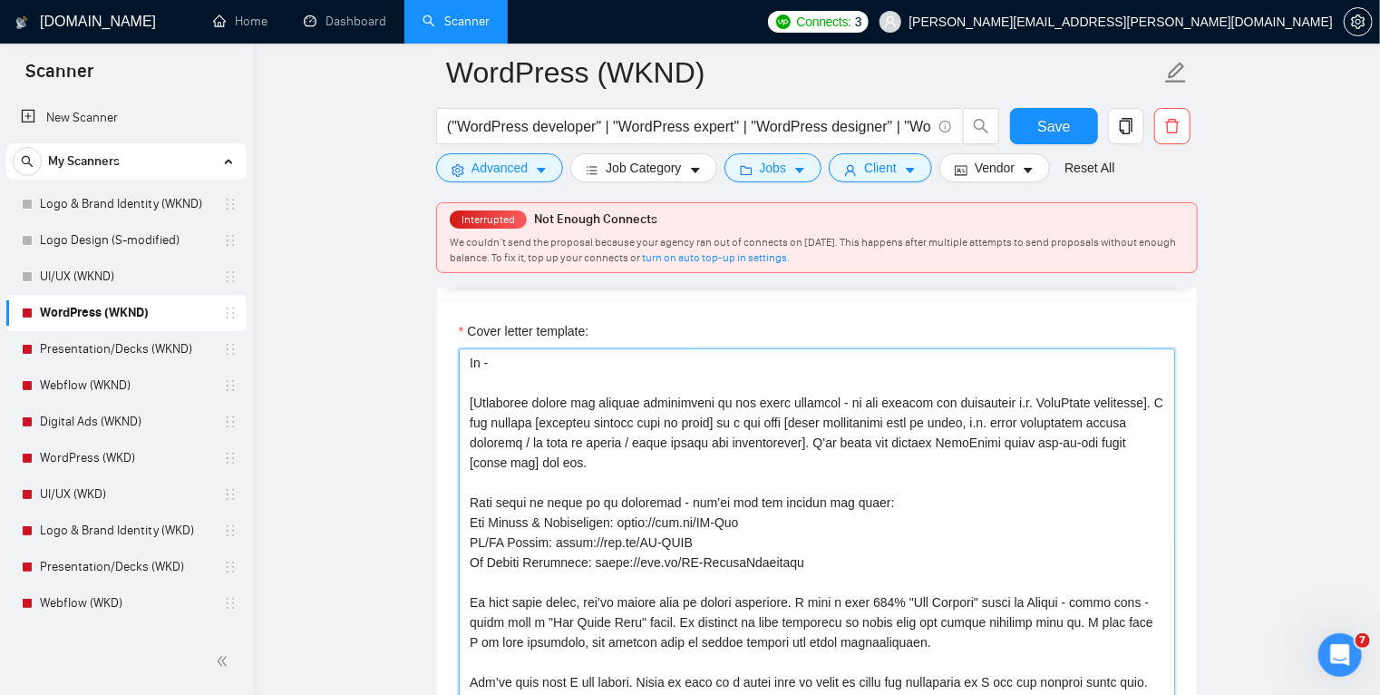
drag, startPoint x: 641, startPoint y: 419, endPoint x: 715, endPoint y: 421, distance: 73.5
click at [715, 421] on textarea "Cover letter template:" at bounding box center [817, 552] width 717 height 408
click at [873, 434] on textarea "Cover letter template:" at bounding box center [817, 552] width 717 height 408
drag, startPoint x: 816, startPoint y: 440, endPoint x: 823, endPoint y: 454, distance: 15.0
click at [823, 454] on textarea "Cover letter template:" at bounding box center [817, 552] width 717 height 408
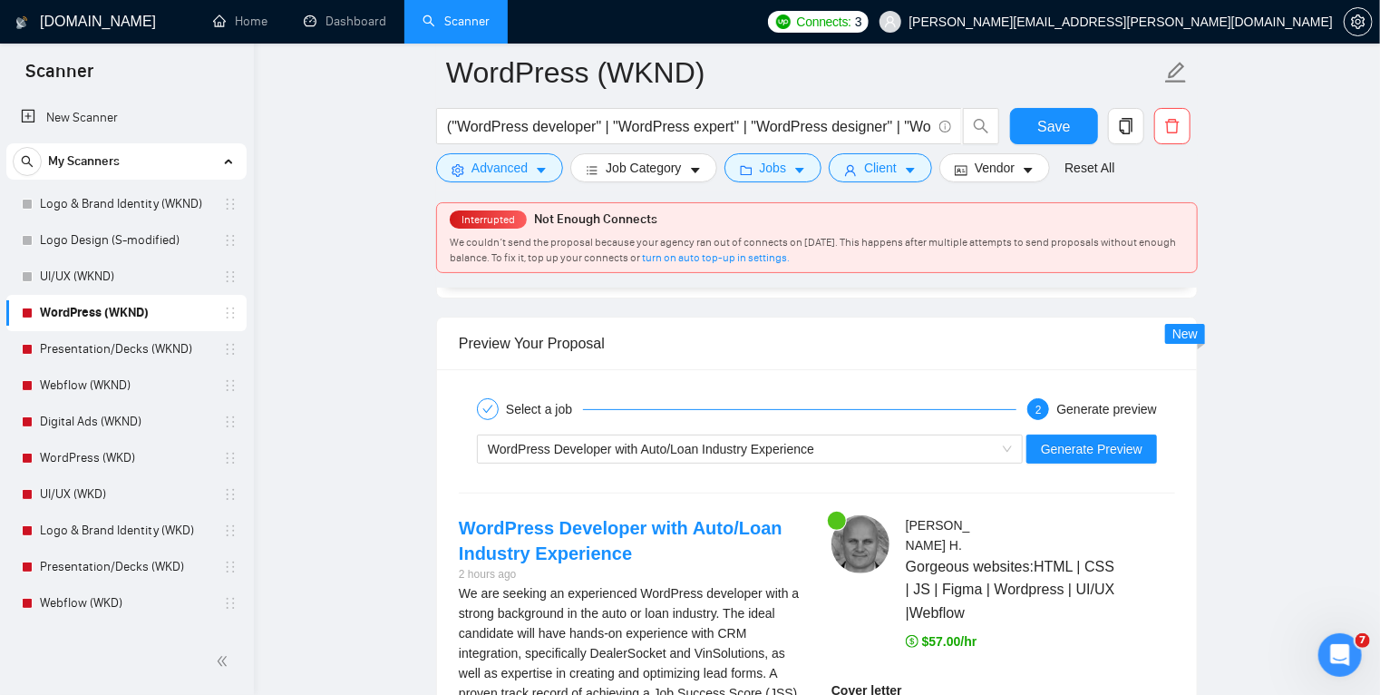
scroll to position [3432, 0]
click at [1096, 444] on span "Generate Preview" at bounding box center [1092, 450] width 102 height 20
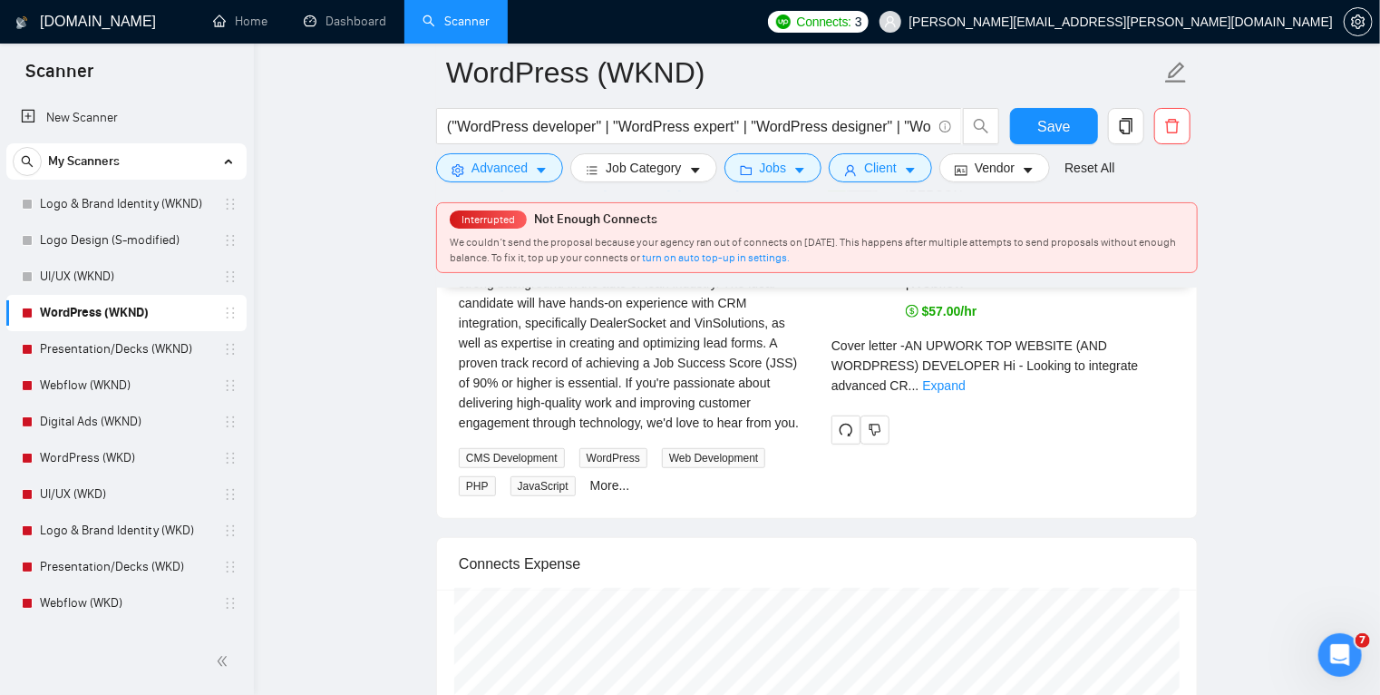
scroll to position [3764, 0]
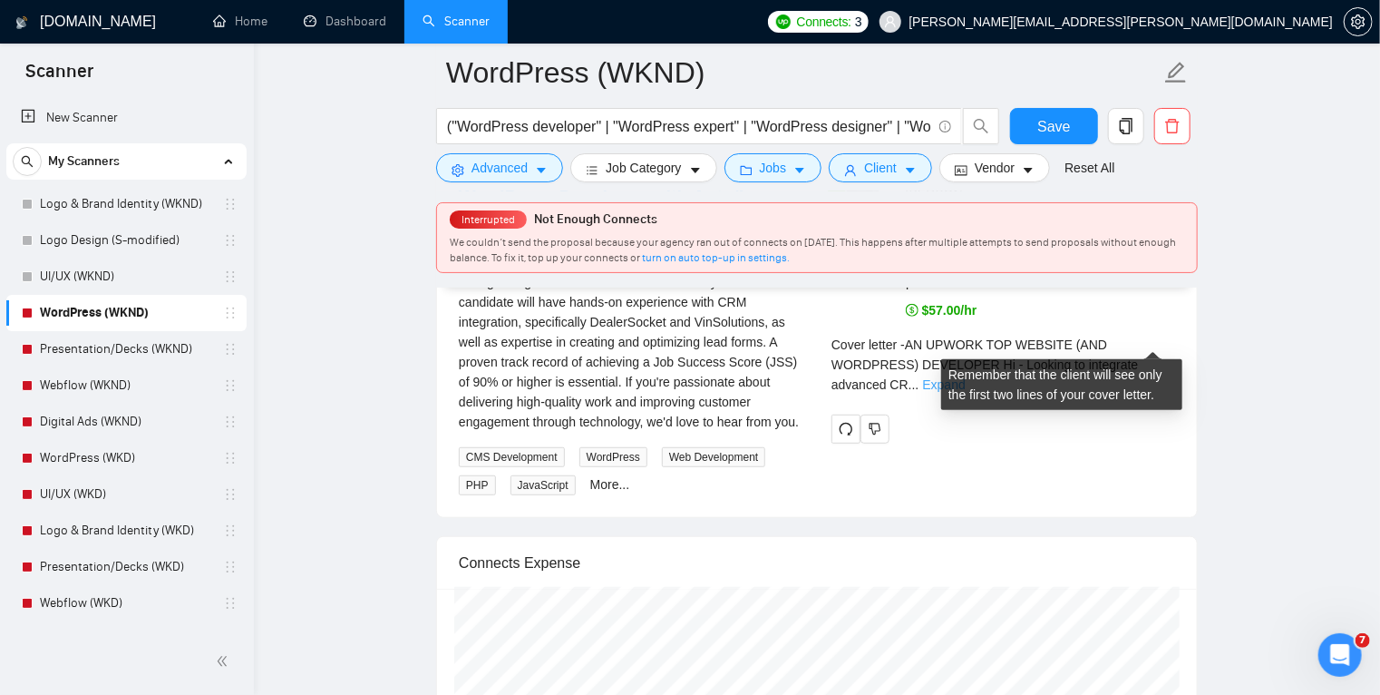
click at [966, 377] on link "Expand" at bounding box center [944, 384] width 43 height 15
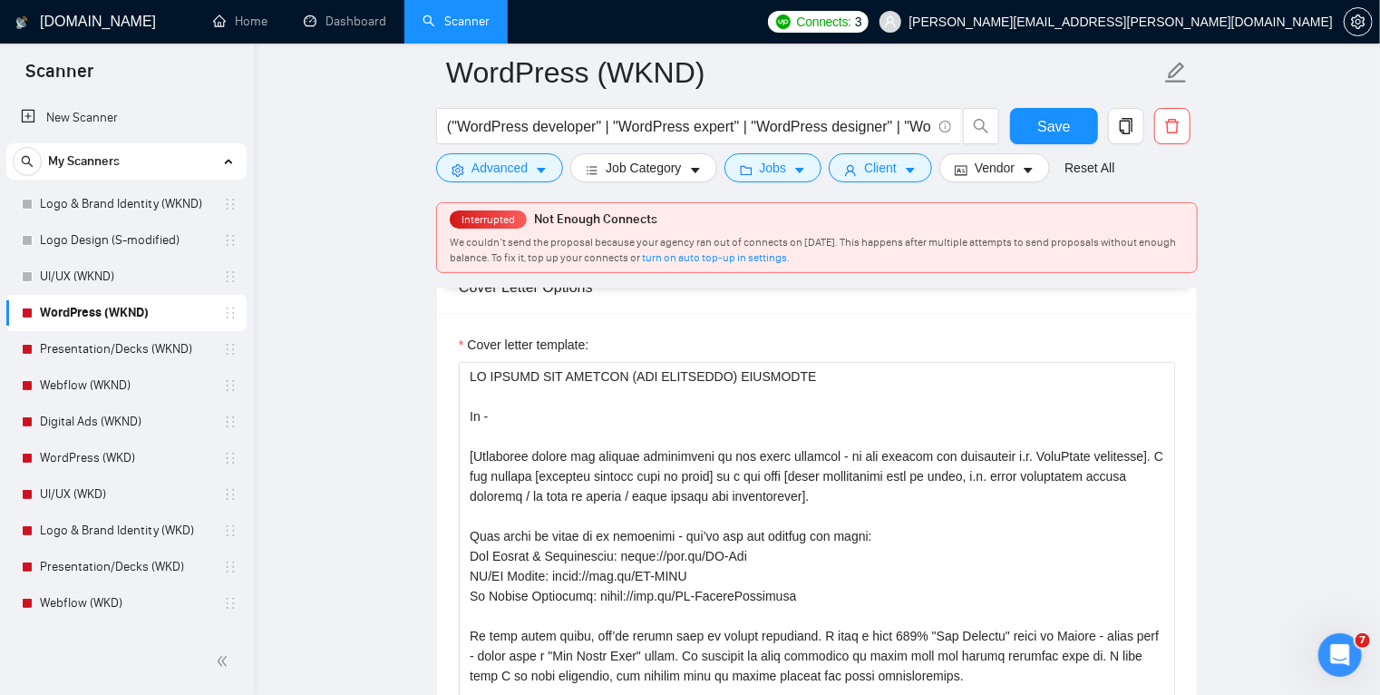
scroll to position [2001, 0]
click at [502, 454] on textarea "Cover letter template:" at bounding box center [817, 567] width 717 height 408
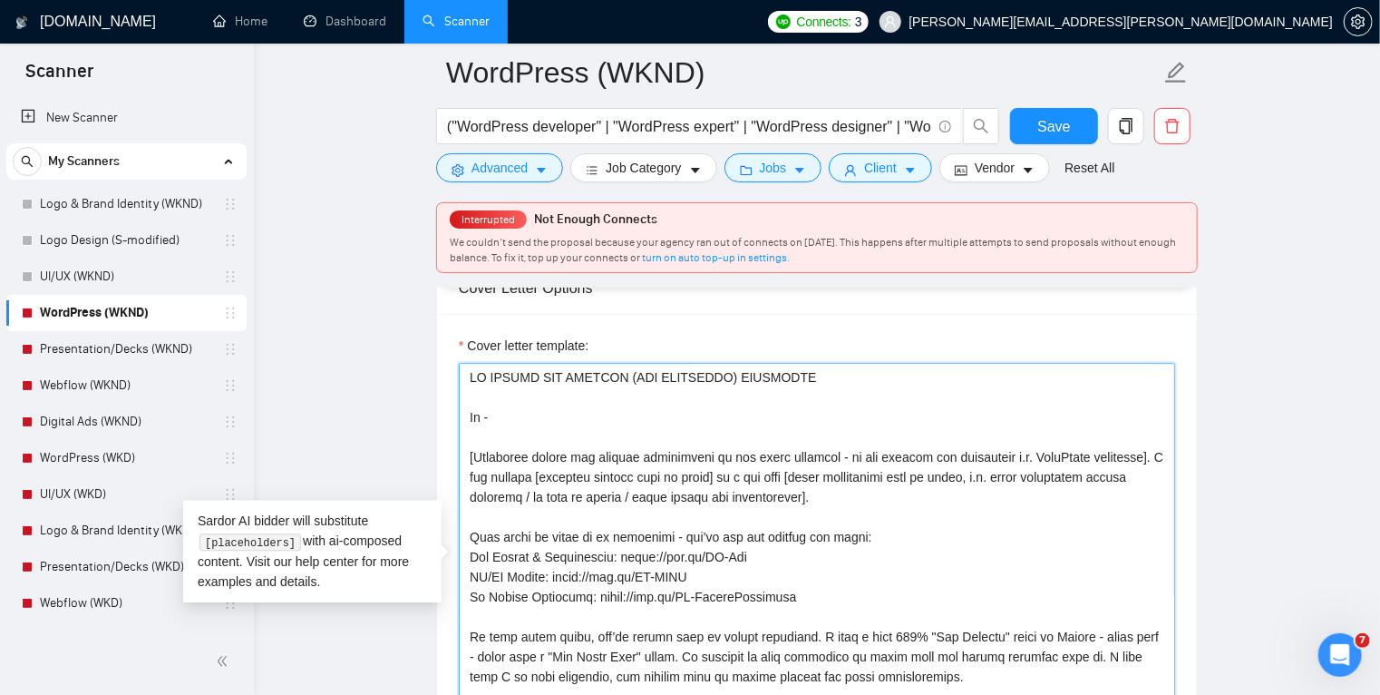
click at [502, 454] on textarea "Cover letter template:" at bounding box center [817, 567] width 717 height 408
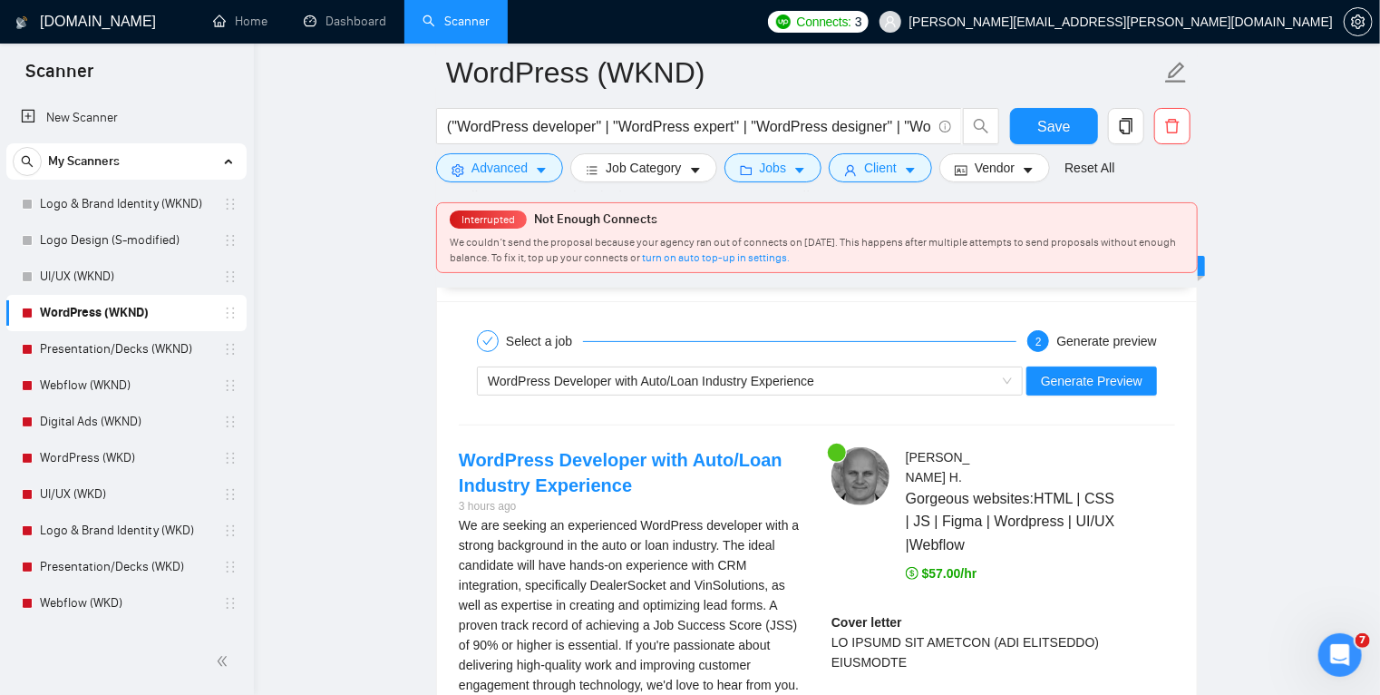
scroll to position [3501, 0]
click at [1112, 377] on span "Generate Preview" at bounding box center [1092, 381] width 102 height 20
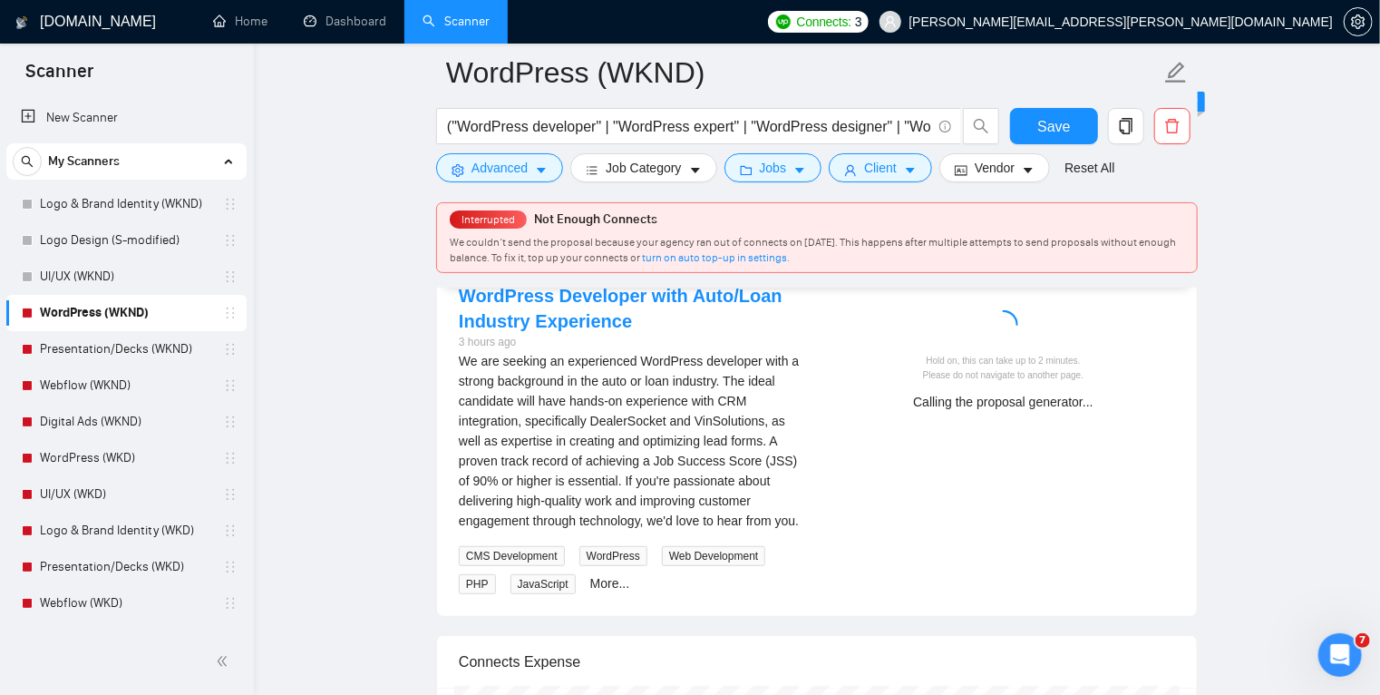
scroll to position [3763, 0]
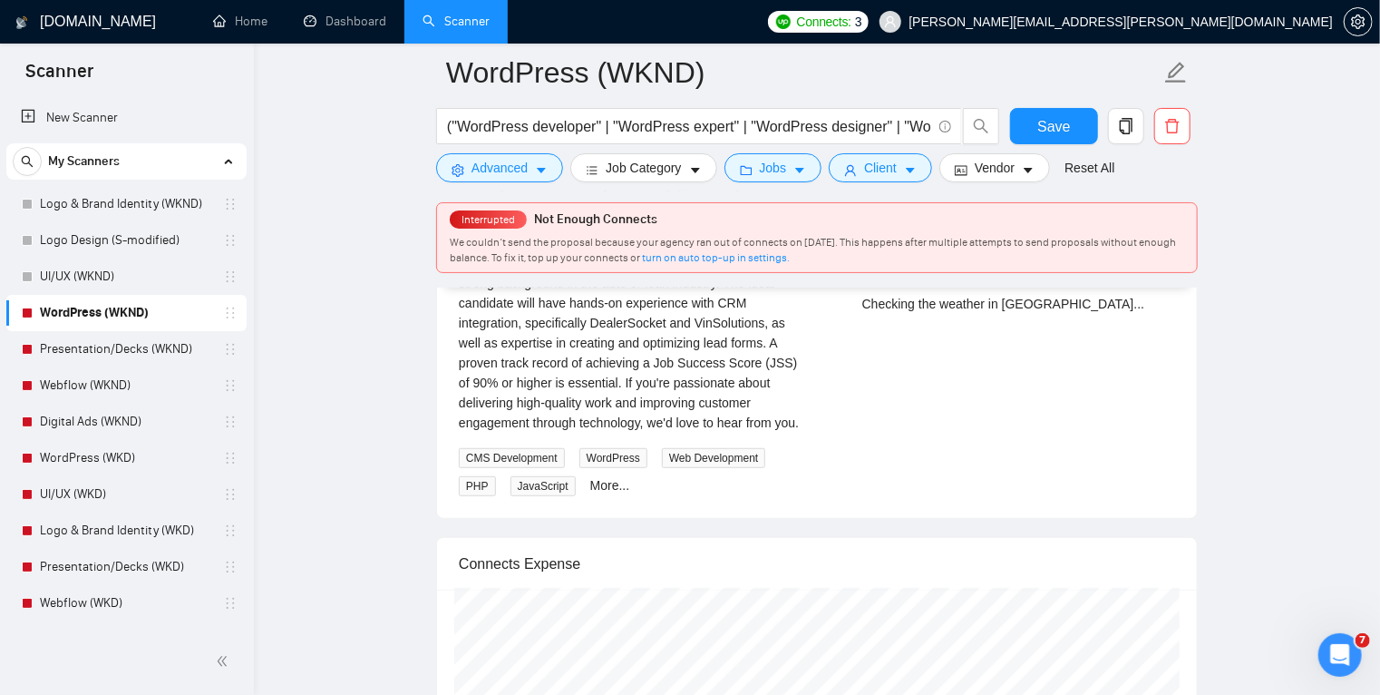
click at [925, 571] on div "Connects Expense" at bounding box center [817, 564] width 717 height 52
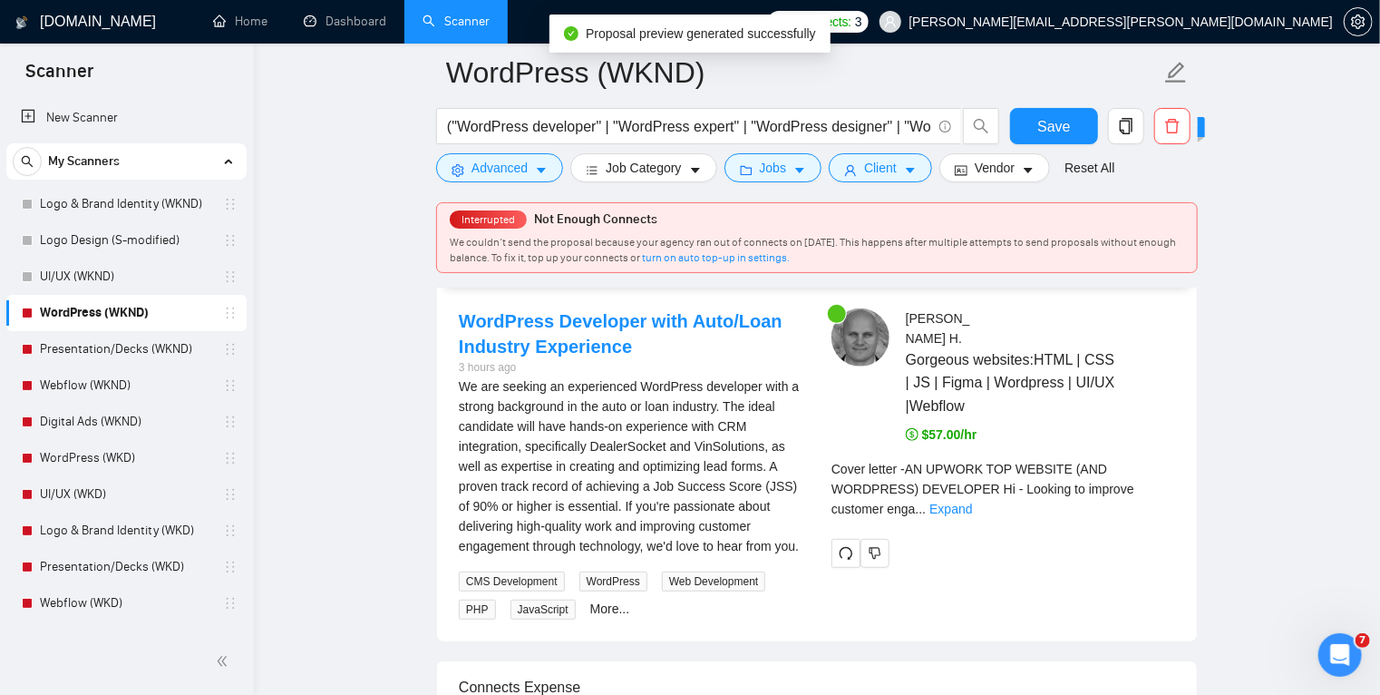
scroll to position [3641, 0]
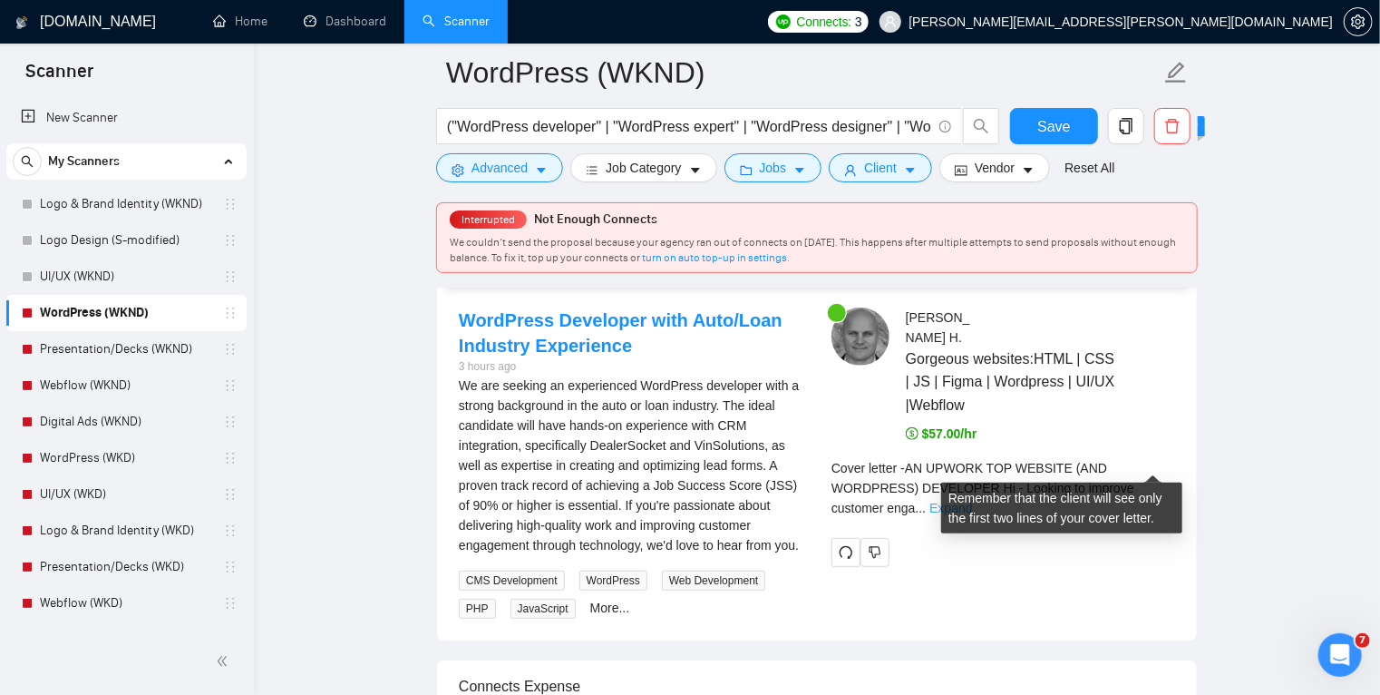
click at [972, 501] on link "Expand" at bounding box center [951, 508] width 43 height 15
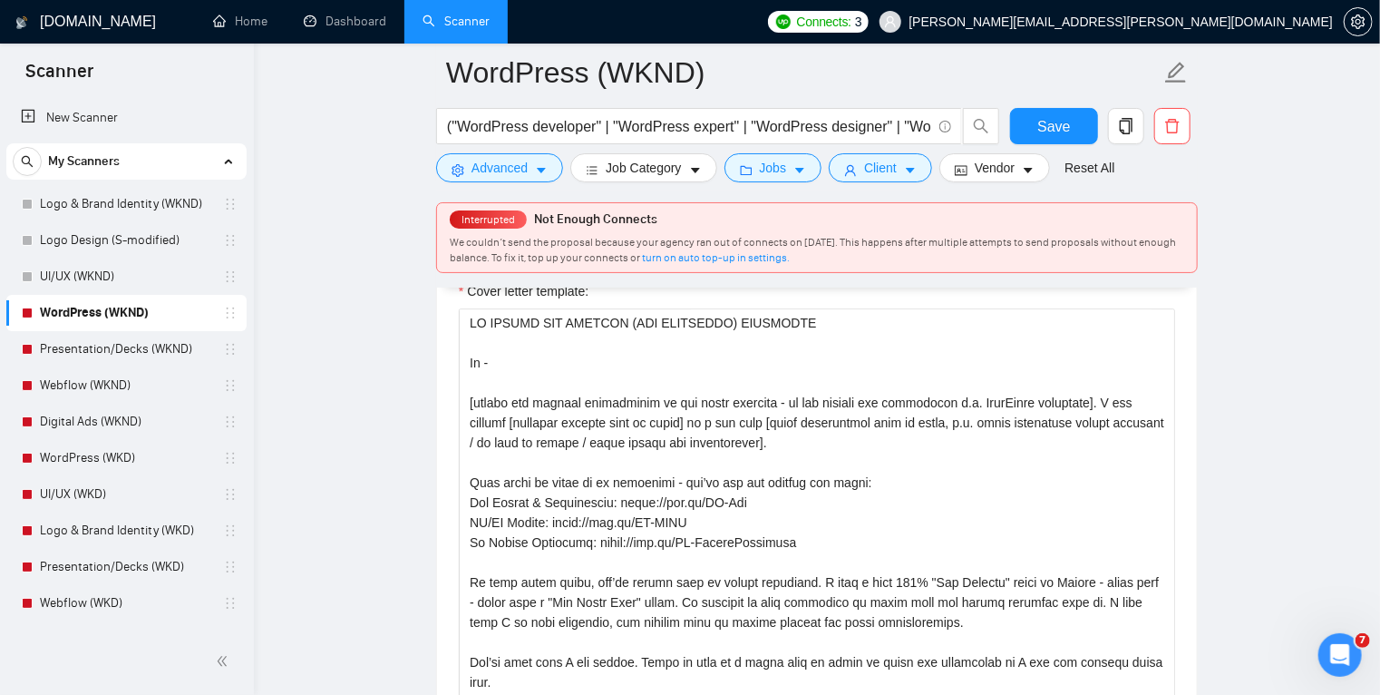
scroll to position [2010, 0]
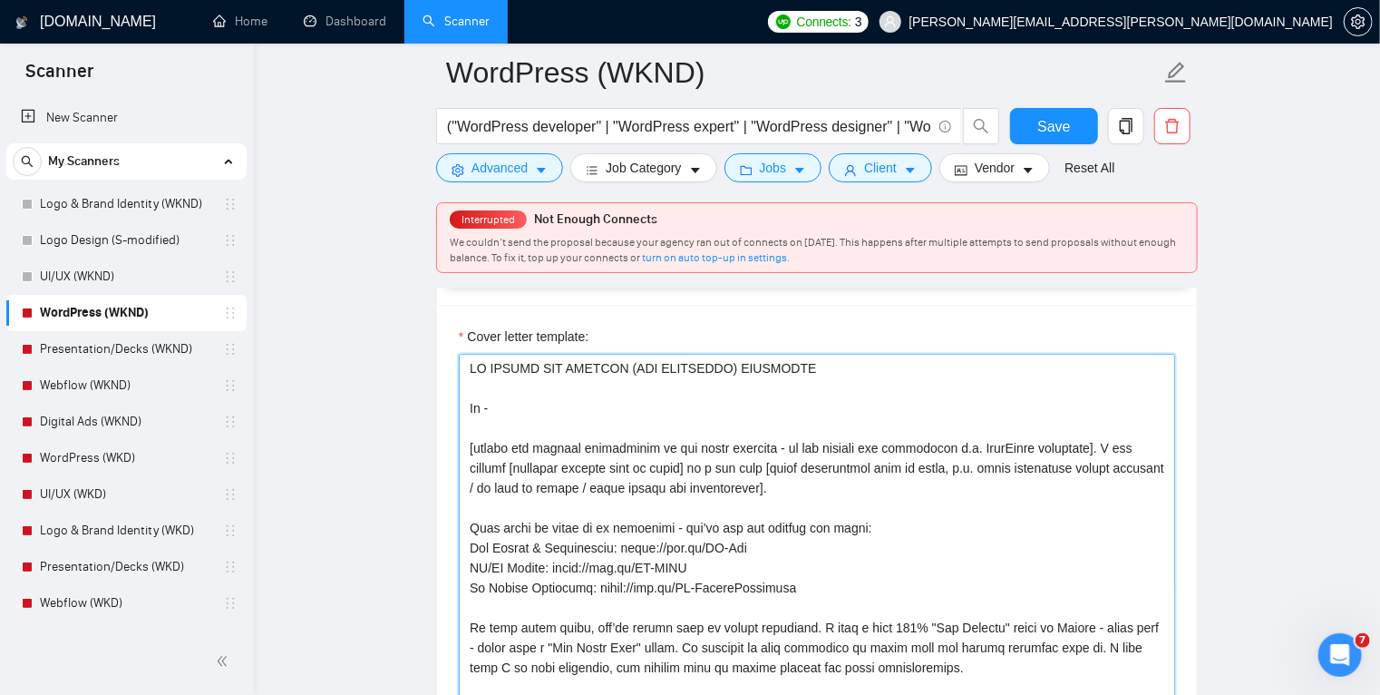
click at [882, 486] on textarea "Cover letter template:" at bounding box center [817, 558] width 717 height 408
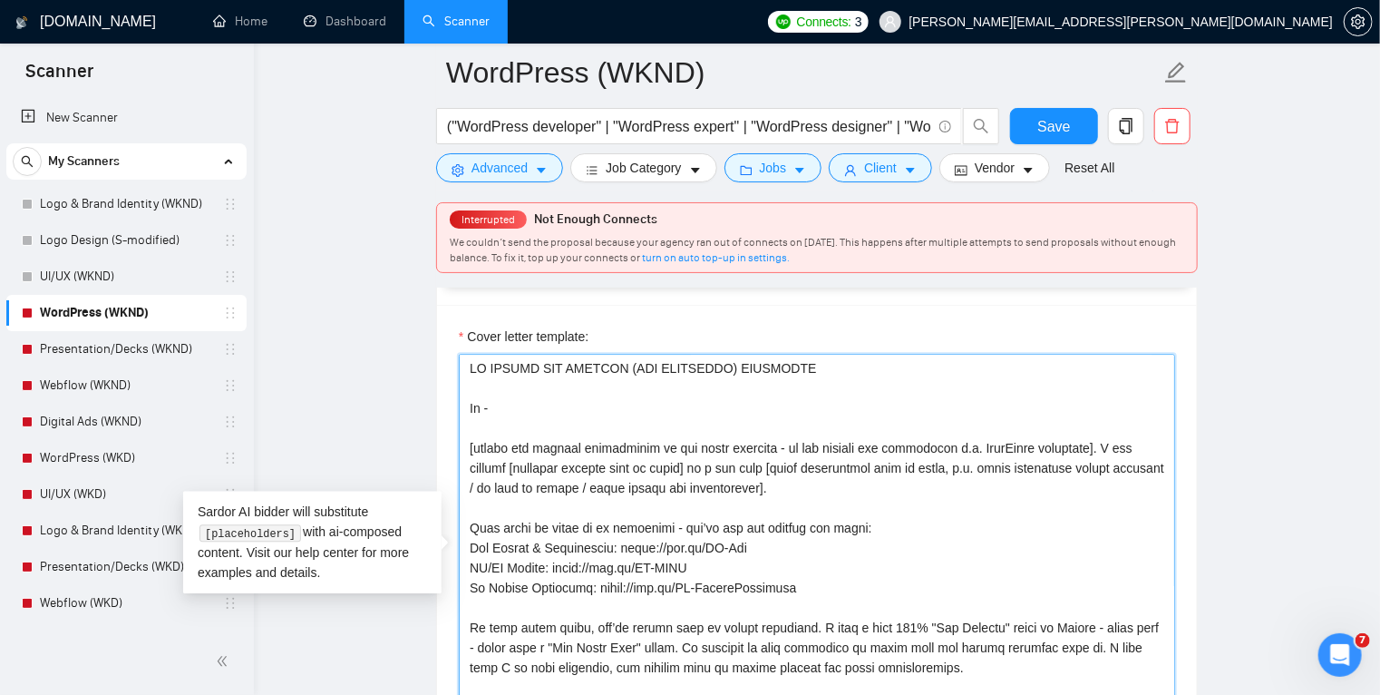
click at [882, 486] on textarea "Cover letter template:" at bounding box center [817, 558] width 717 height 408
drag, startPoint x: 769, startPoint y: 446, endPoint x: 1088, endPoint y: 443, distance: 318.4
click at [1088, 443] on textarea "Cover letter template:" at bounding box center [817, 558] width 717 height 408
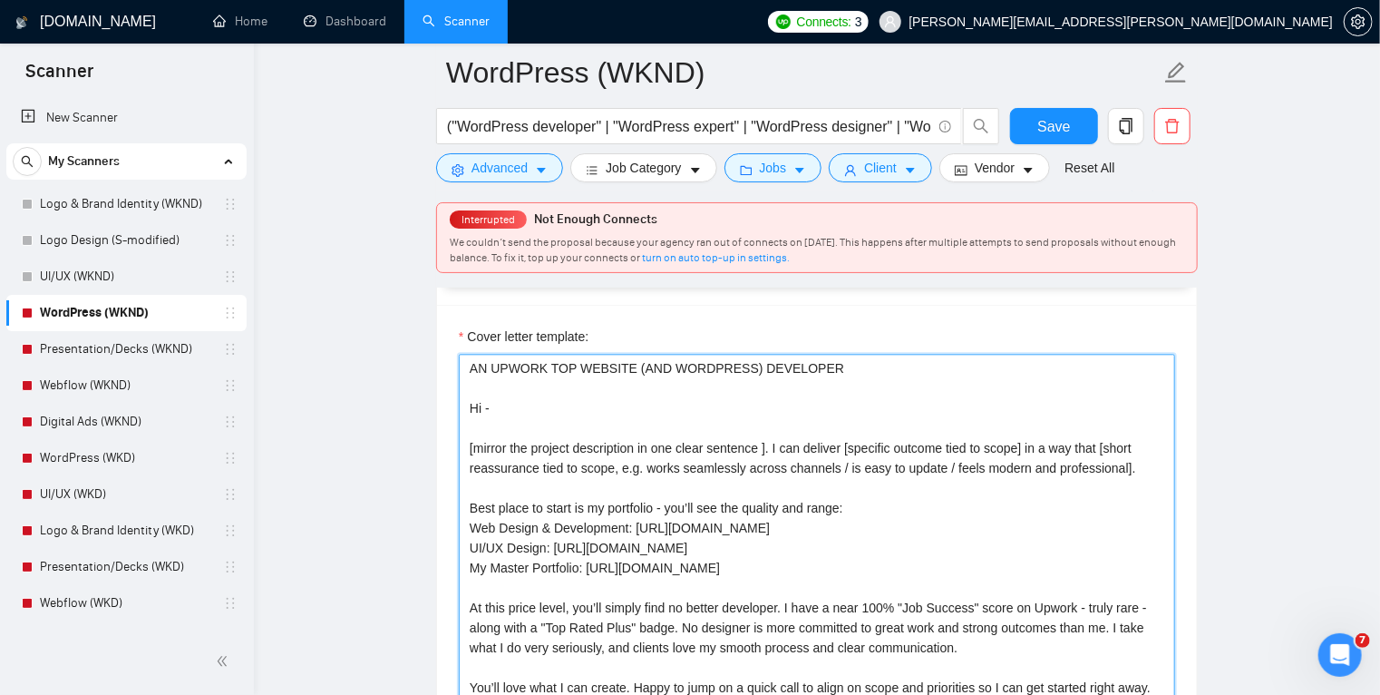
click at [761, 447] on textarea "AN UPWORK TOP WEBSITE (AND WORDPRESS) DEVELOPER Hi - [mirror the project descri…" at bounding box center [817, 558] width 717 height 408
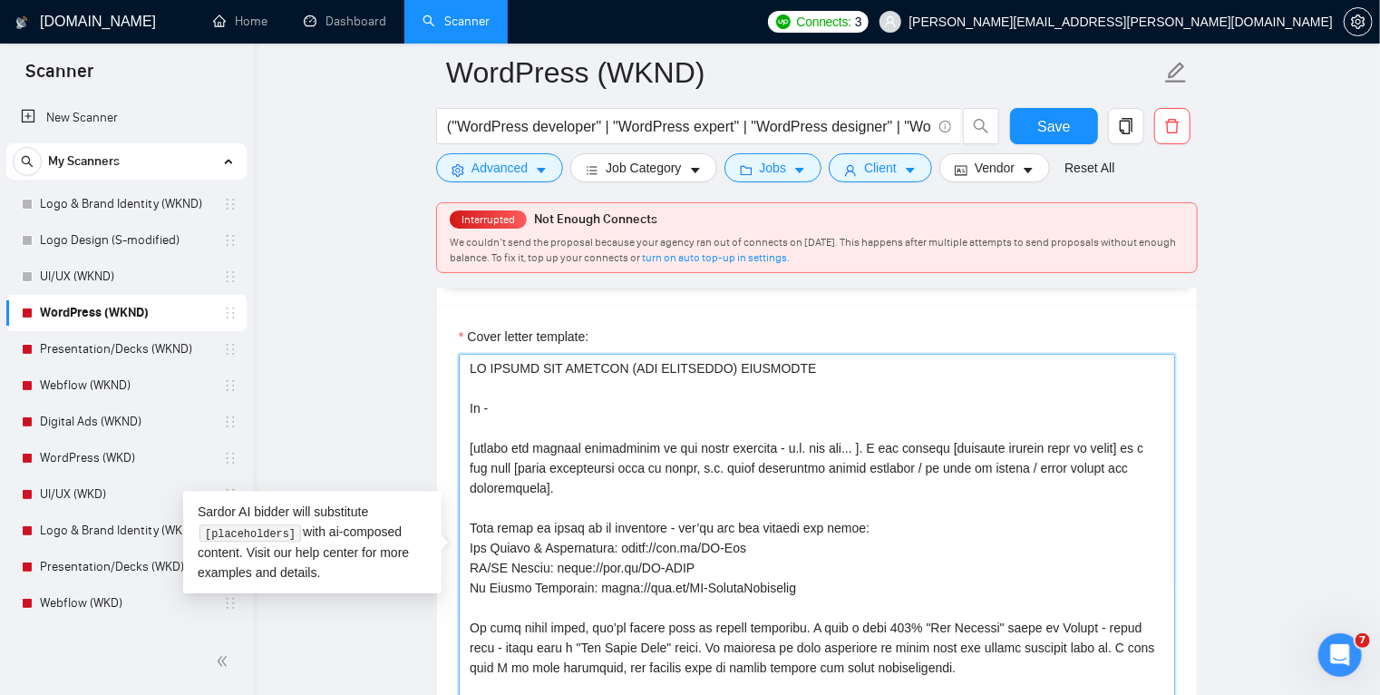
drag, startPoint x: 1235, startPoint y: 521, endPoint x: 482, endPoint y: 444, distance: 757.7
click at [482, 444] on textarea "Cover letter template:" at bounding box center [817, 558] width 717 height 408
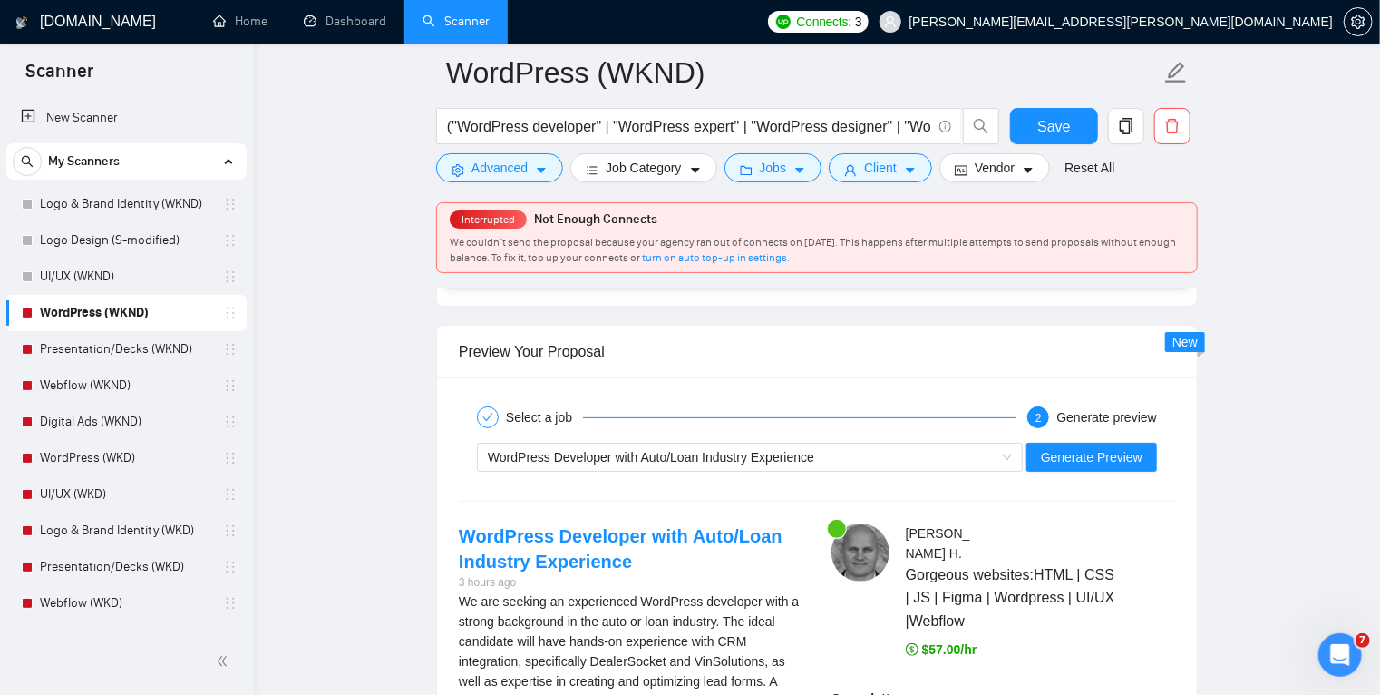
scroll to position [3425, 0]
click at [1096, 457] on span "Generate Preview" at bounding box center [1092, 457] width 102 height 20
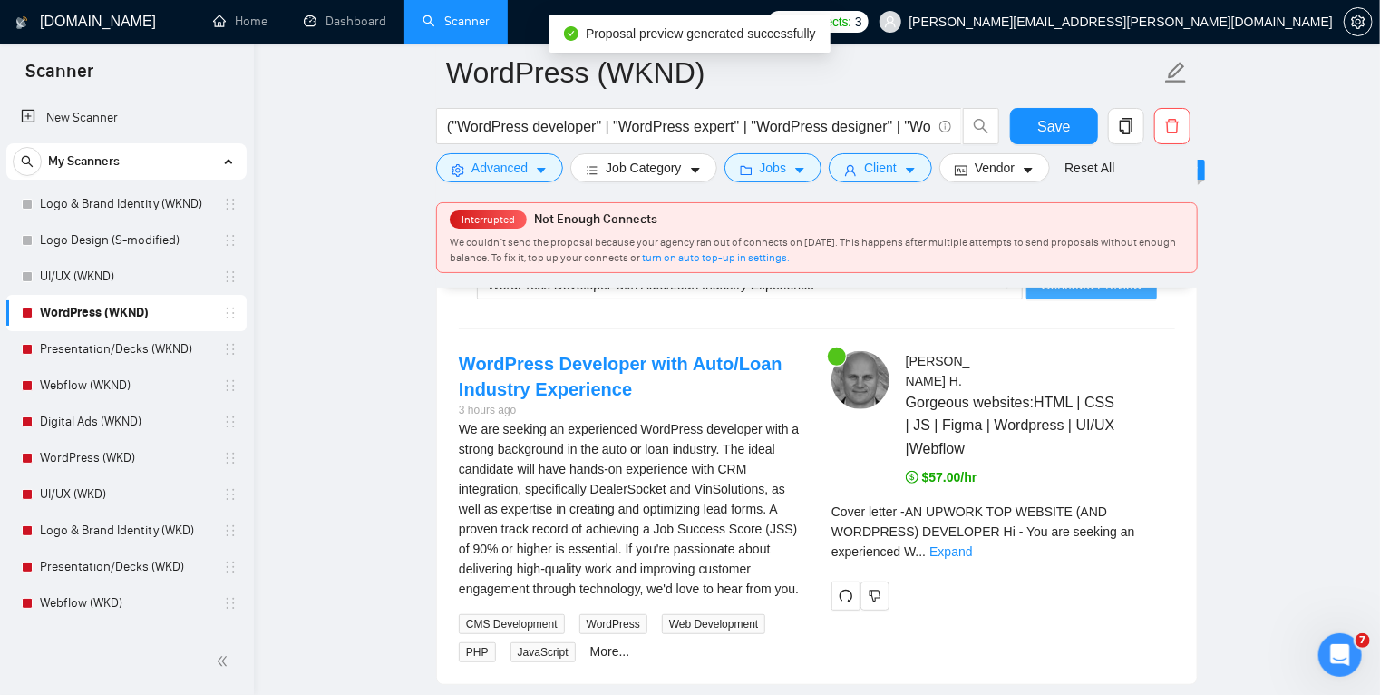
scroll to position [3598, 0]
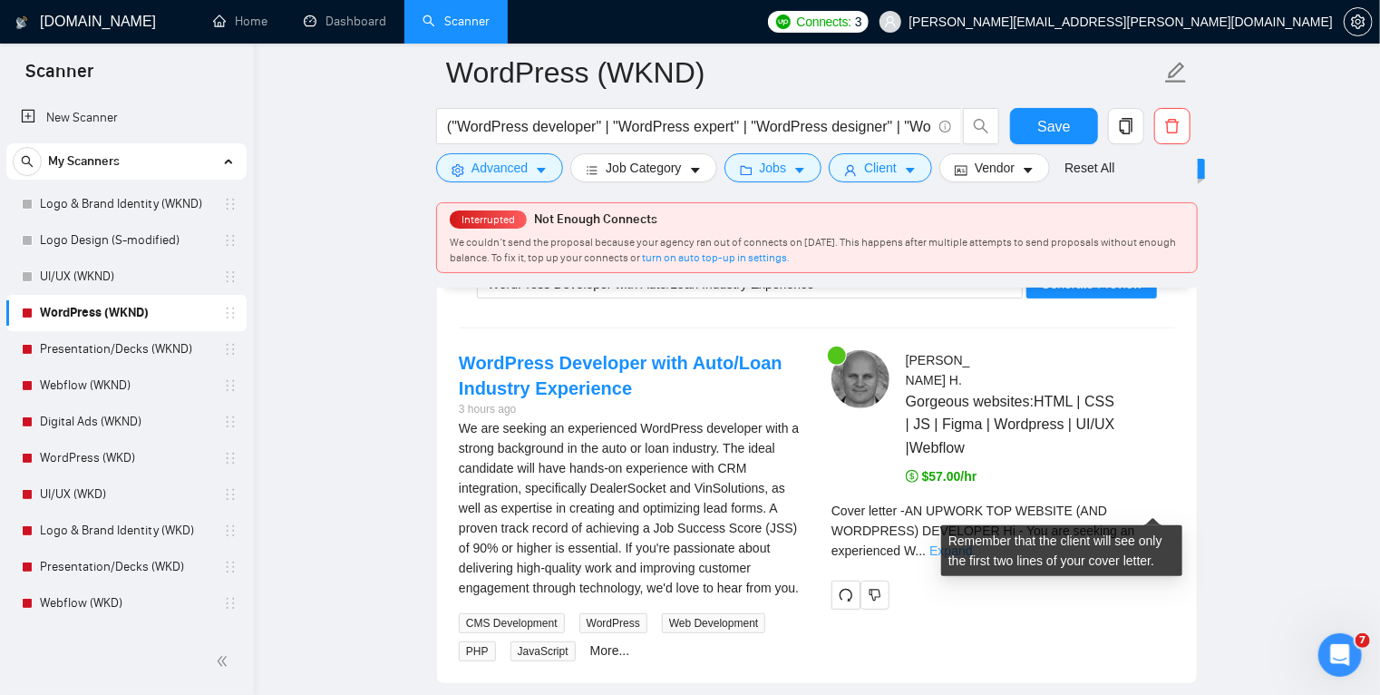
click at [972, 543] on link "Expand" at bounding box center [951, 550] width 43 height 15
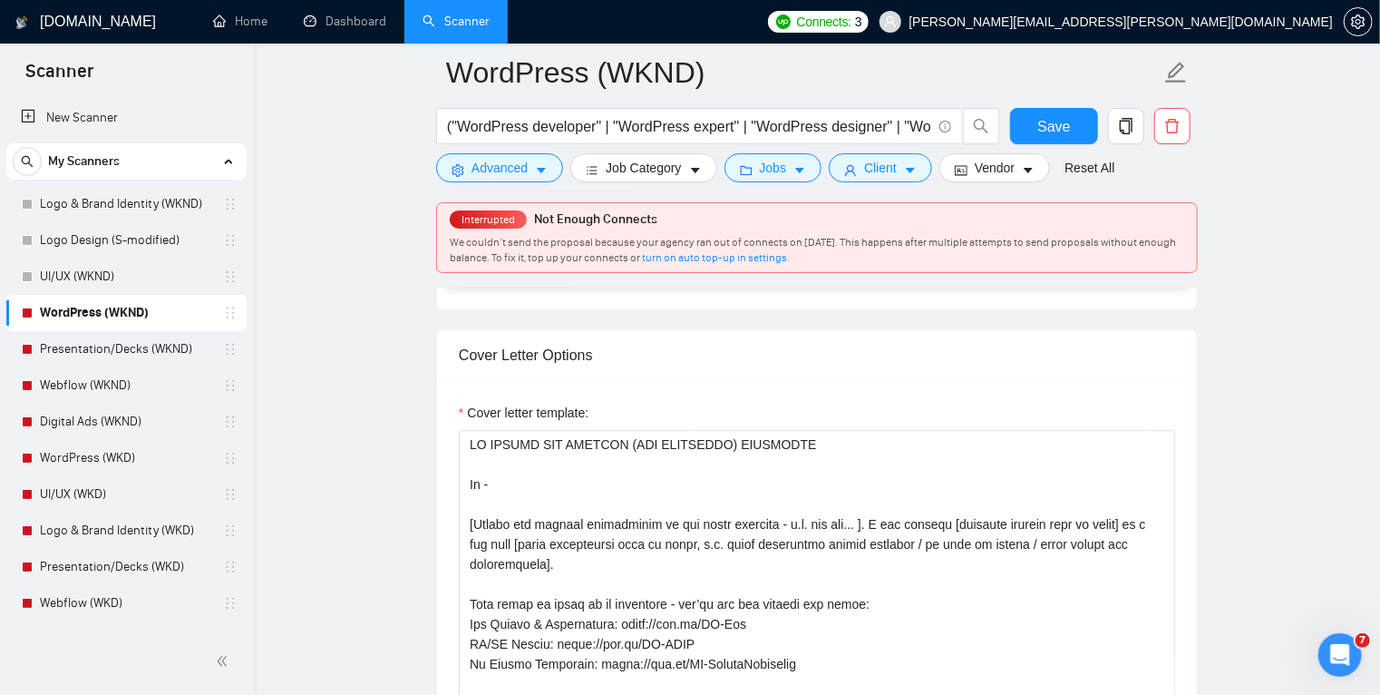
scroll to position [19, 0]
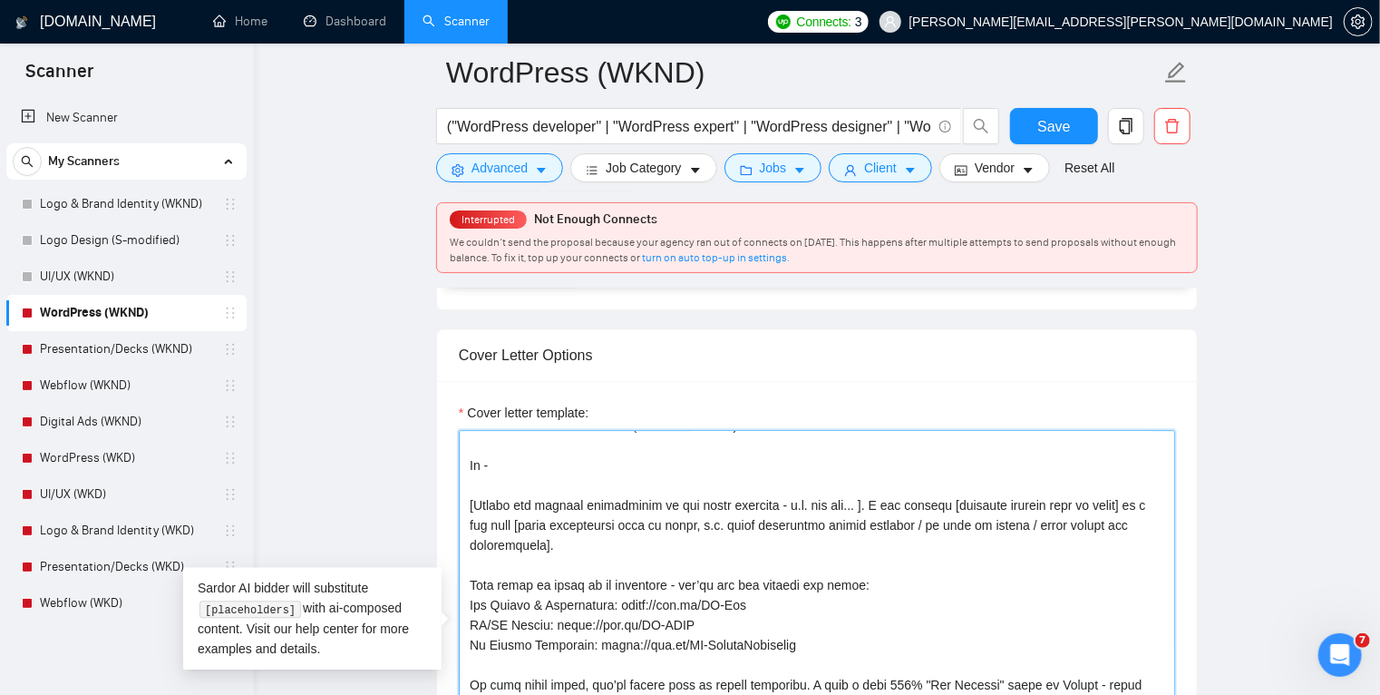
click at [900, 508] on textarea "Cover letter template:" at bounding box center [817, 634] width 717 height 408
drag, startPoint x: 853, startPoint y: 503, endPoint x: 463, endPoint y: 504, distance: 390.0
click at [463, 504] on textarea "Cover letter template:" at bounding box center [817, 634] width 717 height 408
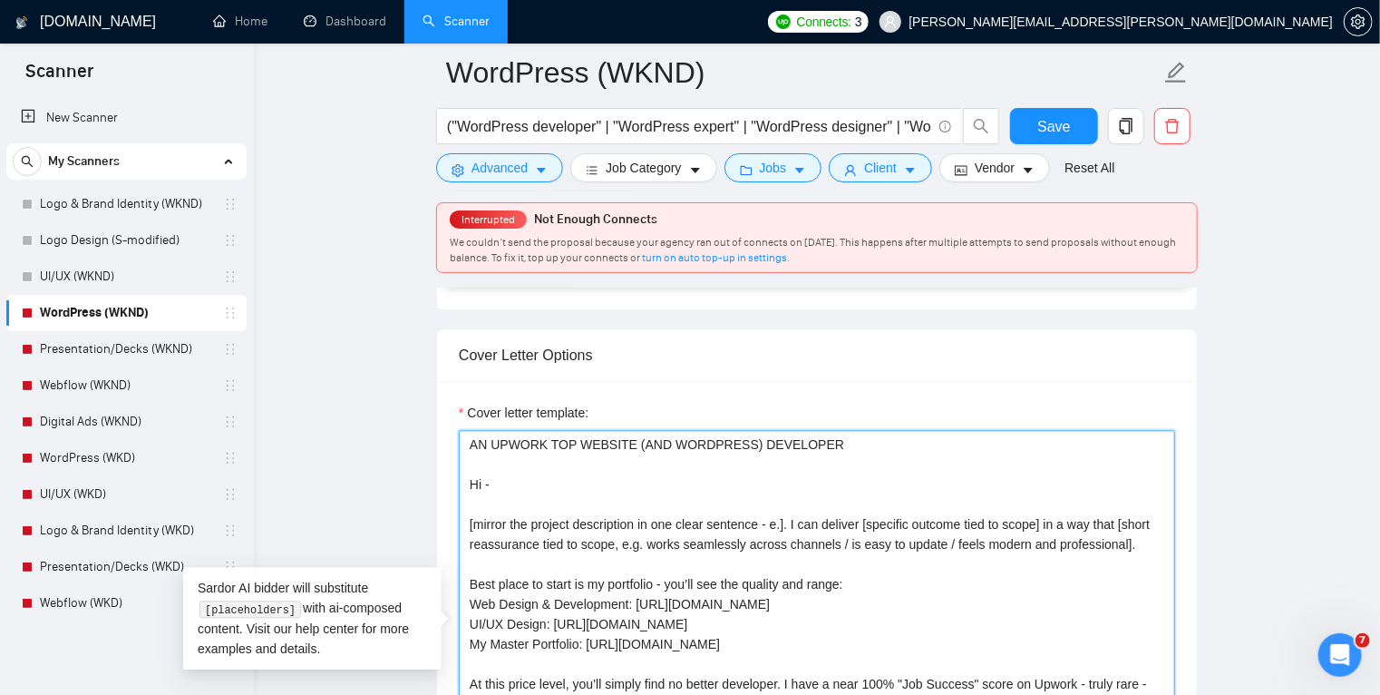
scroll to position [0, 0]
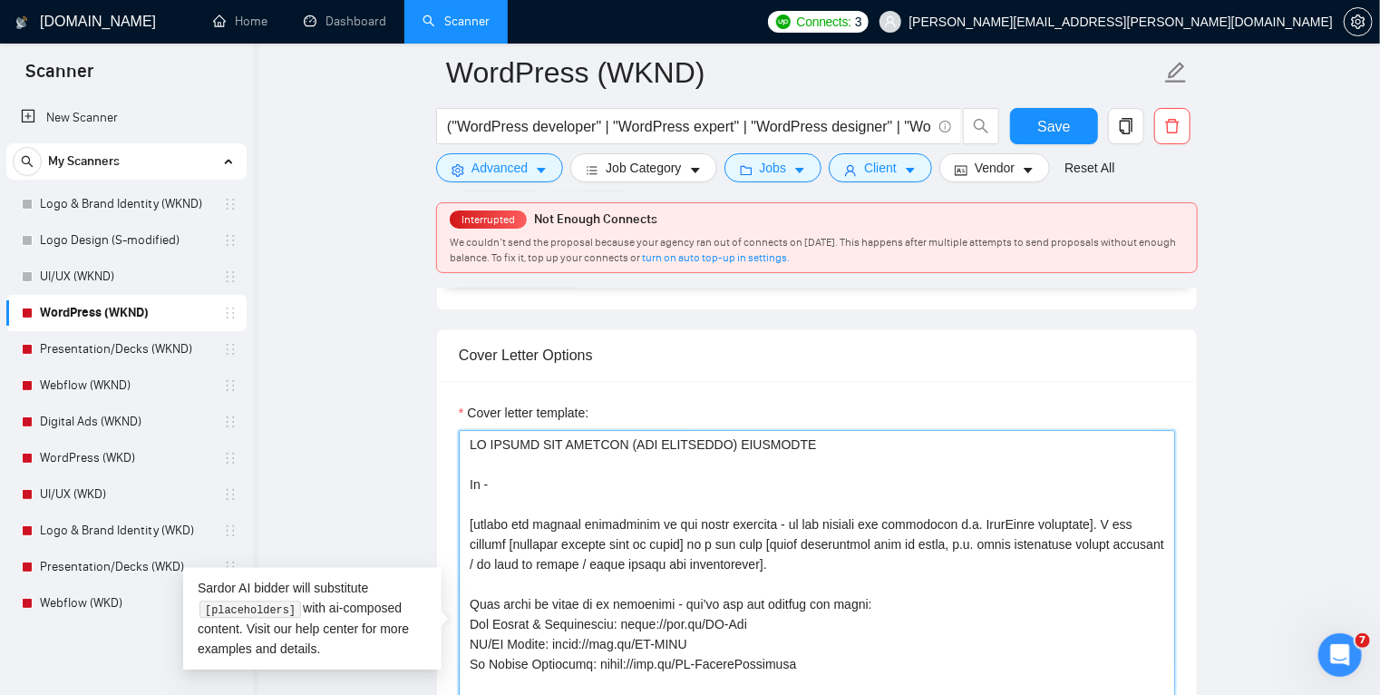
click at [1088, 522] on textarea "Cover letter template:" at bounding box center [817, 634] width 717 height 408
click at [771, 525] on textarea "Cover letter template:" at bounding box center [817, 634] width 717 height 408
click at [523, 541] on textarea "Cover letter template:" at bounding box center [817, 634] width 717 height 408
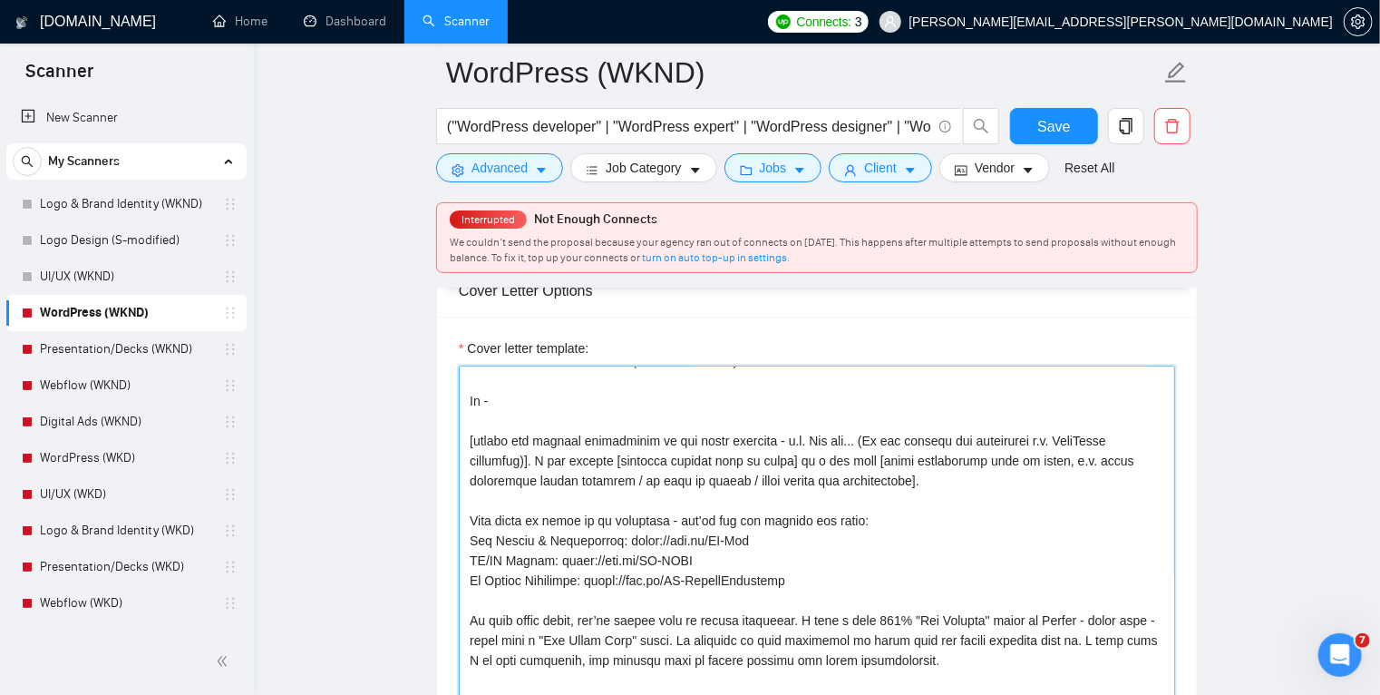
scroll to position [2000, 0]
click at [480, 443] on textarea "Cover letter template:" at bounding box center [817, 568] width 717 height 408
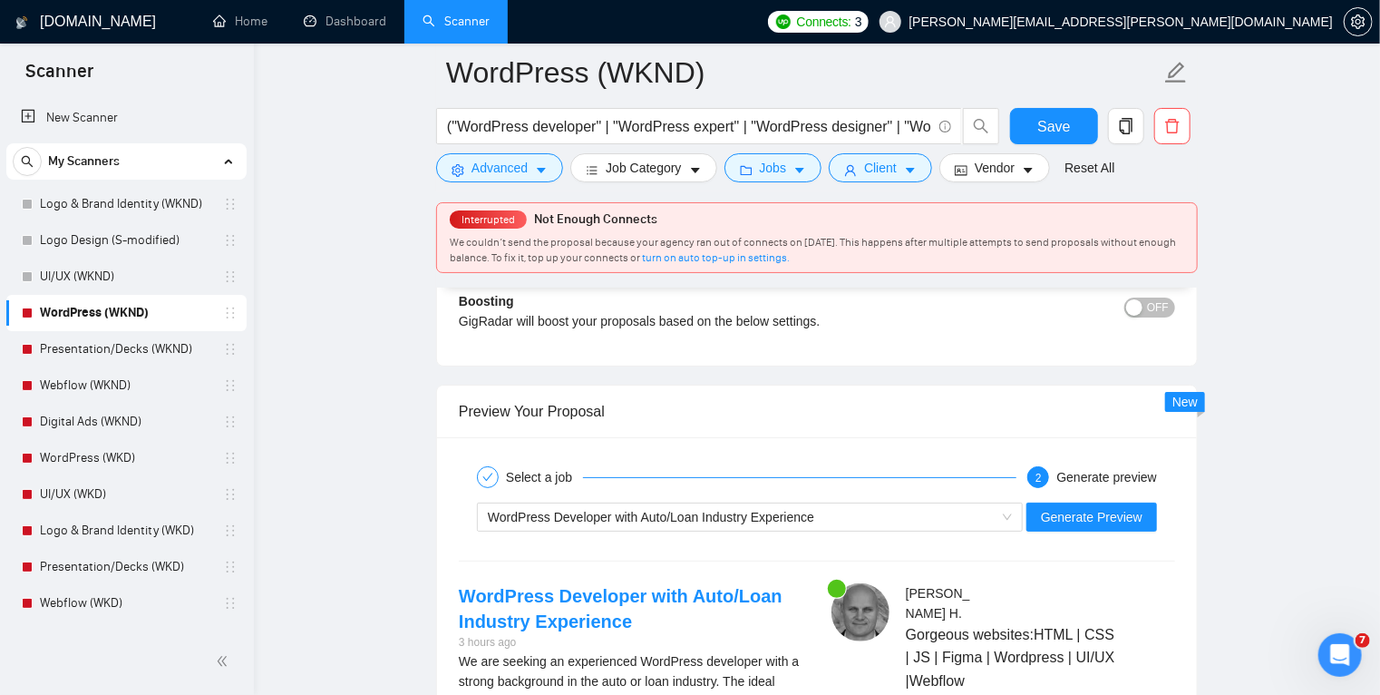
scroll to position [3371, 0]
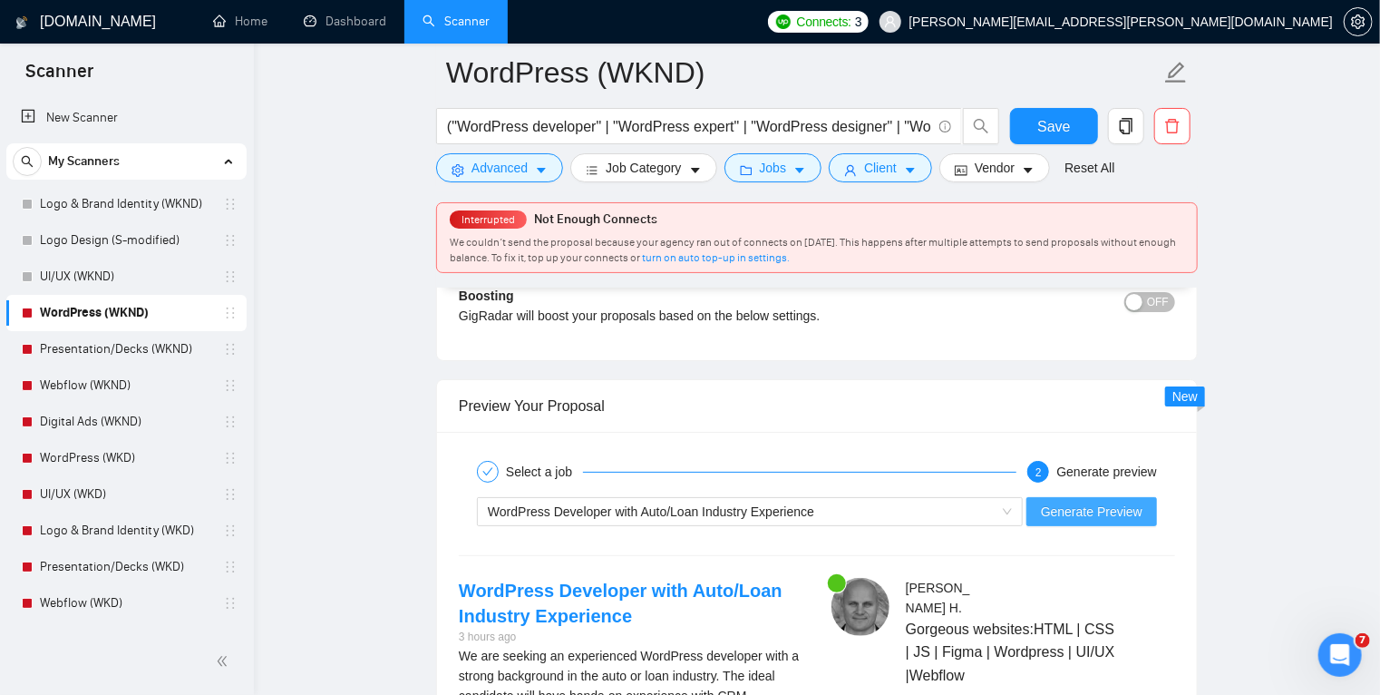
click at [1066, 502] on span "Generate Preview" at bounding box center [1092, 512] width 102 height 20
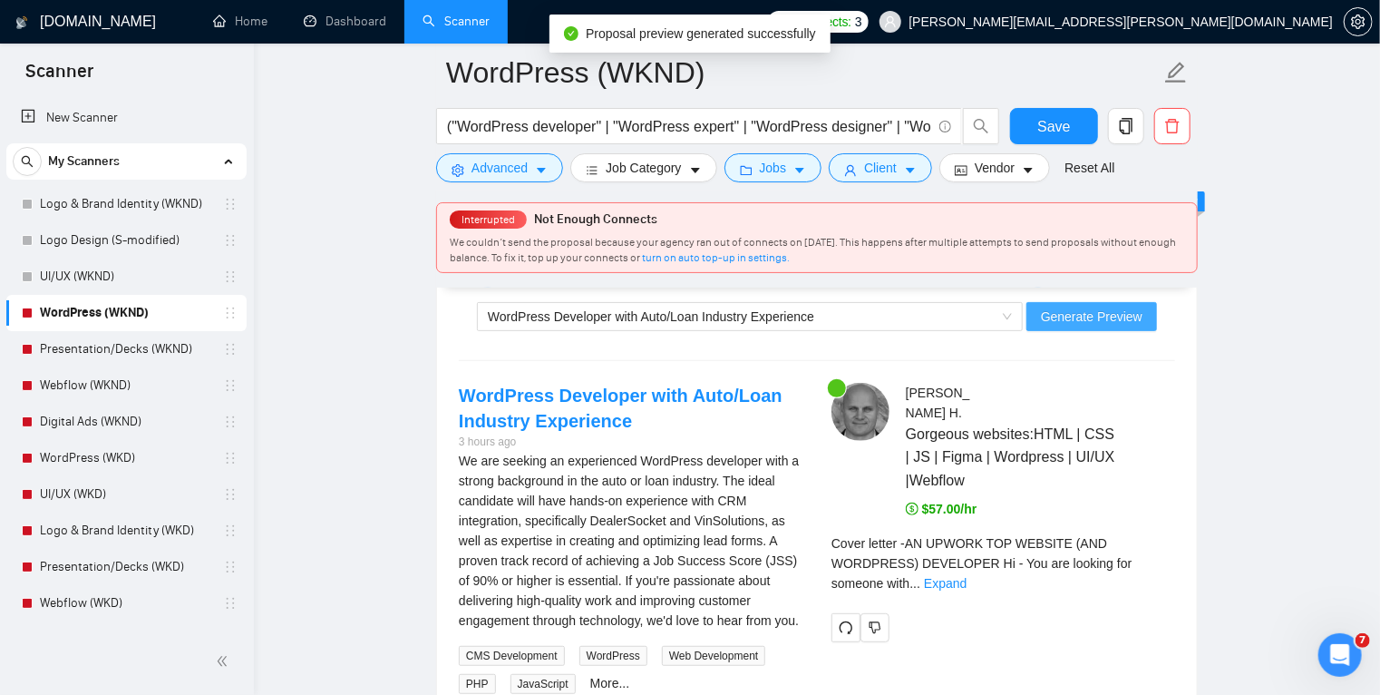
scroll to position [3680, 0]
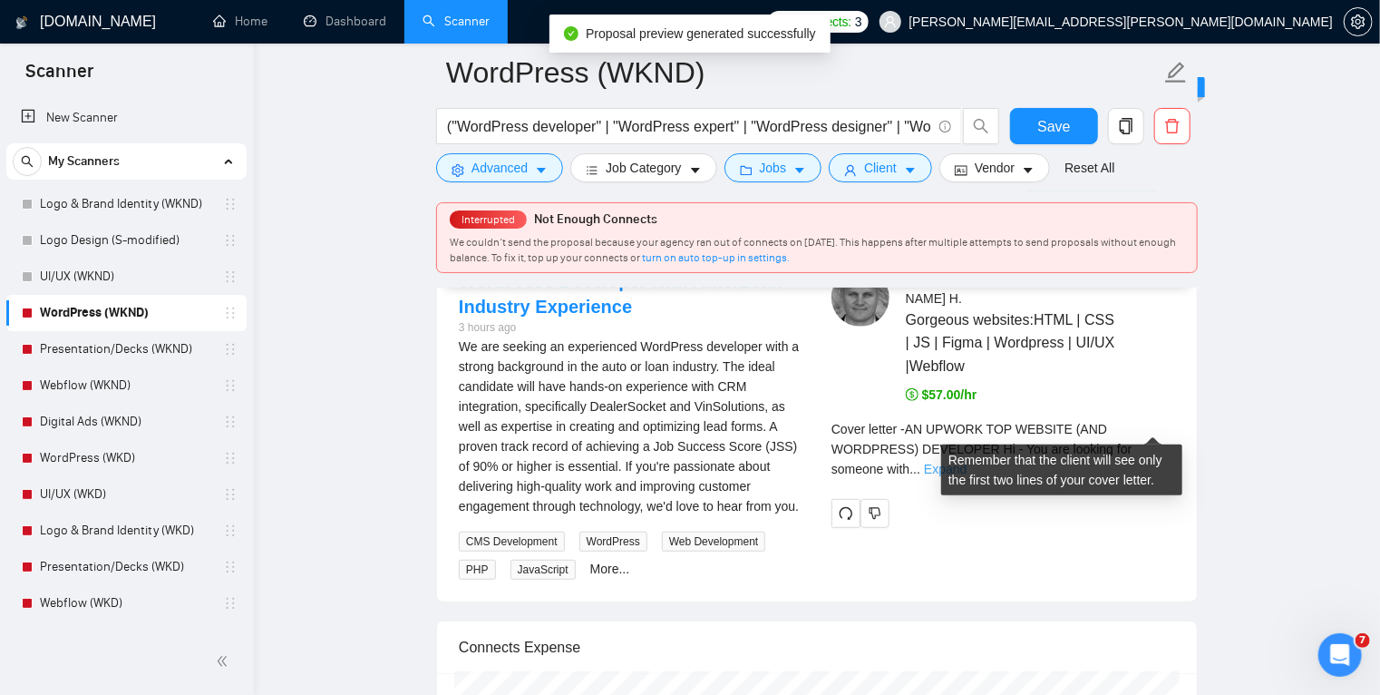
click at [967, 462] on link "Expand" at bounding box center [945, 469] width 43 height 15
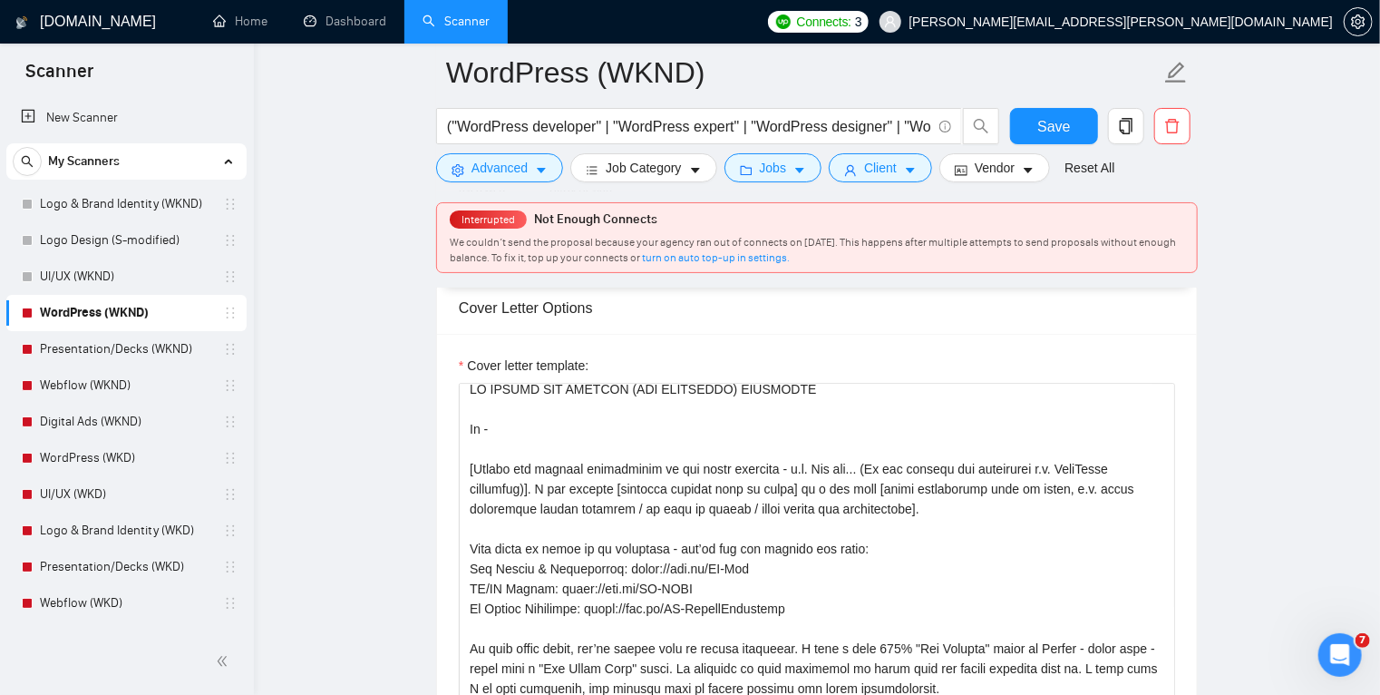
scroll to position [0, 0]
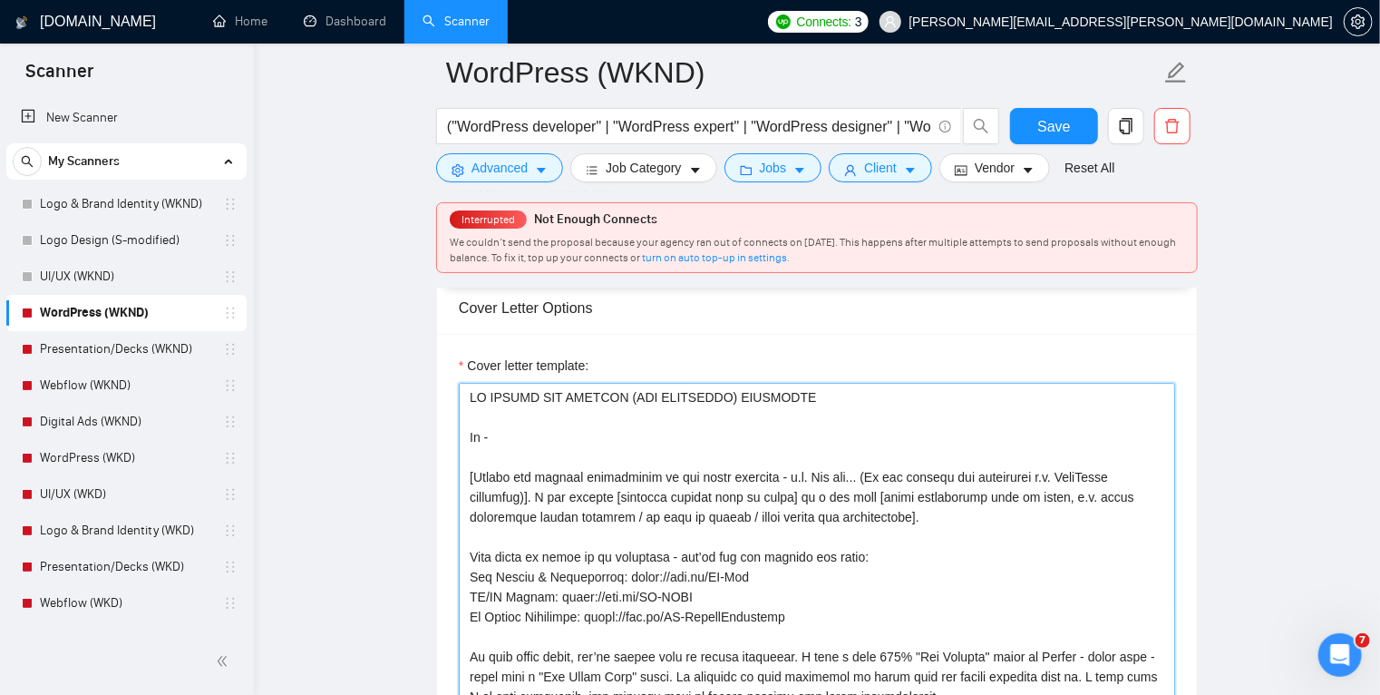
click at [784, 493] on textarea "Cover letter template:" at bounding box center [817, 587] width 717 height 408
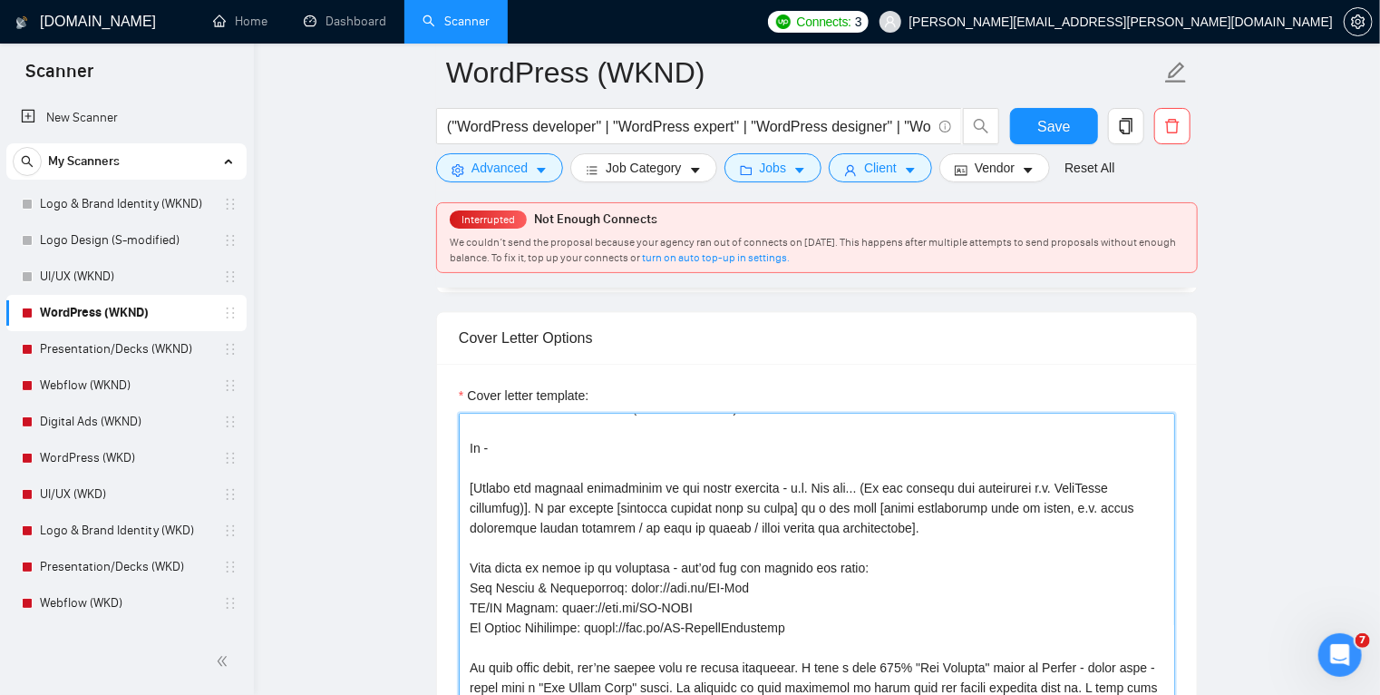
scroll to position [1950, 0]
click at [821, 505] on textarea "Cover letter template:" at bounding box center [817, 618] width 717 height 408
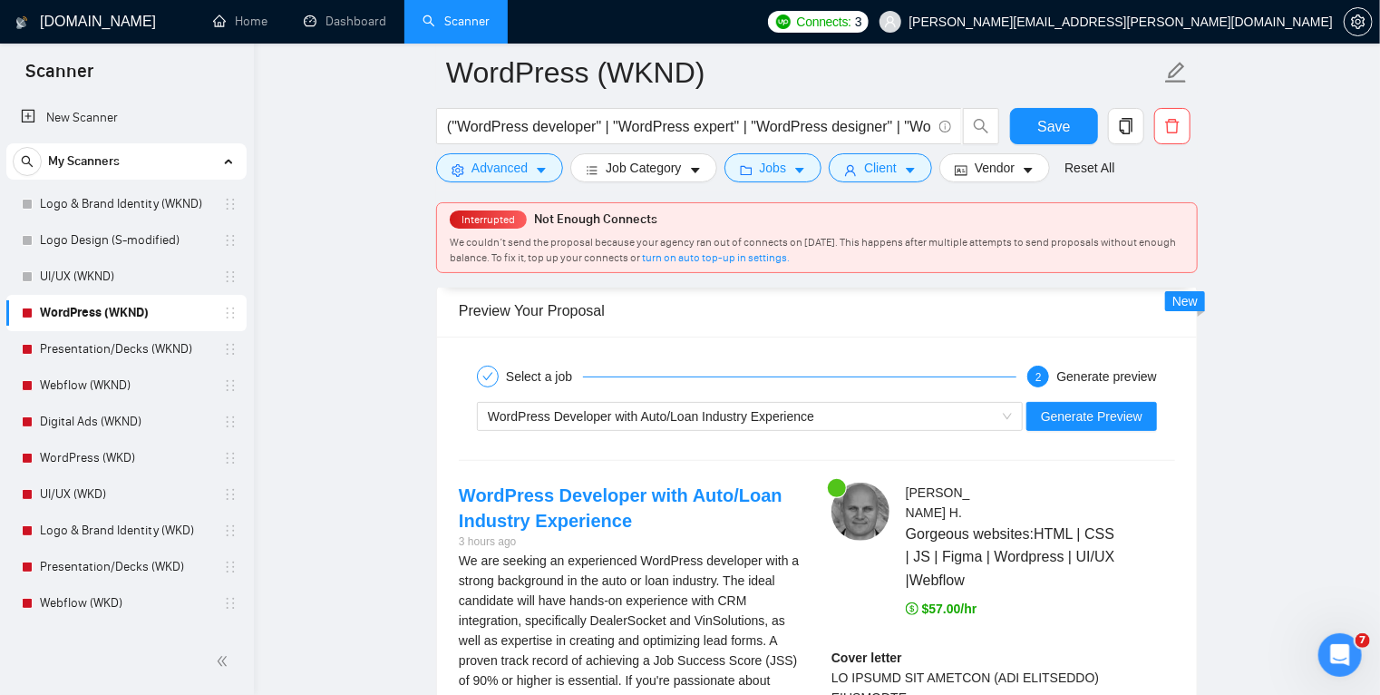
scroll to position [3477, 0]
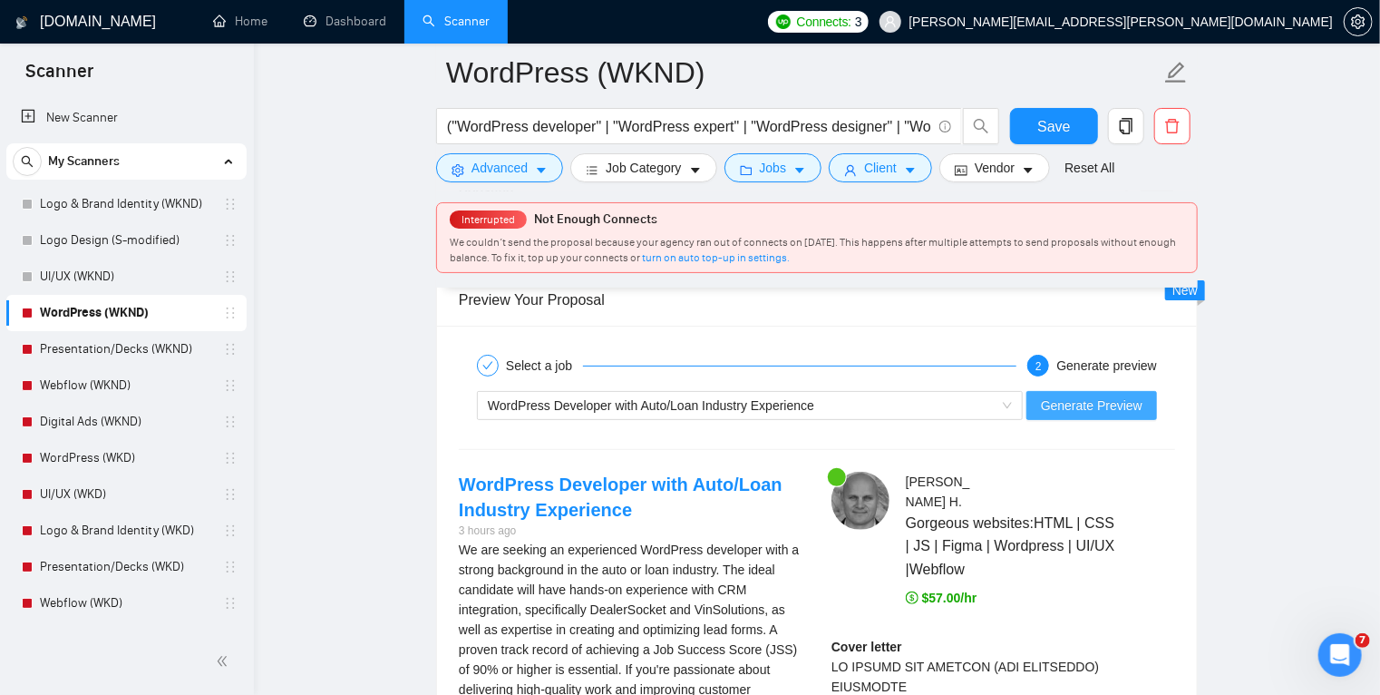
click at [1088, 402] on span "Generate Preview" at bounding box center [1092, 405] width 102 height 20
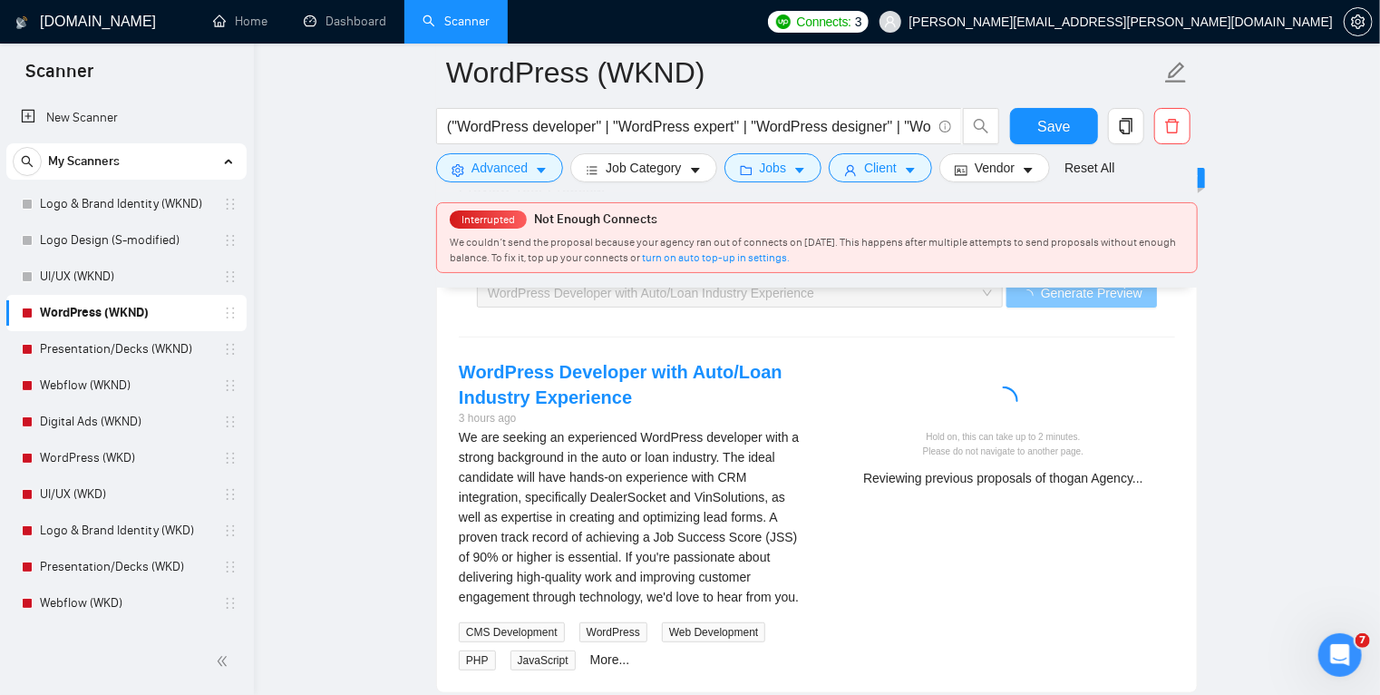
scroll to position [3588, 0]
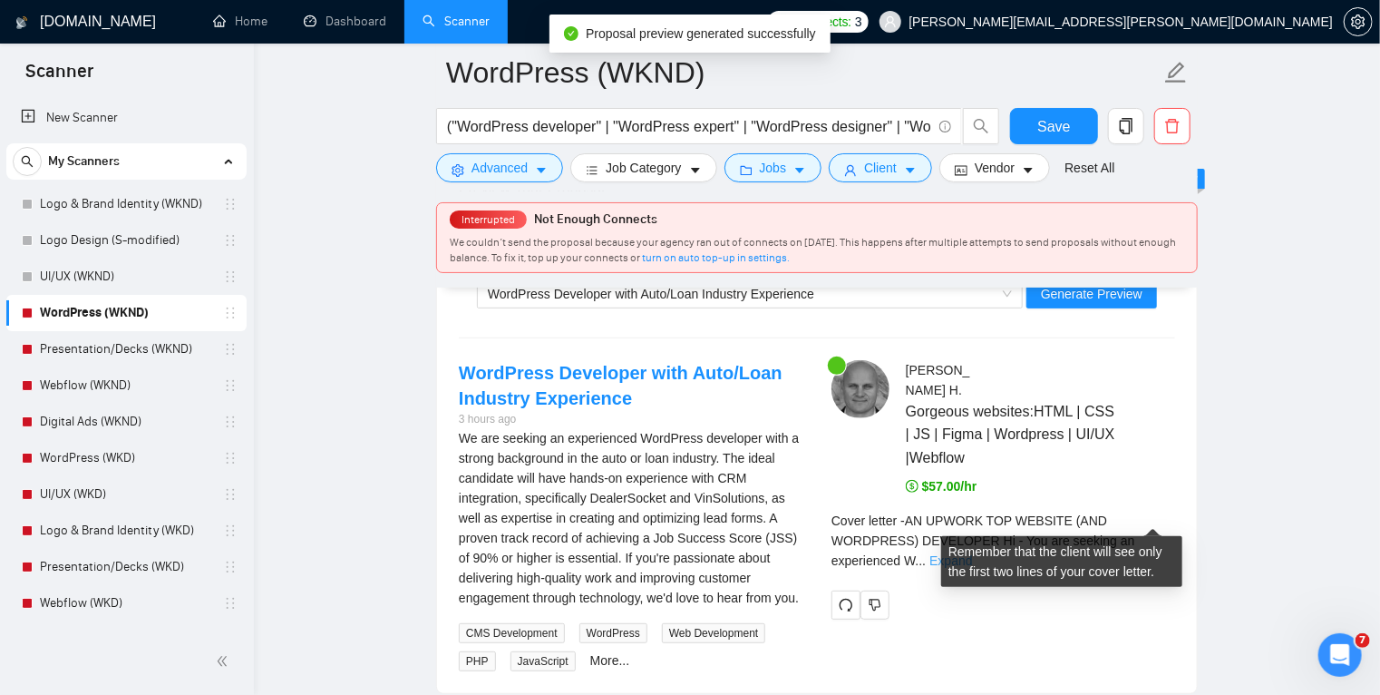
click at [972, 553] on link "Expand" at bounding box center [951, 560] width 43 height 15
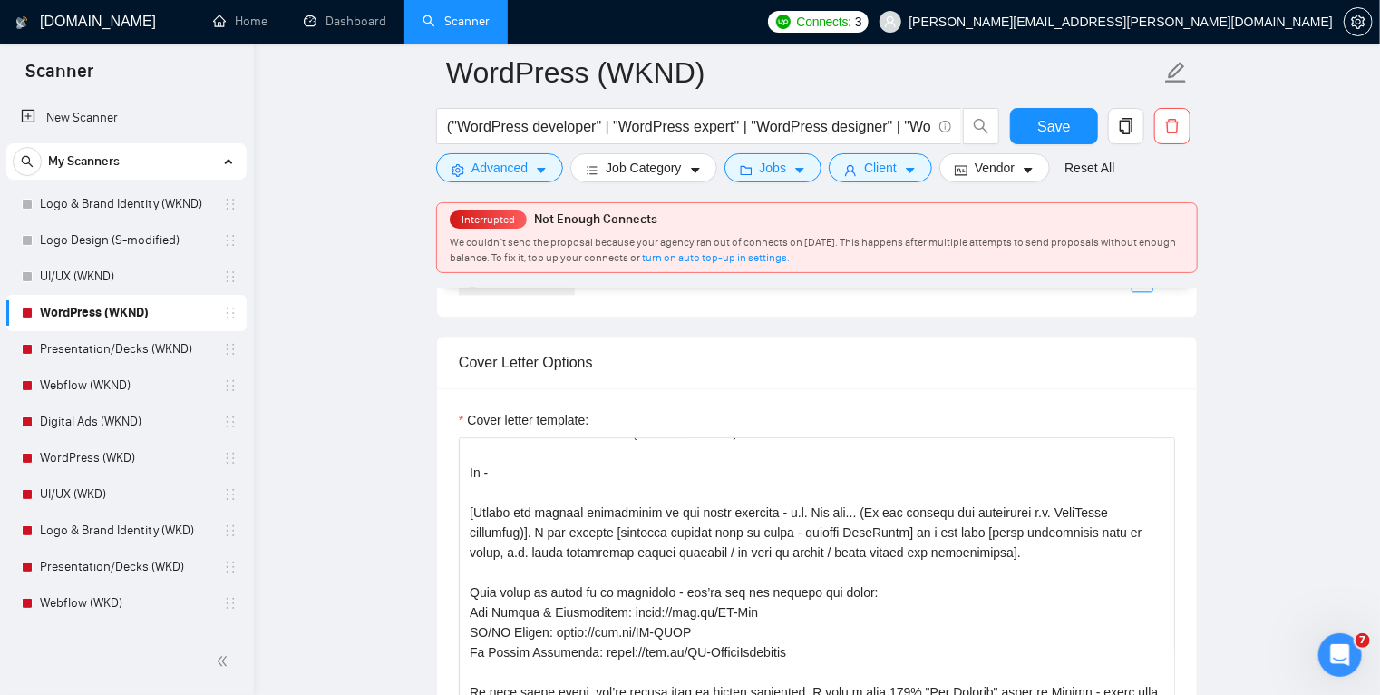
scroll to position [0, 0]
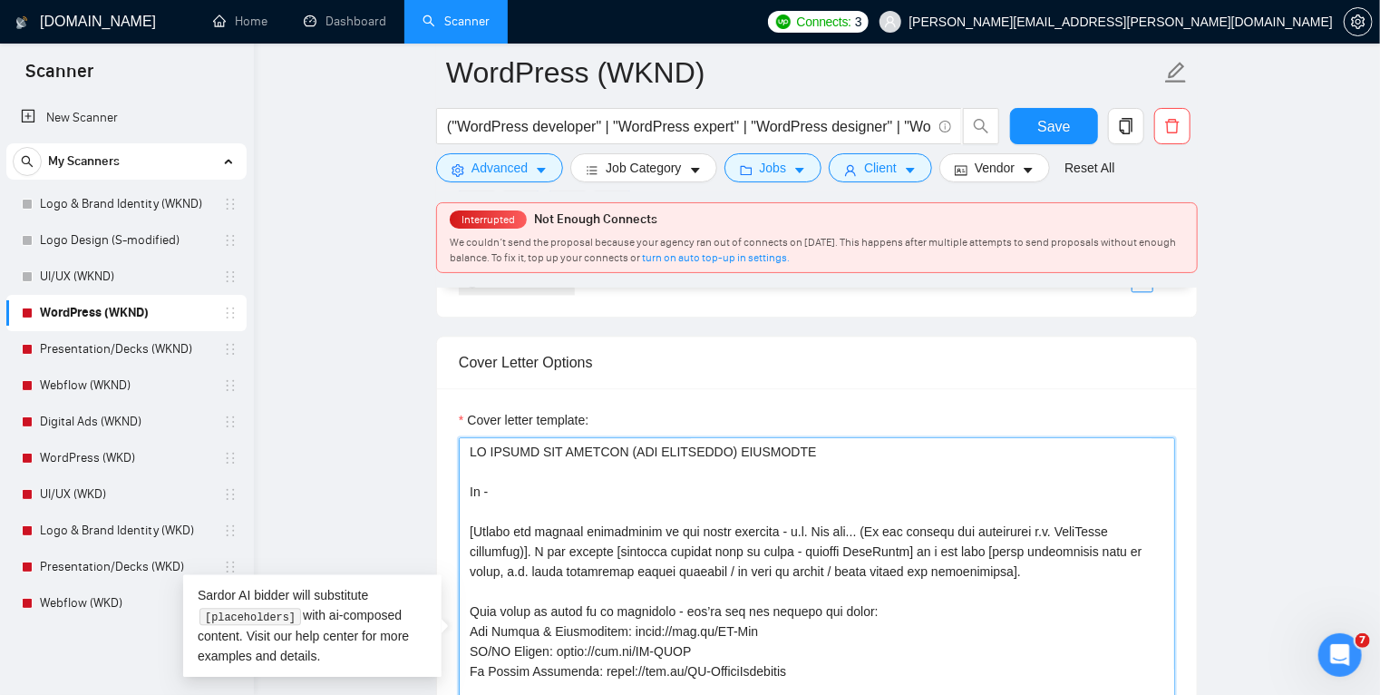
drag, startPoint x: 798, startPoint y: 548, endPoint x: 907, endPoint y: 546, distance: 108.9
click at [907, 546] on textarea "Cover letter template:" at bounding box center [817, 641] width 717 height 408
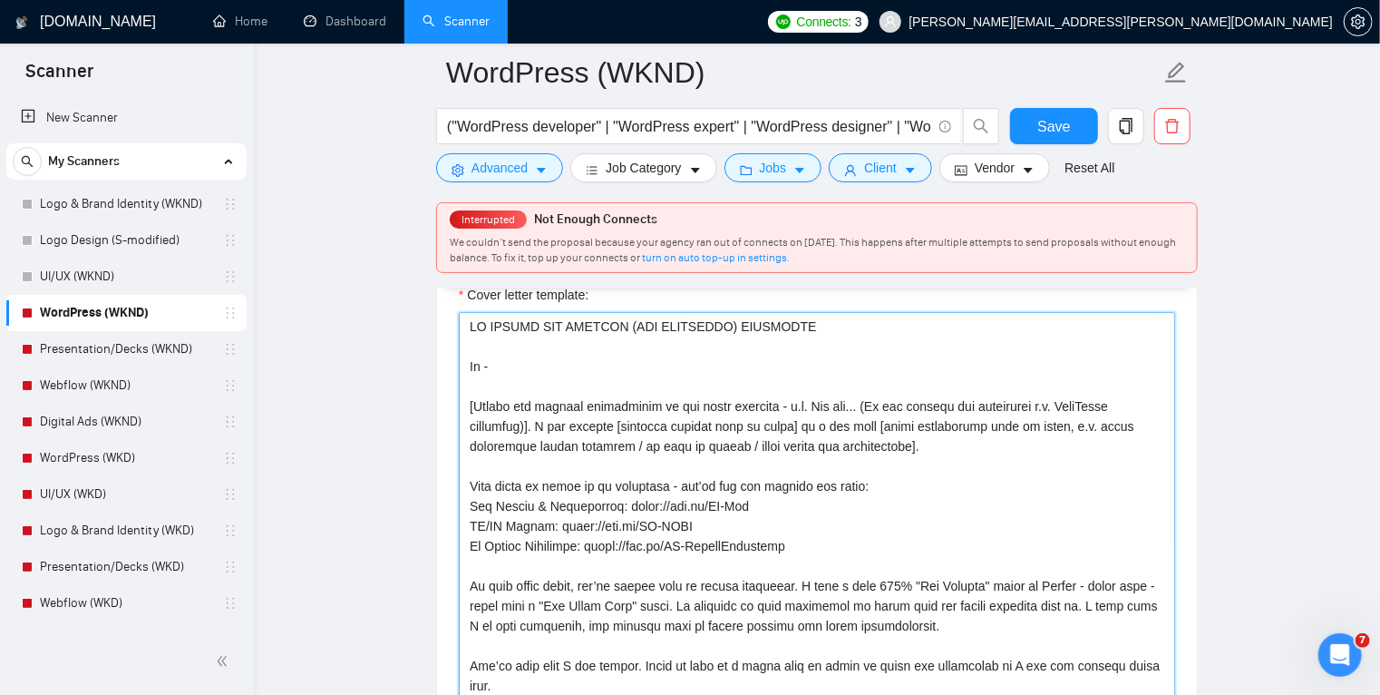
scroll to position [2050, 0]
drag, startPoint x: 849, startPoint y: 406, endPoint x: 530, endPoint y: 424, distance: 319.8
click at [530, 424] on textarea "Cover letter template:" at bounding box center [817, 518] width 717 height 408
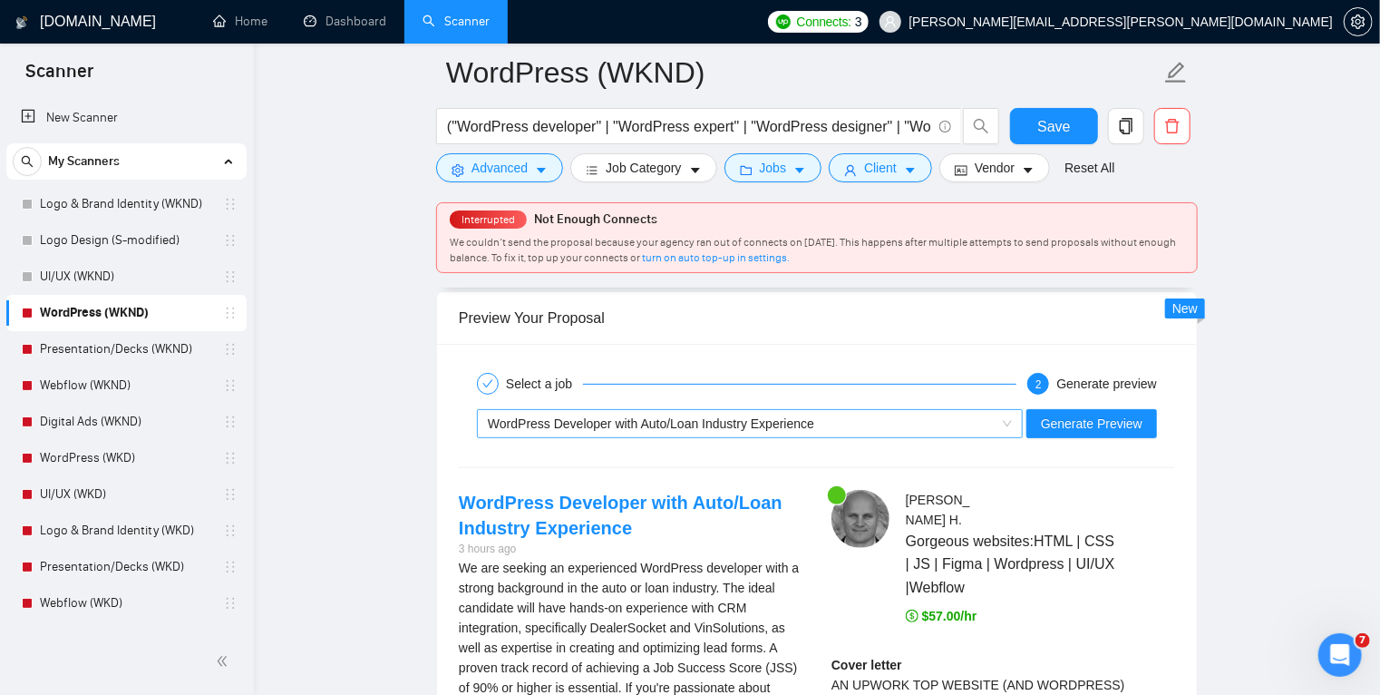
scroll to position [3458, 0]
click at [736, 423] on span "WordPress Developer with Auto/Loan Industry Experience" at bounding box center [651, 424] width 327 height 15
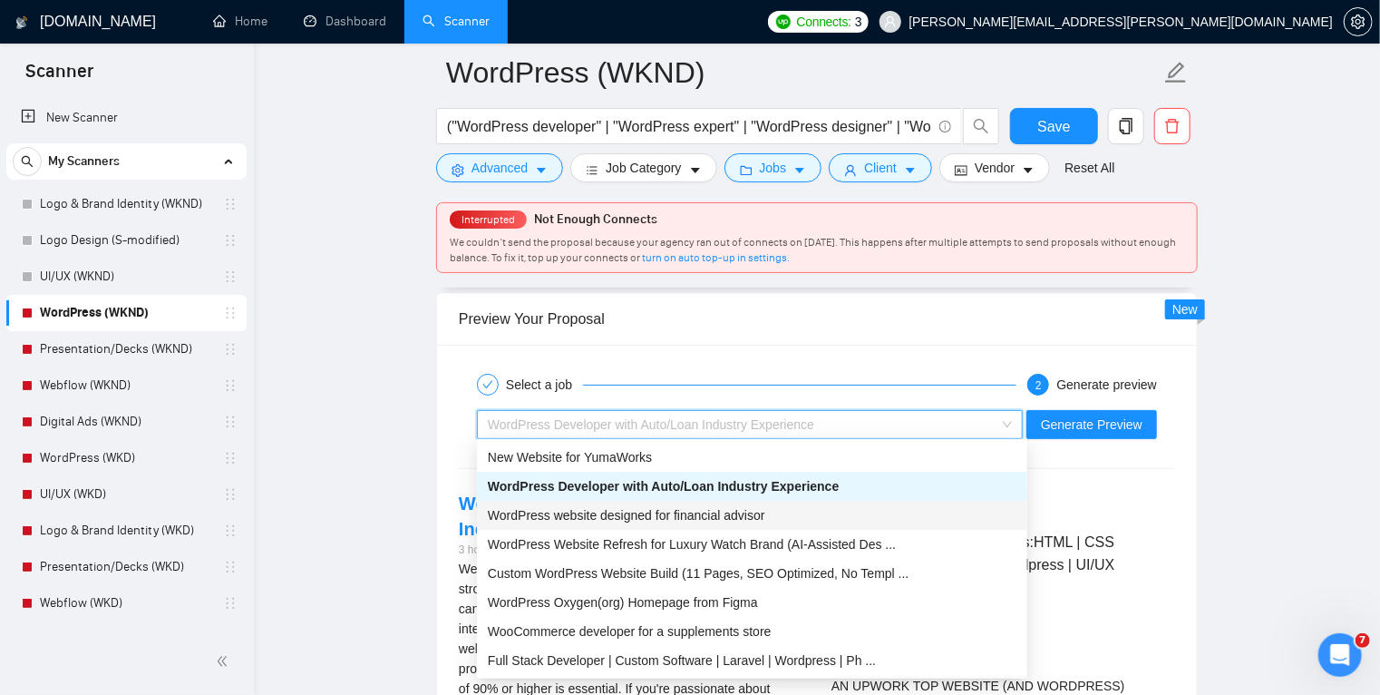
click at [634, 521] on span "WordPress website designed for financial advisor" at bounding box center [627, 515] width 278 height 15
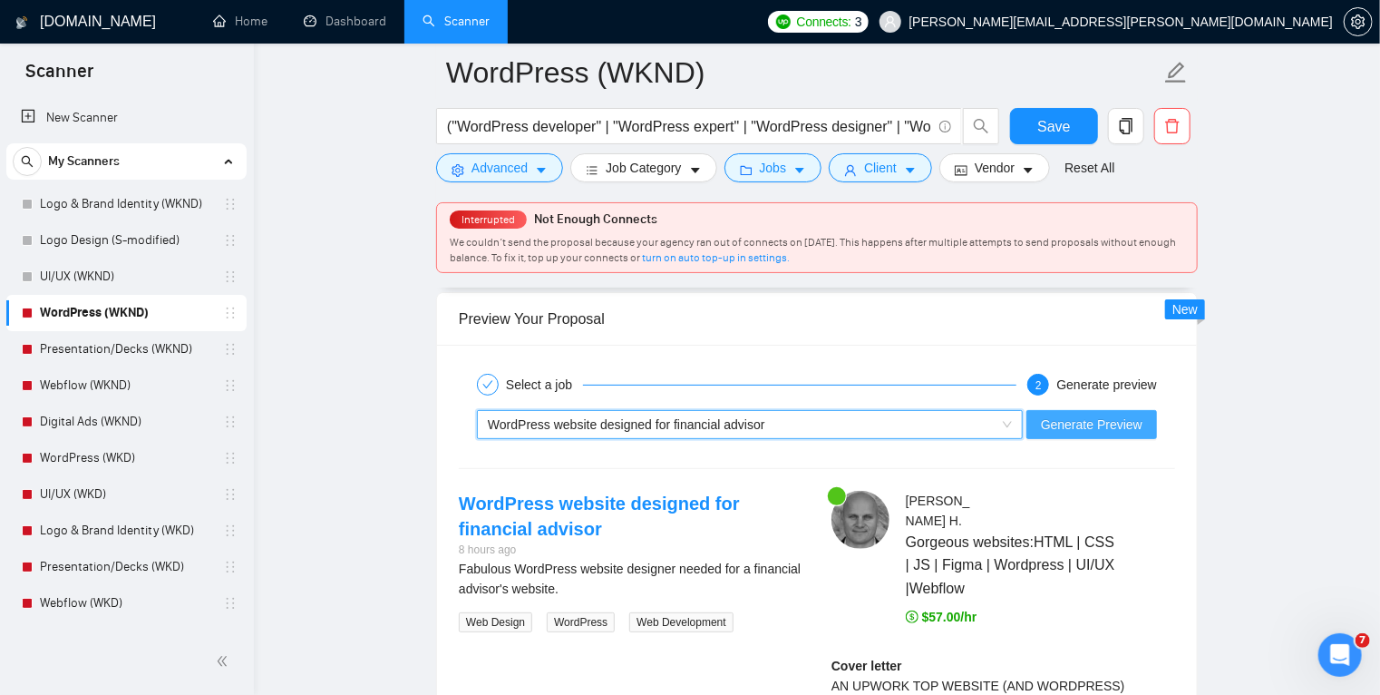
click at [1100, 415] on span "Generate Preview" at bounding box center [1092, 425] width 102 height 20
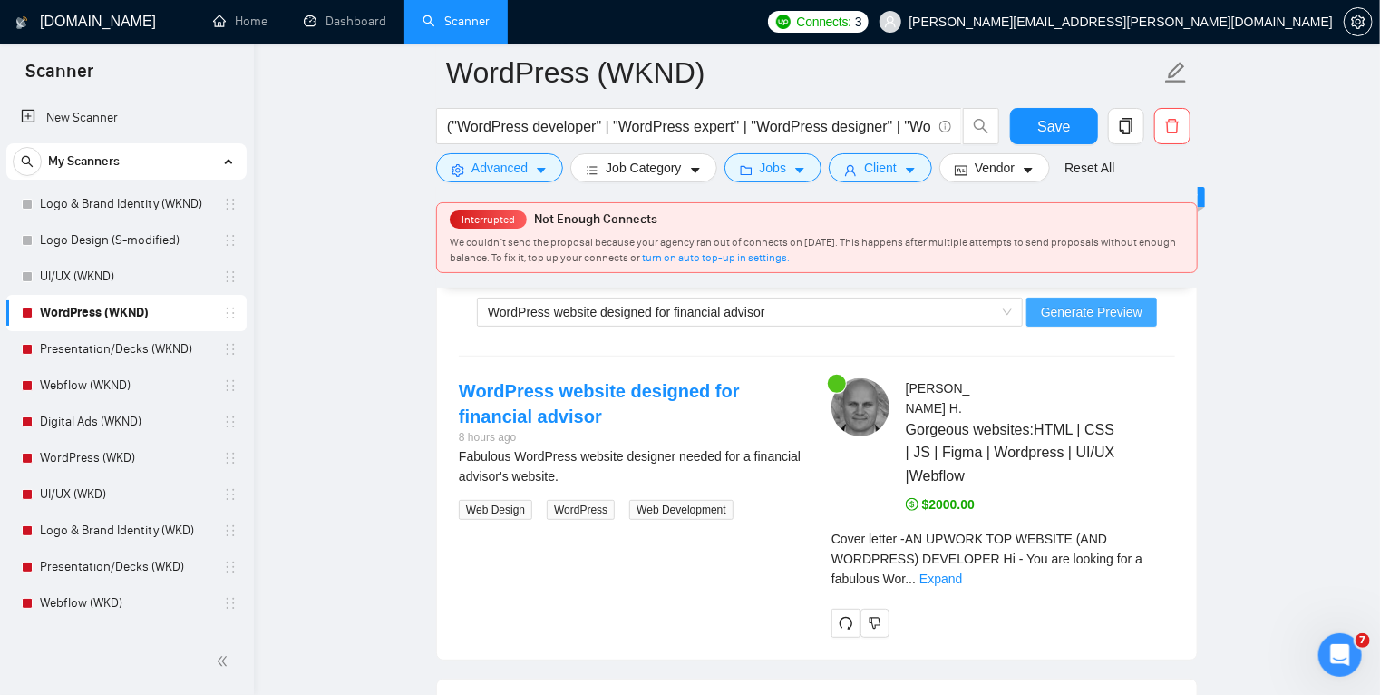
scroll to position [3571, 0]
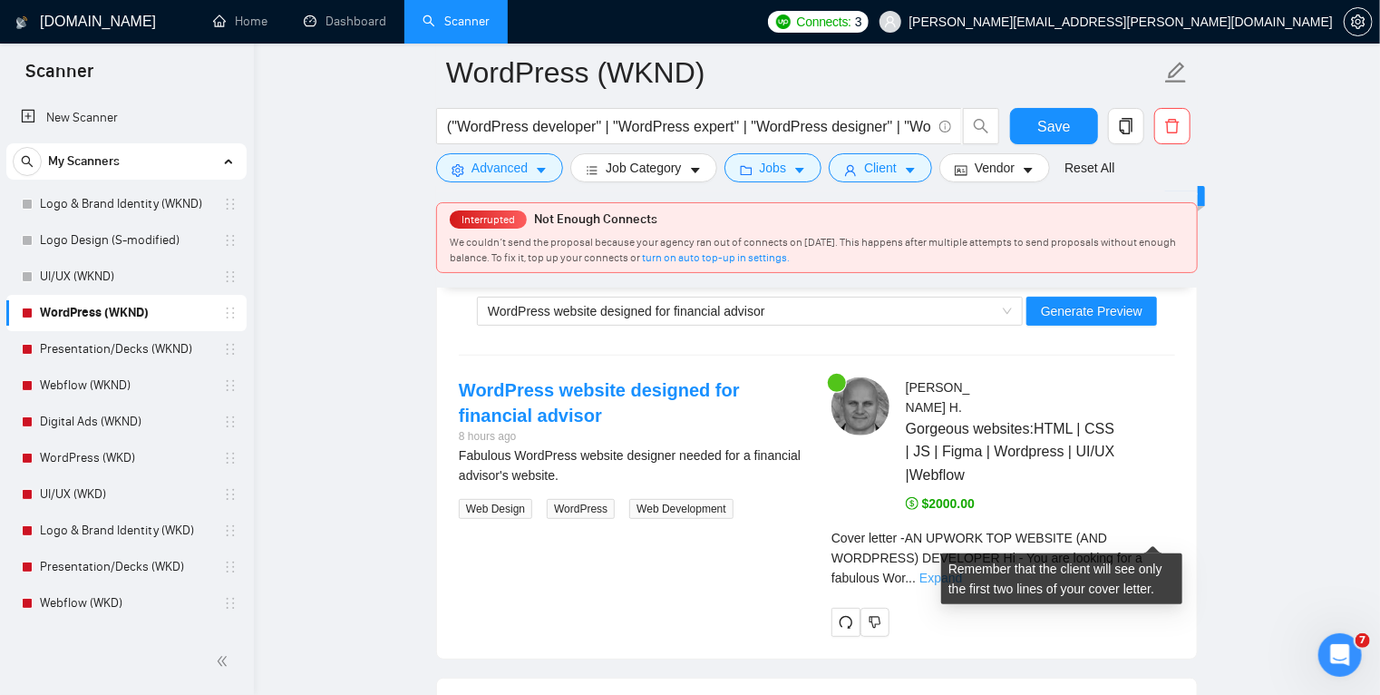
click at [962, 571] on link "Expand" at bounding box center [941, 578] width 43 height 15
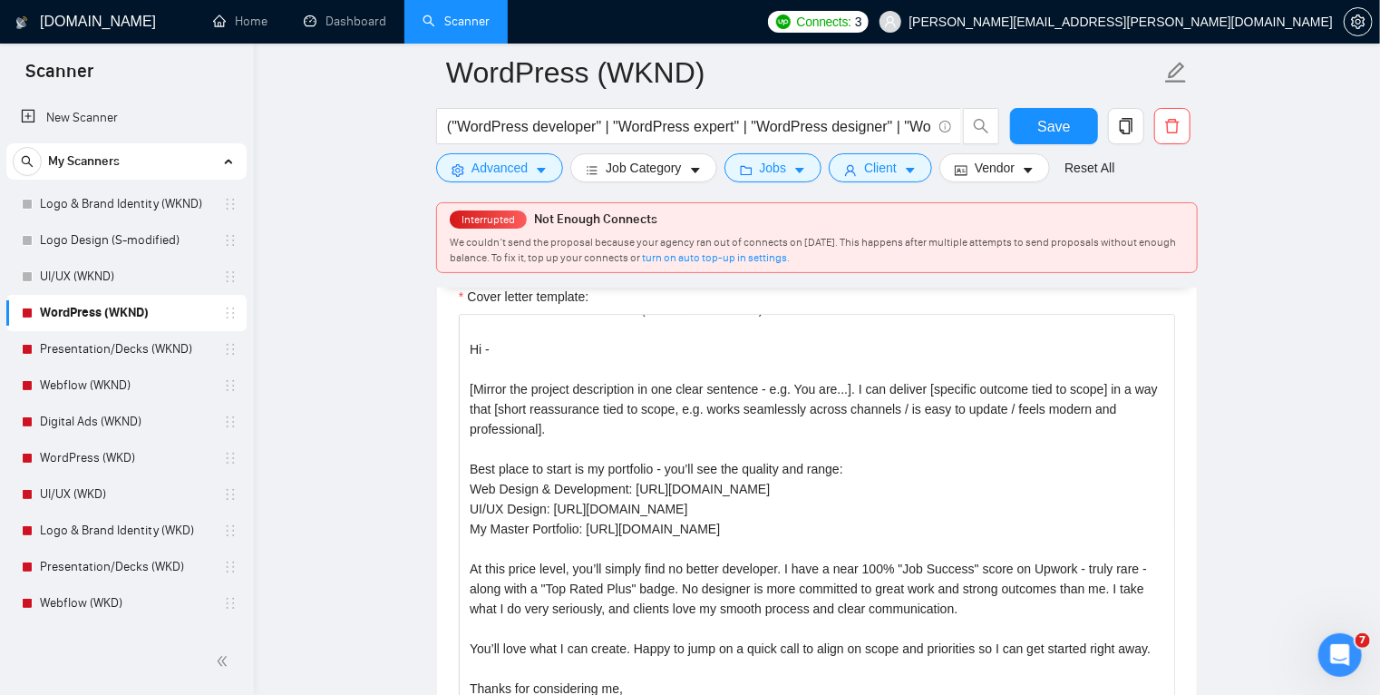
scroll to position [0, 0]
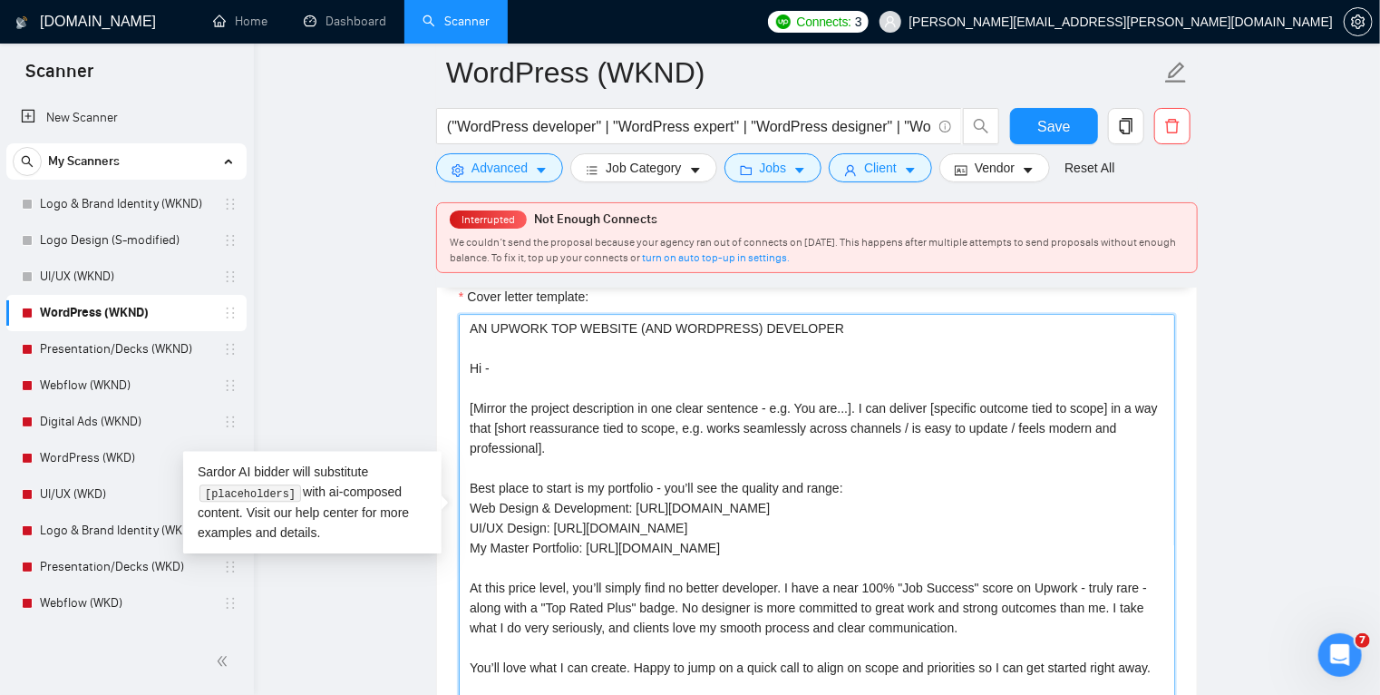
click at [475, 402] on textarea "Cover letter template:" at bounding box center [817, 518] width 717 height 408
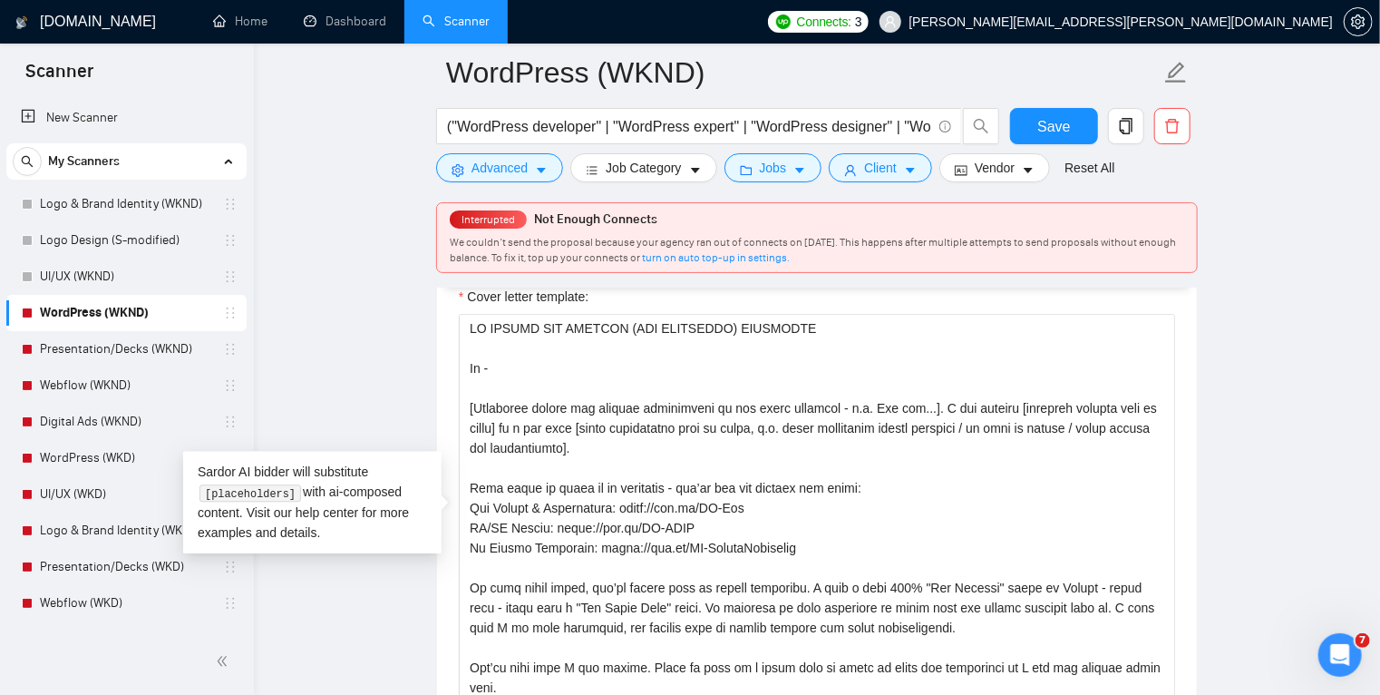
click at [1185, 461] on div "Cover letter template:" at bounding box center [817, 515] width 760 height 501
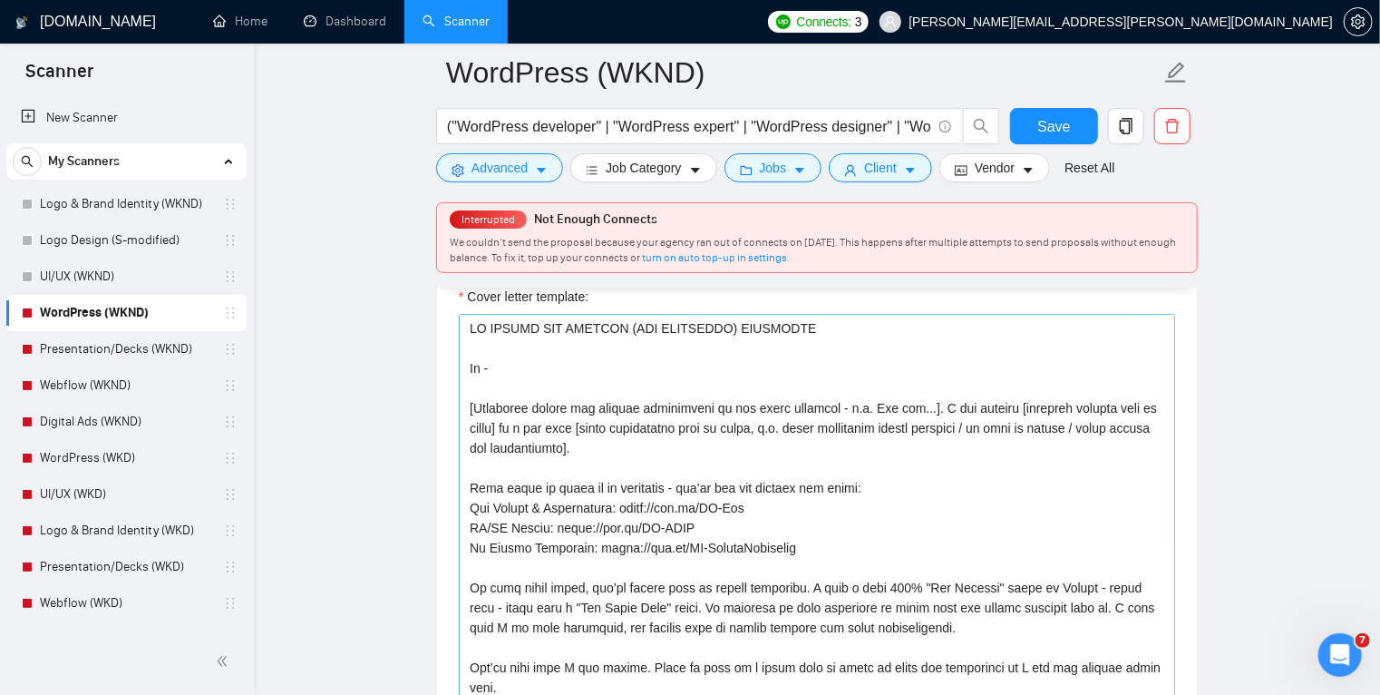
scroll to position [19, 0]
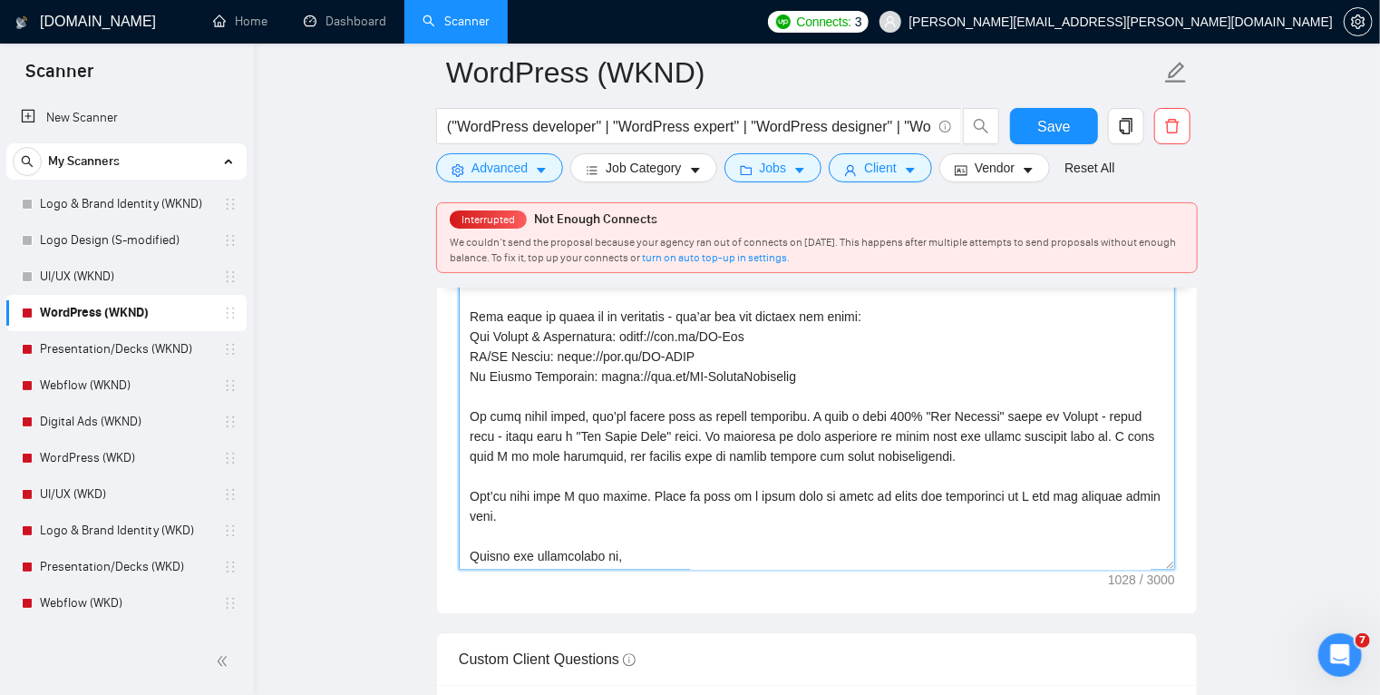
click at [758, 454] on textarea "Cover letter template:" at bounding box center [817, 365] width 717 height 408
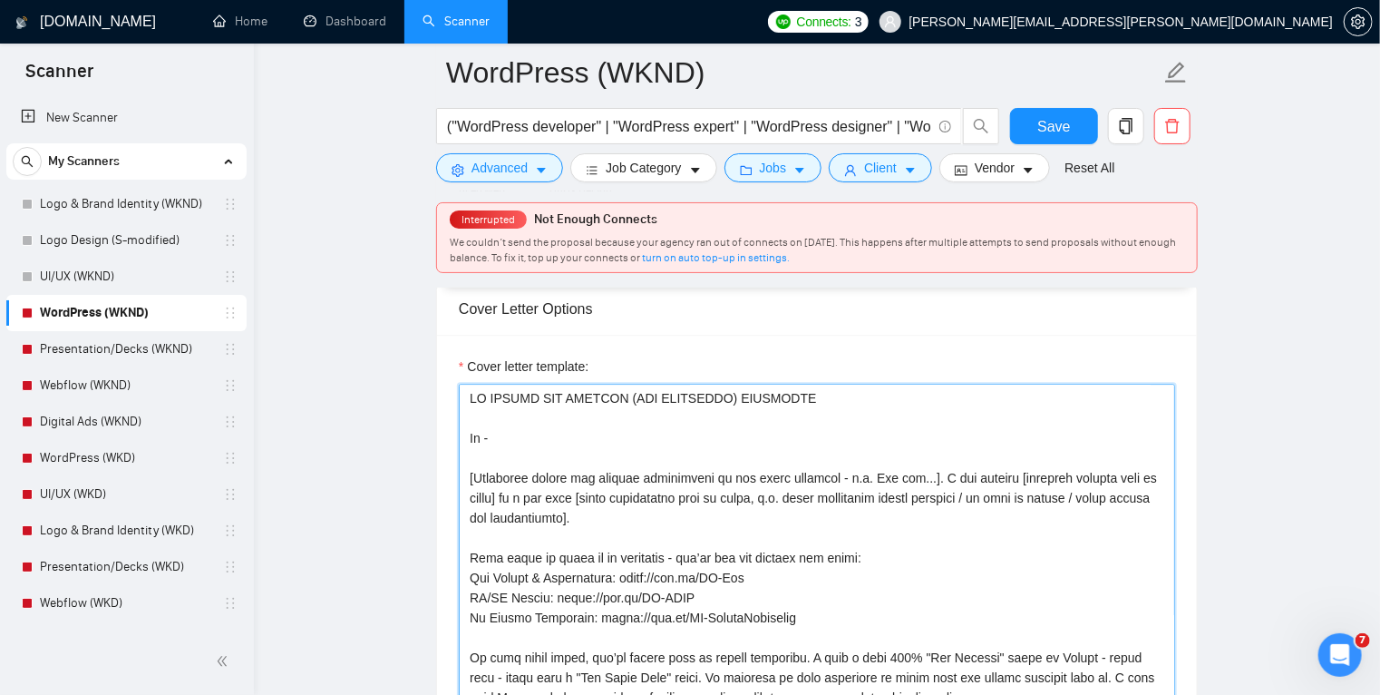
scroll to position [1979, 0]
click at [766, 477] on textarea "Cover letter template:" at bounding box center [817, 589] width 717 height 408
drag, startPoint x: 539, startPoint y: 476, endPoint x: 475, endPoint y: 475, distance: 63.5
click at [475, 475] on textarea "Cover letter template:" at bounding box center [817, 589] width 717 height 408
click at [804, 477] on textarea "Cover letter template:" at bounding box center [817, 589] width 717 height 408
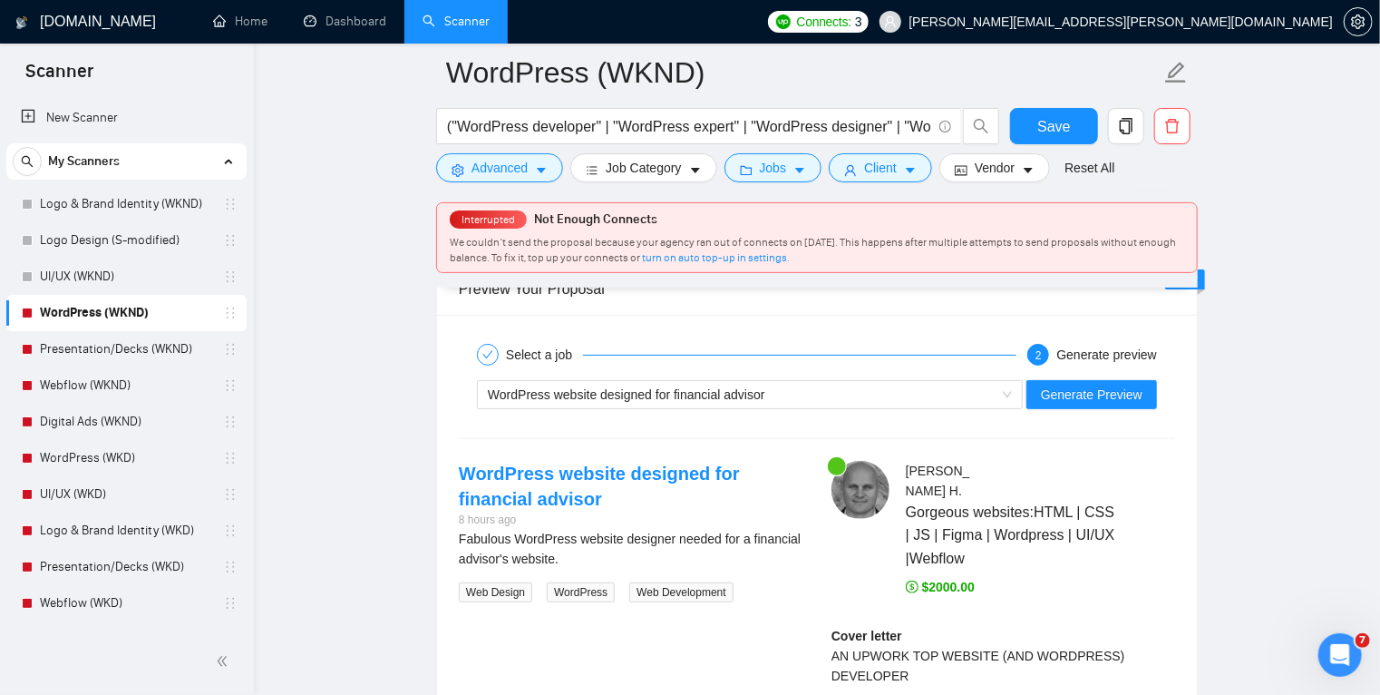
scroll to position [3488, 0]
type textarea "AN UPWORK TOP WEBSITE (AND WORDPRESS) DEVELOPER Hi - [Mirror the project descri…"
click at [1117, 395] on span "Generate Preview" at bounding box center [1092, 394] width 102 height 20
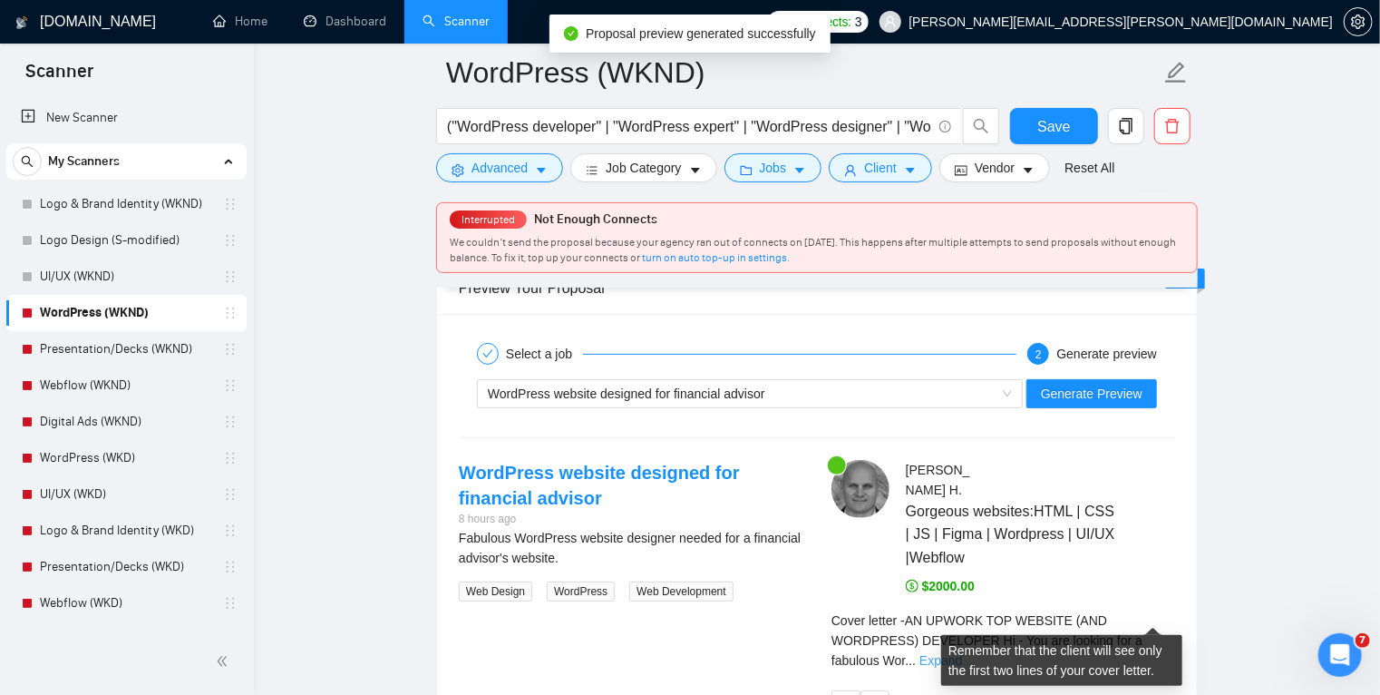
click at [962, 653] on link "Expand" at bounding box center [941, 660] width 43 height 15
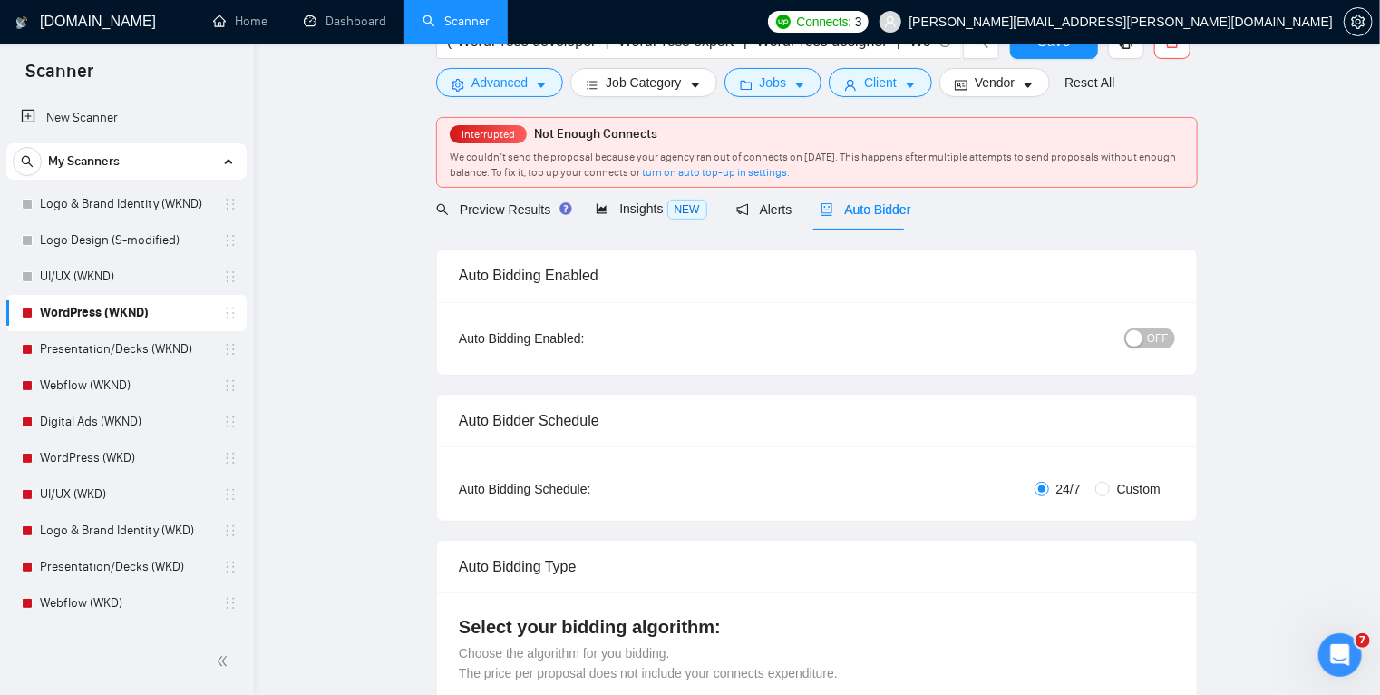
scroll to position [0, 0]
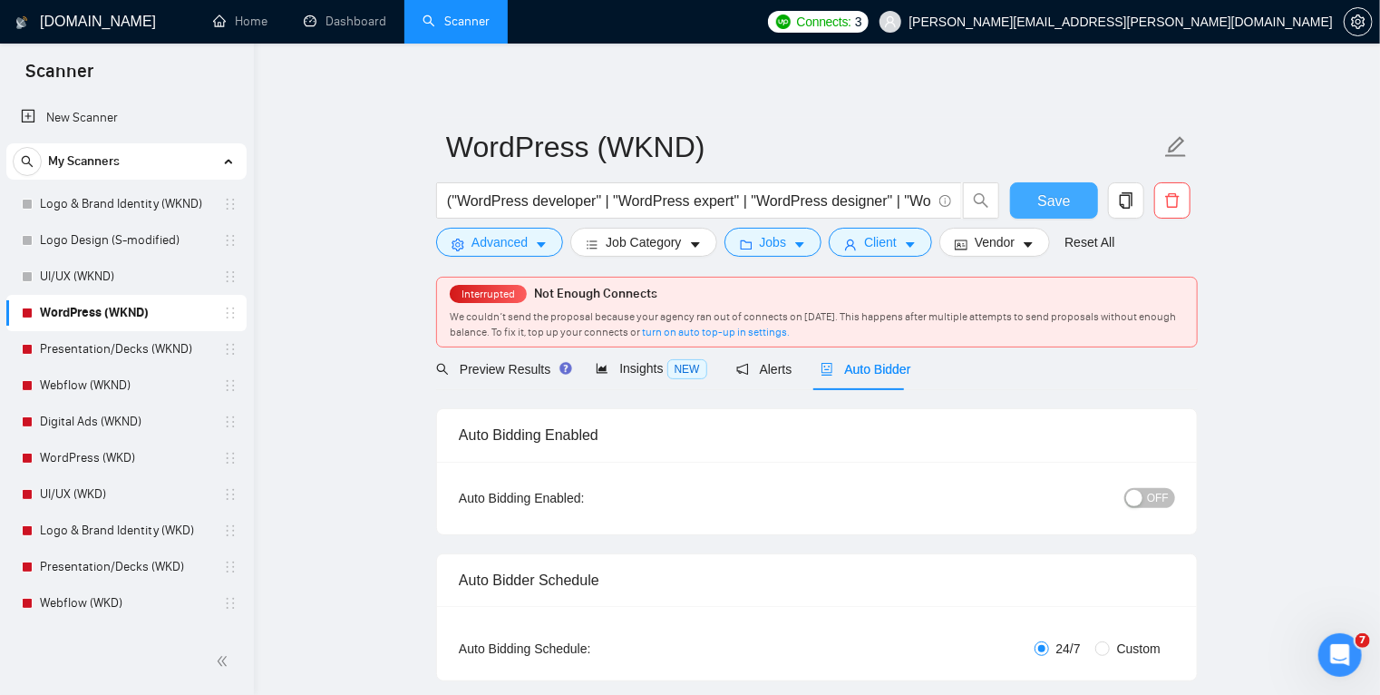
click at [1076, 196] on button "Save" at bounding box center [1054, 200] width 88 height 36
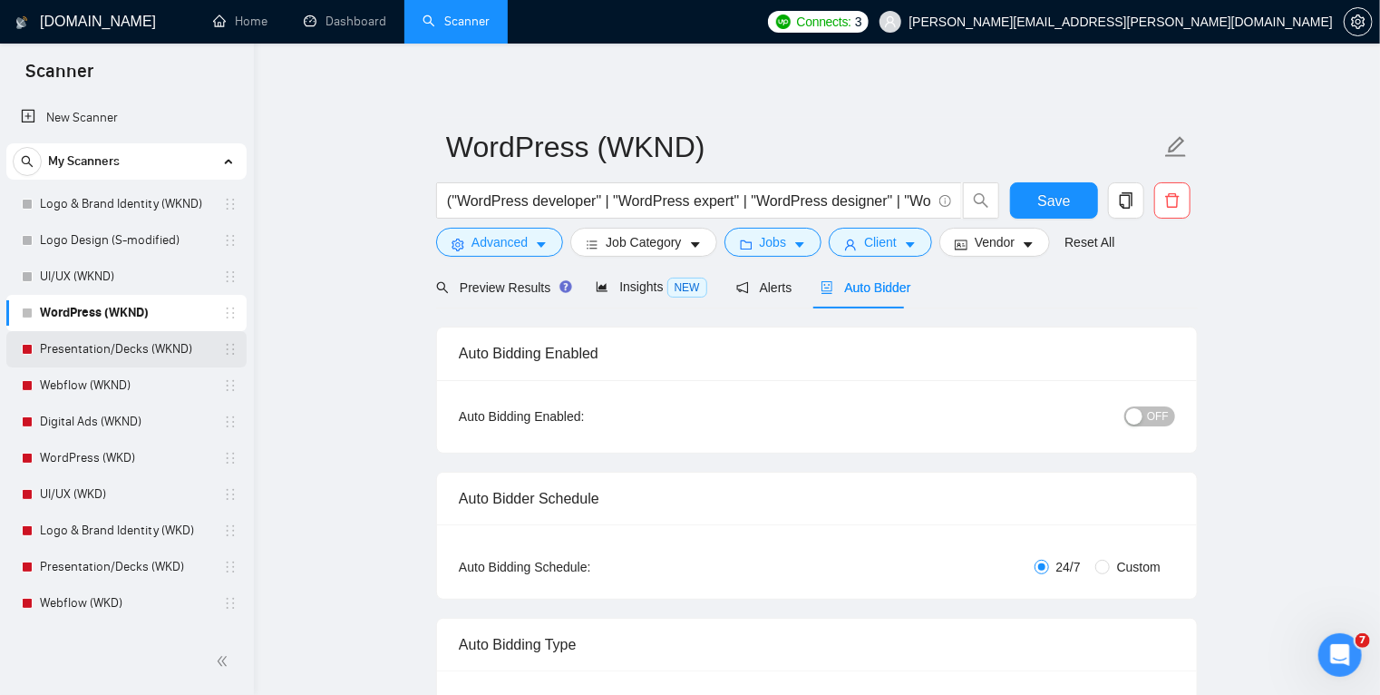
click at [131, 351] on link "Presentation/Decks (WKND)" at bounding box center [126, 349] width 172 height 36
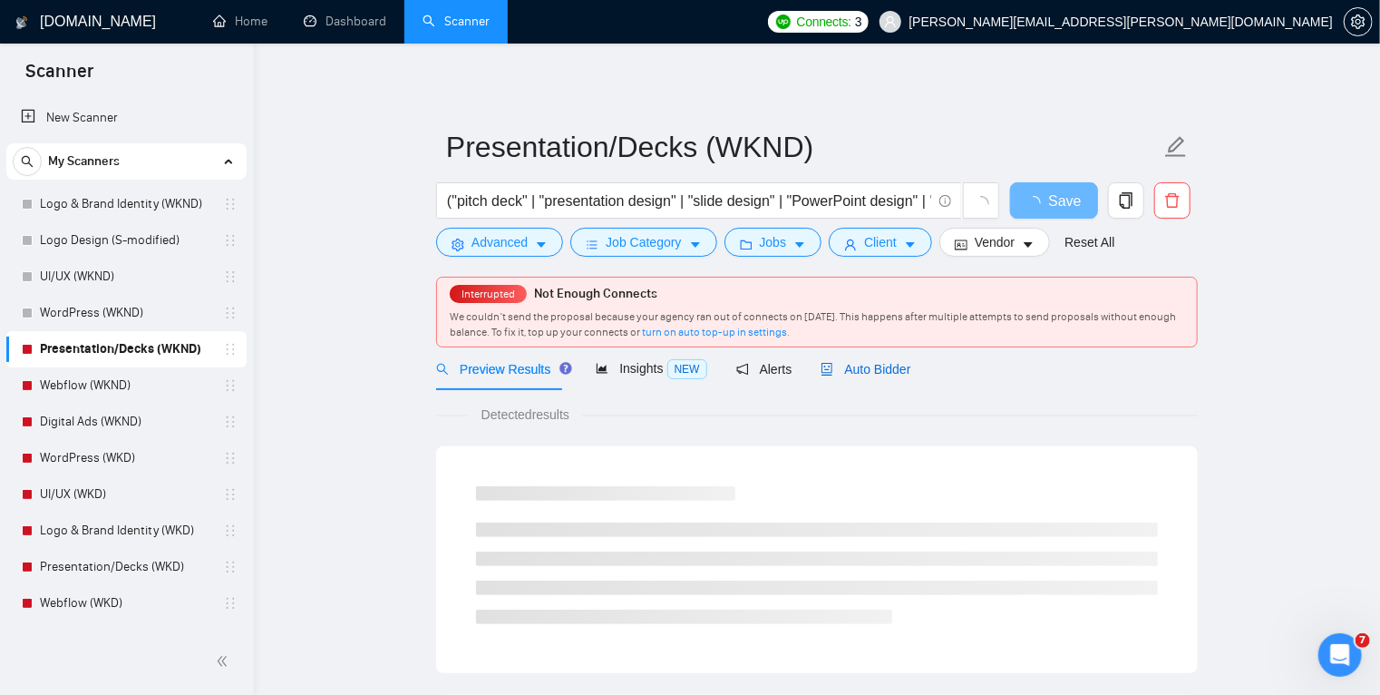
click at [840, 370] on span "Auto Bidder" at bounding box center [866, 369] width 90 height 15
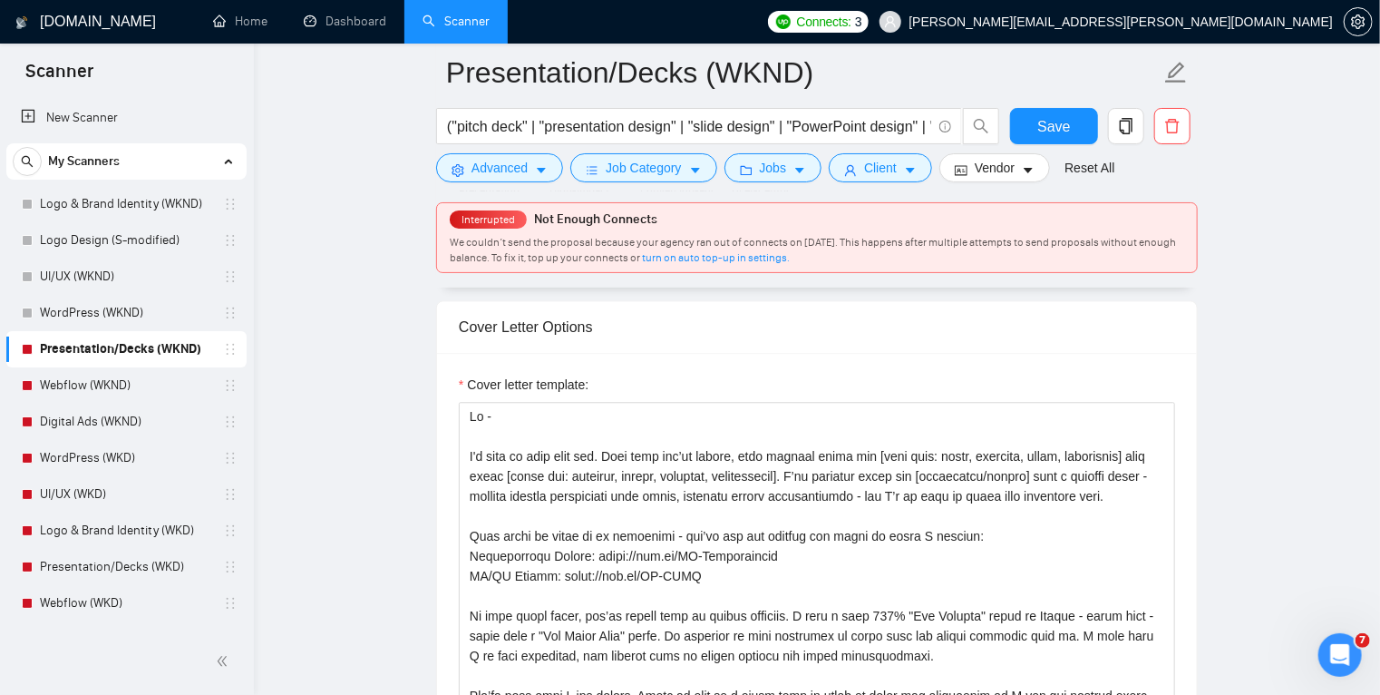
scroll to position [2116, 0]
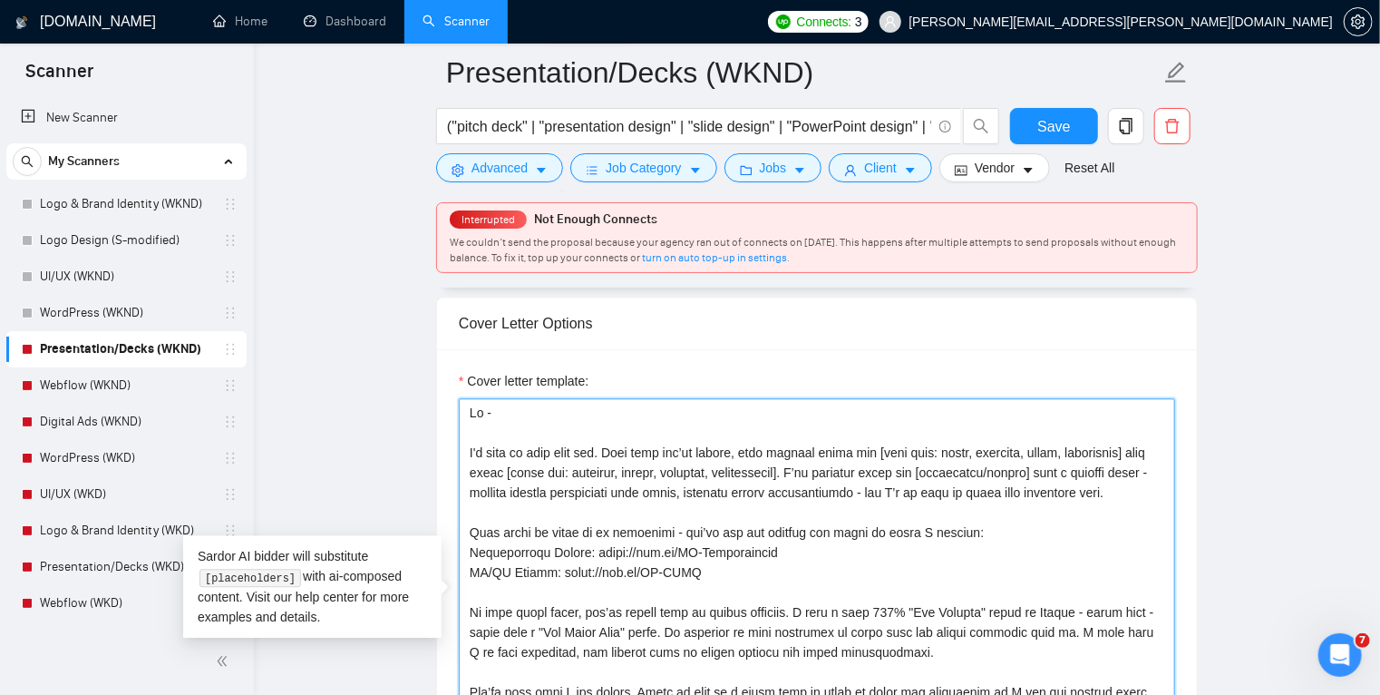
drag, startPoint x: 614, startPoint y: 448, endPoint x: 460, endPoint y: 449, distance: 154.2
click at [460, 449] on textarea "Cover letter template:" at bounding box center [817, 602] width 717 height 408
click at [948, 471] on textarea "Cover letter template:" at bounding box center [817, 602] width 717 height 408
type textarea "Hi - From what you’ve shared, this project calls for [deck type: pitch, investo…"
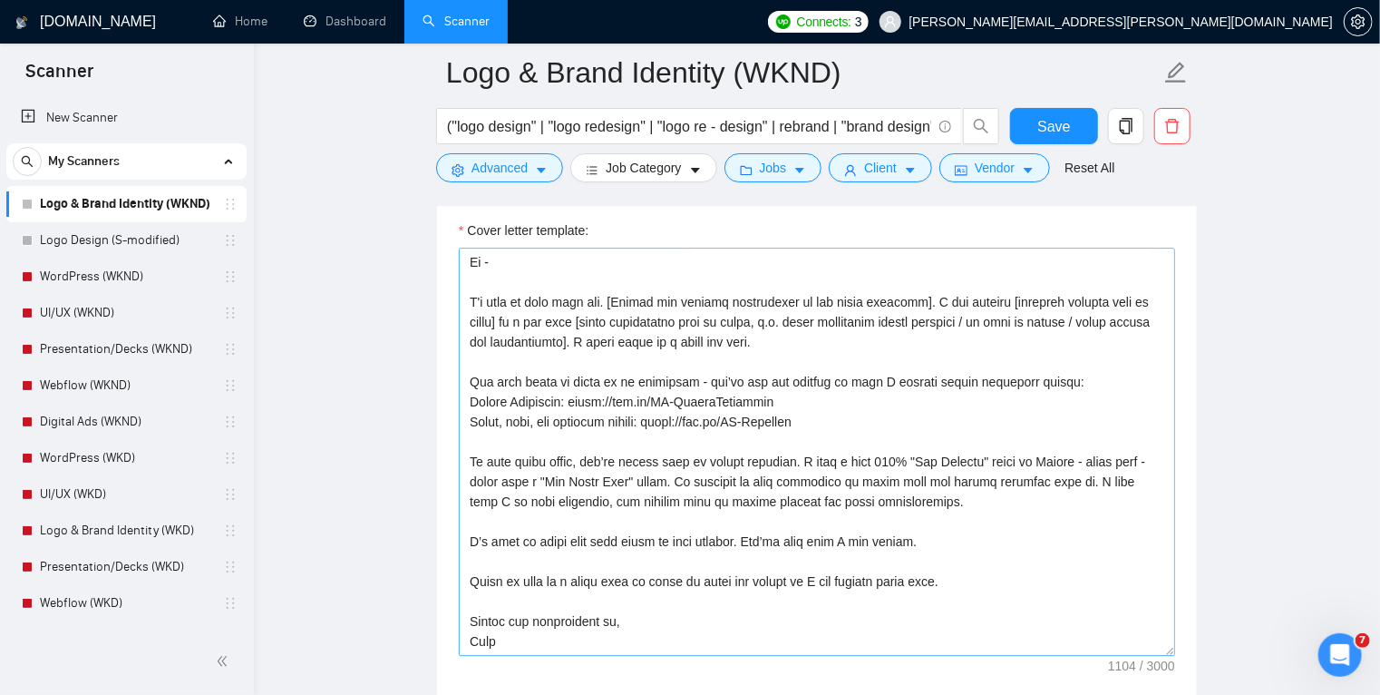
scroll to position [2160, 0]
drag, startPoint x: 919, startPoint y: 533, endPoint x: 745, endPoint y: 532, distance: 174.2
click at [745, 532] on textarea "Cover letter template:" at bounding box center [817, 449] width 717 height 408
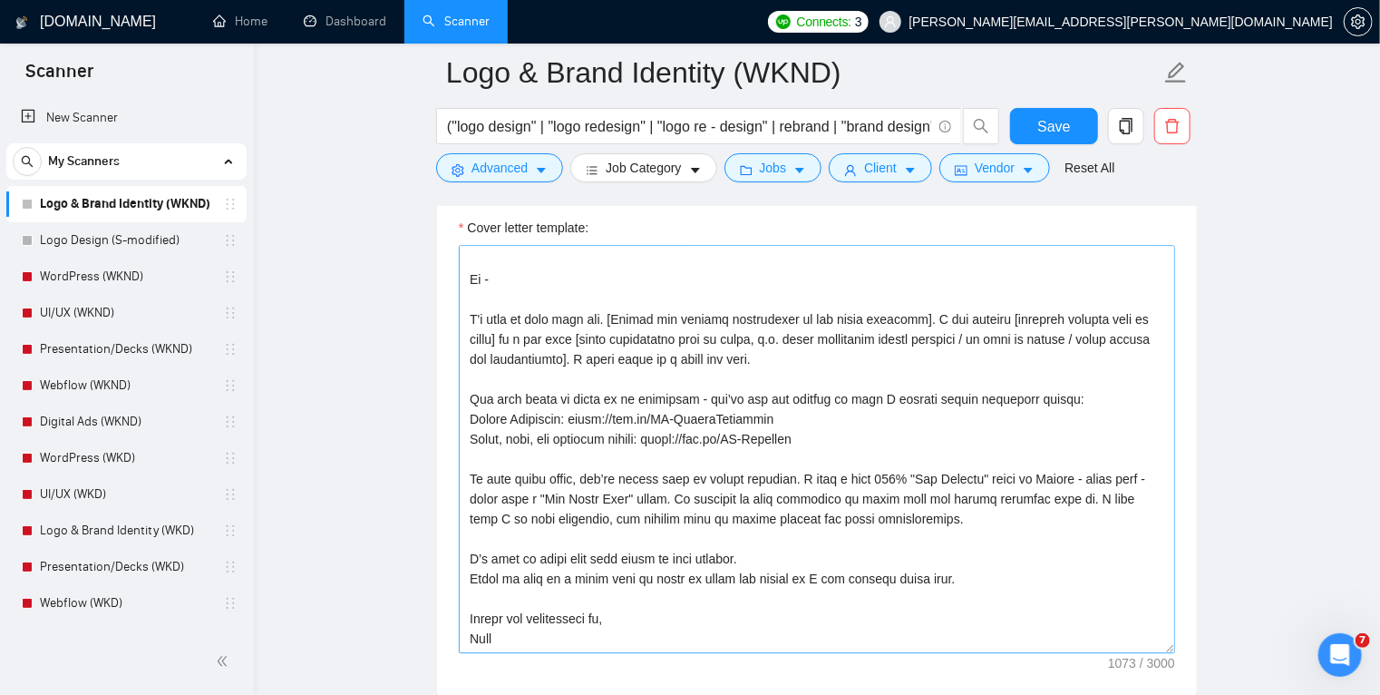
scroll to position [20, 0]
click at [968, 512] on textarea "Cover letter template:" at bounding box center [817, 449] width 717 height 408
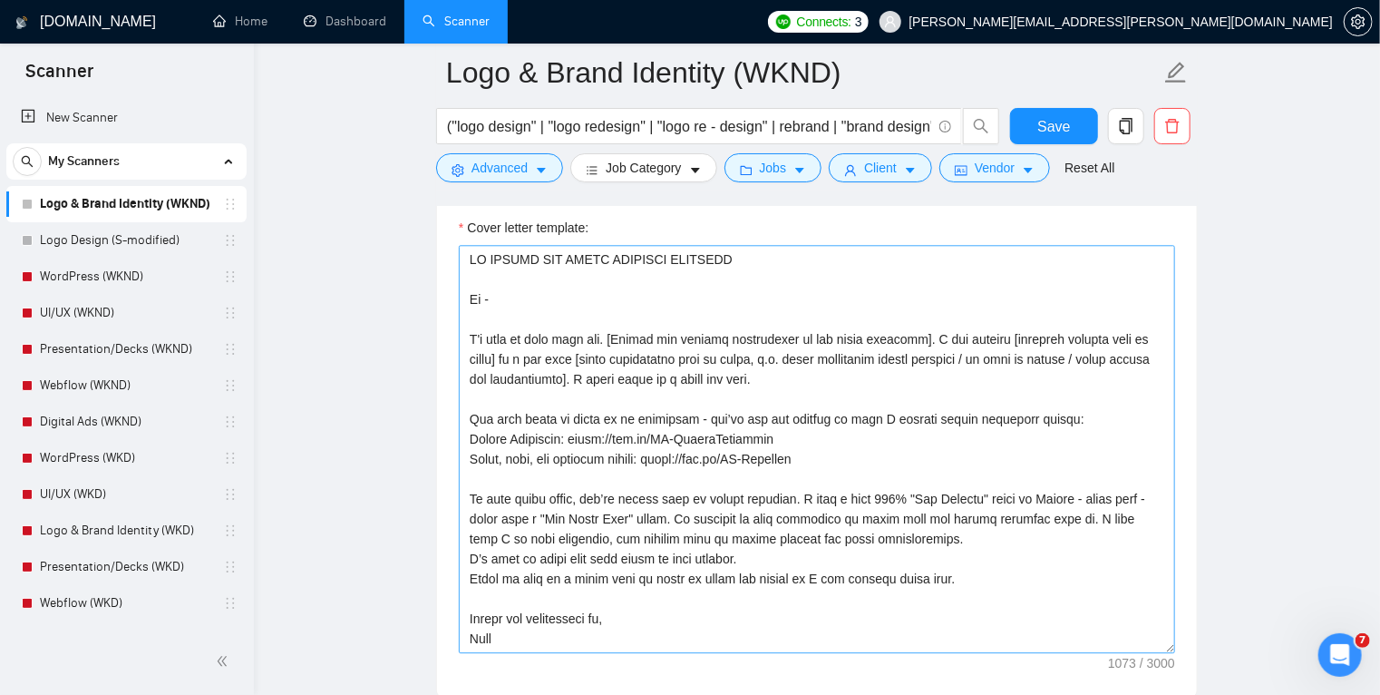
scroll to position [0, 0]
click at [666, 558] on textarea "Cover letter template:" at bounding box center [817, 449] width 717 height 408
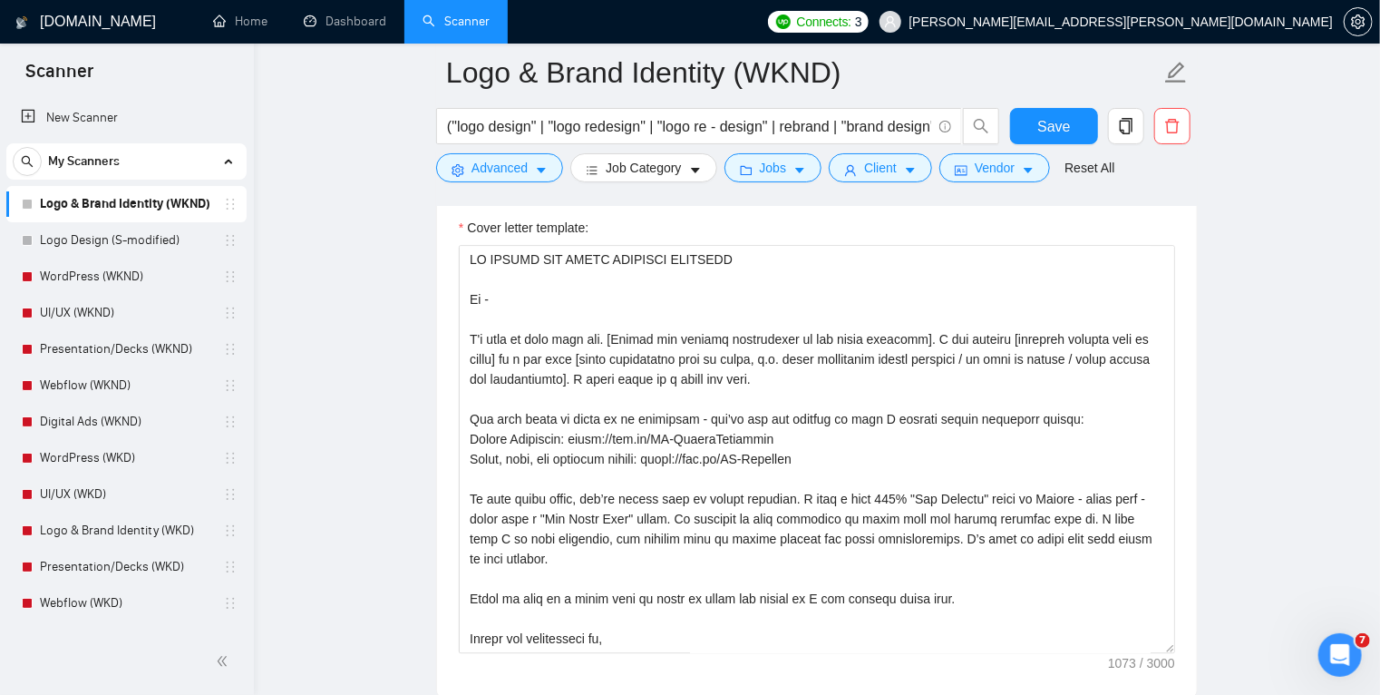
type textarea "LO IPSUMD SIT AMETC ADIPISCI ELITSEDD Ei - T'i utla et dolo magn ali. [Enimad m…"
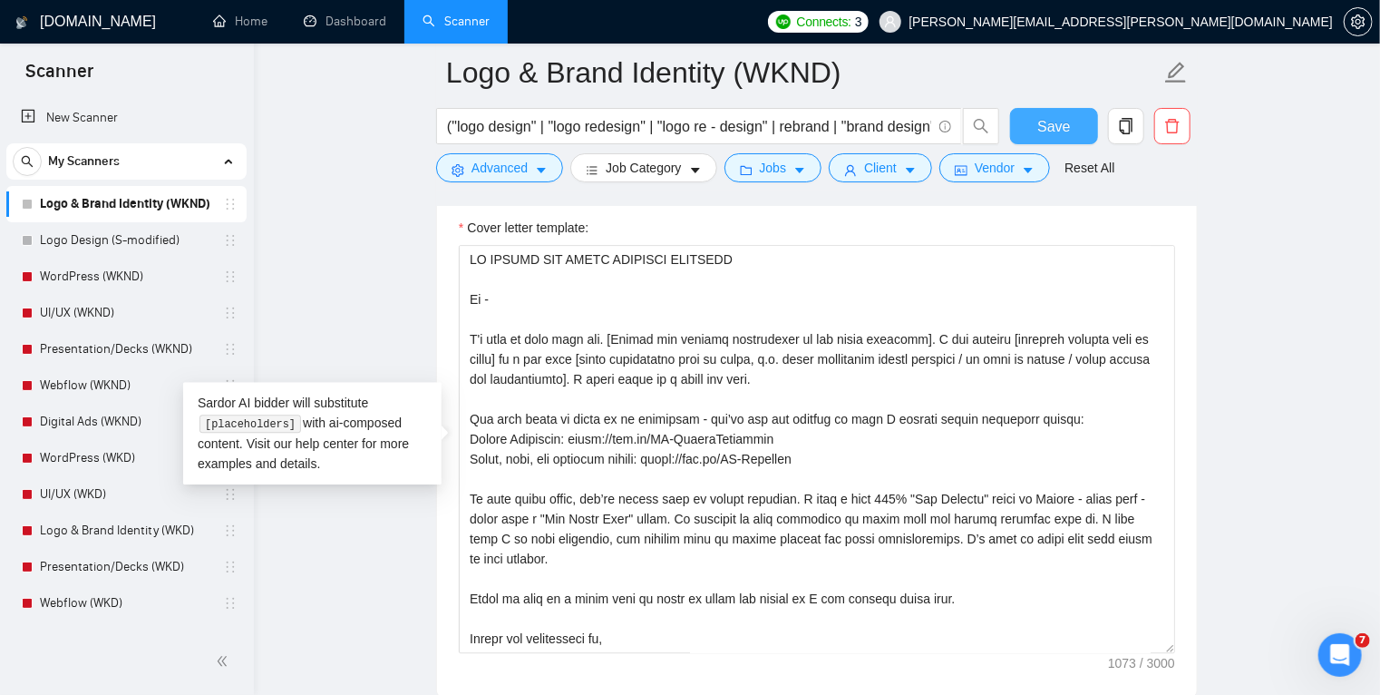
click at [1052, 129] on span "Save" at bounding box center [1054, 126] width 33 height 23
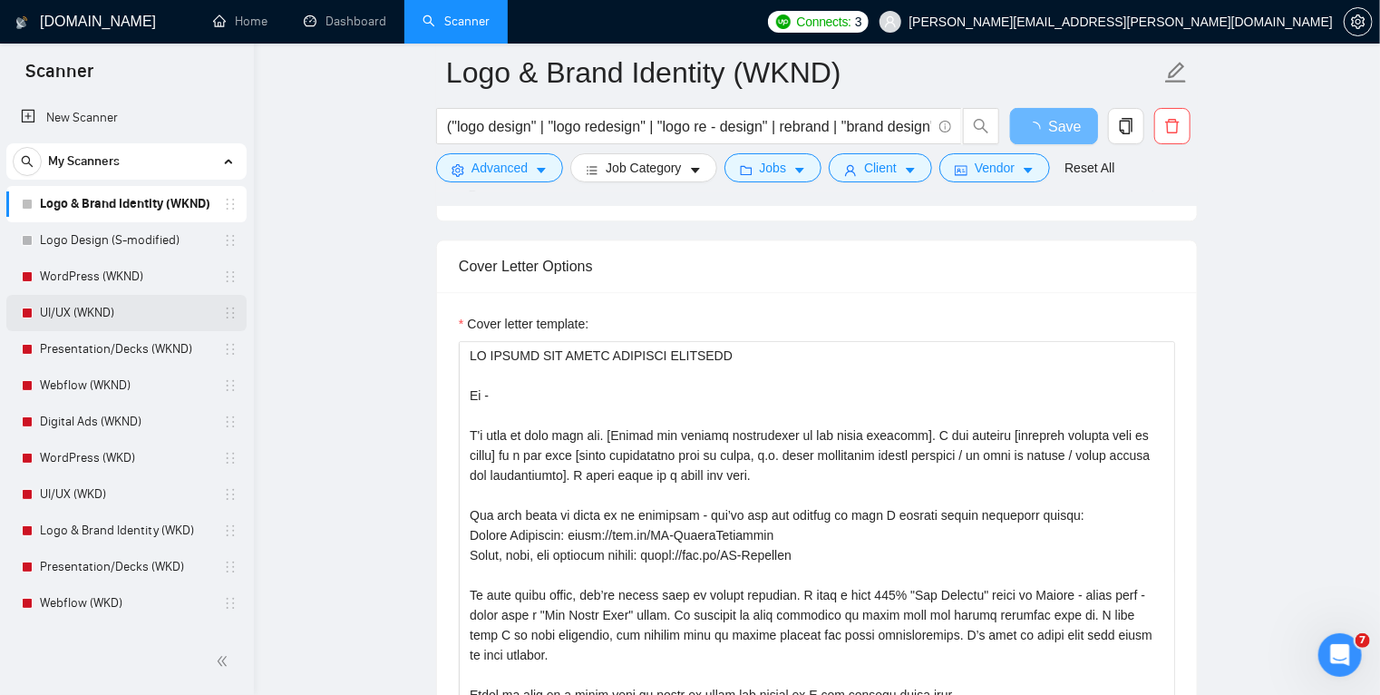
scroll to position [2017, 0]
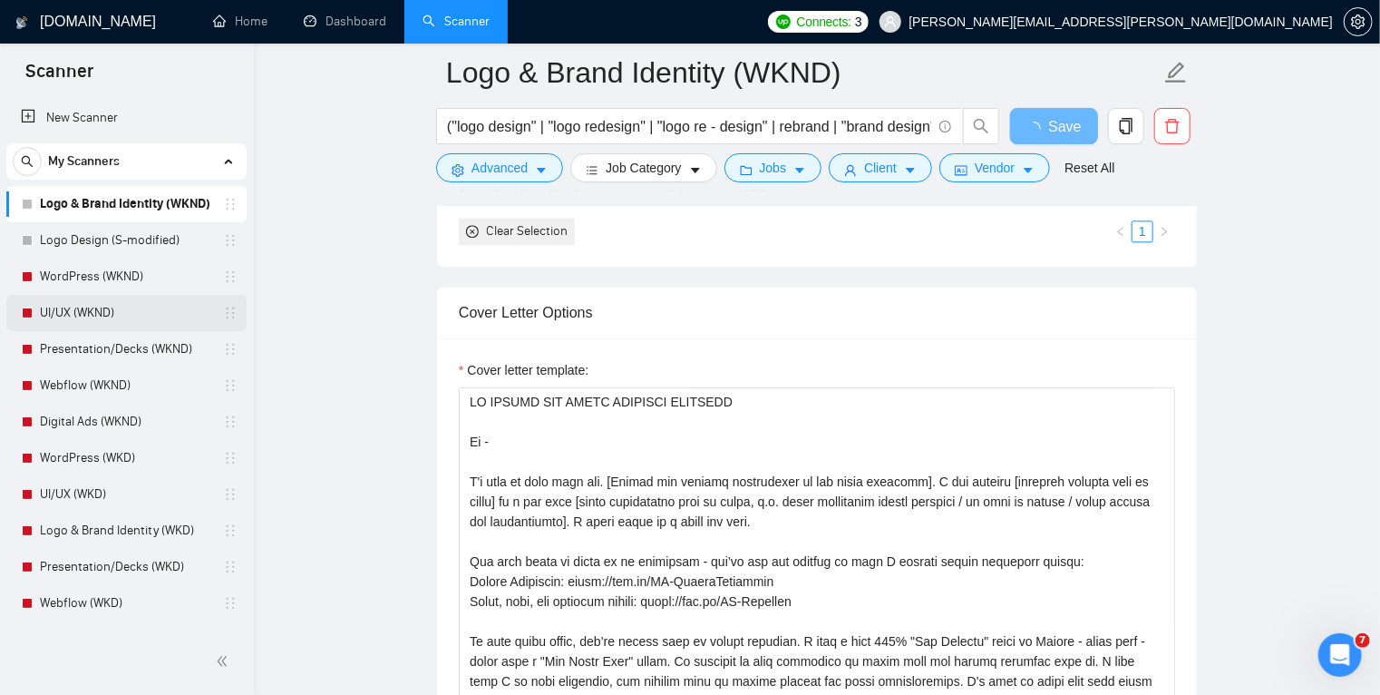
click at [122, 313] on link "UI/UX (WKND)" at bounding box center [126, 313] width 172 height 36
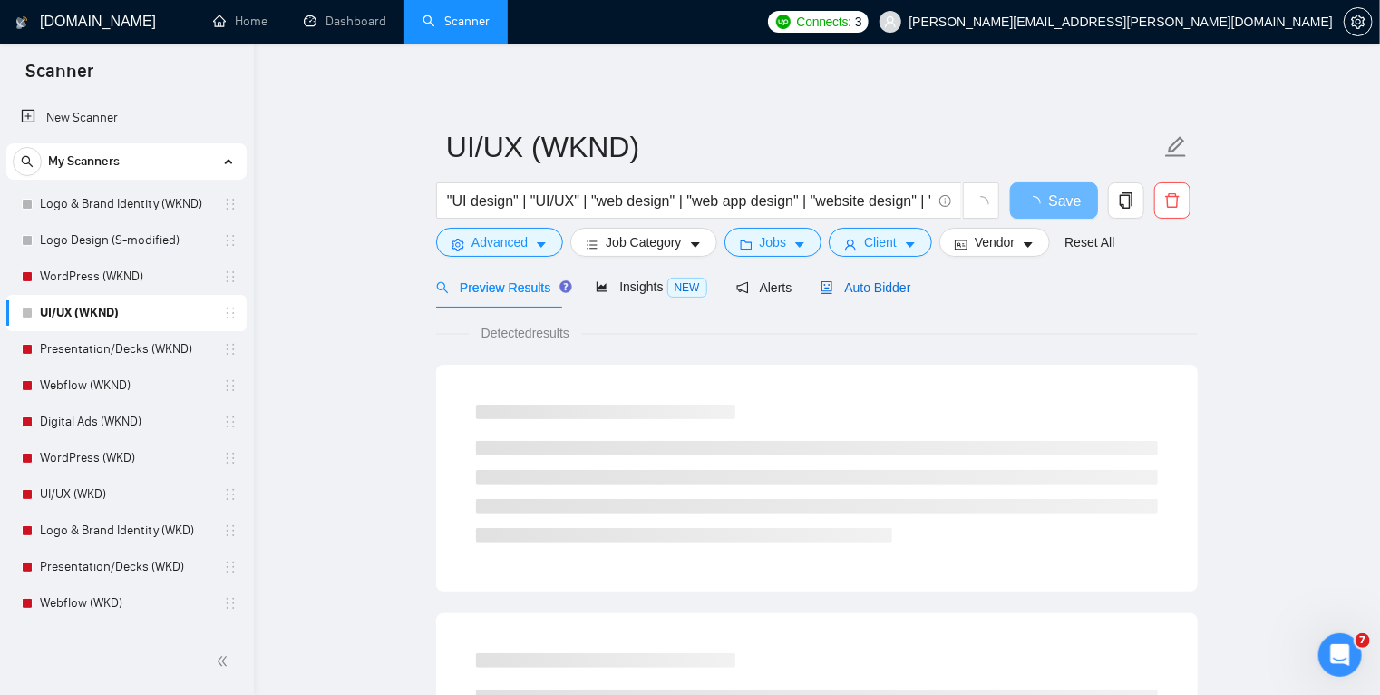
click at [855, 284] on span "Auto Bidder" at bounding box center [866, 287] width 90 height 15
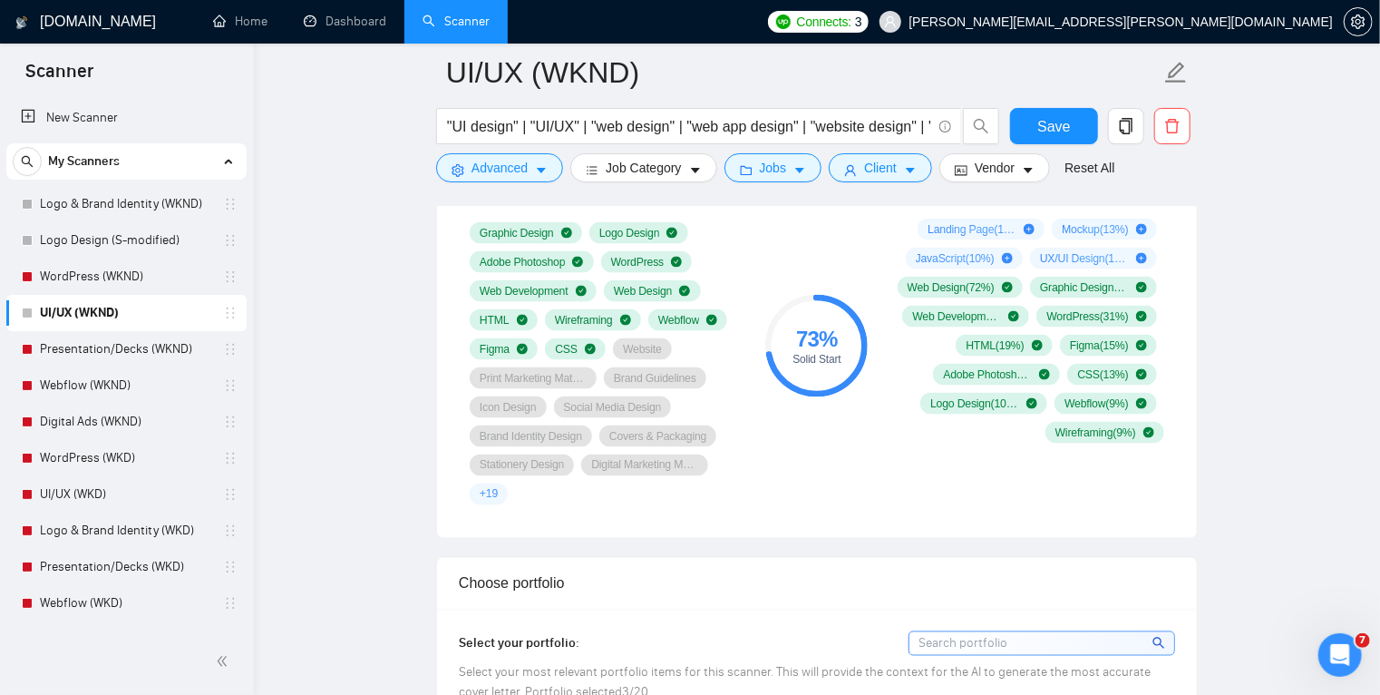
scroll to position [1780, 0]
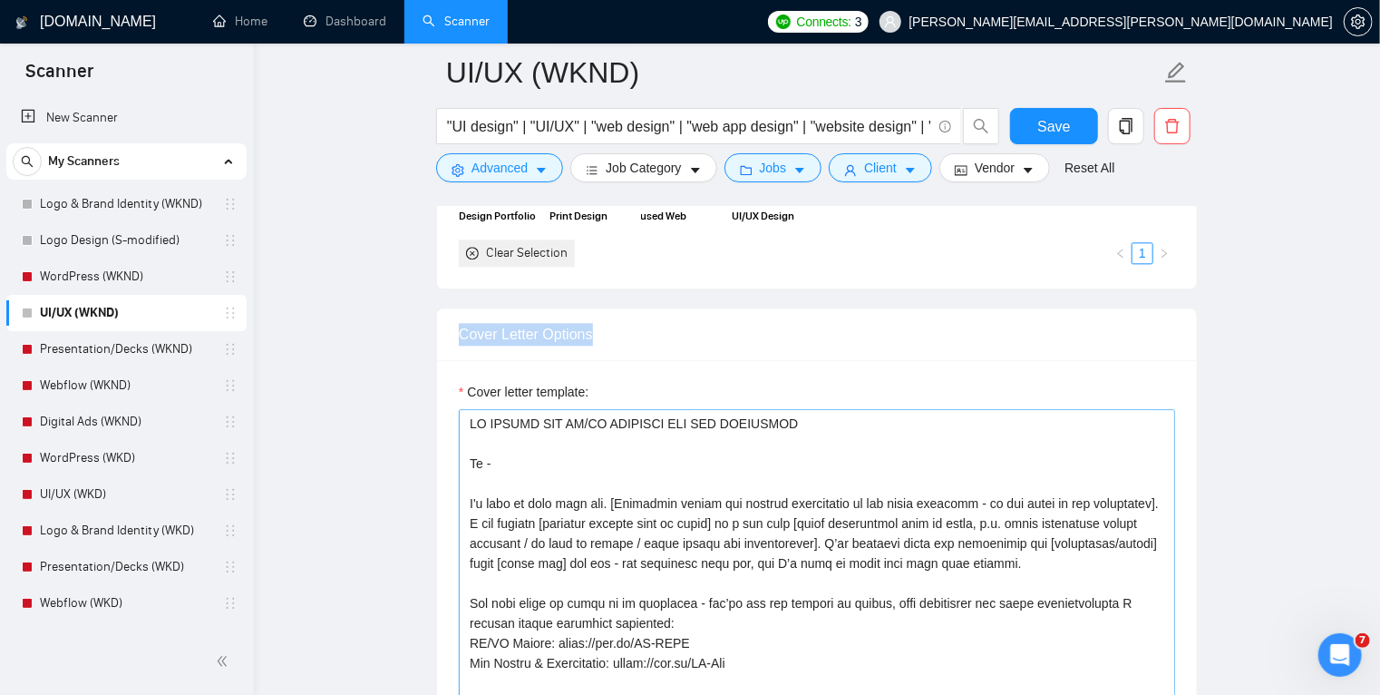
scroll to position [1968, 0]
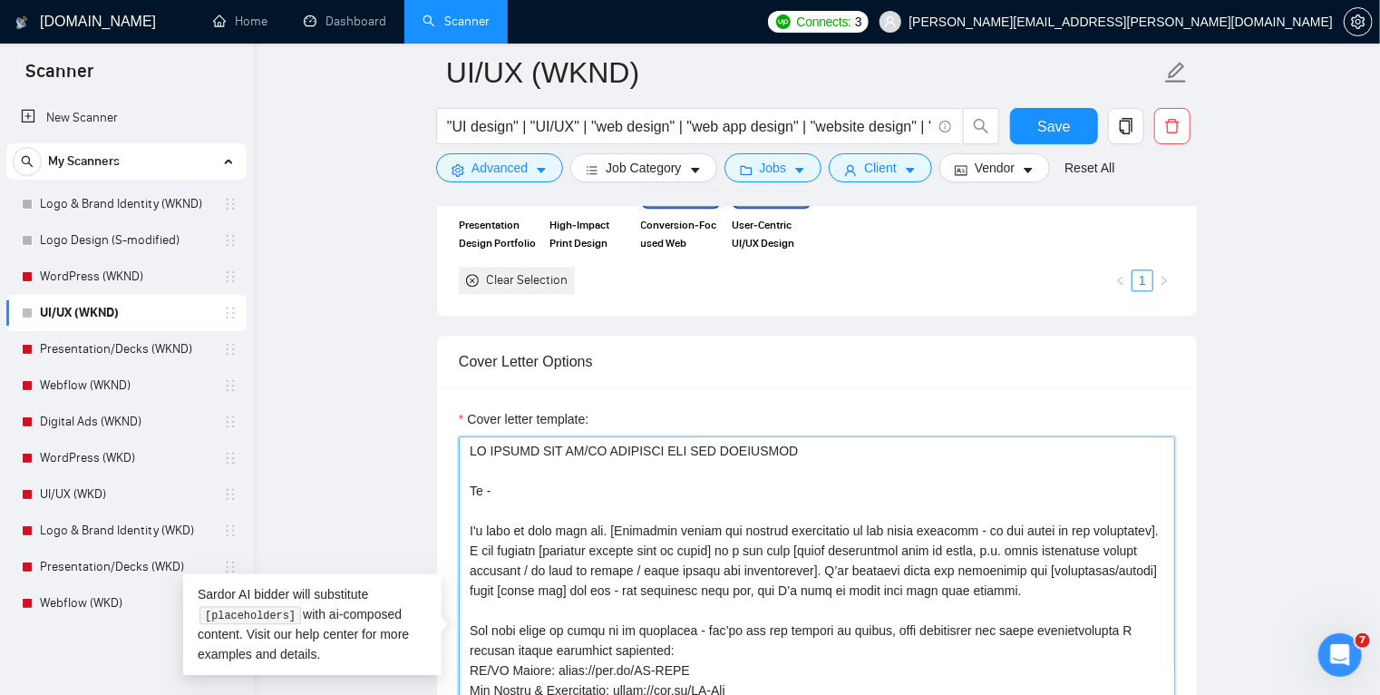
drag, startPoint x: 1016, startPoint y: 593, endPoint x: 443, endPoint y: 534, distance: 576.3
click at [443, 534] on div "Cover letter template:" at bounding box center [817, 637] width 760 height 501
paste textarea "[Concisely mirror the project description in one clear sentence - do not focus …"
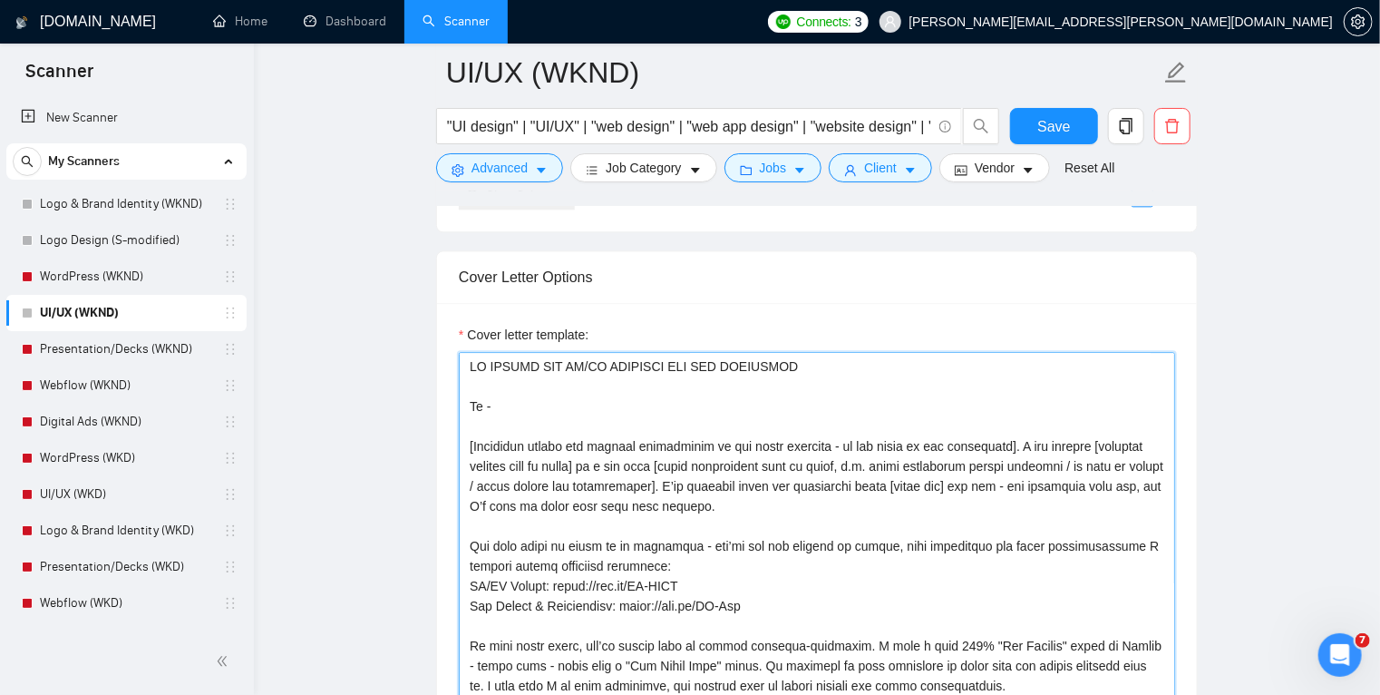
scroll to position [2052, 0]
type textarea "LO IPSUMD SIT AM/CO ADIPISCI ELI SED DOEIUSMOD Te - [Incididun utlabo etd magna…"
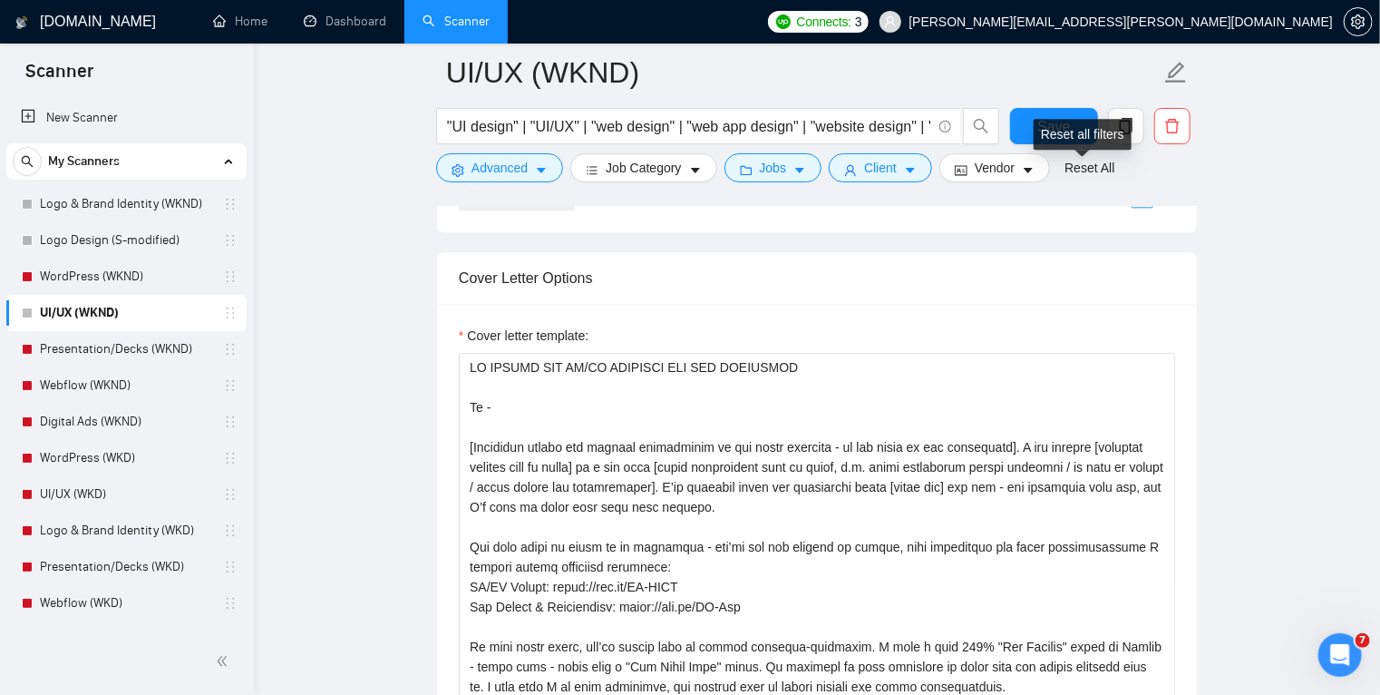
click at [1066, 132] on div "Reset all filters" at bounding box center [1083, 134] width 98 height 31
click at [1011, 122] on button "Save" at bounding box center [1054, 126] width 88 height 36
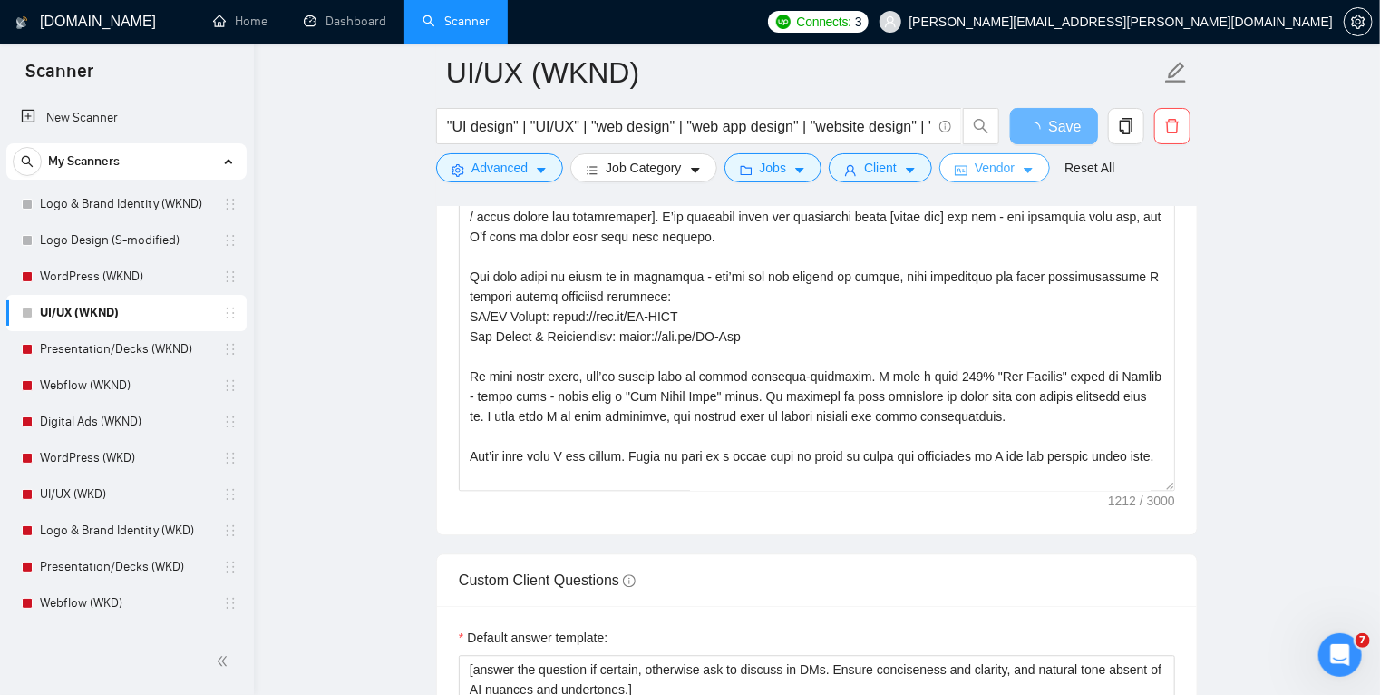
click at [1012, 169] on button "Vendor" at bounding box center [995, 167] width 111 height 29
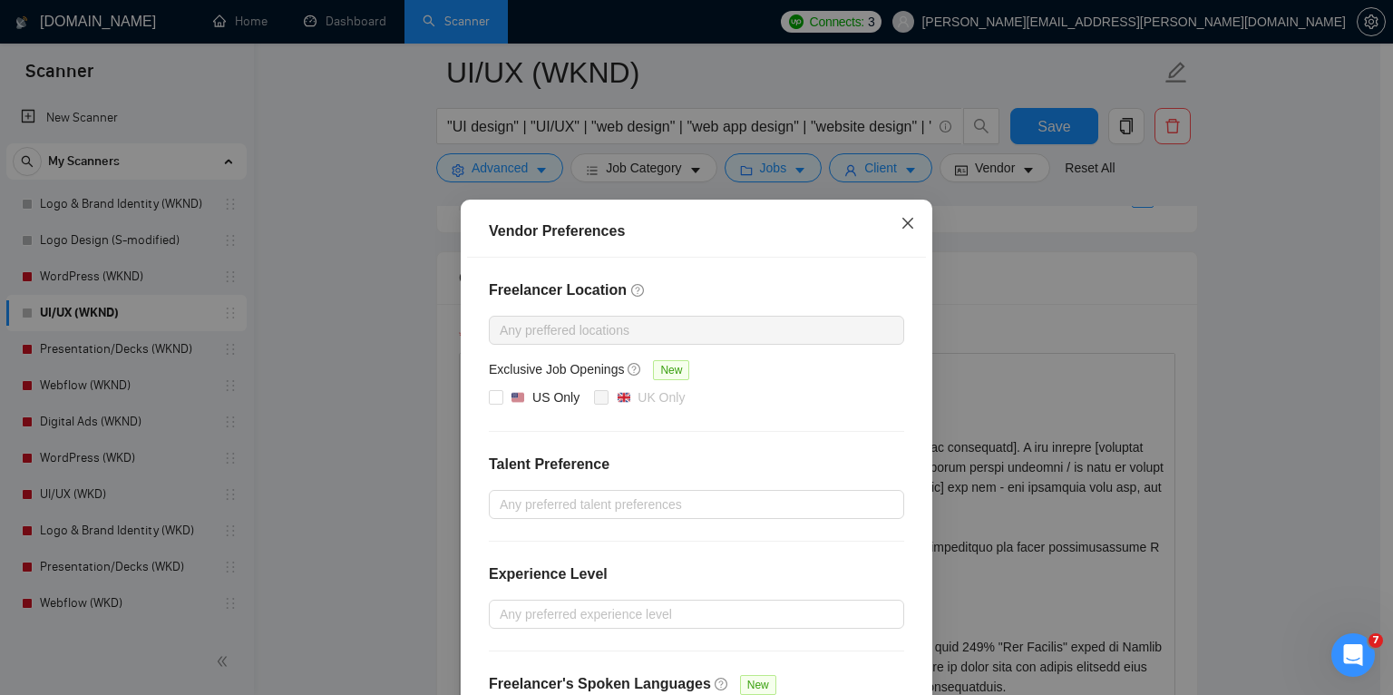
click at [904, 225] on icon "close" at bounding box center [908, 223] width 15 height 15
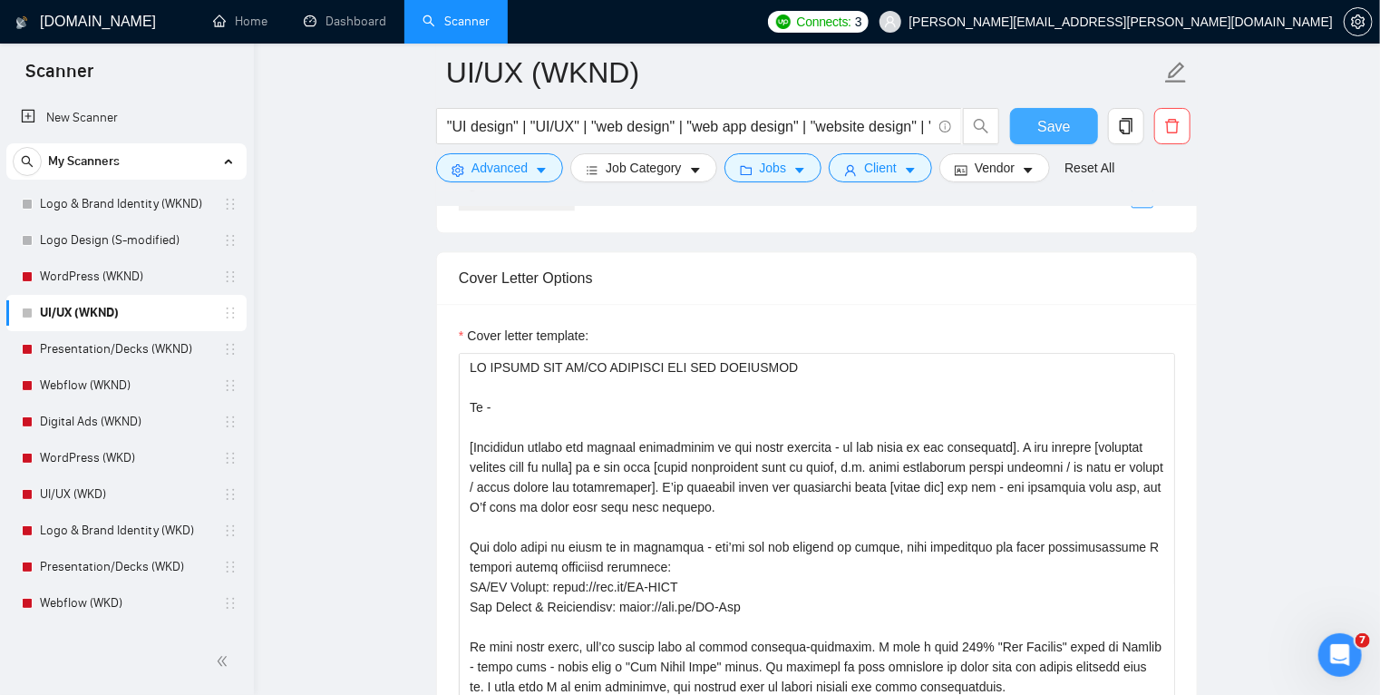
click at [1053, 141] on button "Save" at bounding box center [1054, 126] width 88 height 36
click at [174, 276] on link "WordPress (WKND)" at bounding box center [126, 277] width 172 height 36
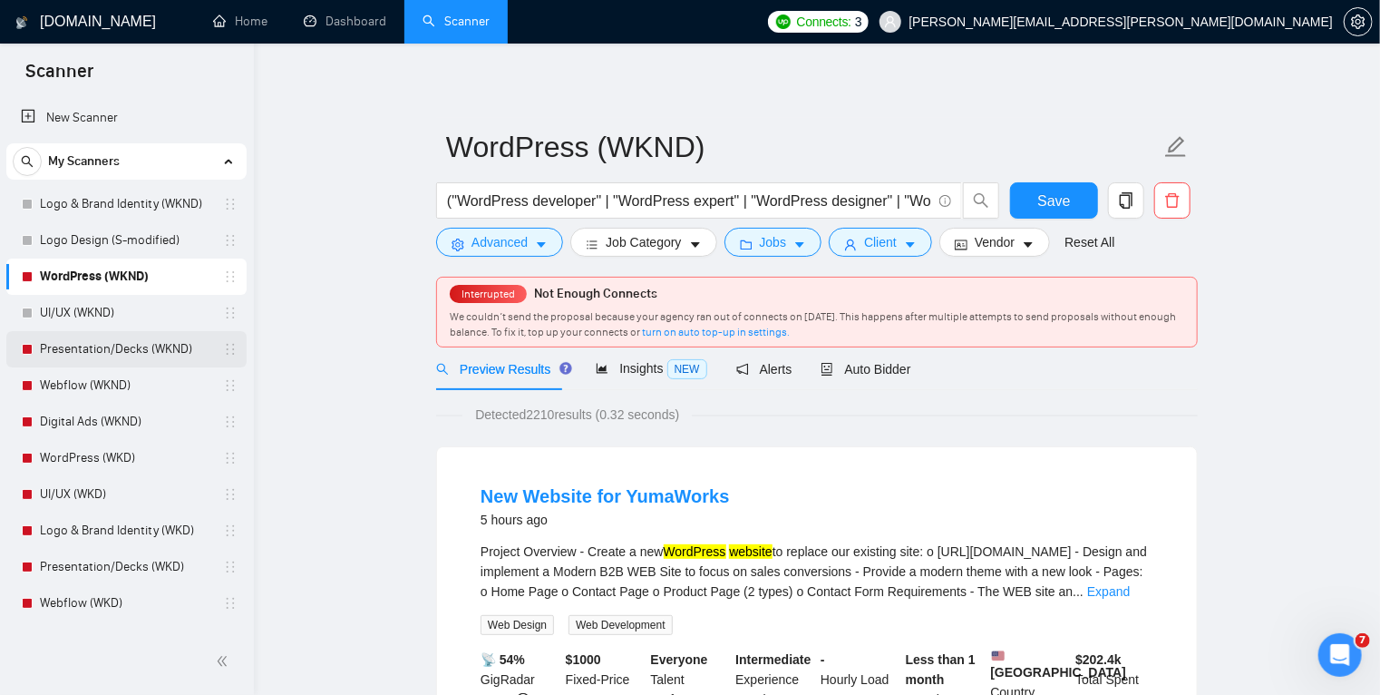
click at [117, 359] on link "Presentation/Decks (WKND)" at bounding box center [126, 349] width 172 height 36
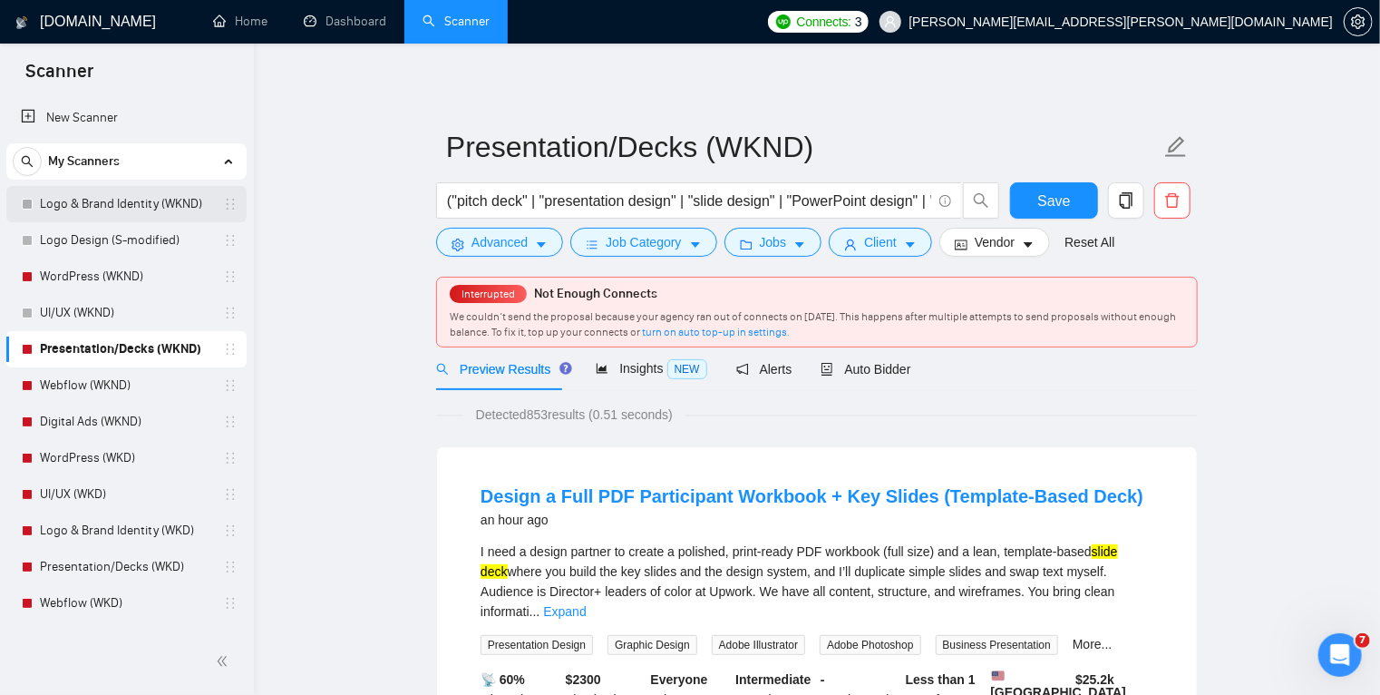
click at [131, 202] on link "Logo & Brand Identity (WKND)" at bounding box center [126, 204] width 172 height 36
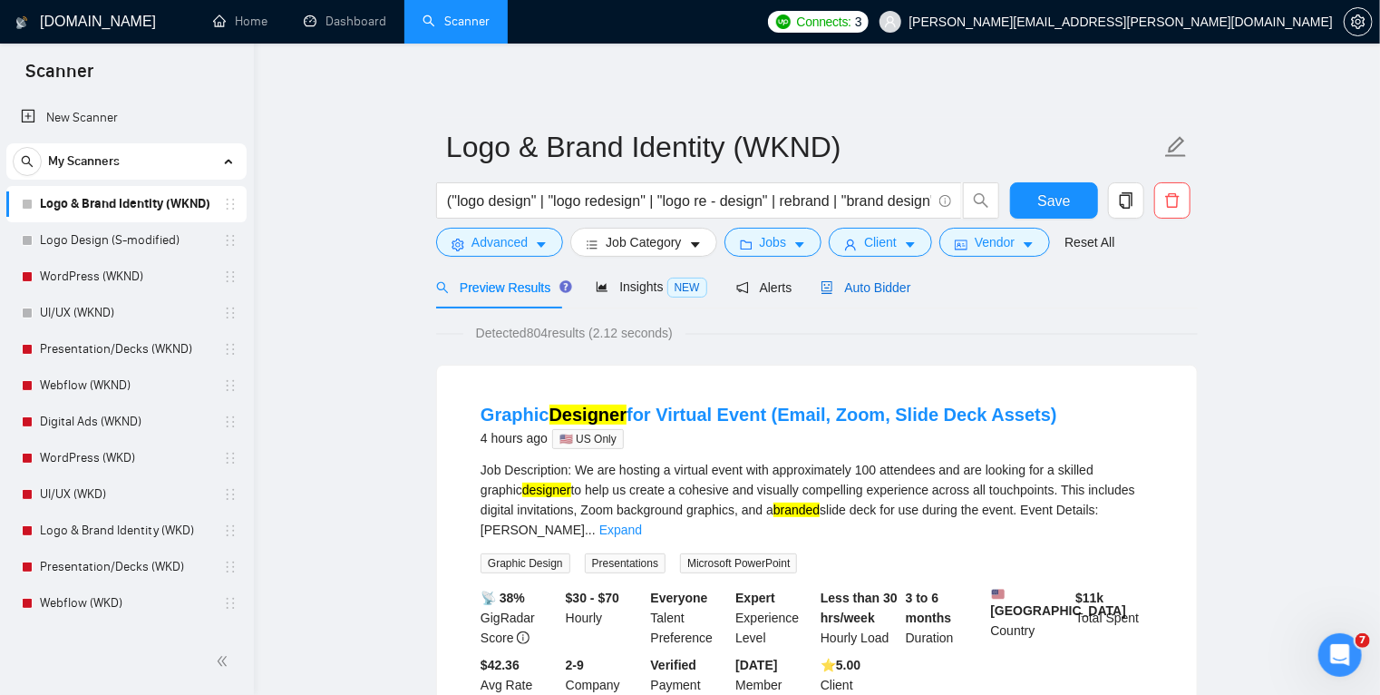
click at [855, 290] on span "Auto Bidder" at bounding box center [866, 287] width 90 height 15
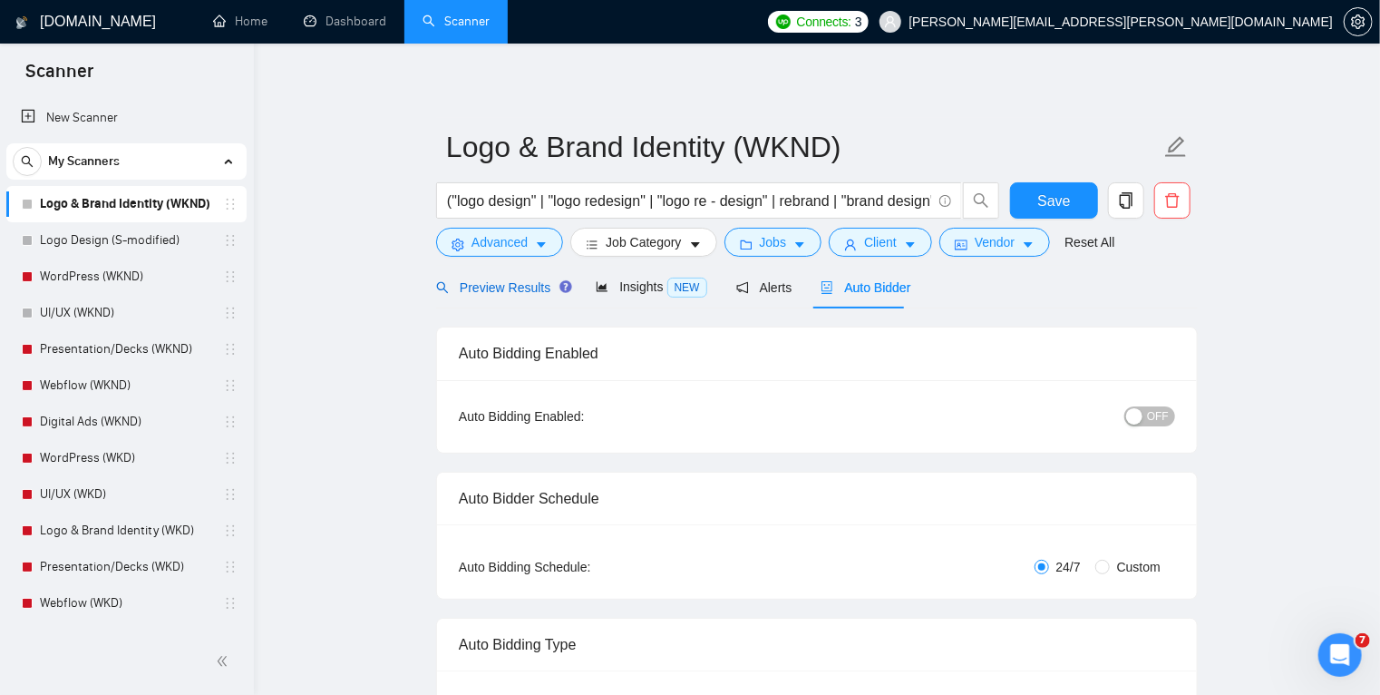
click at [522, 280] on span "Preview Results" at bounding box center [501, 287] width 131 height 15
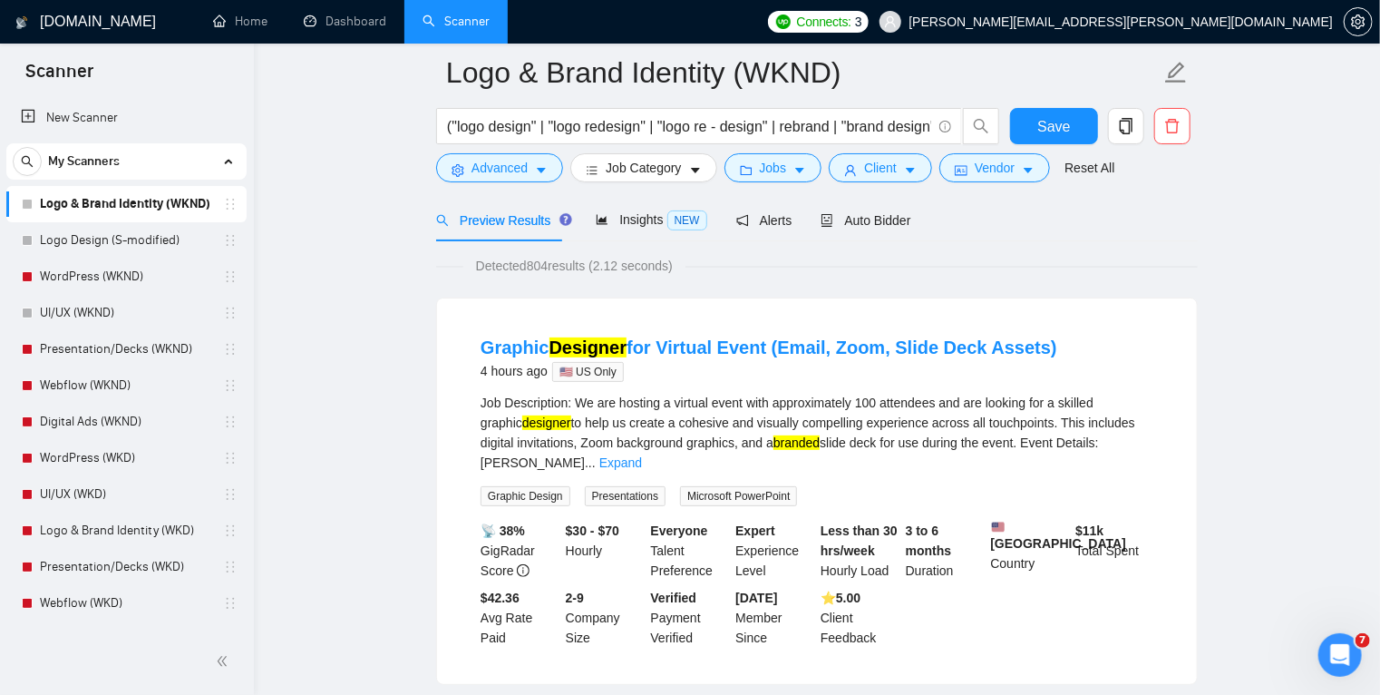
scroll to position [85, 0]
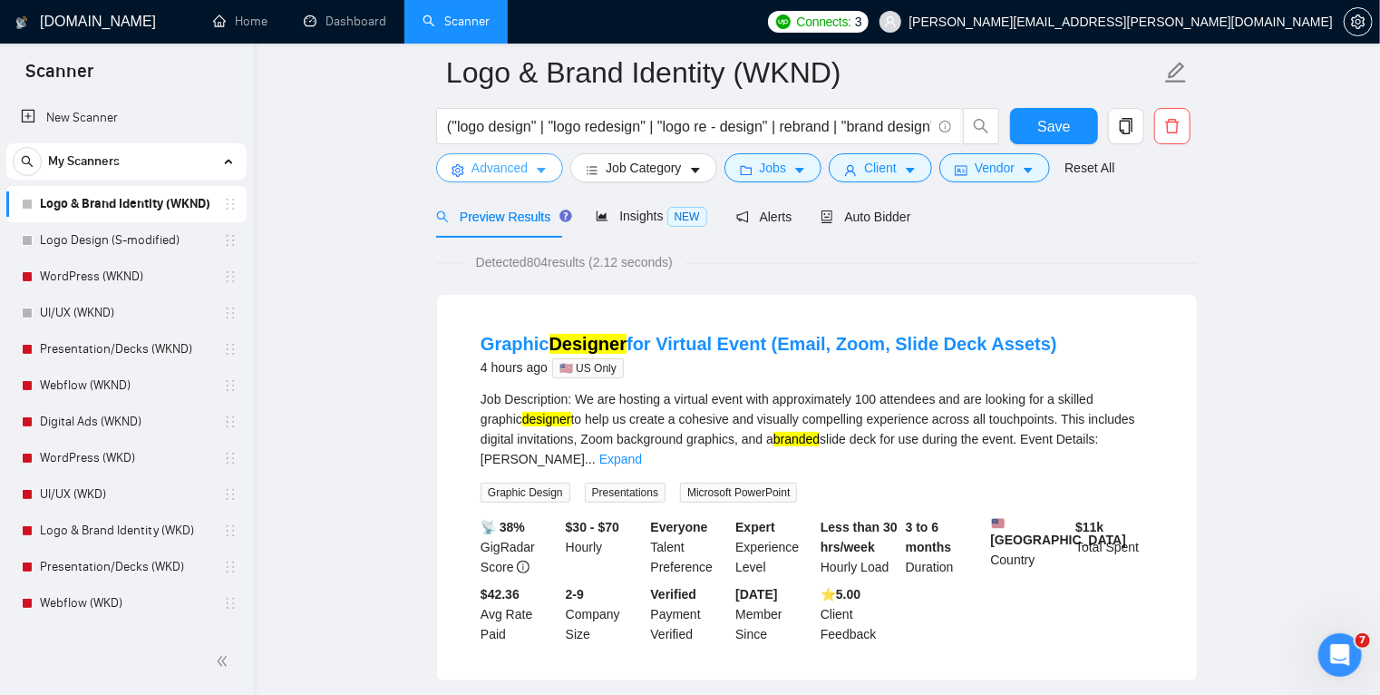
click at [543, 167] on icon "caret-down" at bounding box center [541, 170] width 13 height 13
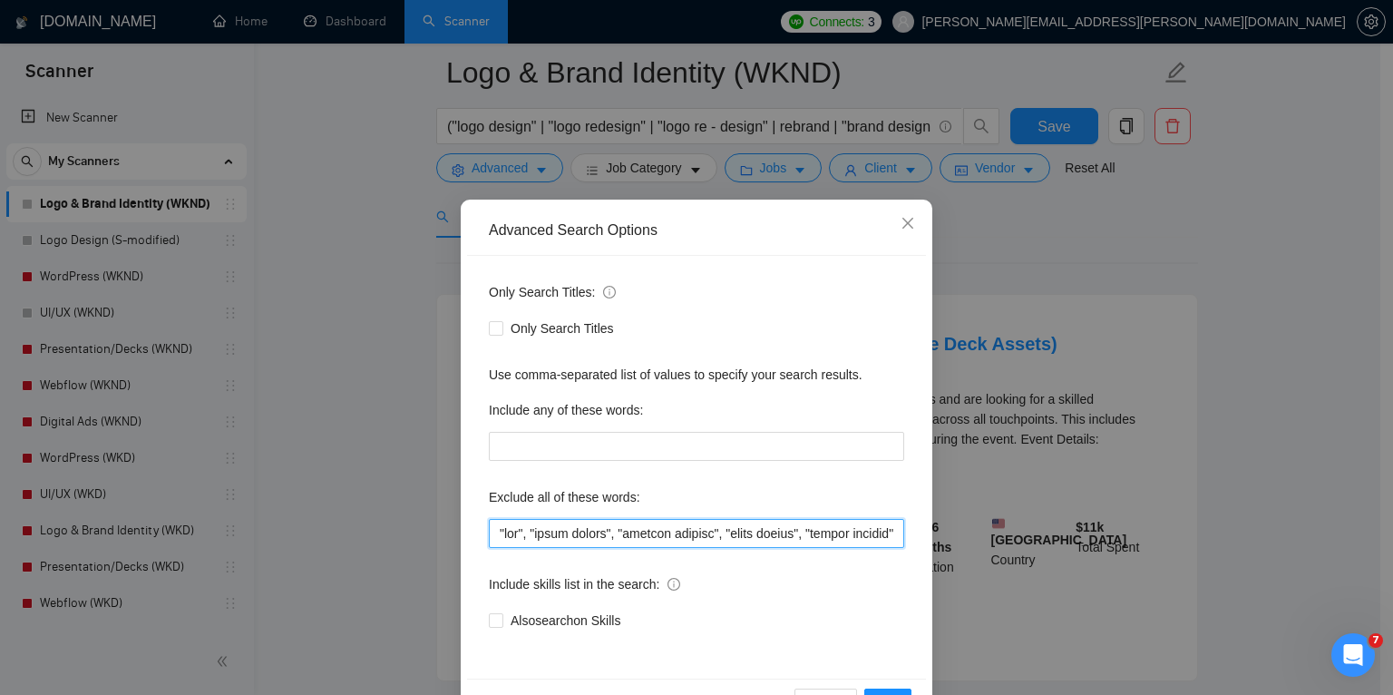
click at [496, 532] on input "text" at bounding box center [696, 533] width 415 height 29
click at [167, 243] on div "Advanced Search Options Only Search Titles: Only Search Titles Use comma-separa…" at bounding box center [696, 347] width 1393 height 695
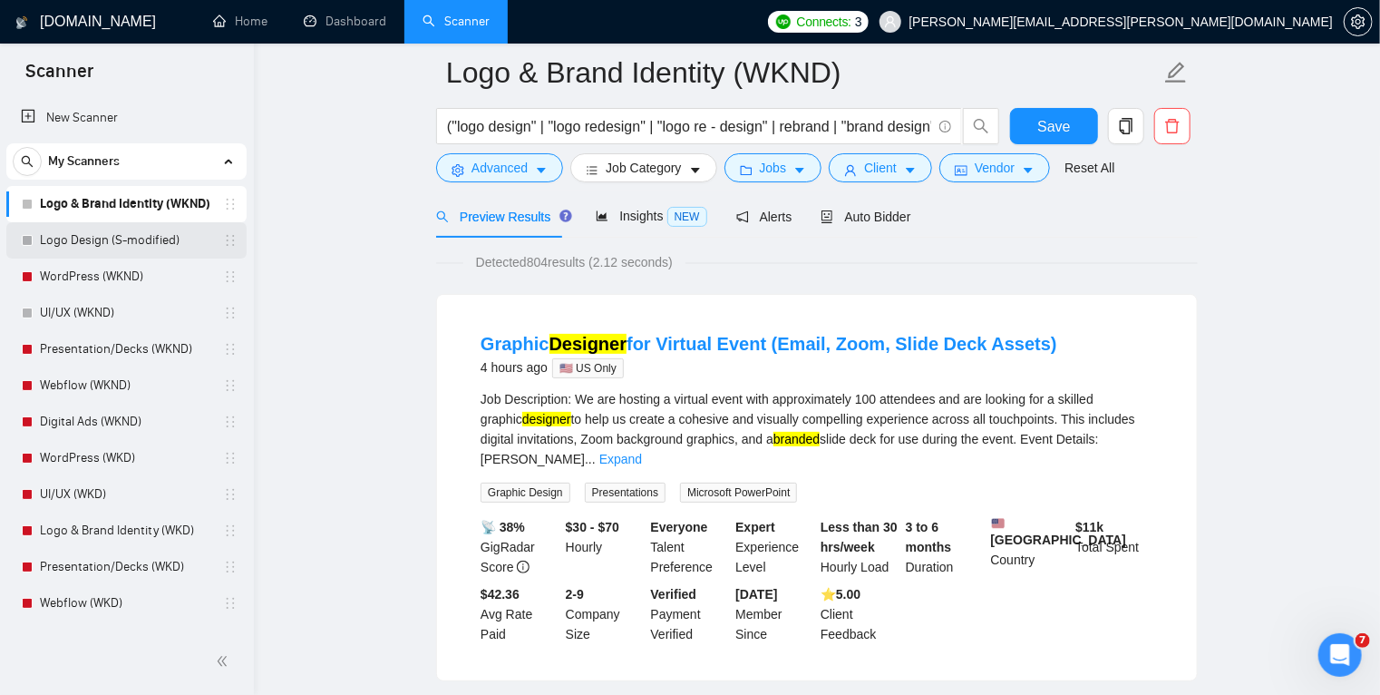
click at [128, 240] on link "Logo Design (S-modified)" at bounding box center [126, 240] width 172 height 36
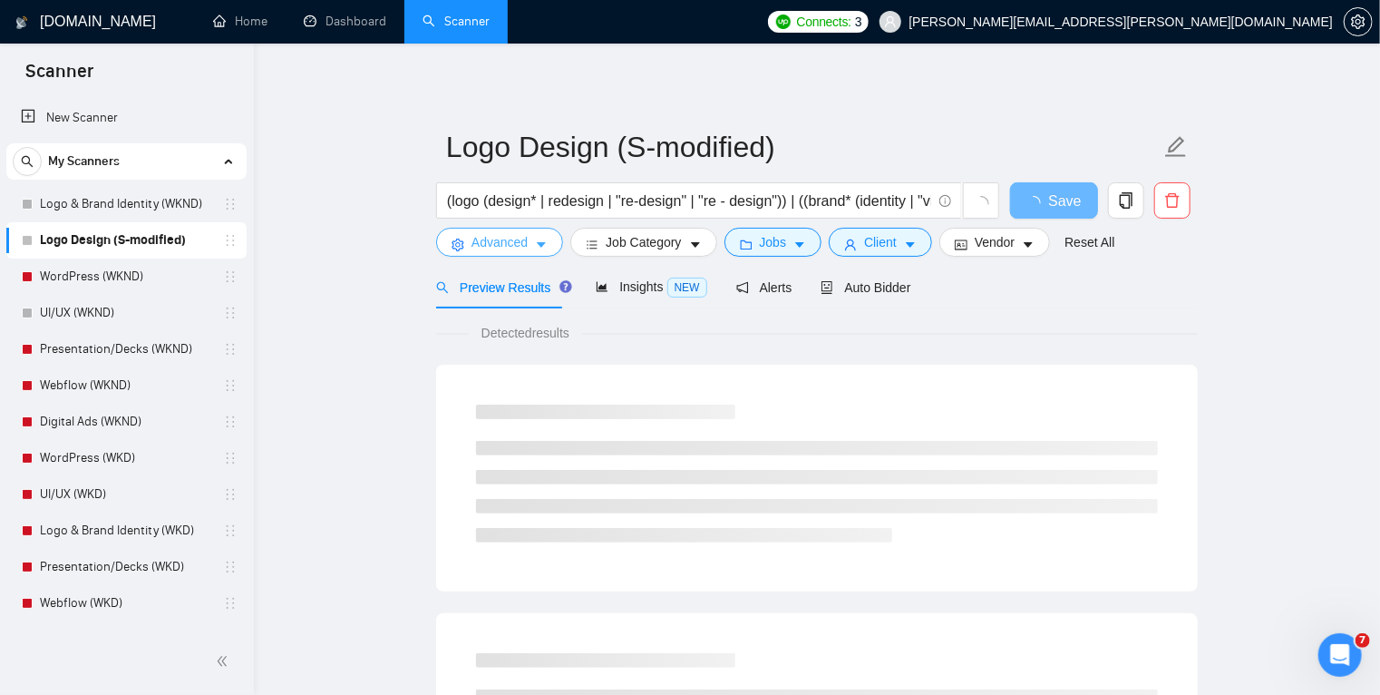
click at [542, 243] on icon "caret-down" at bounding box center [541, 245] width 9 height 5
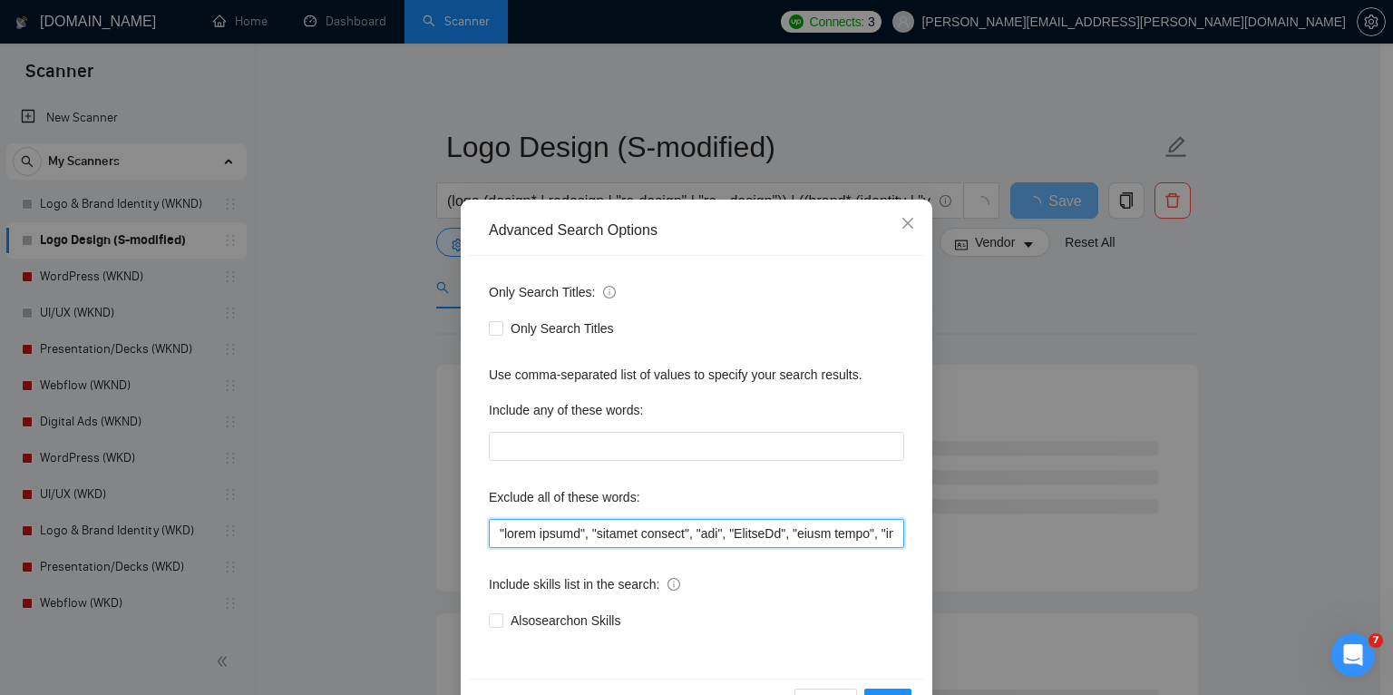
drag, startPoint x: 576, startPoint y: 531, endPoint x: 440, endPoint y: 530, distance: 136.1
click at [440, 530] on div "Advanced Search Options Only Search Titles: Only Search Titles Use comma-separa…" at bounding box center [696, 347] width 1393 height 695
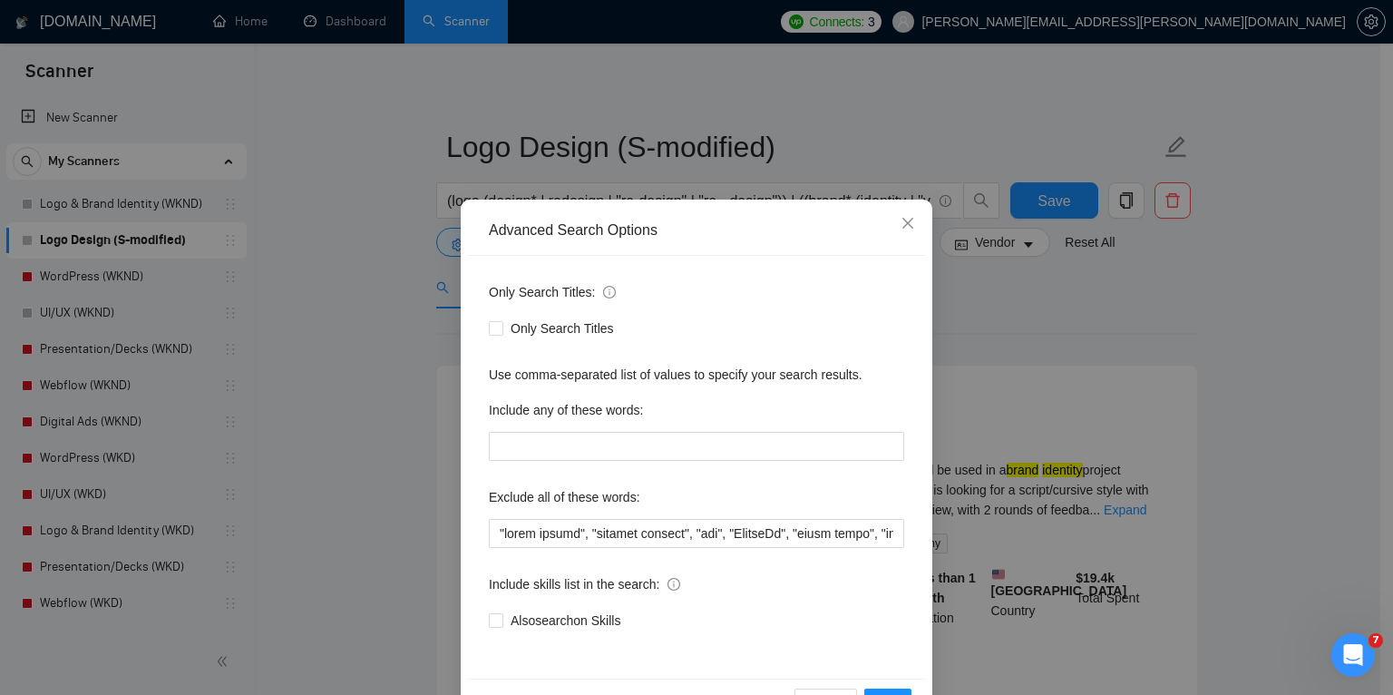
click at [122, 281] on div "Advanced Search Options Only Search Titles: Only Search Titles Use comma-separa…" at bounding box center [696, 347] width 1393 height 695
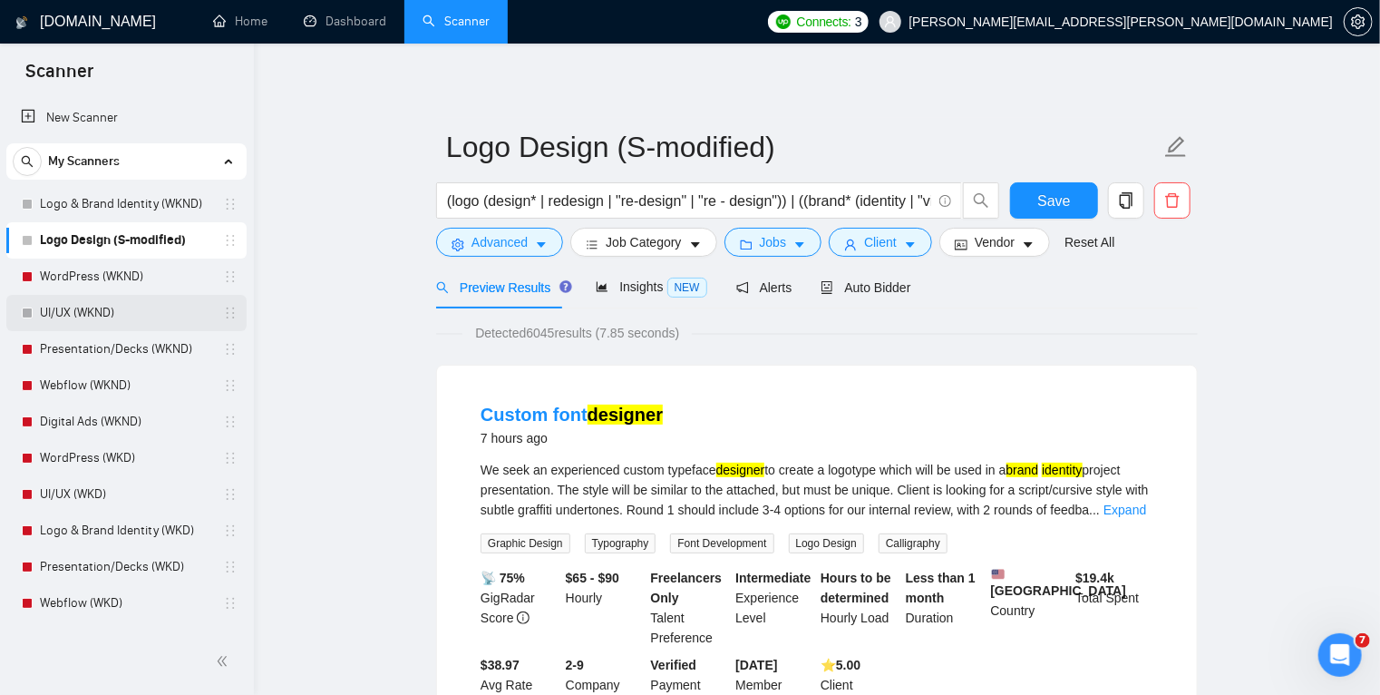
click at [116, 305] on link "UI/UX (WKND)" at bounding box center [126, 313] width 172 height 36
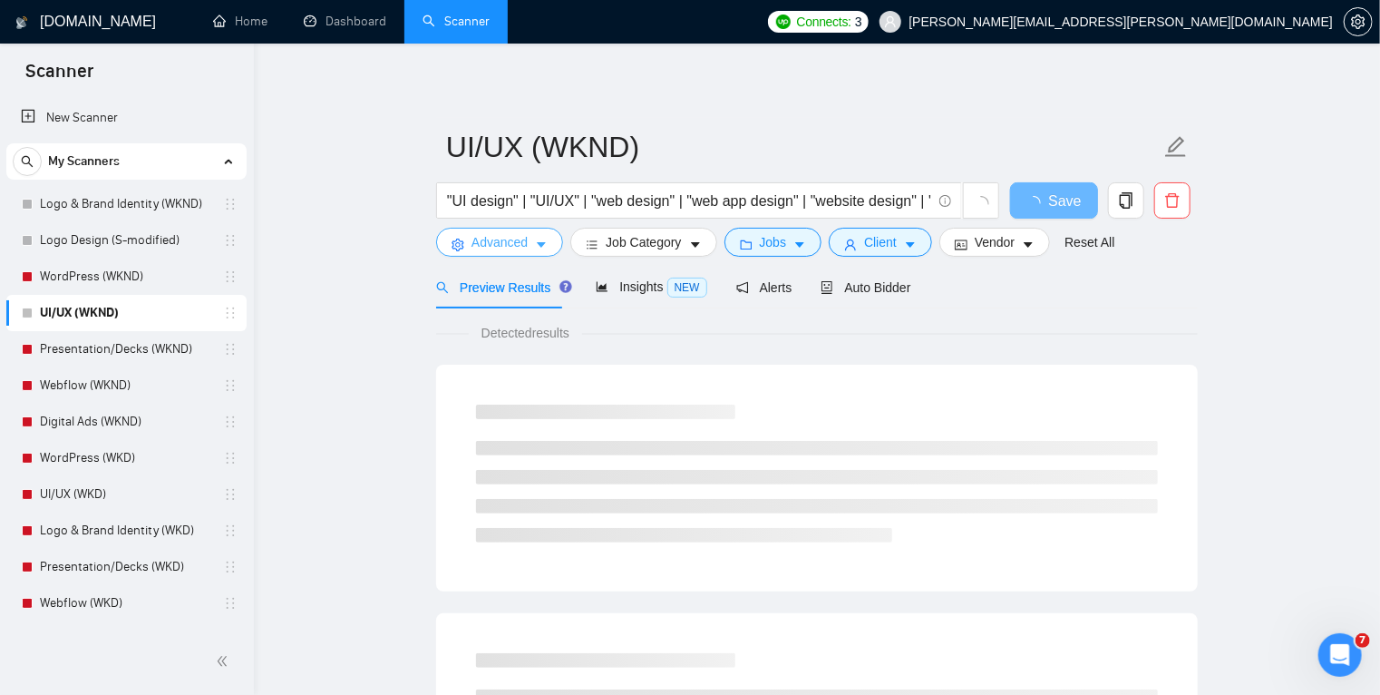
click at [547, 242] on button "Advanced" at bounding box center [499, 242] width 127 height 29
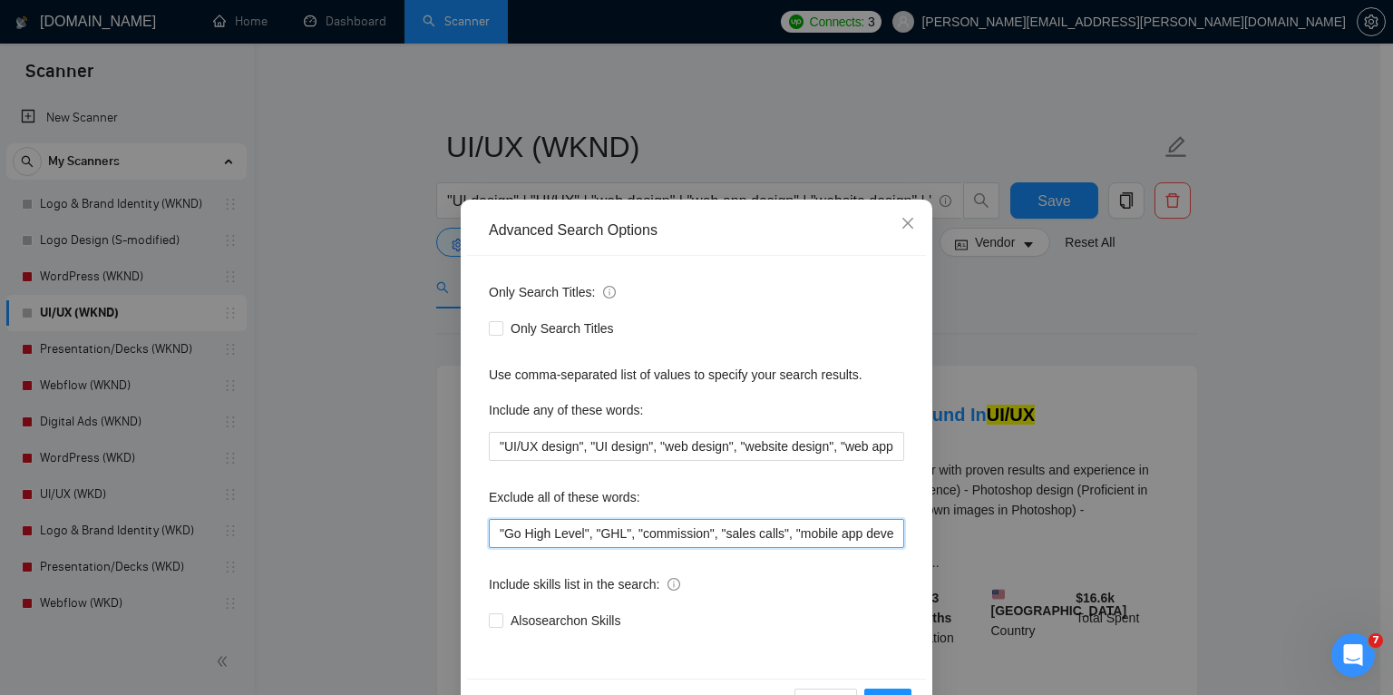
drag, startPoint x: 781, startPoint y: 533, endPoint x: 411, endPoint y: 528, distance: 370.1
click at [411, 528] on div "Advanced Search Options Only Search Titles: Only Search Titles Use comma-separa…" at bounding box center [696, 347] width 1393 height 695
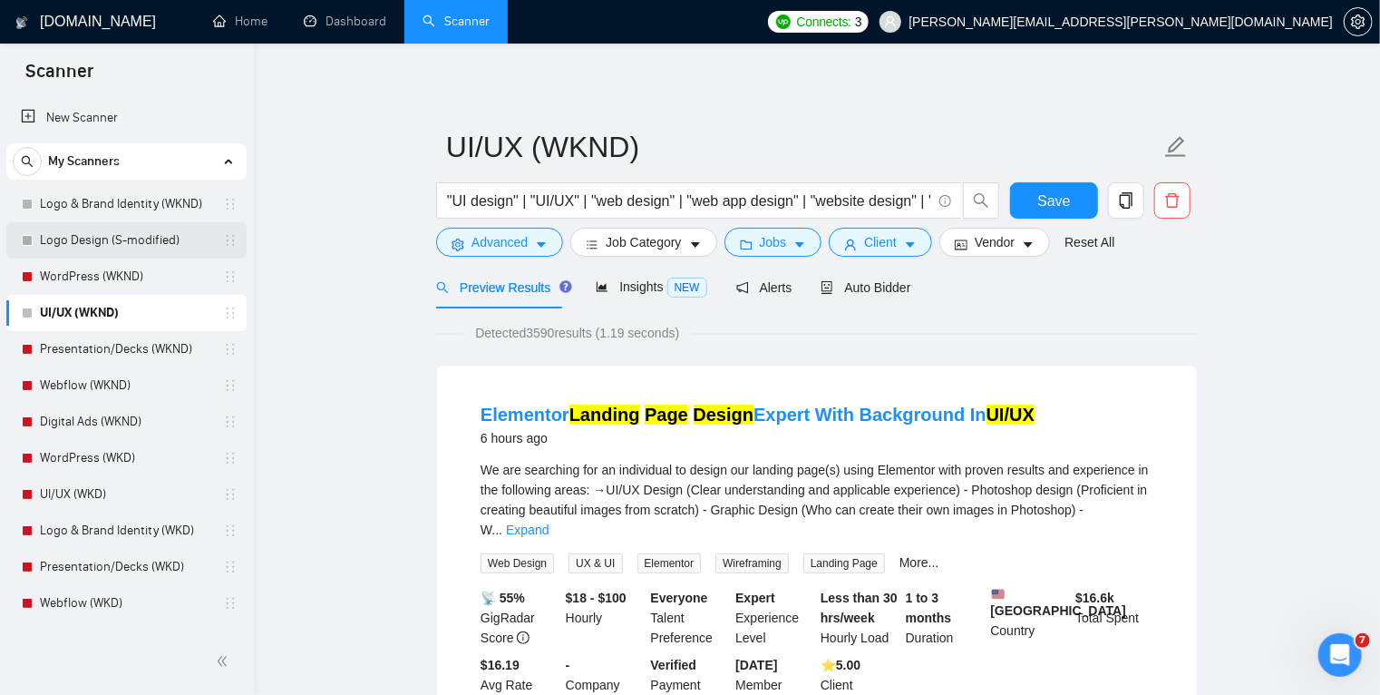
click at [127, 232] on link "Logo Design (S-modified)" at bounding box center [126, 240] width 172 height 36
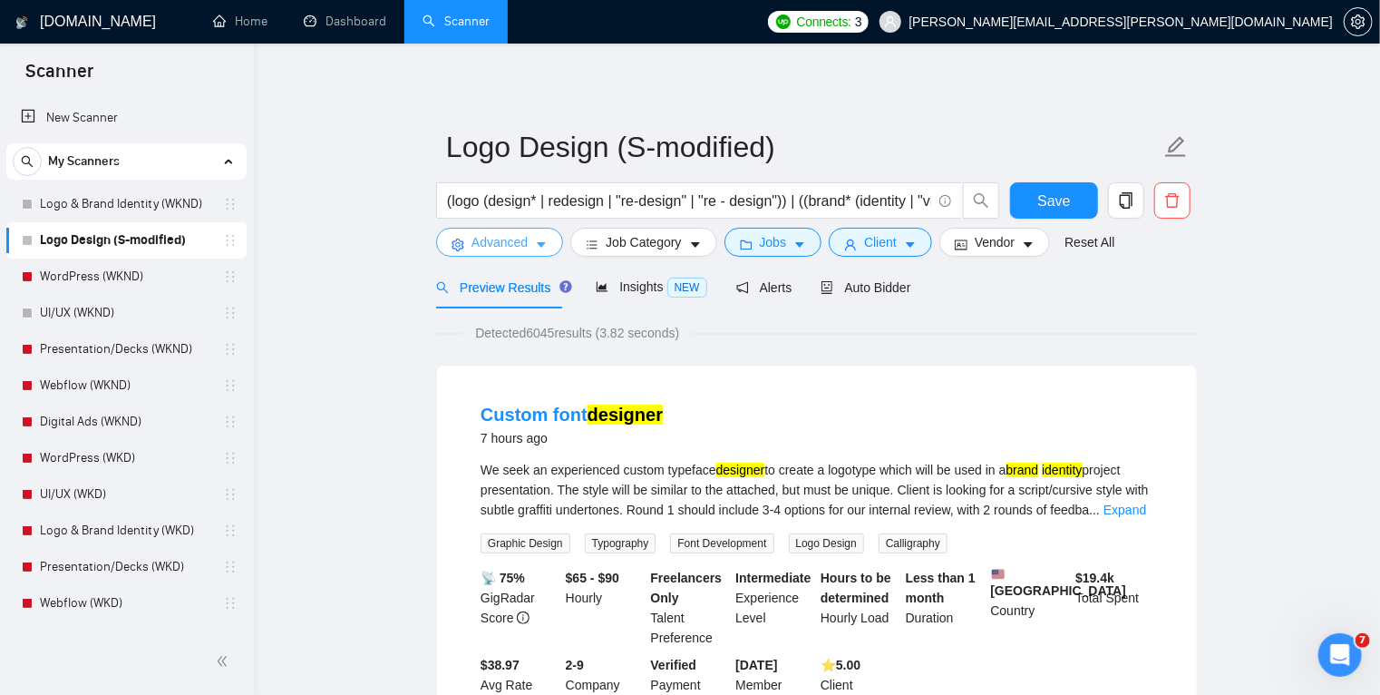
click at [539, 243] on icon "caret-down" at bounding box center [541, 245] width 9 height 5
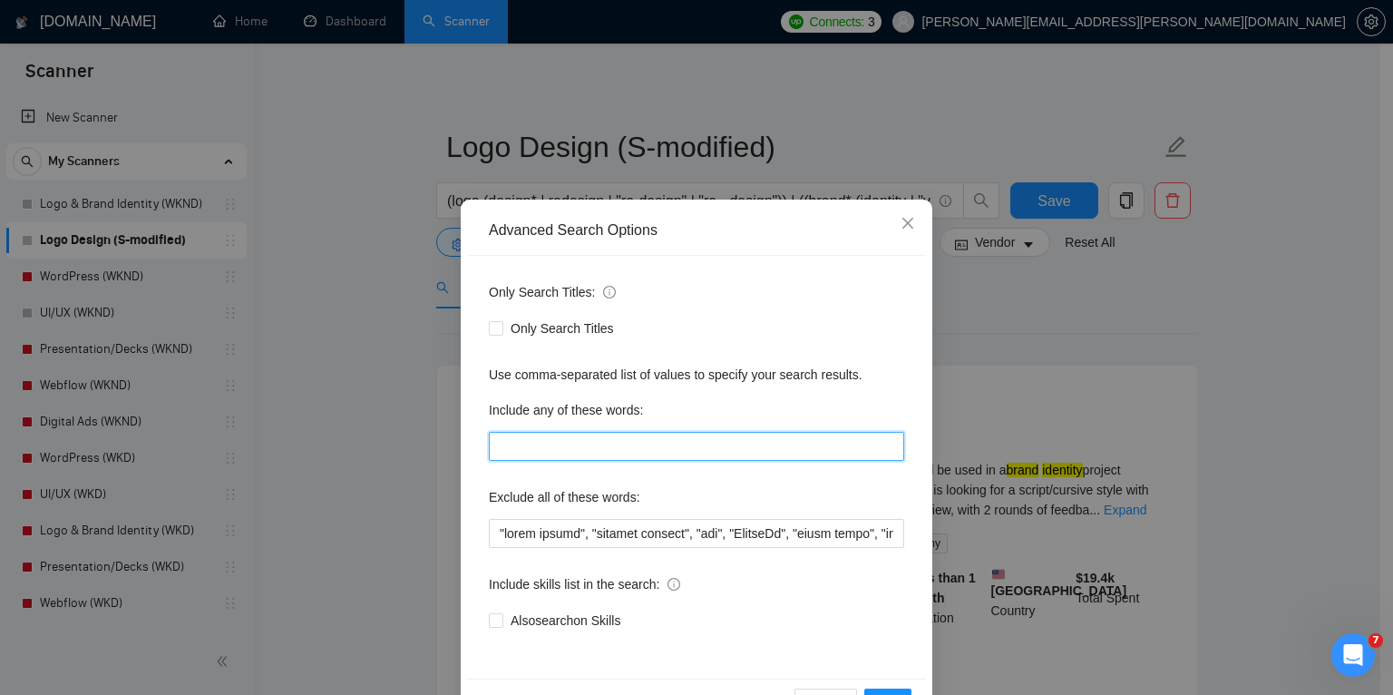
click at [533, 443] on input "text" at bounding box center [696, 446] width 415 height 29
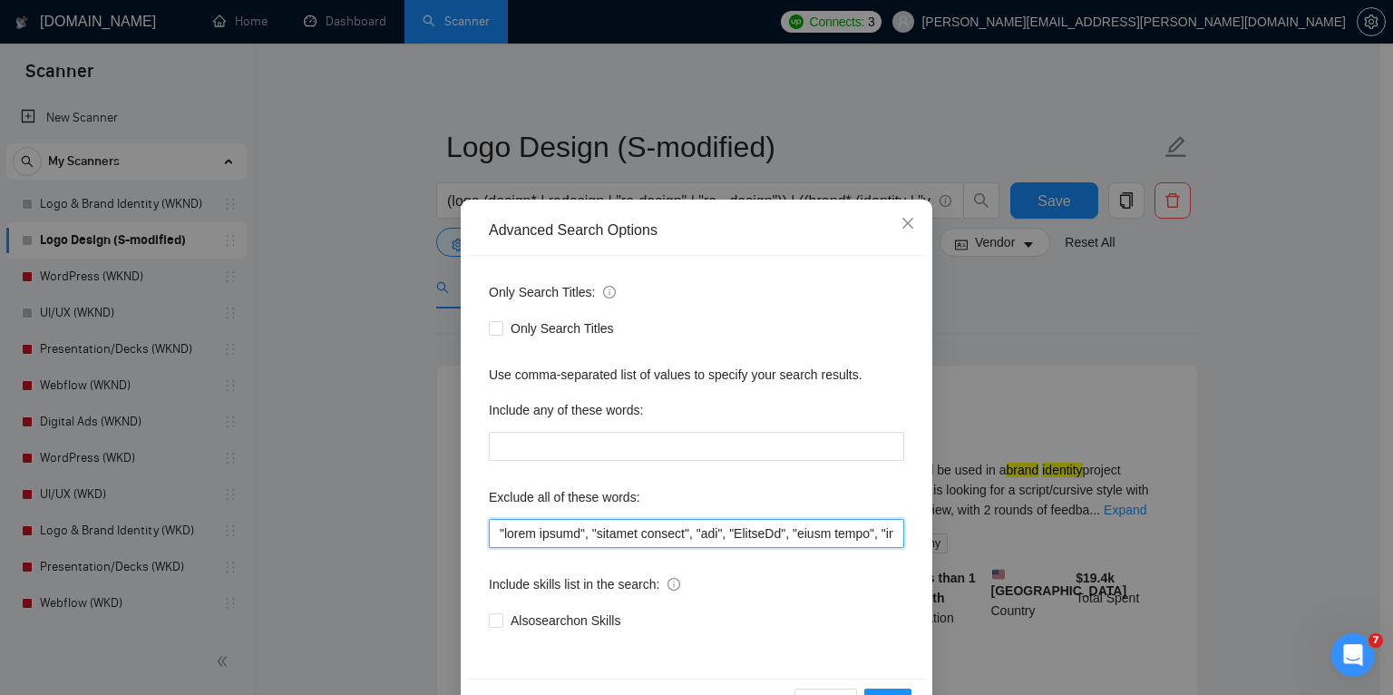
click at [494, 534] on input "text" at bounding box center [696, 533] width 415 height 29
paste input ""Go High Level", "GHL", "commission", "sales calls","
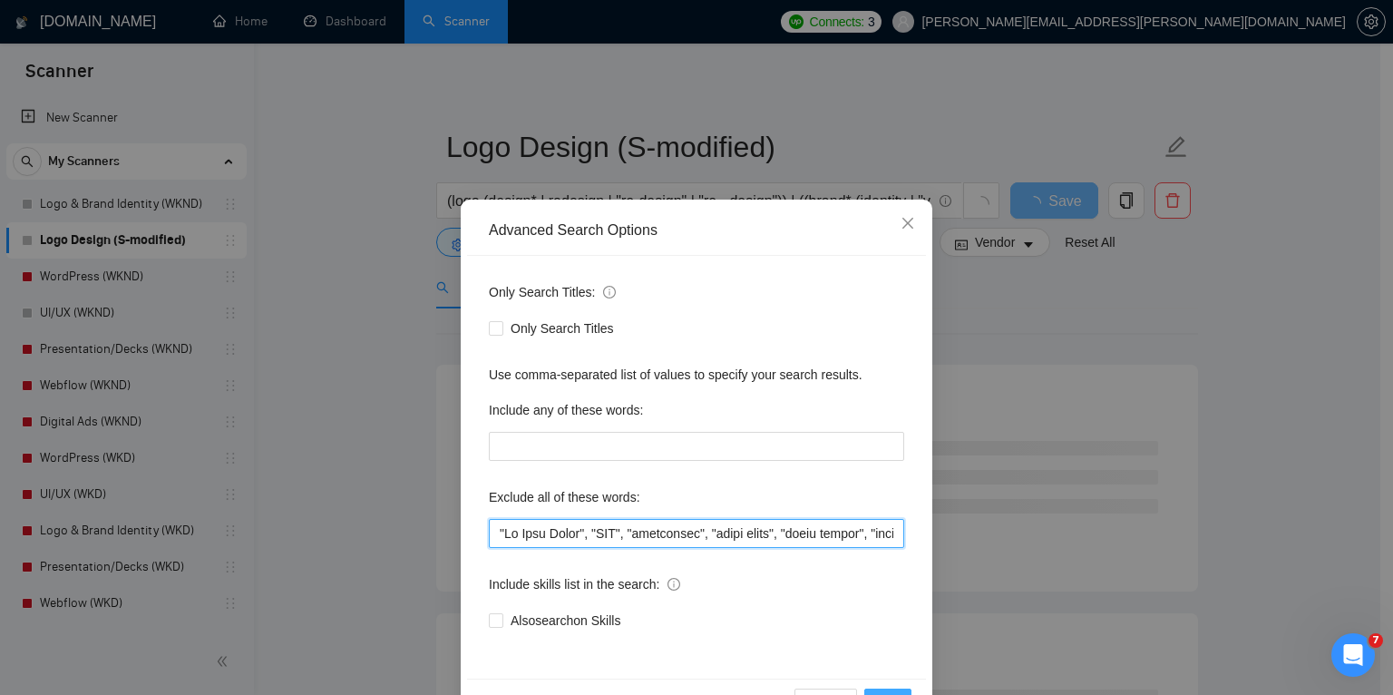
type input ""Go High Level", "GHL", "commission", "sales calls", "video editor", "content c…"
click at [883, 688] on button "OK" at bounding box center [887, 702] width 47 height 29
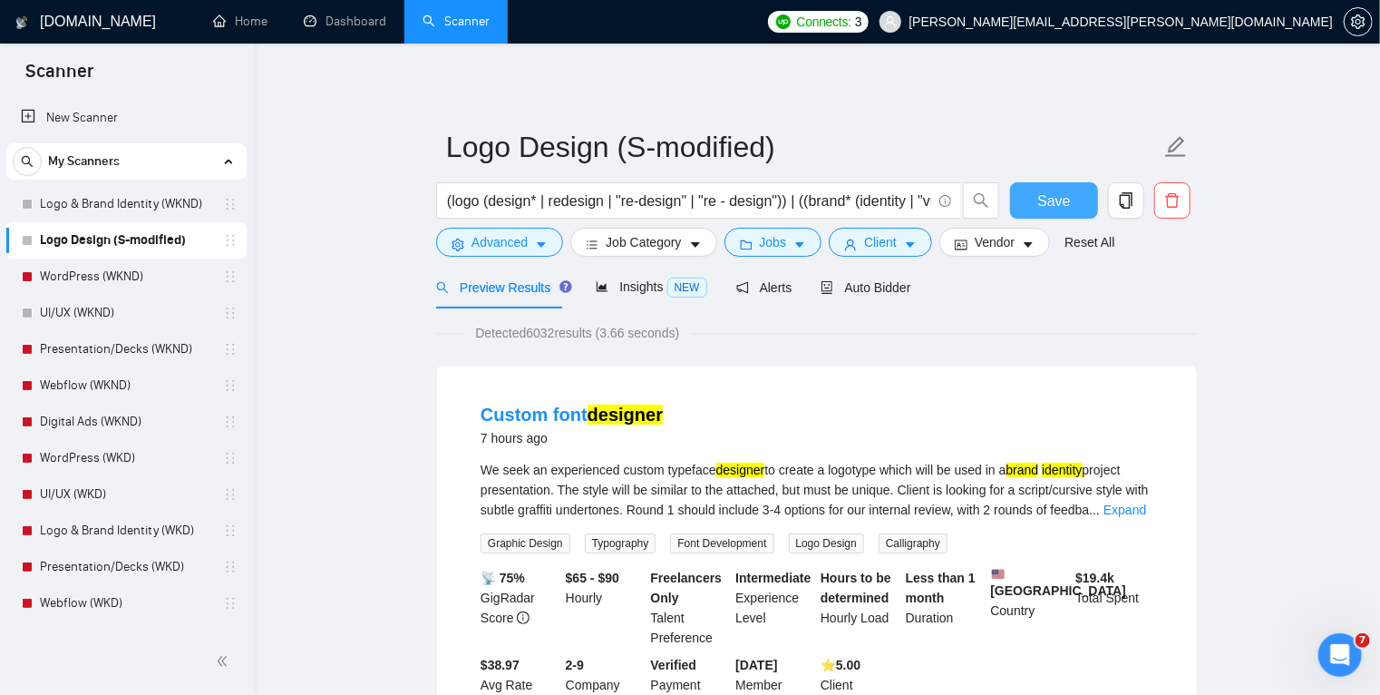
click at [1051, 200] on span "Save" at bounding box center [1054, 201] width 33 height 23
click at [130, 203] on link "Logo & Brand Identity (WKND)" at bounding box center [126, 204] width 172 height 36
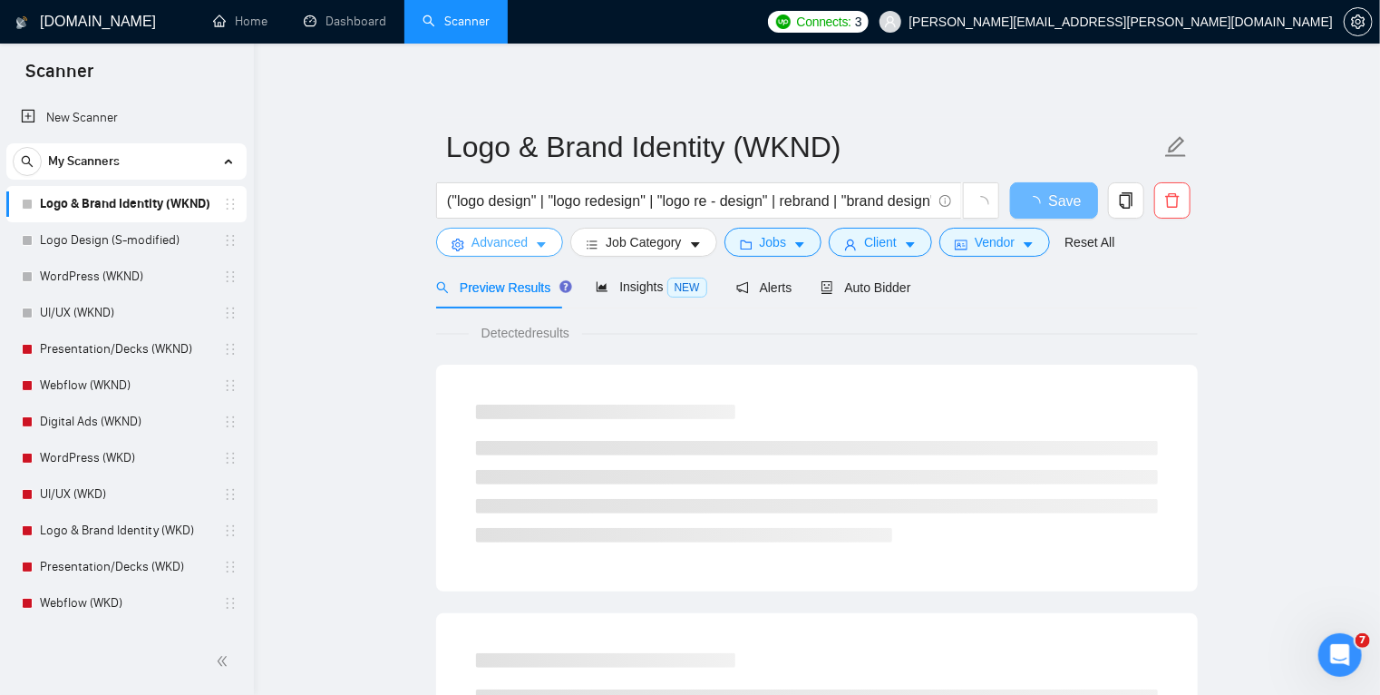
click at [544, 244] on icon "caret-down" at bounding box center [541, 245] width 9 height 5
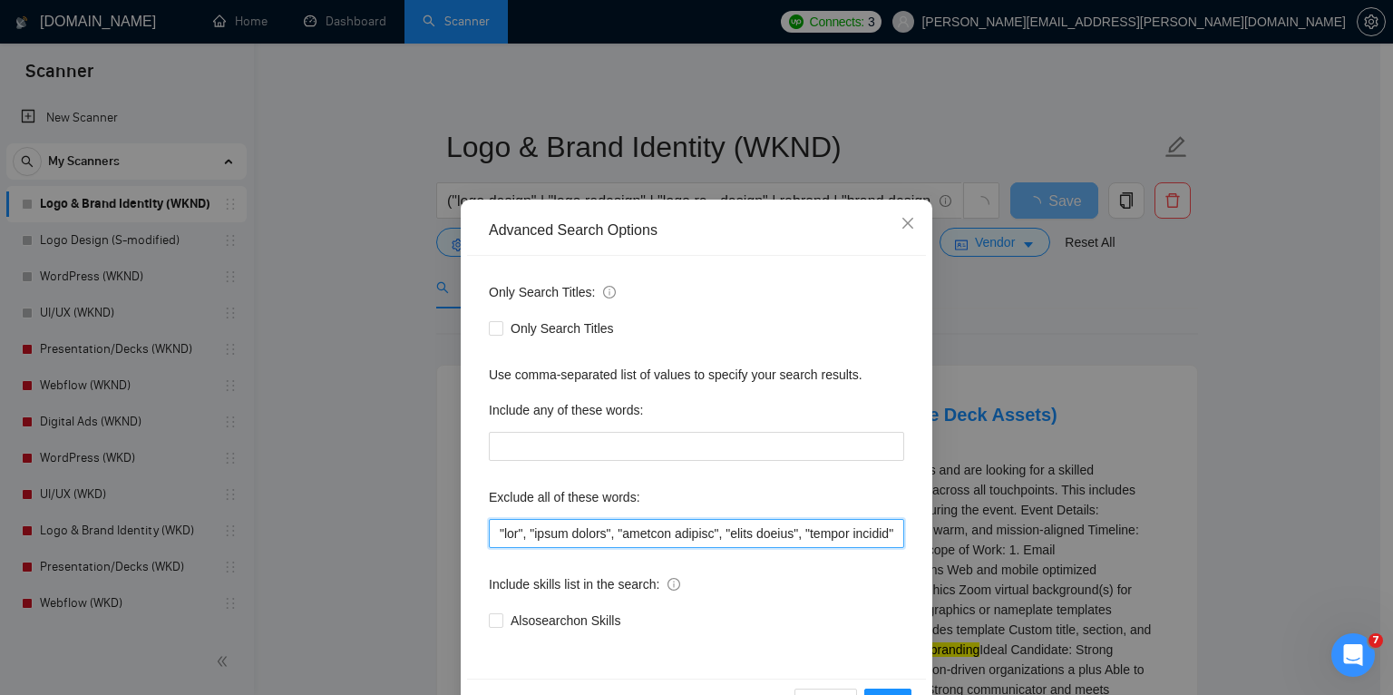
click at [497, 532] on input "text" at bounding box center [696, 533] width 415 height 29
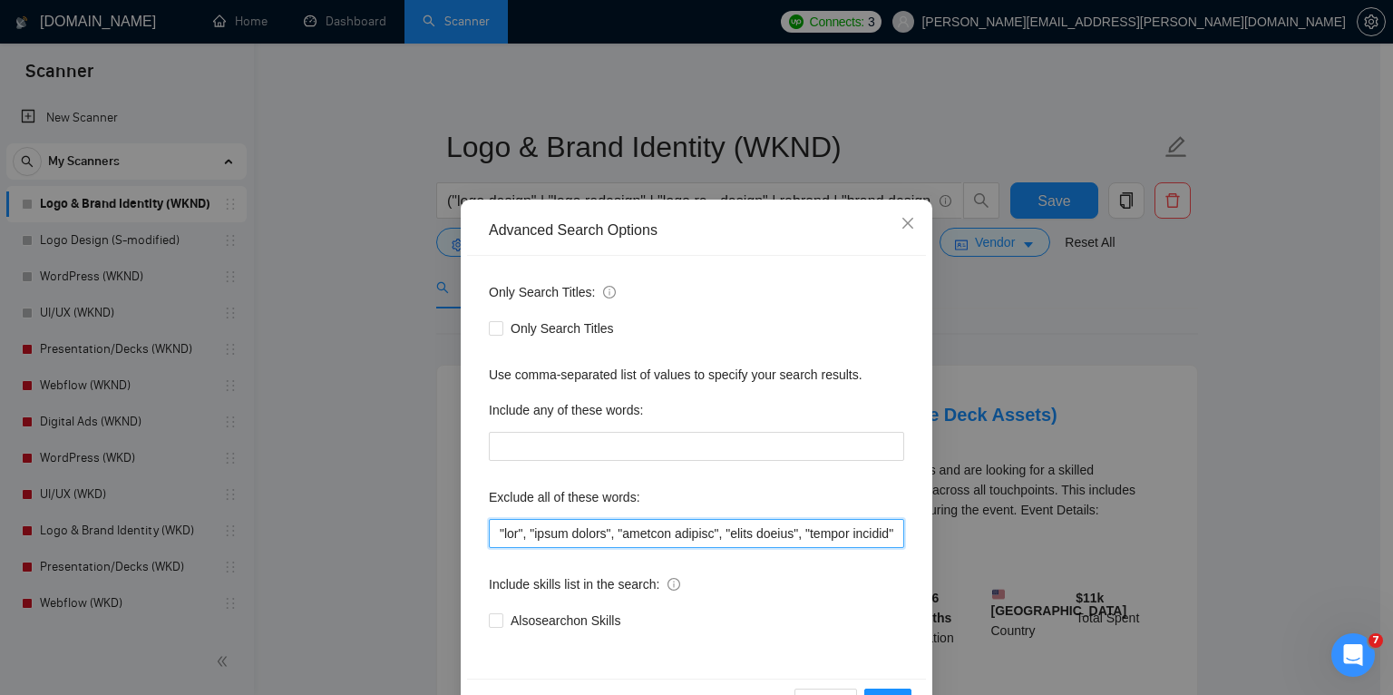
paste input ""Go High Level", "GHL", "commission", "sales calls","
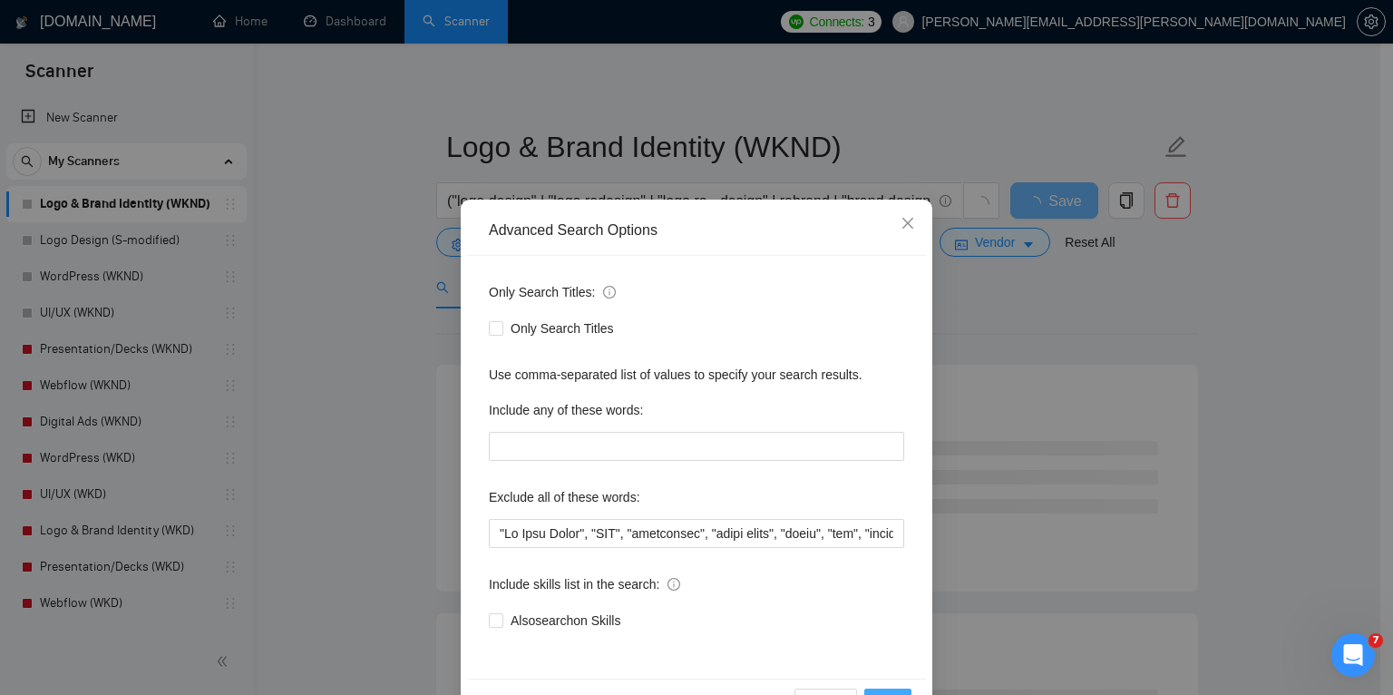
click at [879, 690] on button "OK" at bounding box center [887, 702] width 47 height 29
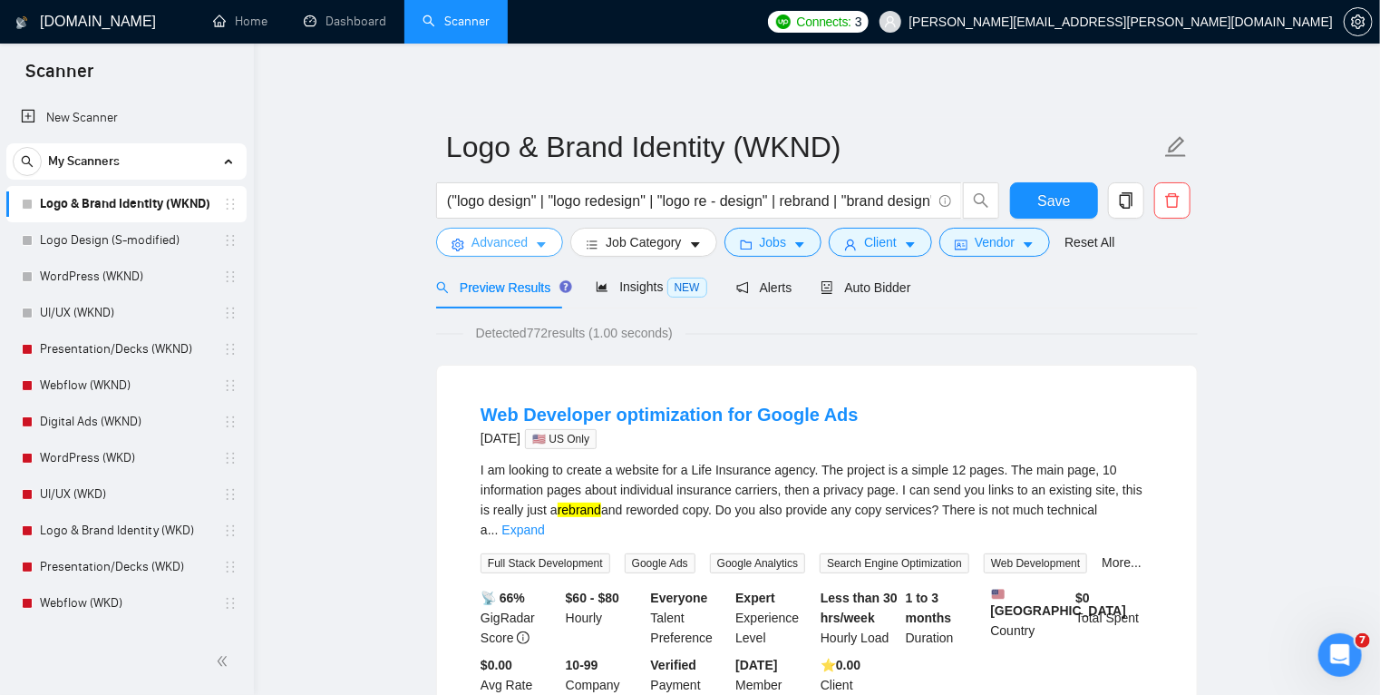
click at [529, 246] on button "Advanced" at bounding box center [499, 242] width 127 height 29
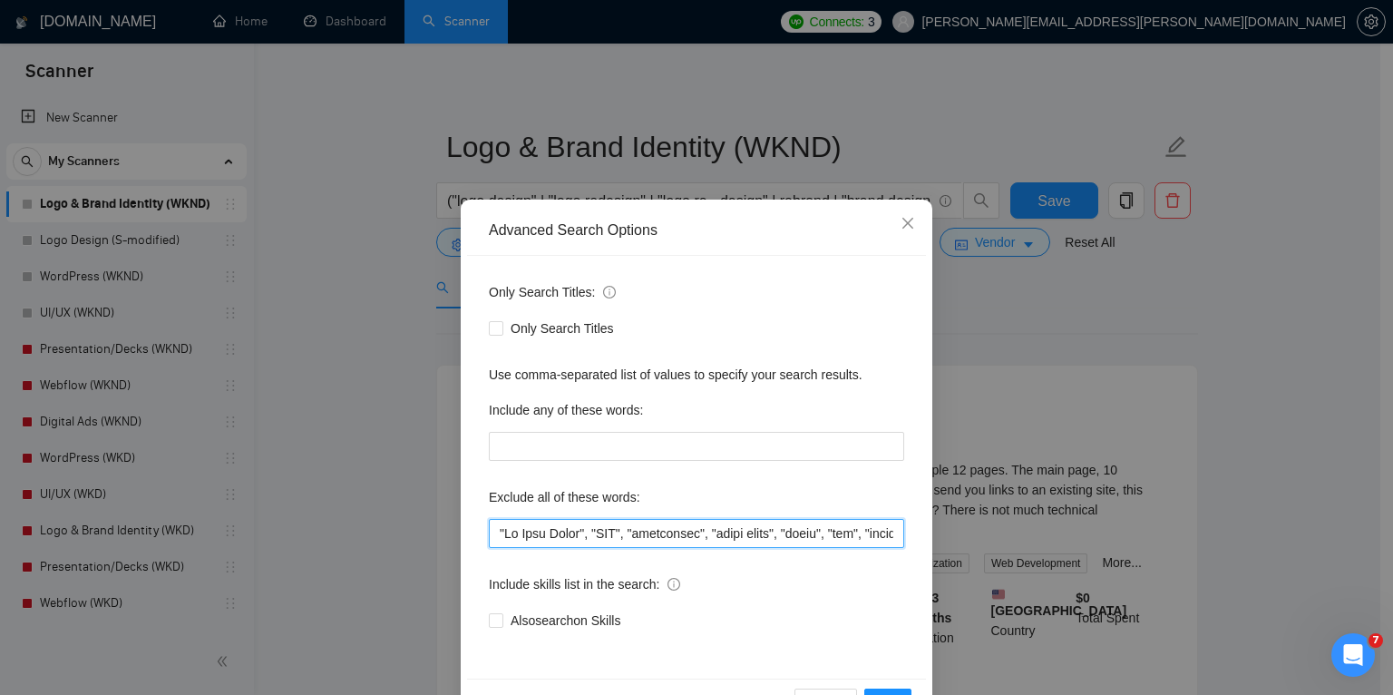
click at [496, 537] on input "text" at bounding box center [696, 533] width 415 height 29
type input ""developer", "Go High Level", "GHL", "commission", "sales calls", "slide", "vfx…"
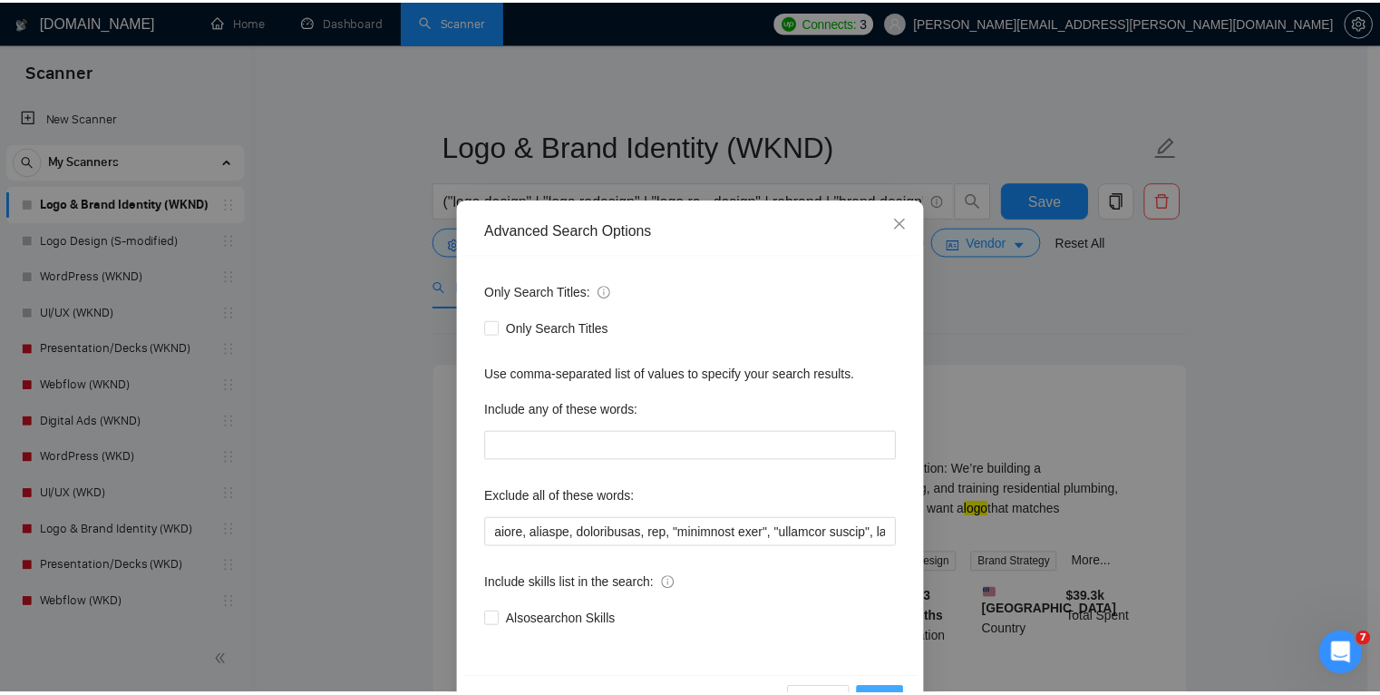
scroll to position [0, 0]
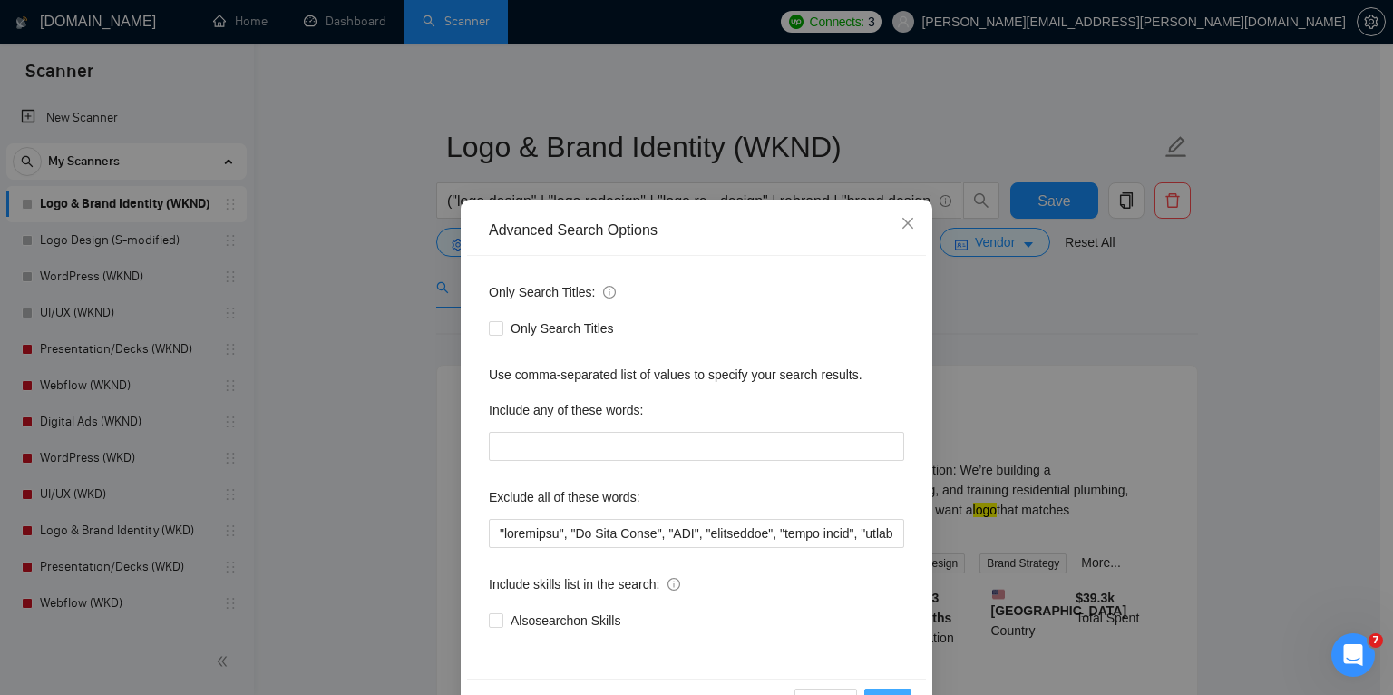
click at [883, 688] on button "OK" at bounding box center [887, 702] width 47 height 29
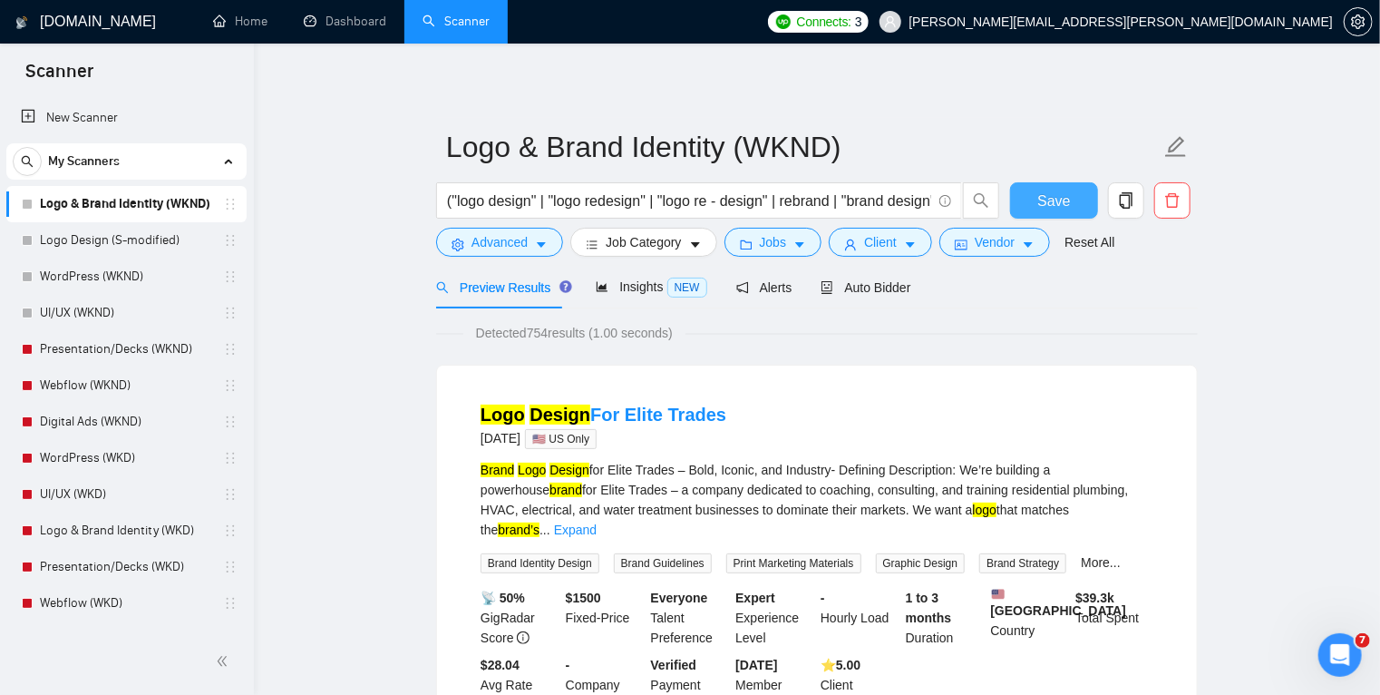
click at [1044, 196] on span "Save" at bounding box center [1054, 201] width 33 height 23
